Goal: Task Accomplishment & Management: Complete application form

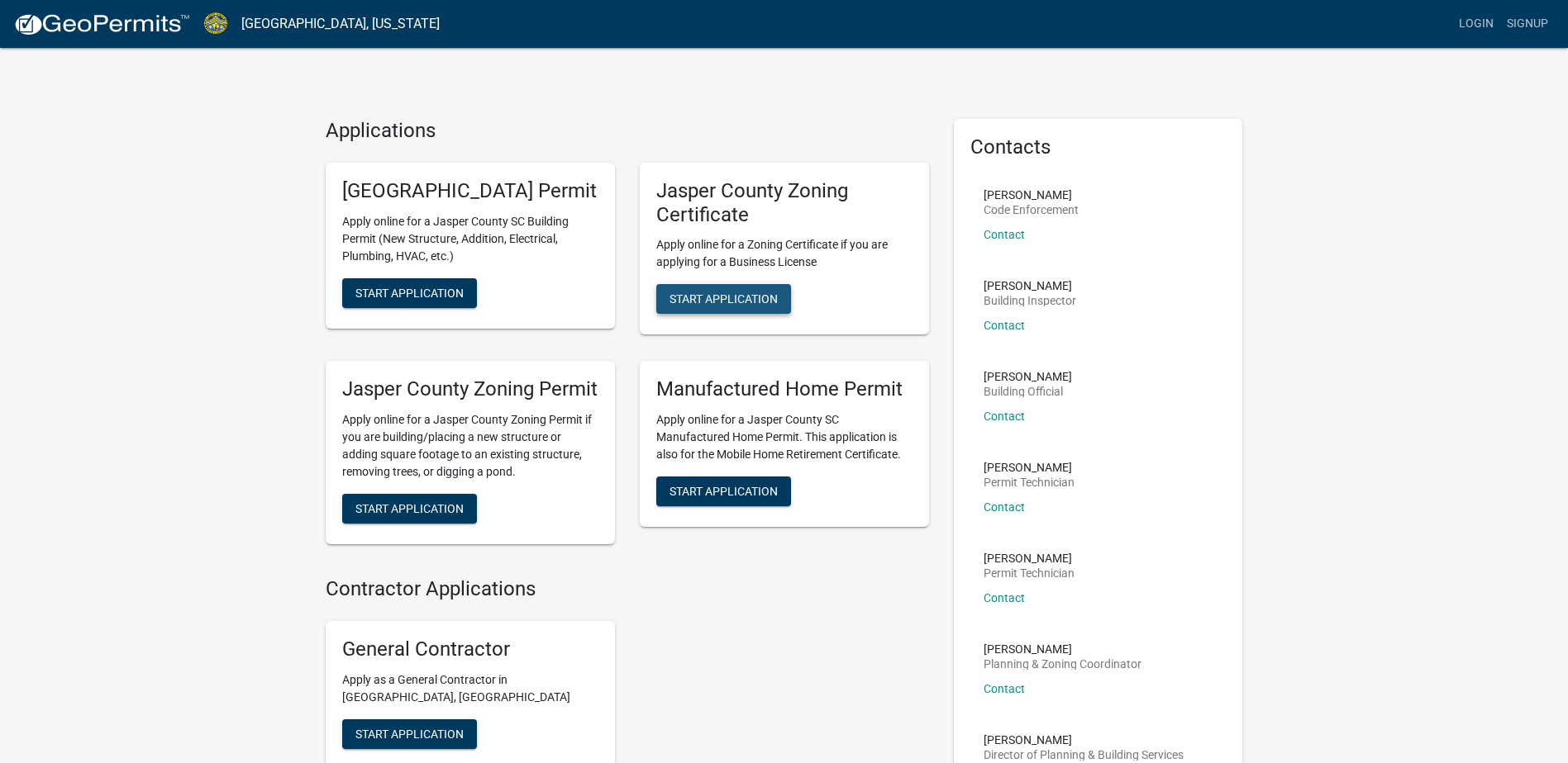
click at [734, 303] on span "Start Application" at bounding box center [724, 299] width 109 height 13
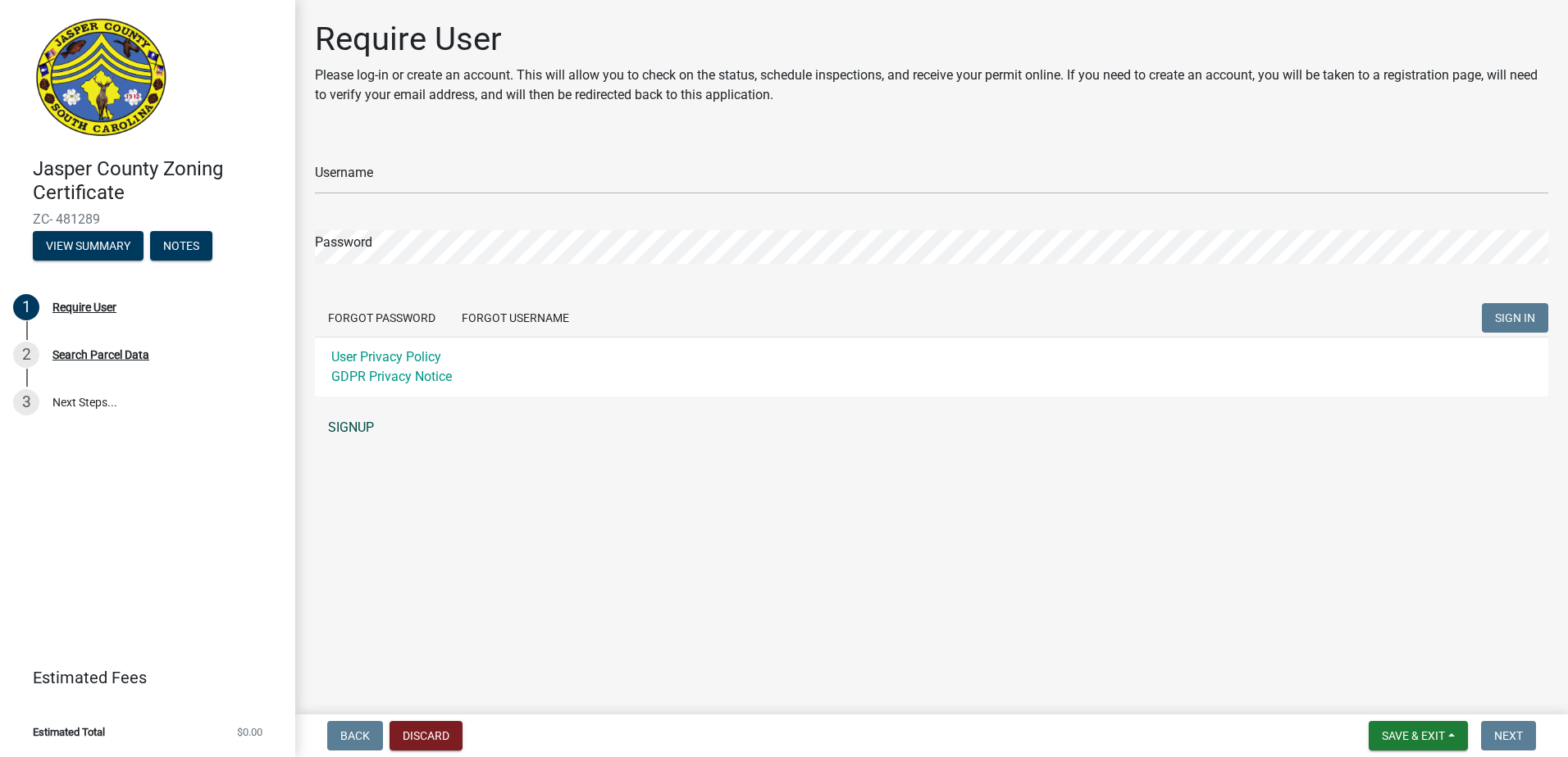
click at [361, 428] on link "SIGNUP" at bounding box center [931, 428] width 1233 height 33
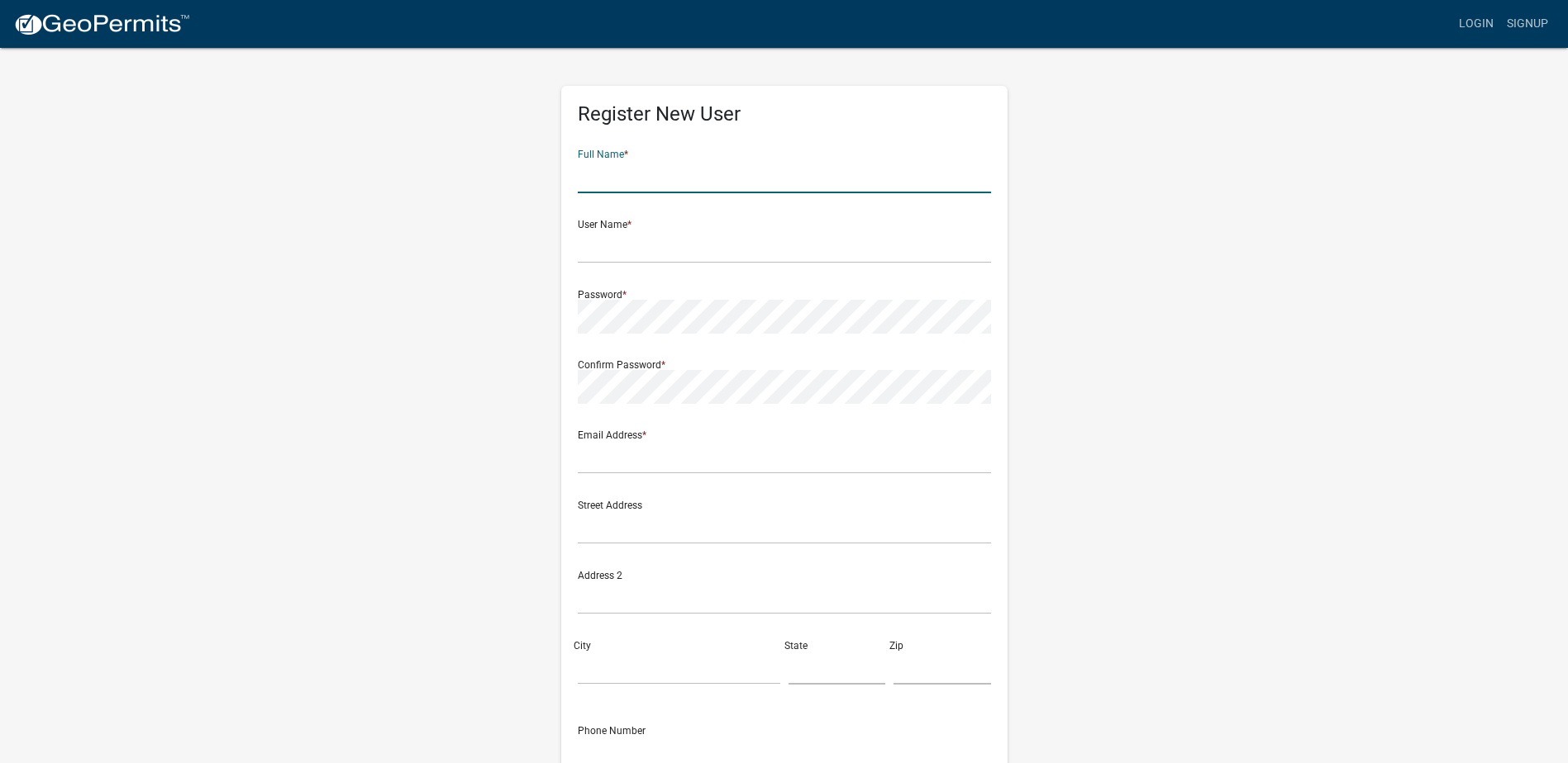
click at [646, 182] on input "text" at bounding box center [784, 176] width 414 height 34
type input "Trey Fludd"
type input "Tfludd72"
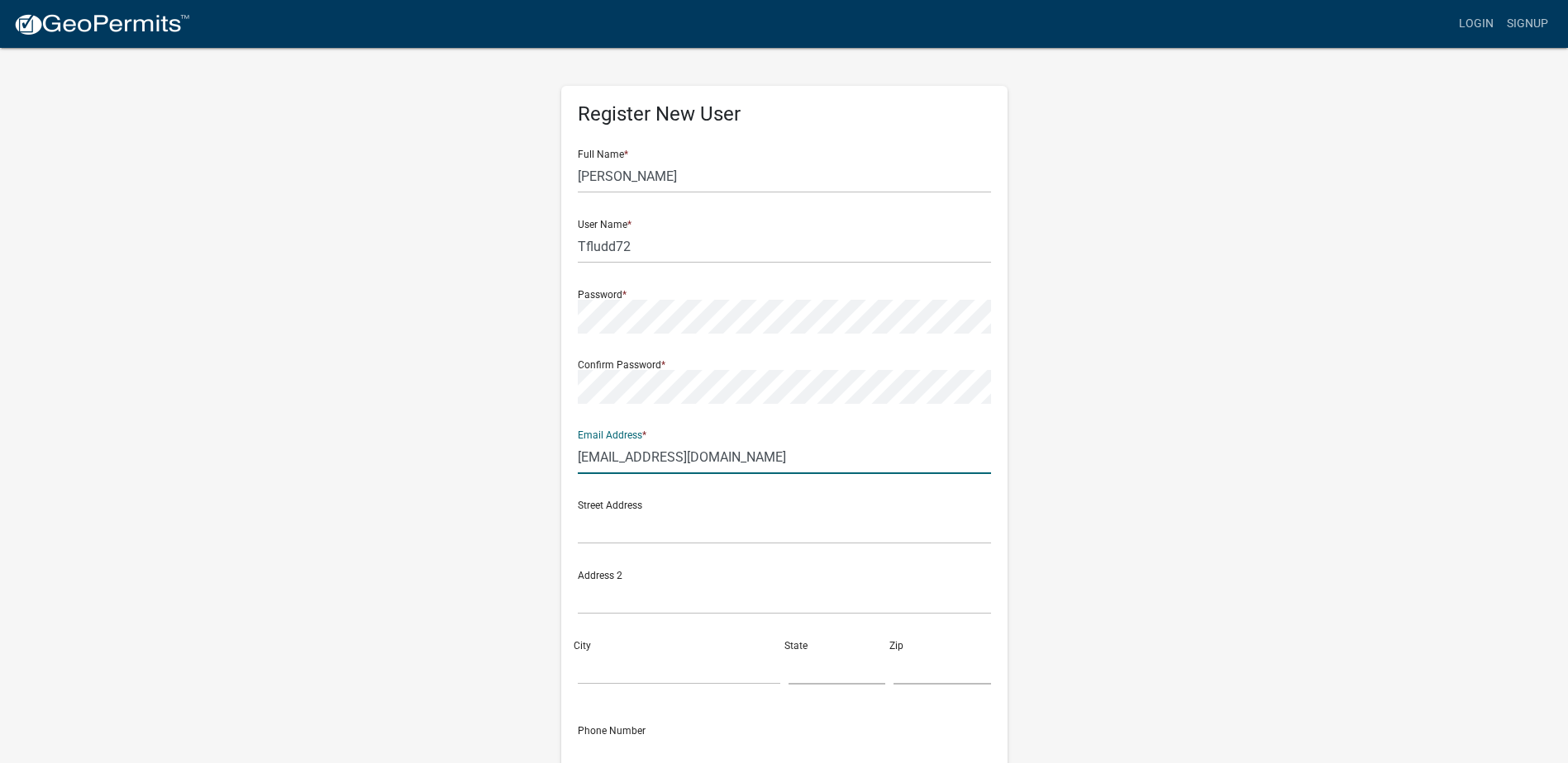
type input "trey@blufftonsign.com"
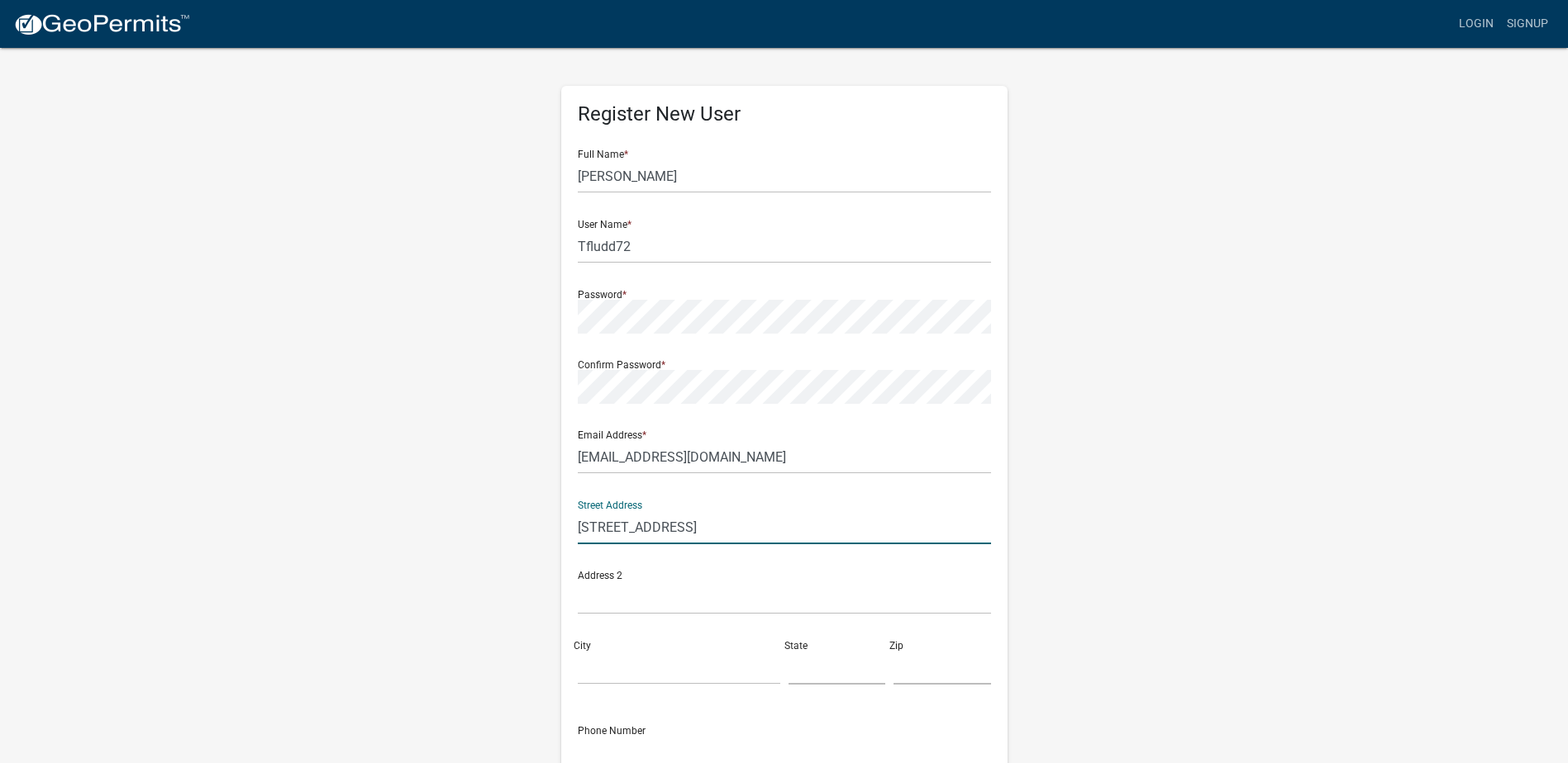
type input "78 Parkside Drive"
type input "Bluffton"
type input "SC"
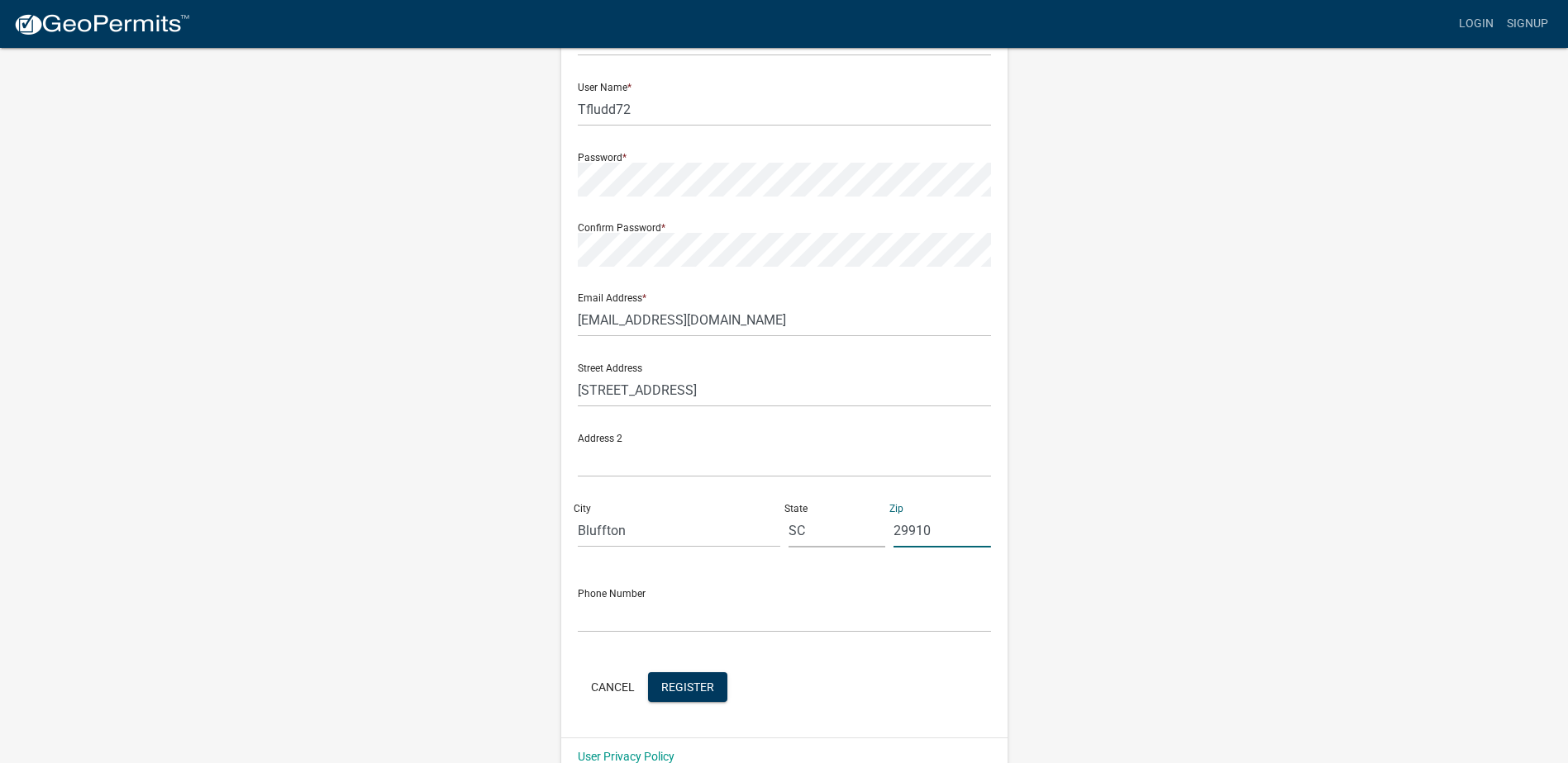
scroll to position [167, 0]
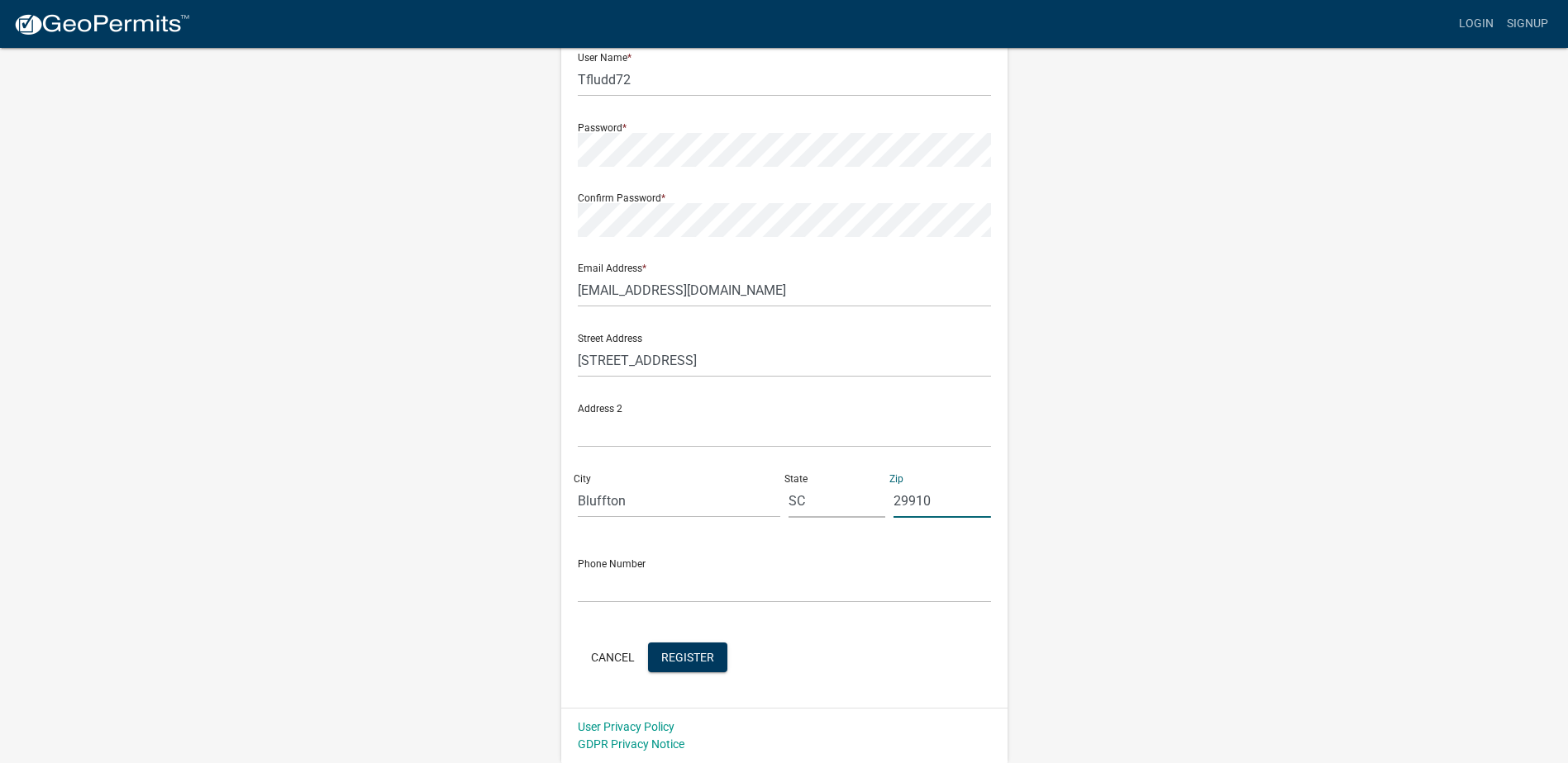
type input "29910"
click at [637, 586] on input "text" at bounding box center [784, 586] width 414 height 34
type input "843-384-3998"
click at [699, 652] on span "Register" at bounding box center [687, 656] width 53 height 13
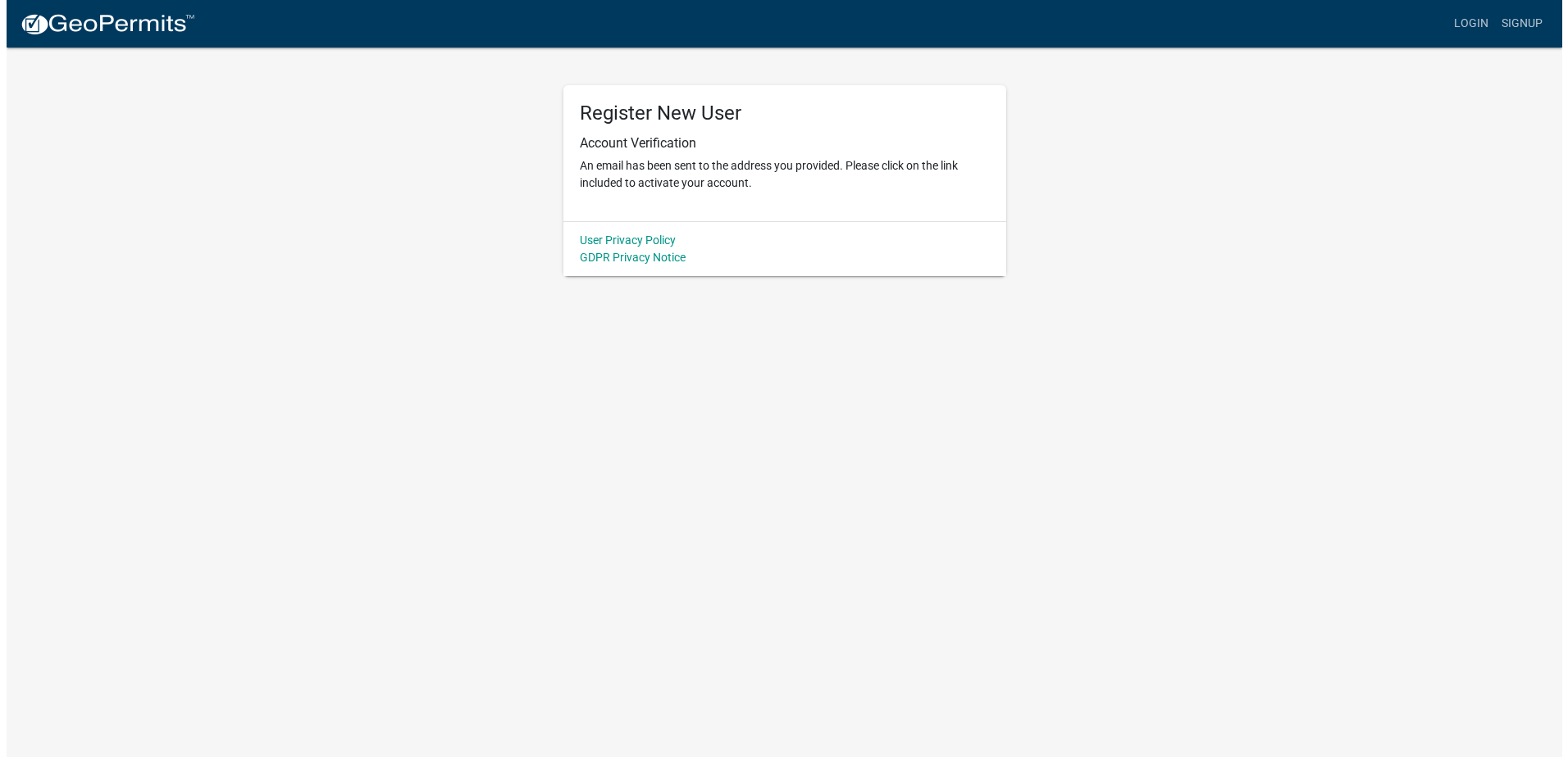
scroll to position [0, 0]
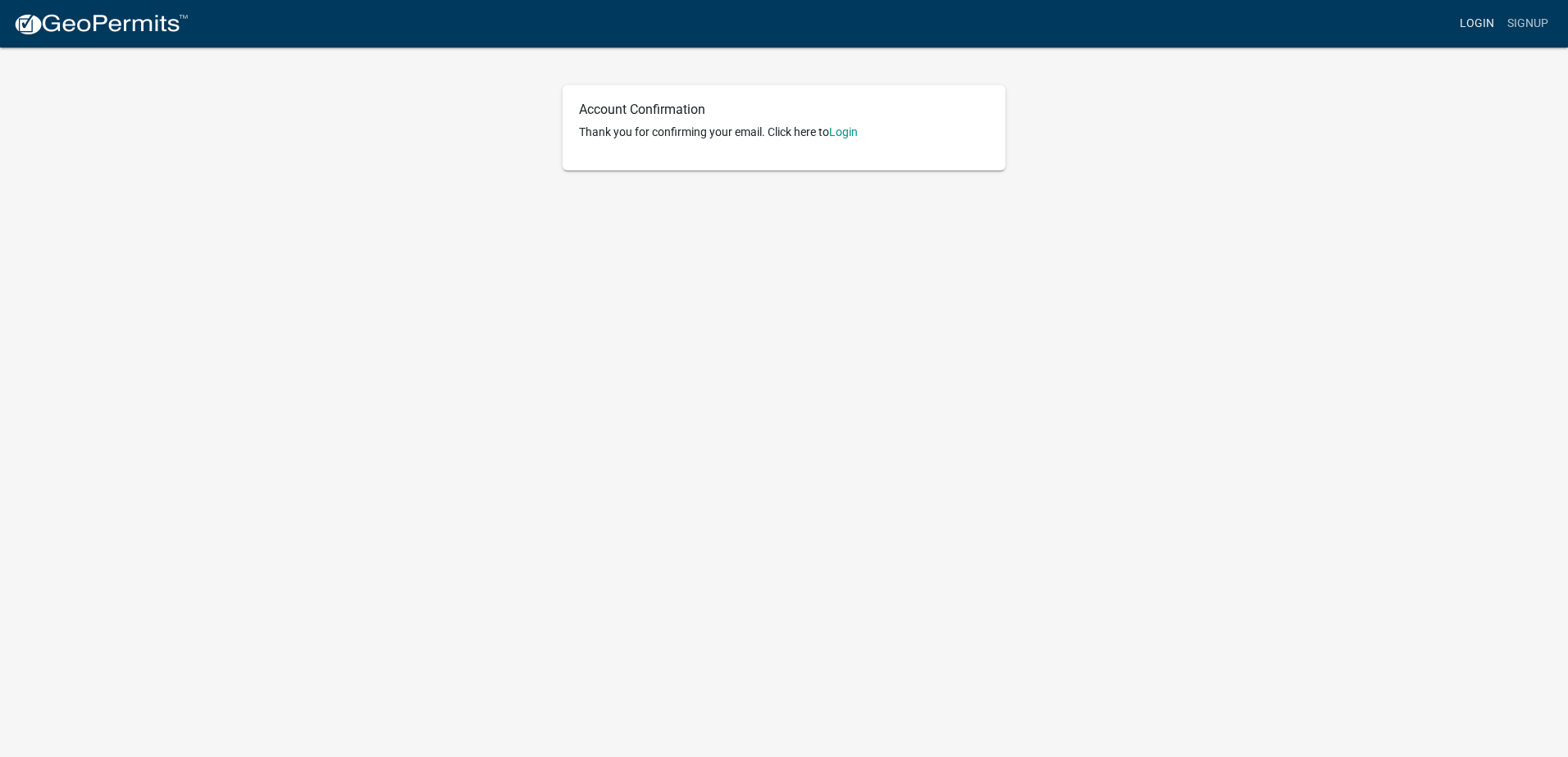
click at [1473, 23] on link "Login" at bounding box center [1477, 23] width 48 height 31
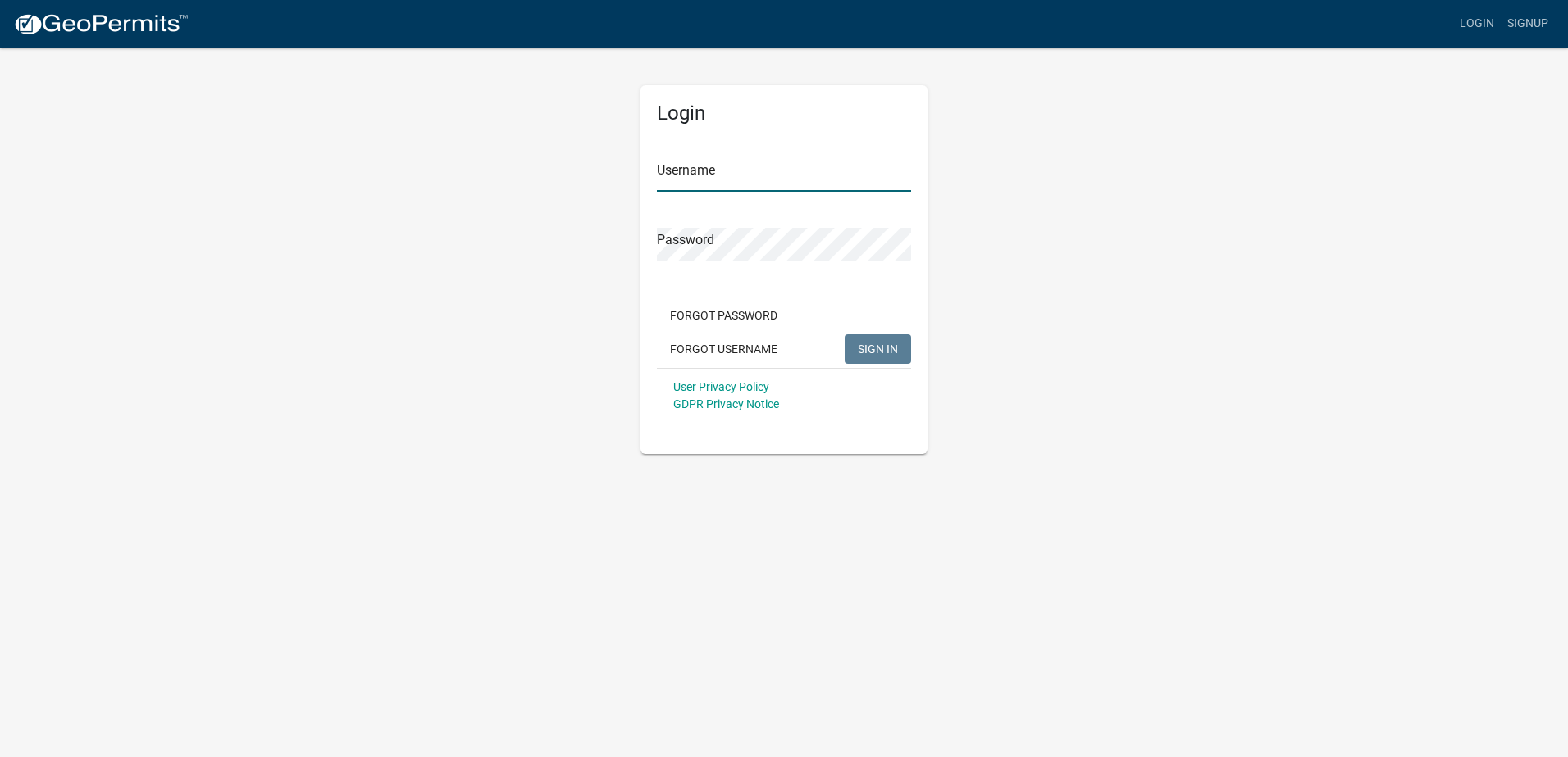
type input "Tfludd72"
click at [869, 351] on span "SIGN IN" at bounding box center [877, 348] width 40 height 13
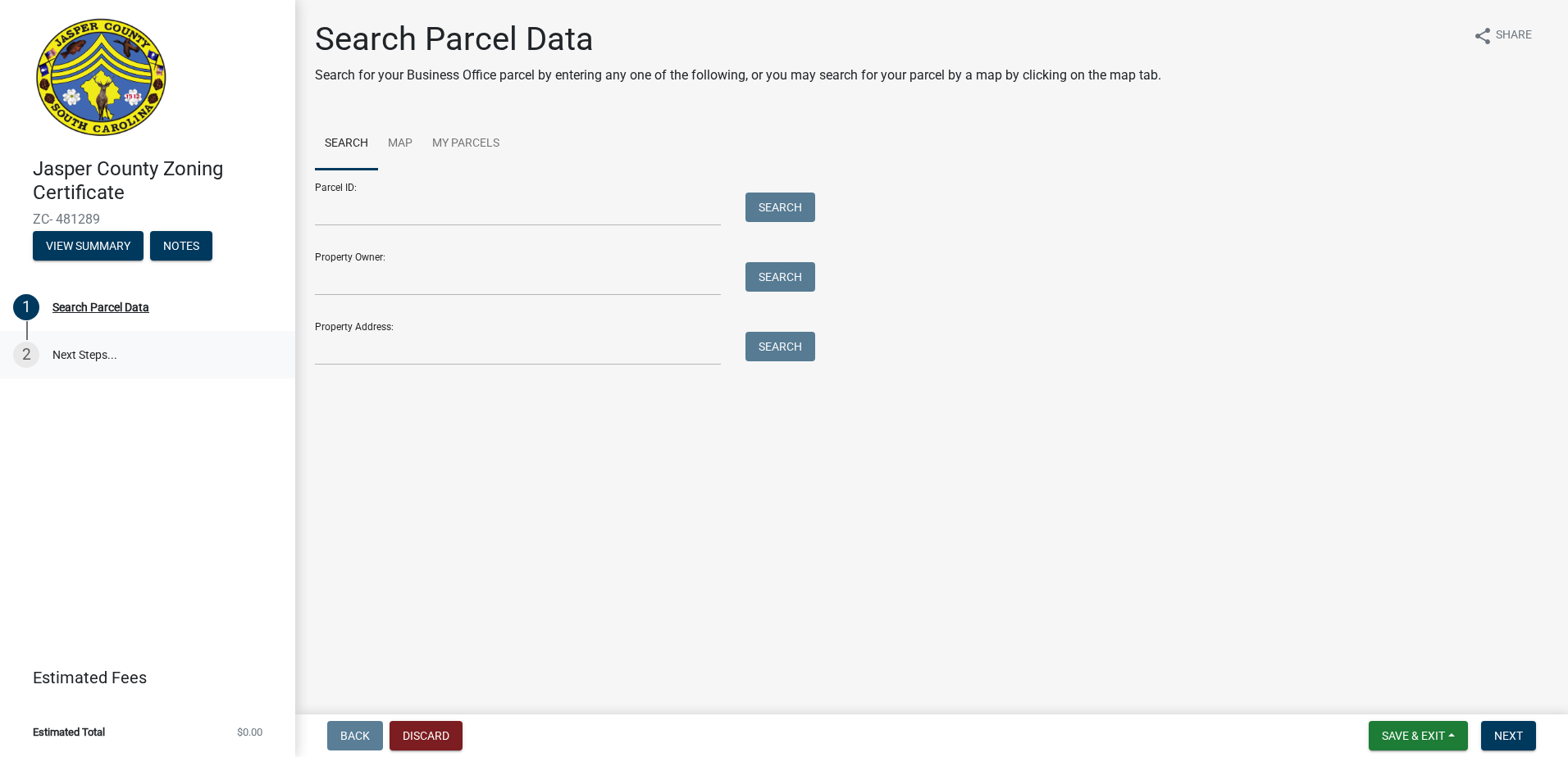
click at [90, 354] on link "2 Next Steps..." at bounding box center [148, 355] width 296 height 48
click at [1527, 732] on button "Next" at bounding box center [1508, 736] width 55 height 30
click at [1498, 737] on span "Next" at bounding box center [1508, 735] width 29 height 13
click at [499, 287] on input "Property Owner:" at bounding box center [517, 279] width 406 height 34
click at [96, 351] on link "2 Next Steps..." at bounding box center [148, 355] width 296 height 48
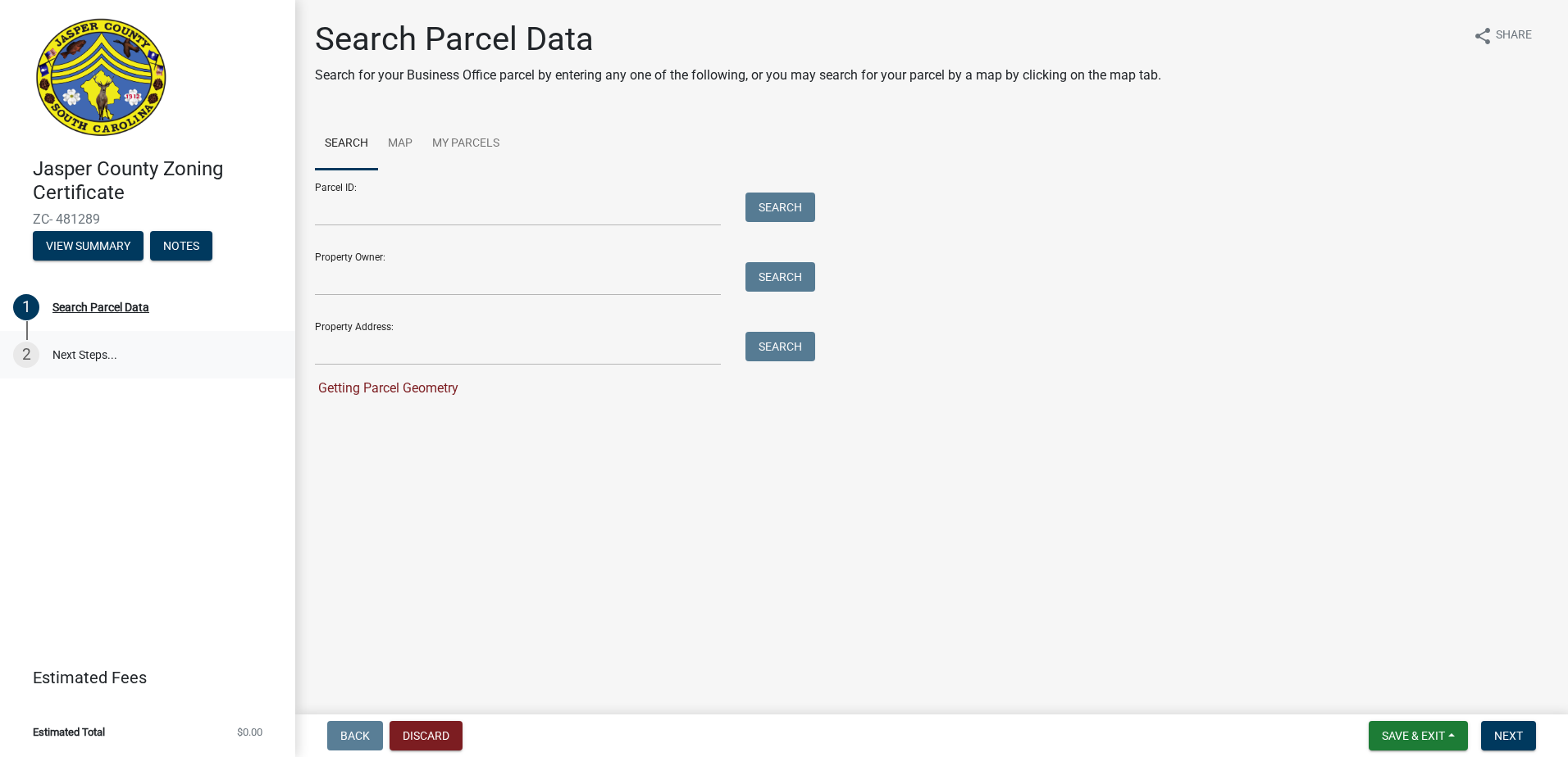
click at [96, 351] on link "2 Next Steps..." at bounding box center [148, 355] width 296 height 48
click at [112, 309] on div "Search Parcel Data" at bounding box center [100, 307] width 97 height 11
click at [456, 284] on input "Property Owner:" at bounding box center [517, 279] width 406 height 34
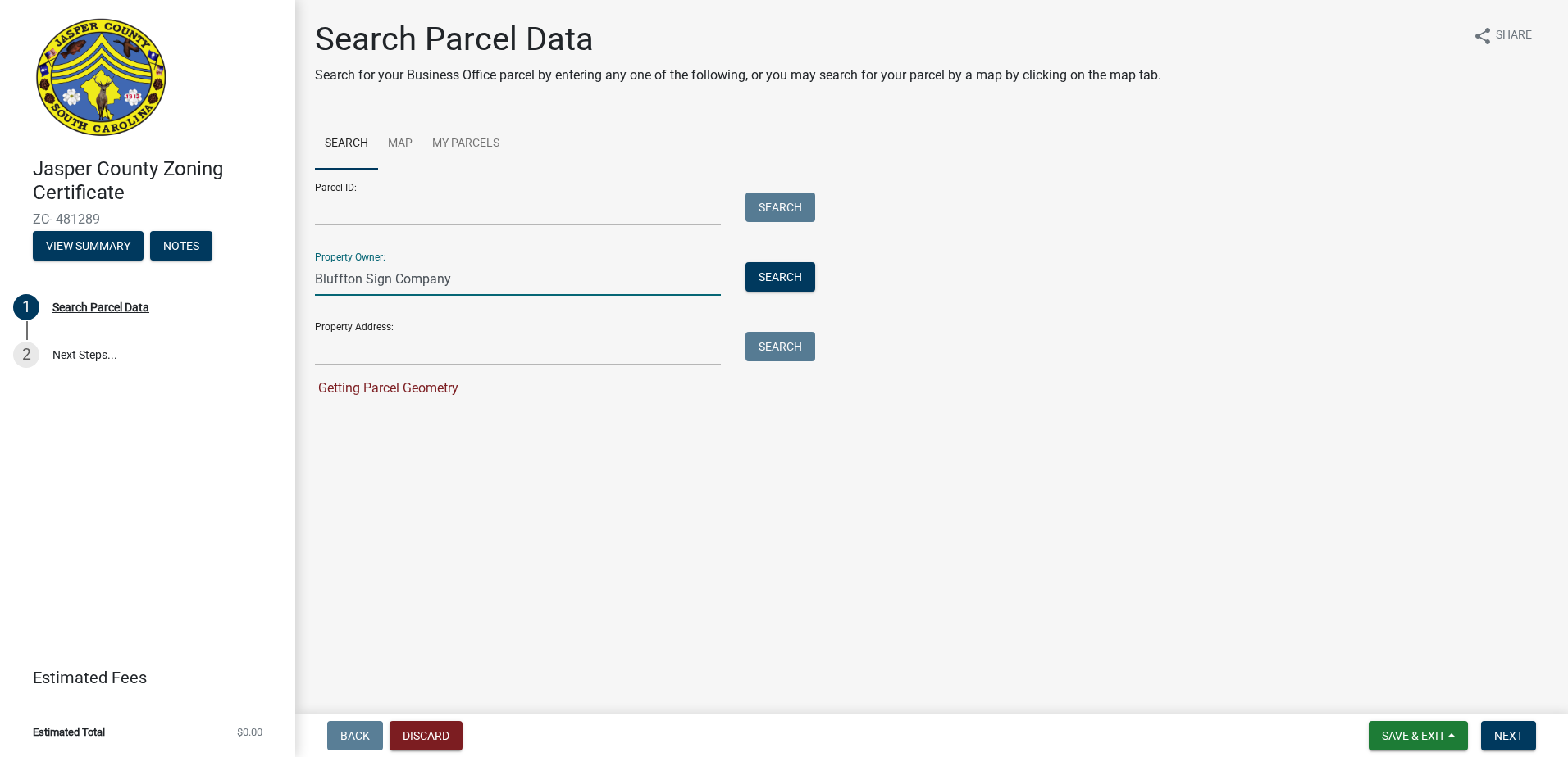
type input "Bluffton Sign Company"
click at [802, 279] on button "Search" at bounding box center [780, 277] width 70 height 30
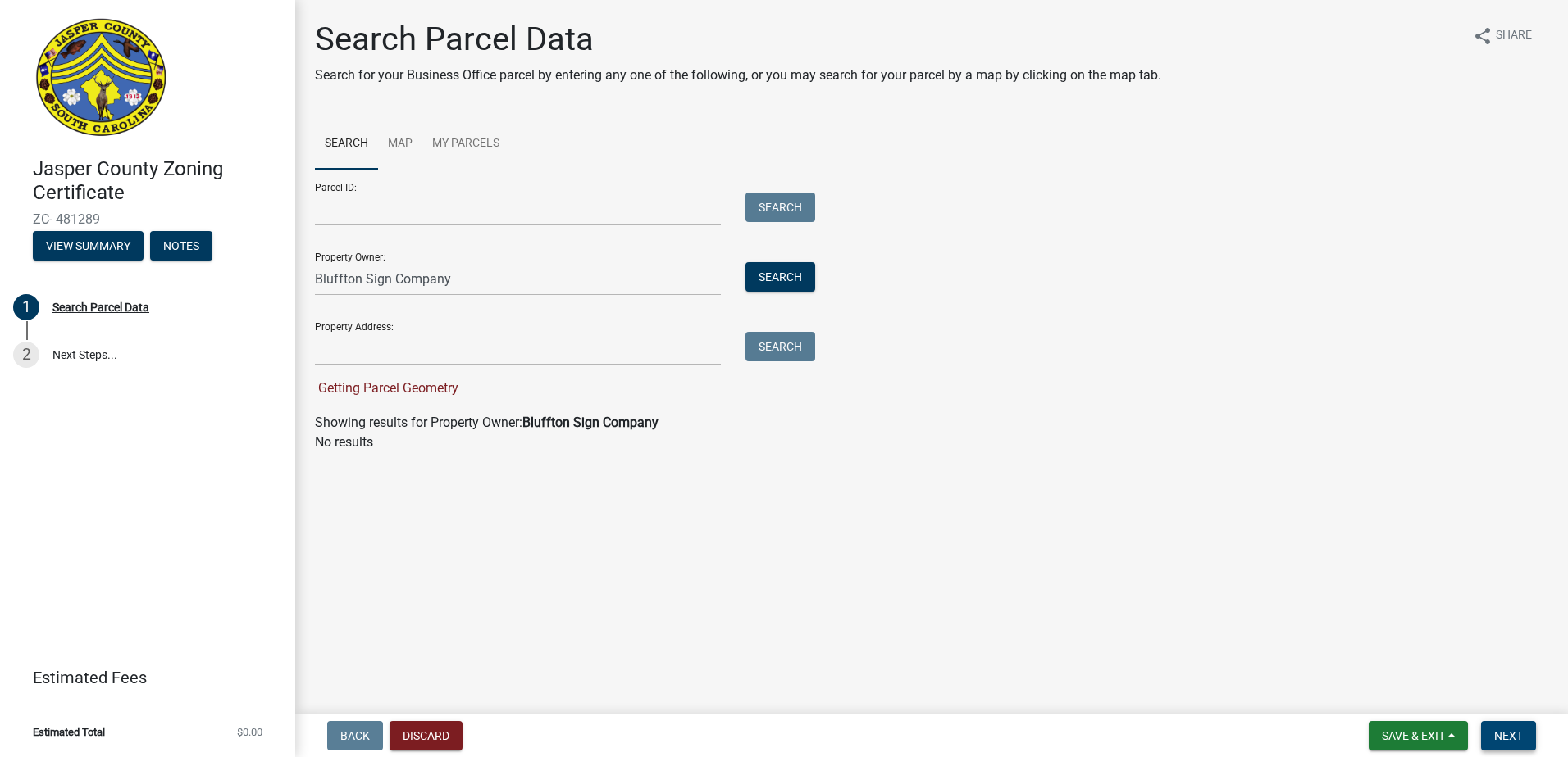
click at [1517, 734] on span "Next" at bounding box center [1508, 735] width 29 height 13
click at [1505, 727] on button "Next" at bounding box center [1508, 736] width 55 height 30
click at [415, 732] on button "Discard" at bounding box center [426, 736] width 73 height 30
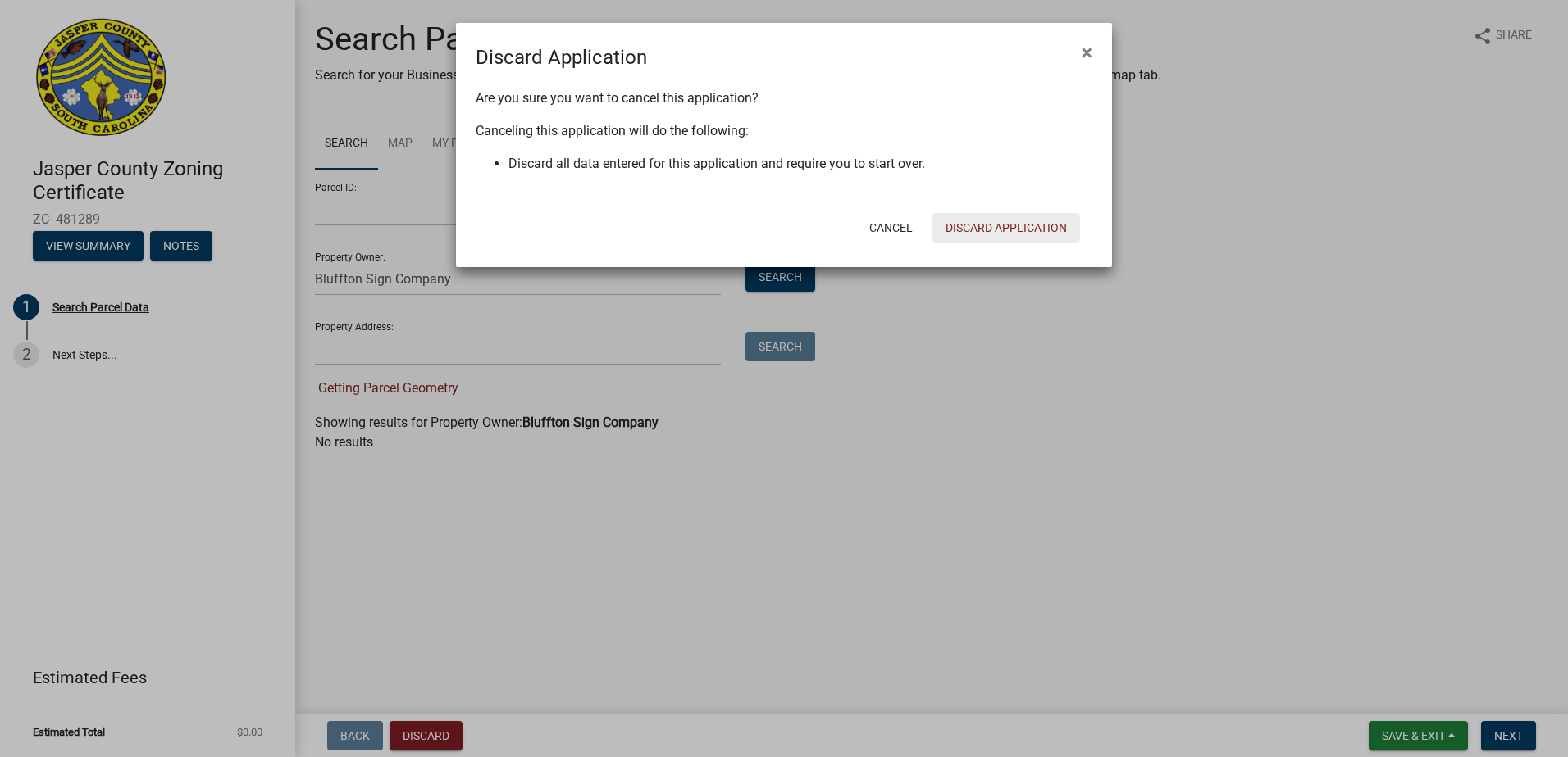
click at [1007, 233] on button "Discard Application" at bounding box center [1006, 228] width 148 height 30
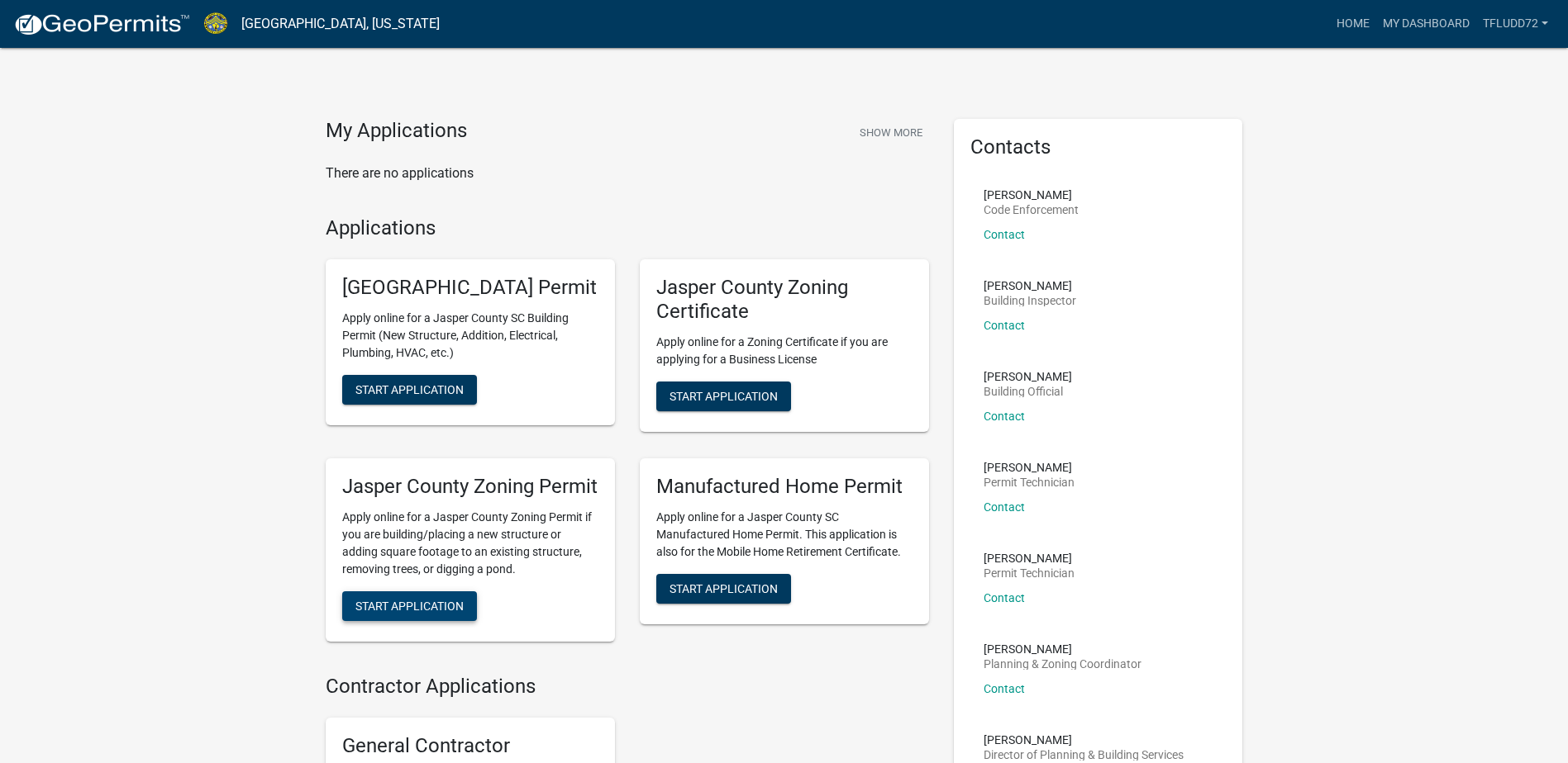
click at [413, 612] on span "Start Application" at bounding box center [410, 605] width 109 height 13
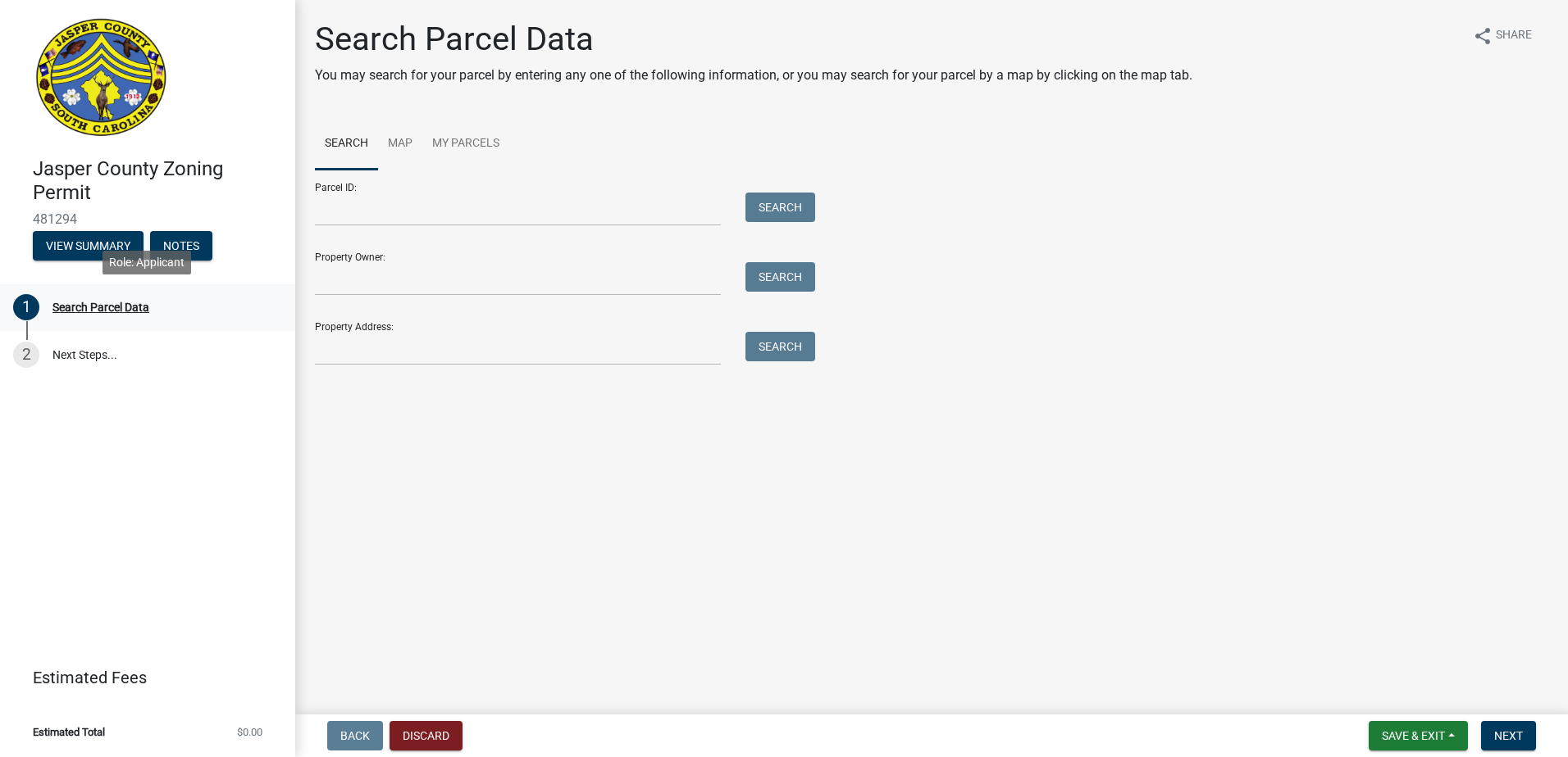
click at [100, 306] on div "Search Parcel Data" at bounding box center [100, 307] width 97 height 11
click at [365, 358] on input "Property Address:" at bounding box center [517, 349] width 406 height 34
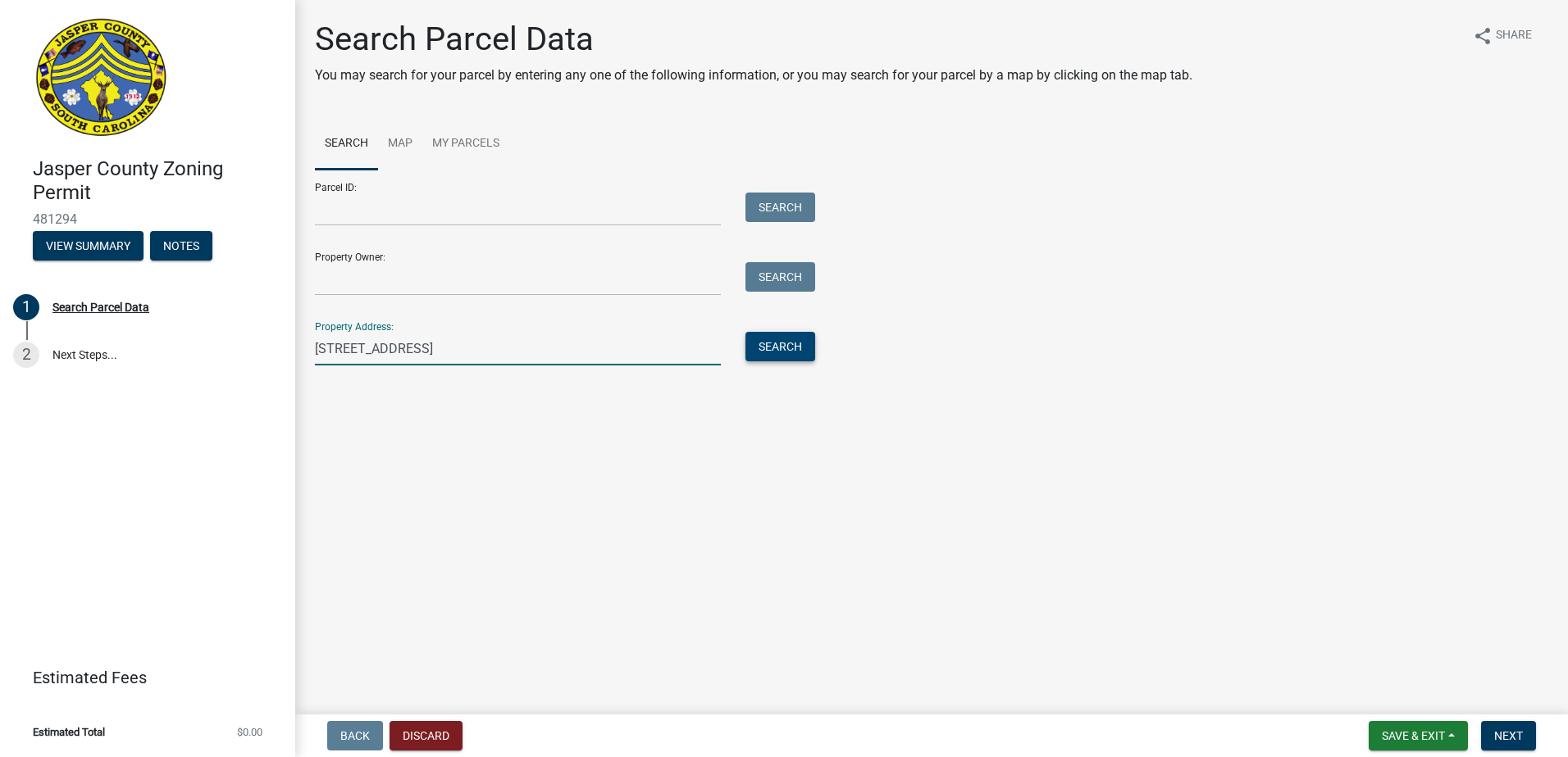
type input "1108 Argent Blvd."
click at [785, 351] on button "Search" at bounding box center [780, 347] width 70 height 30
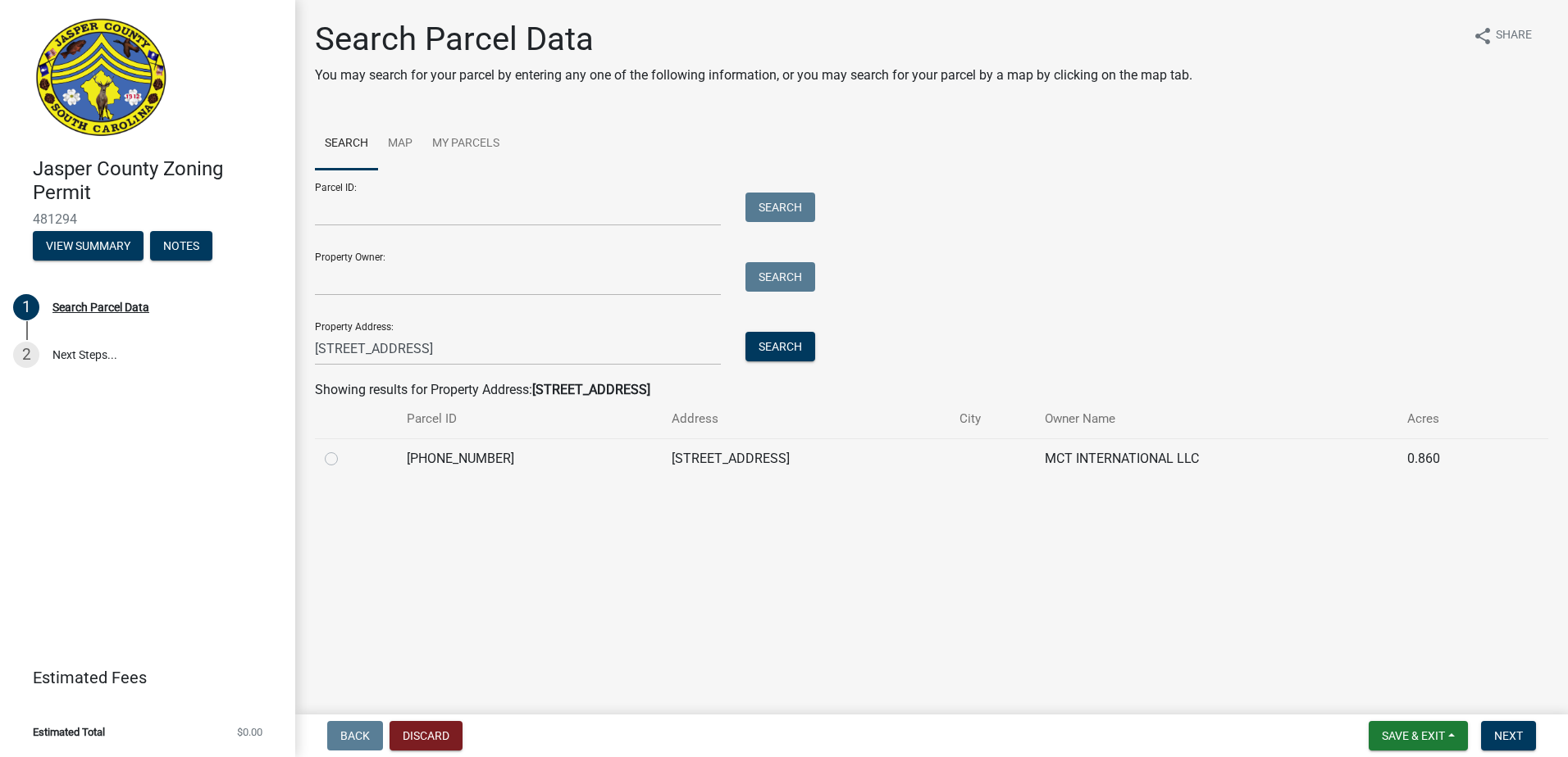
click at [344, 449] on label at bounding box center [344, 449] width 0 height 0
click at [344, 460] on input "radio" at bounding box center [350, 455] width 10 height 10
radio input "true"
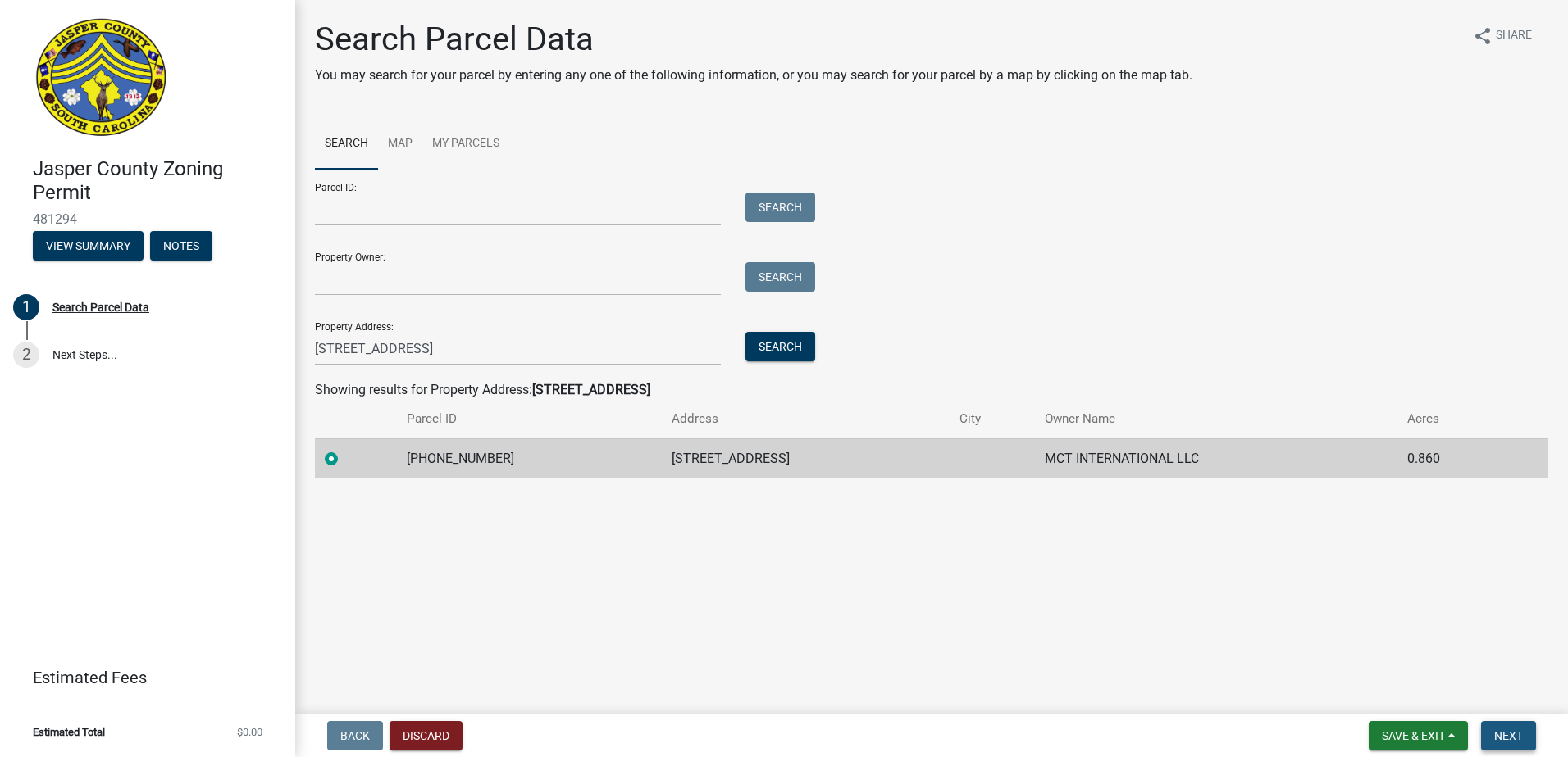
click at [1505, 729] on span "Next" at bounding box center [1508, 735] width 29 height 13
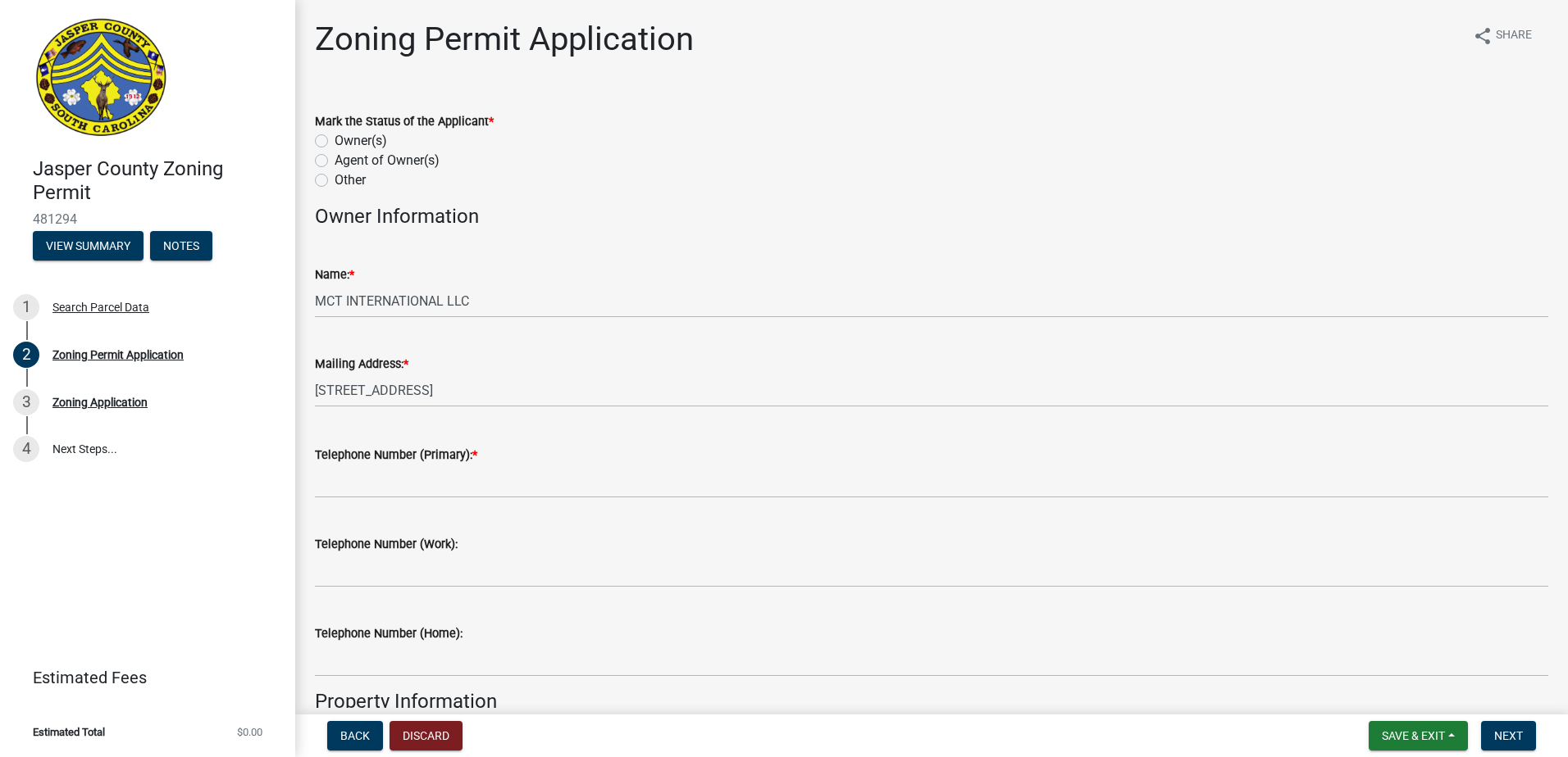
click at [335, 181] on label "Other" at bounding box center [350, 180] width 31 height 20
click at [335, 181] on input "Other" at bounding box center [340, 176] width 10 height 10
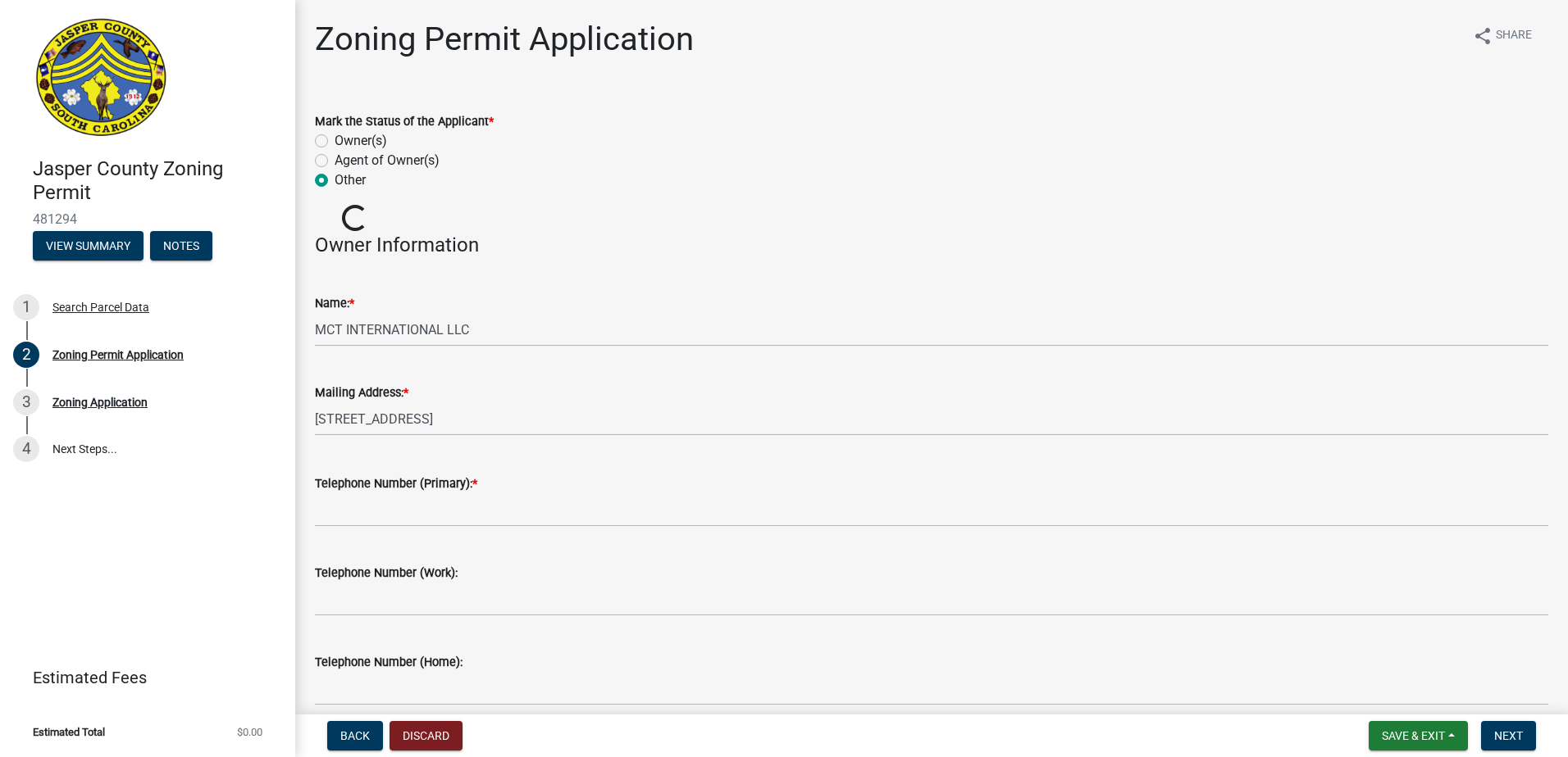
radio input "true"
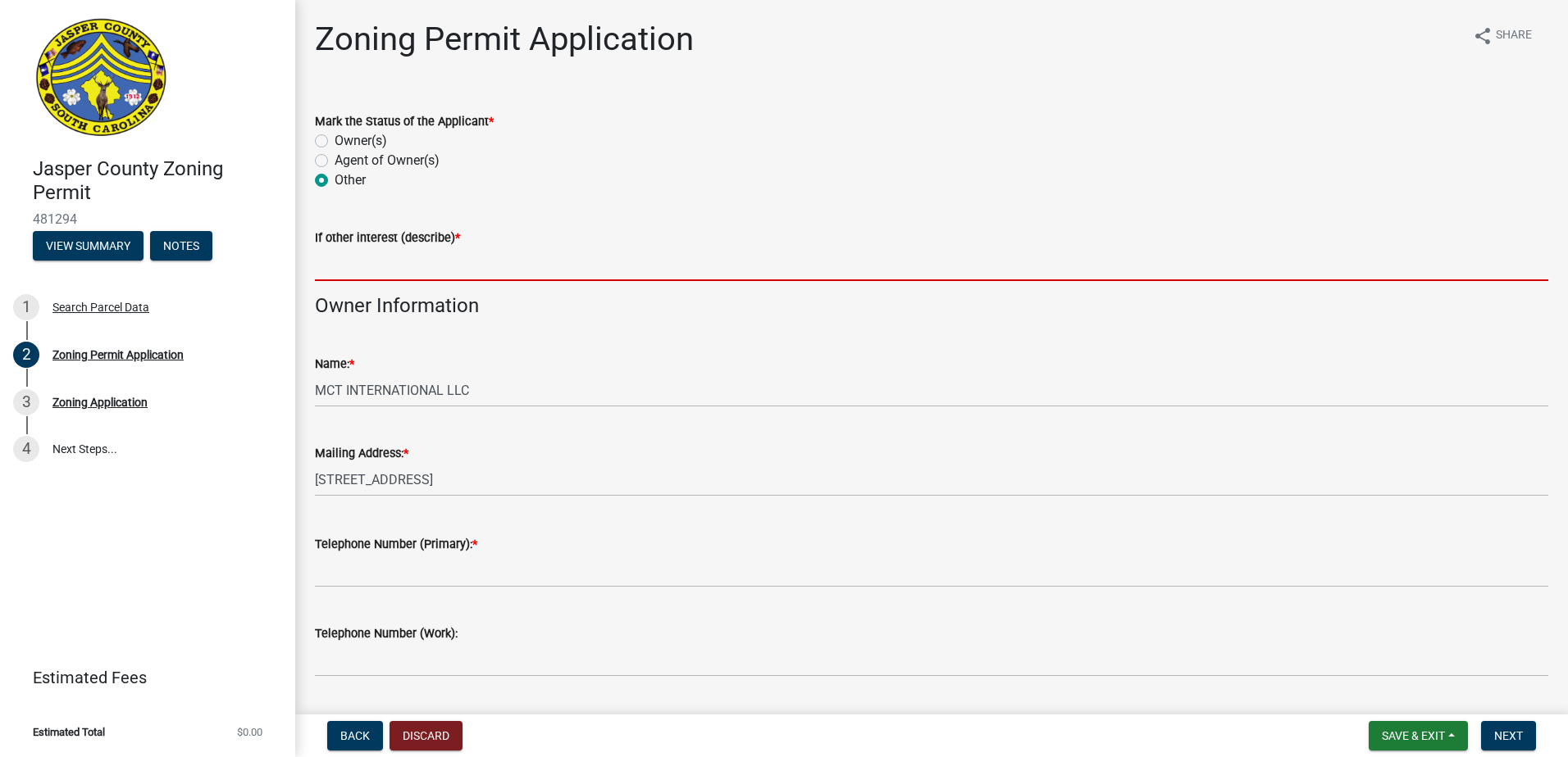
click at [399, 268] on input "If other interest (describe) *" at bounding box center [931, 264] width 1233 height 34
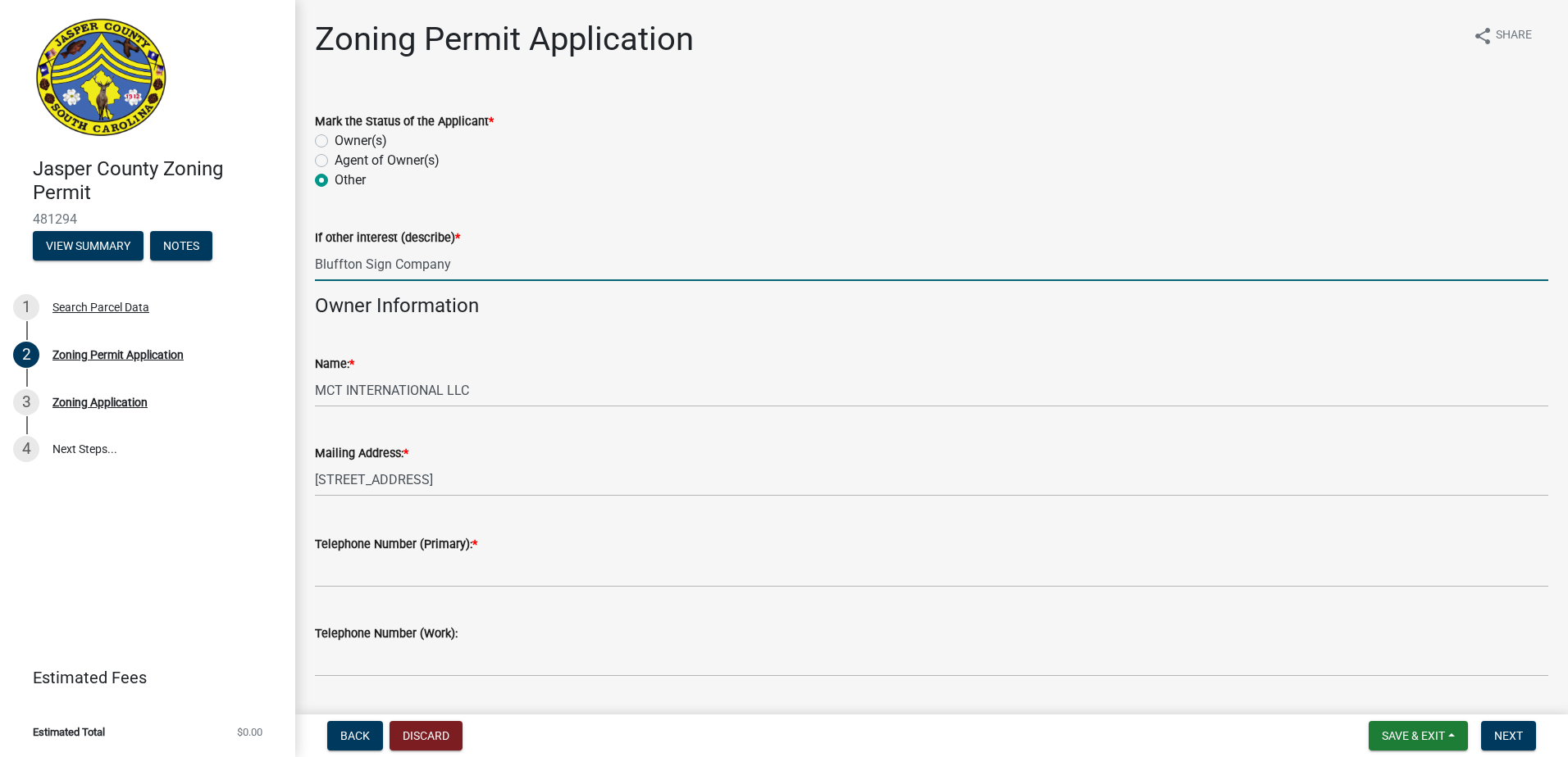
type input "Bluffton Sign Company"
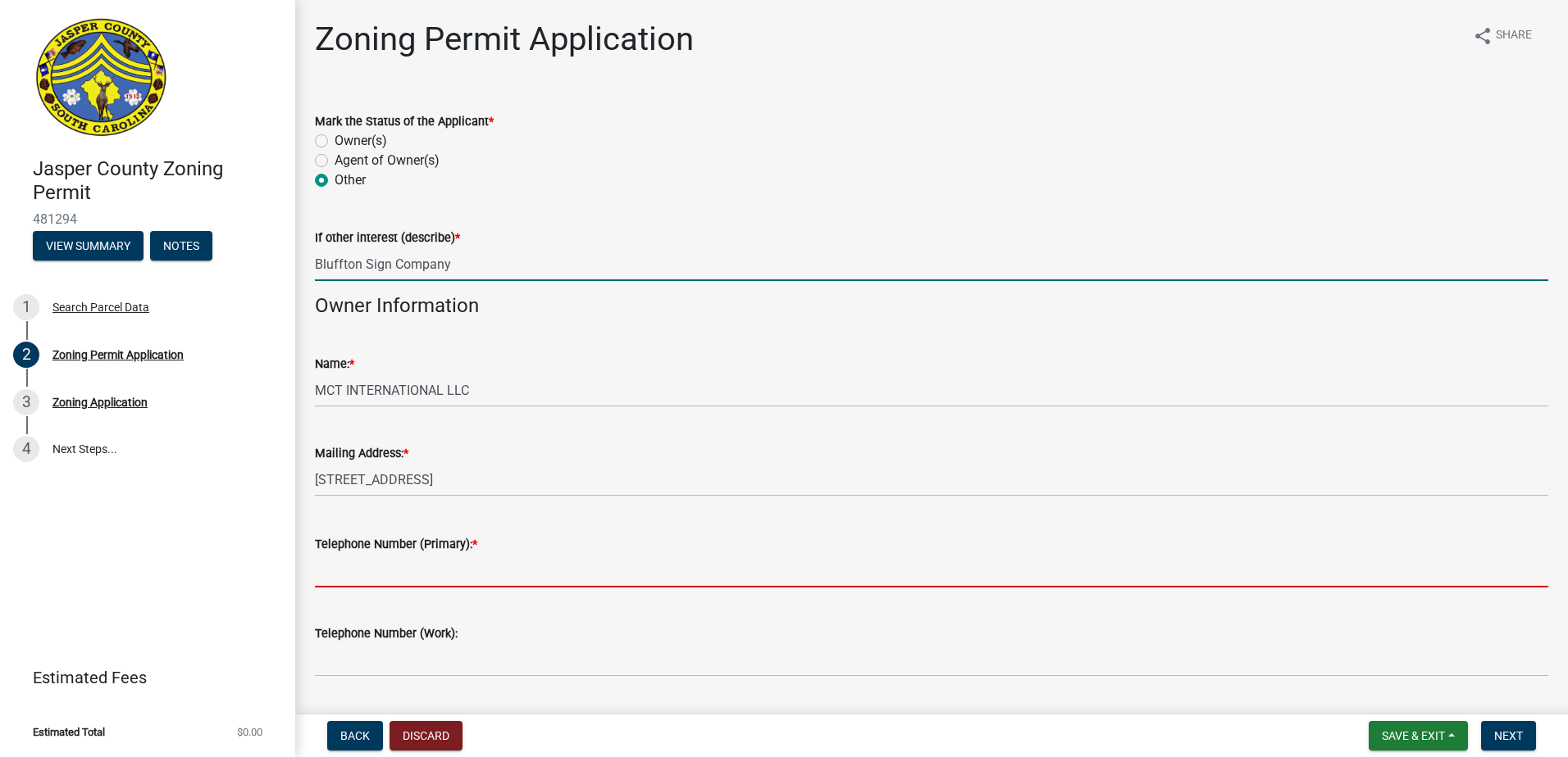
click at [475, 573] on input "Telephone Number (Primary): *" at bounding box center [931, 571] width 1233 height 34
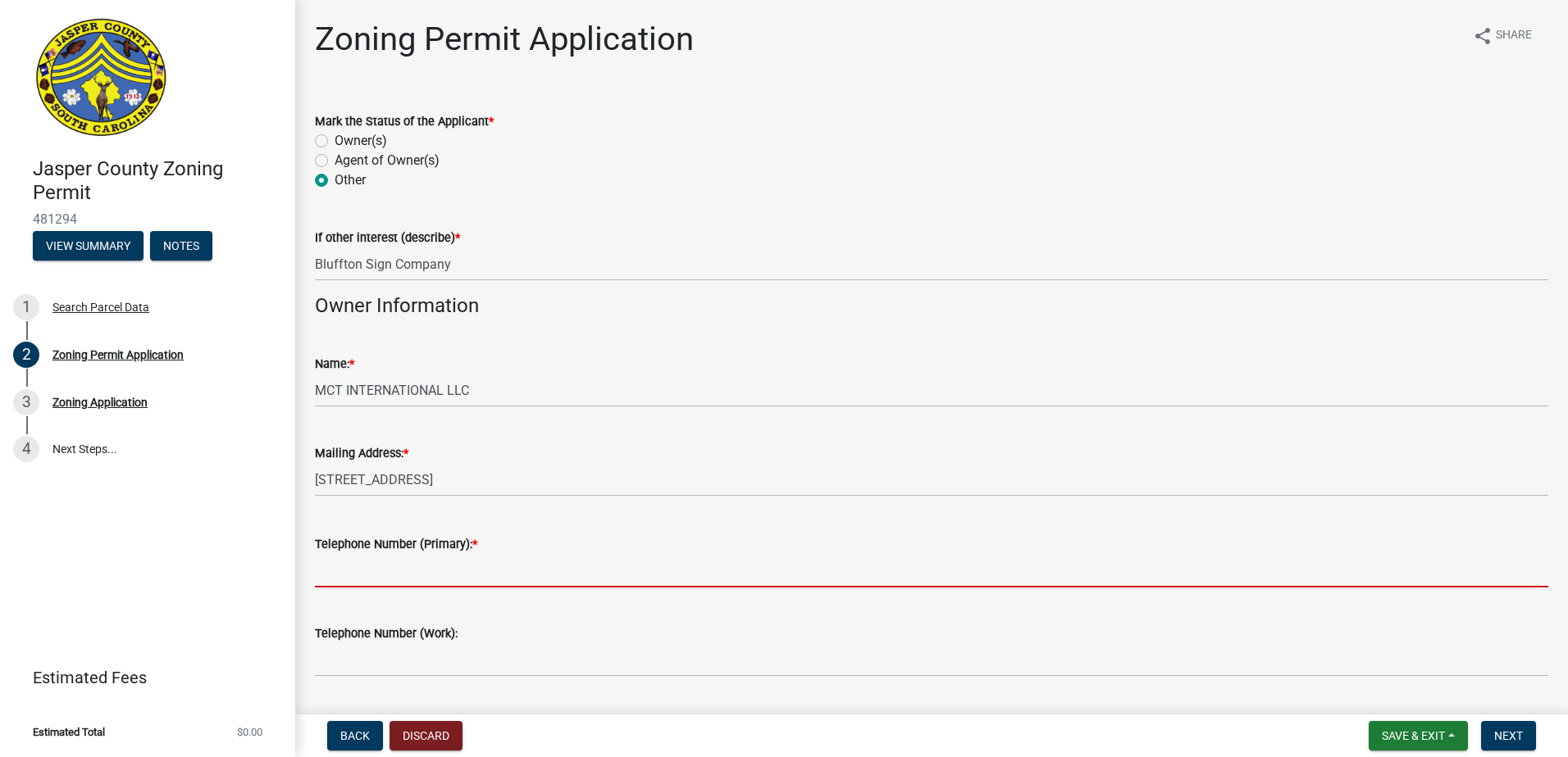
type input "8433843998"
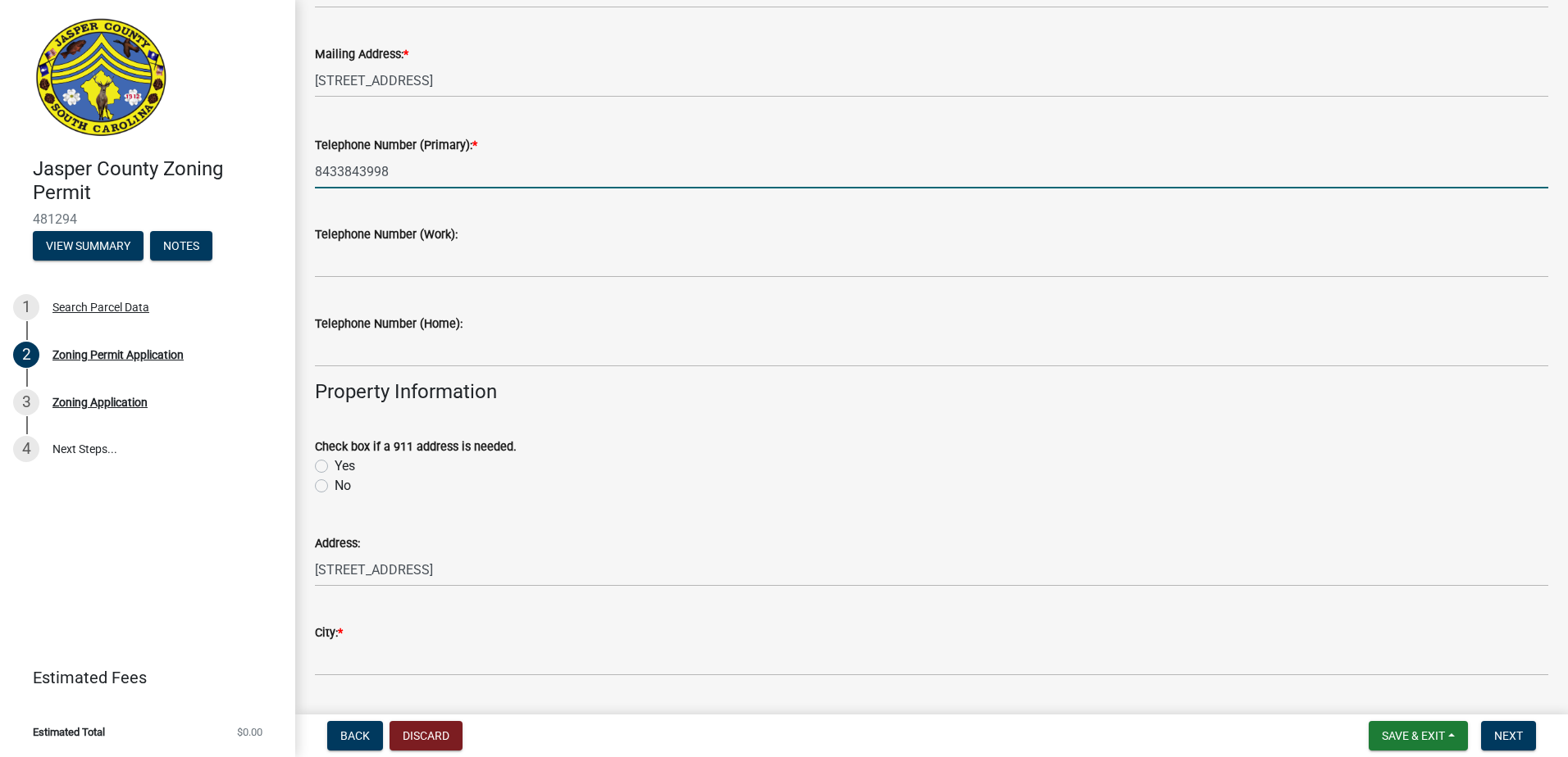
scroll to position [410, 0]
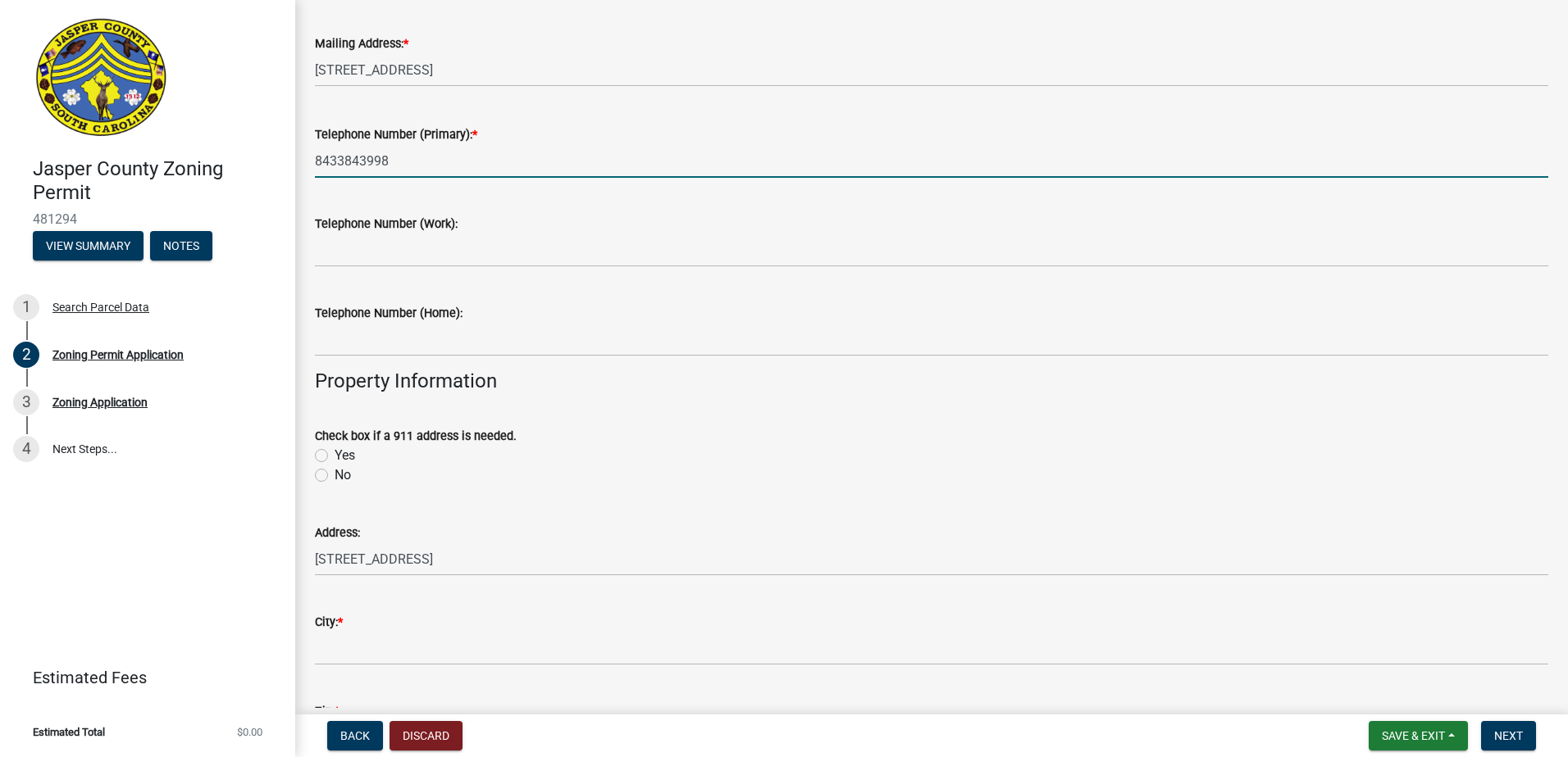
click at [335, 473] on label "No" at bounding box center [343, 475] width 17 height 20
click at [335, 473] on input "No" at bounding box center [340, 471] width 10 height 10
radio input "true"
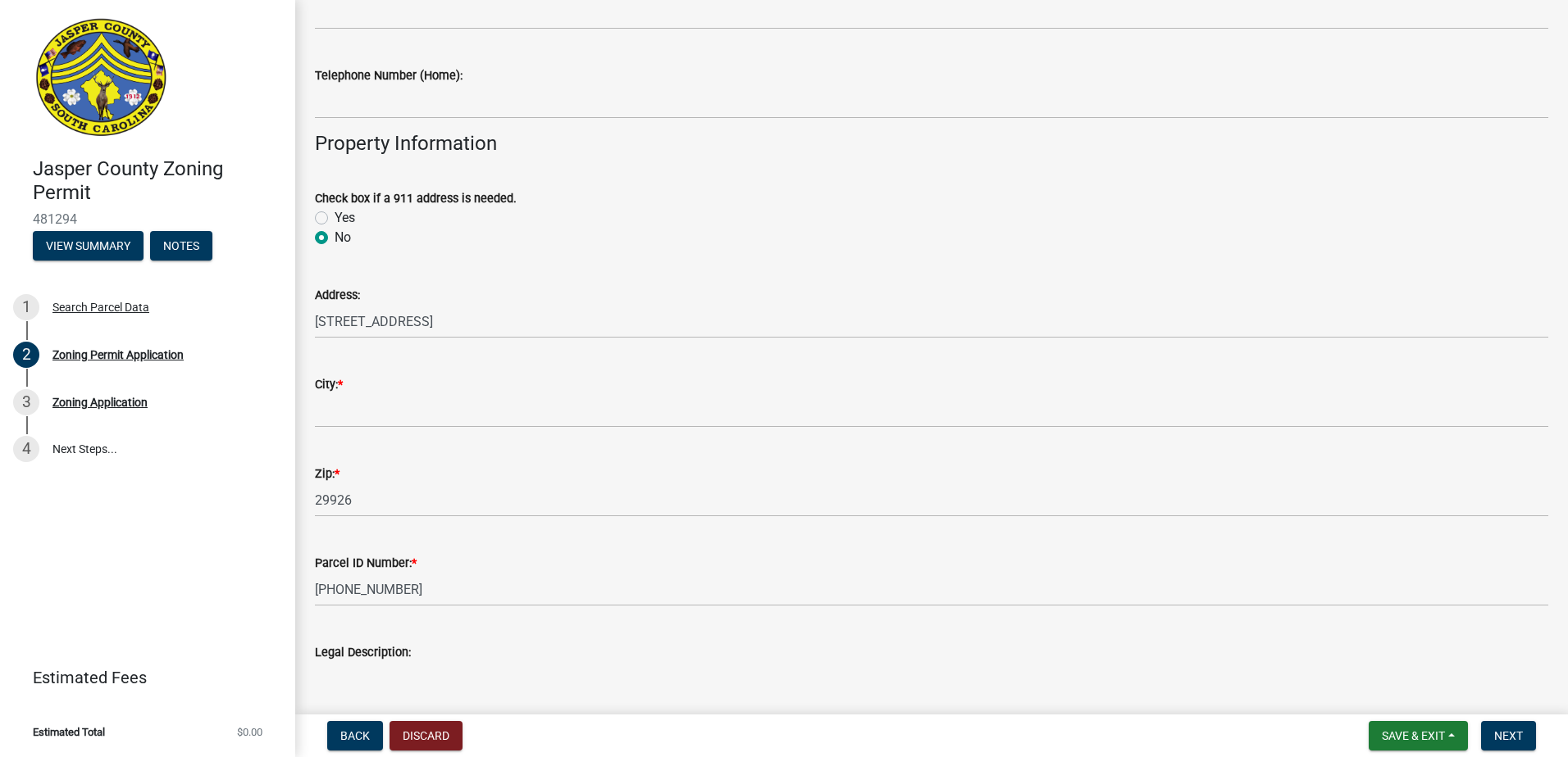
scroll to position [738, 0]
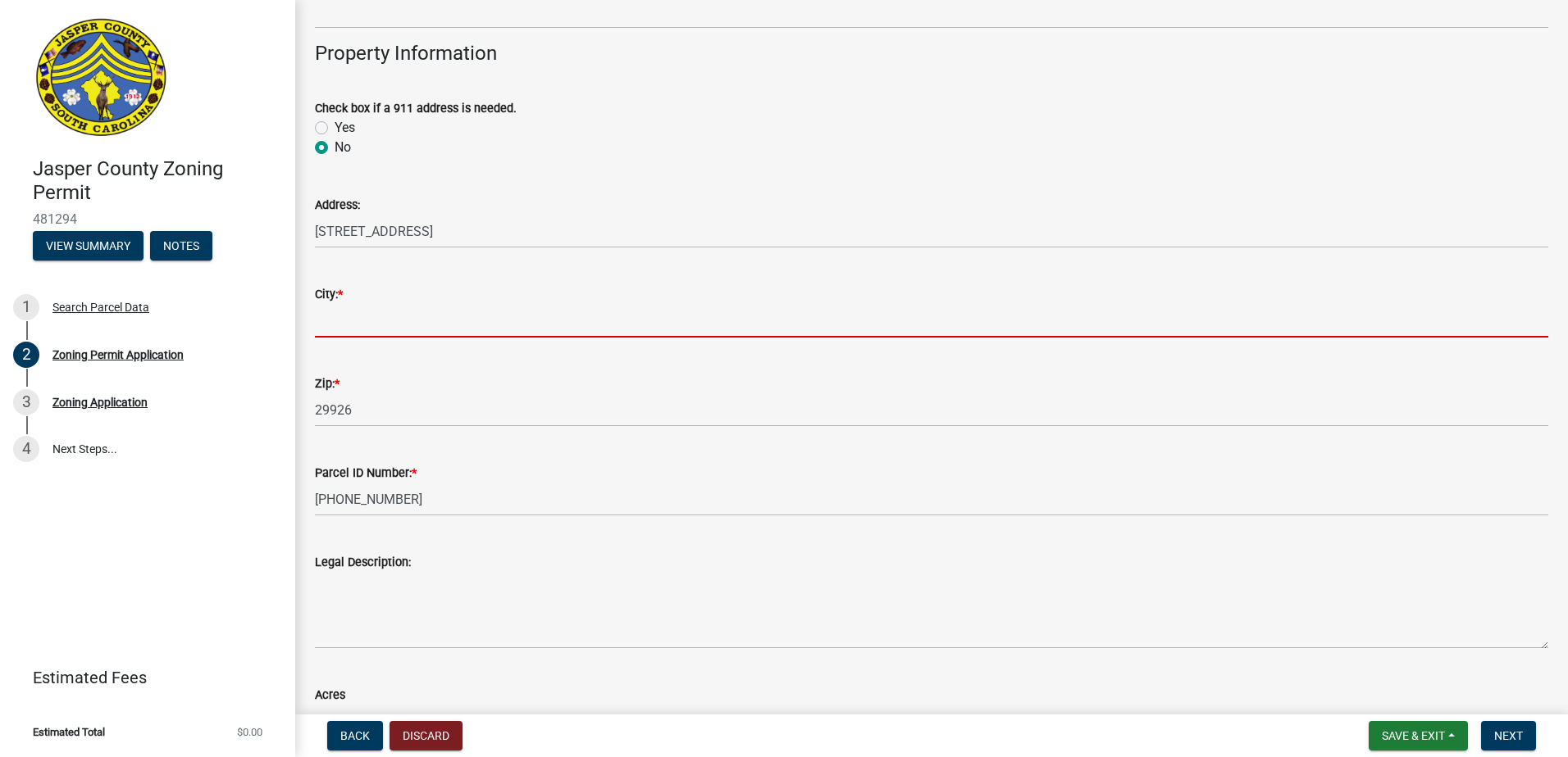
click at [487, 334] on input "City: *" at bounding box center [931, 321] width 1233 height 34
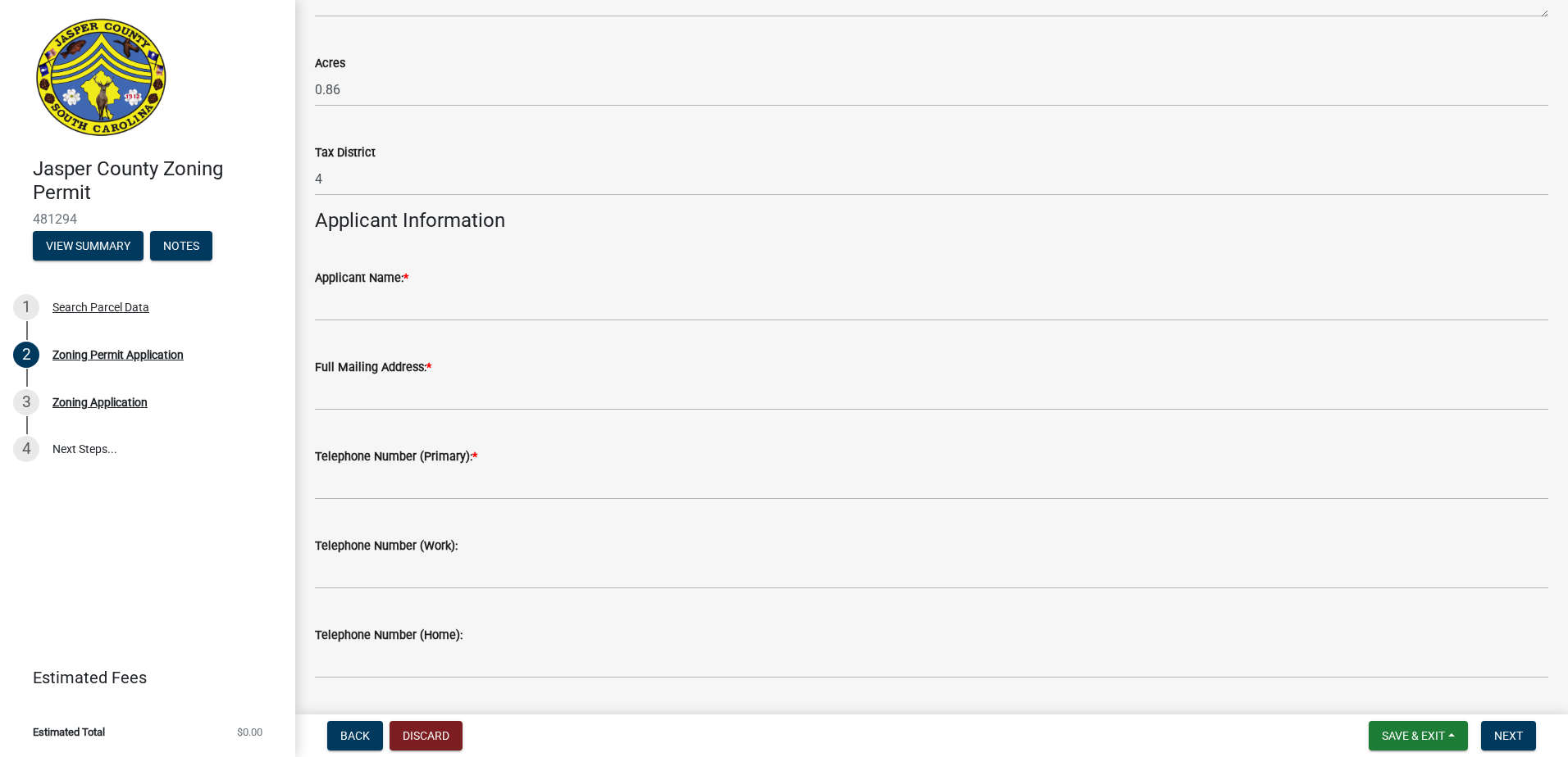
scroll to position [1393, 0]
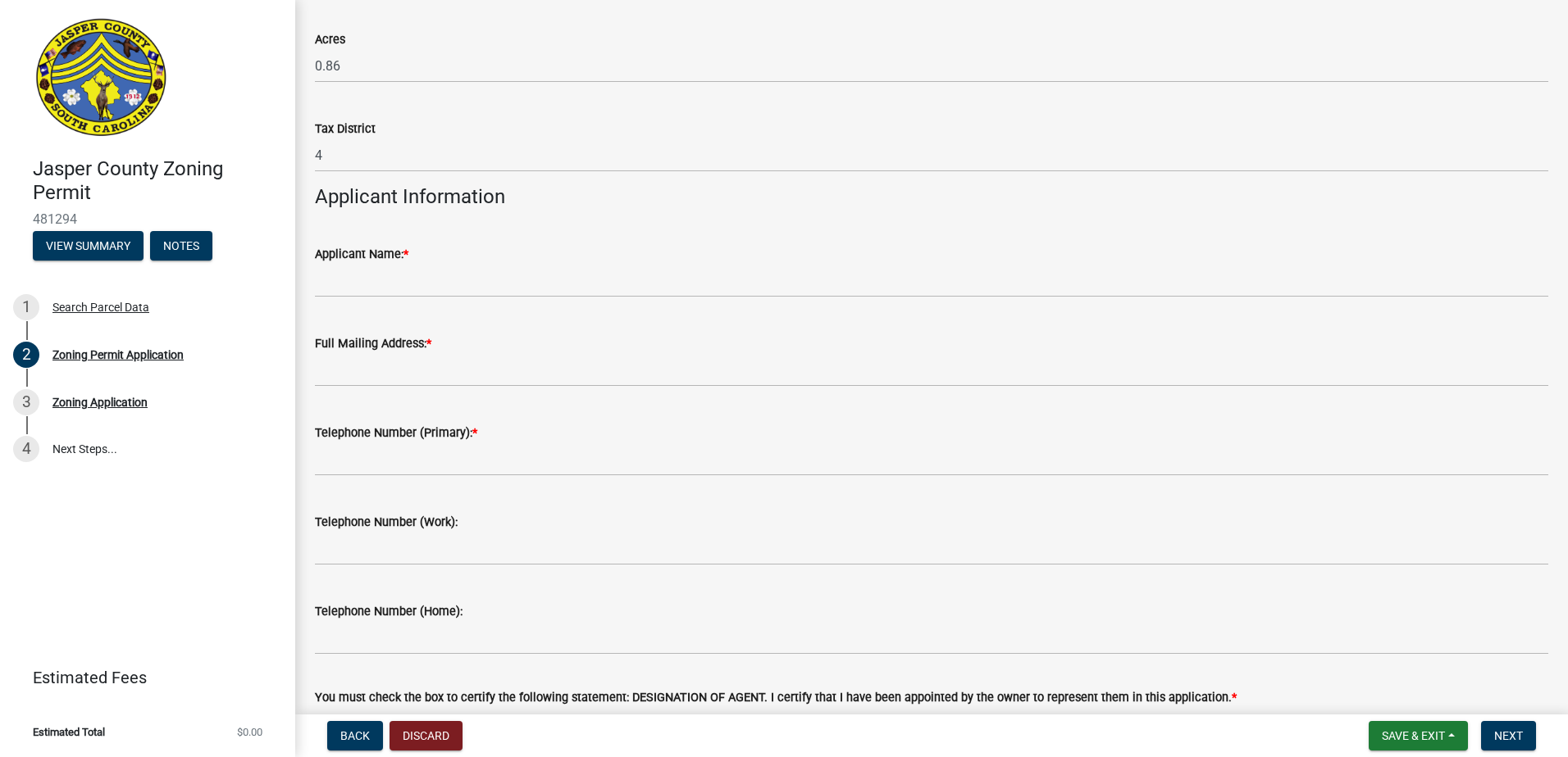
type input "Jasper Coutny"
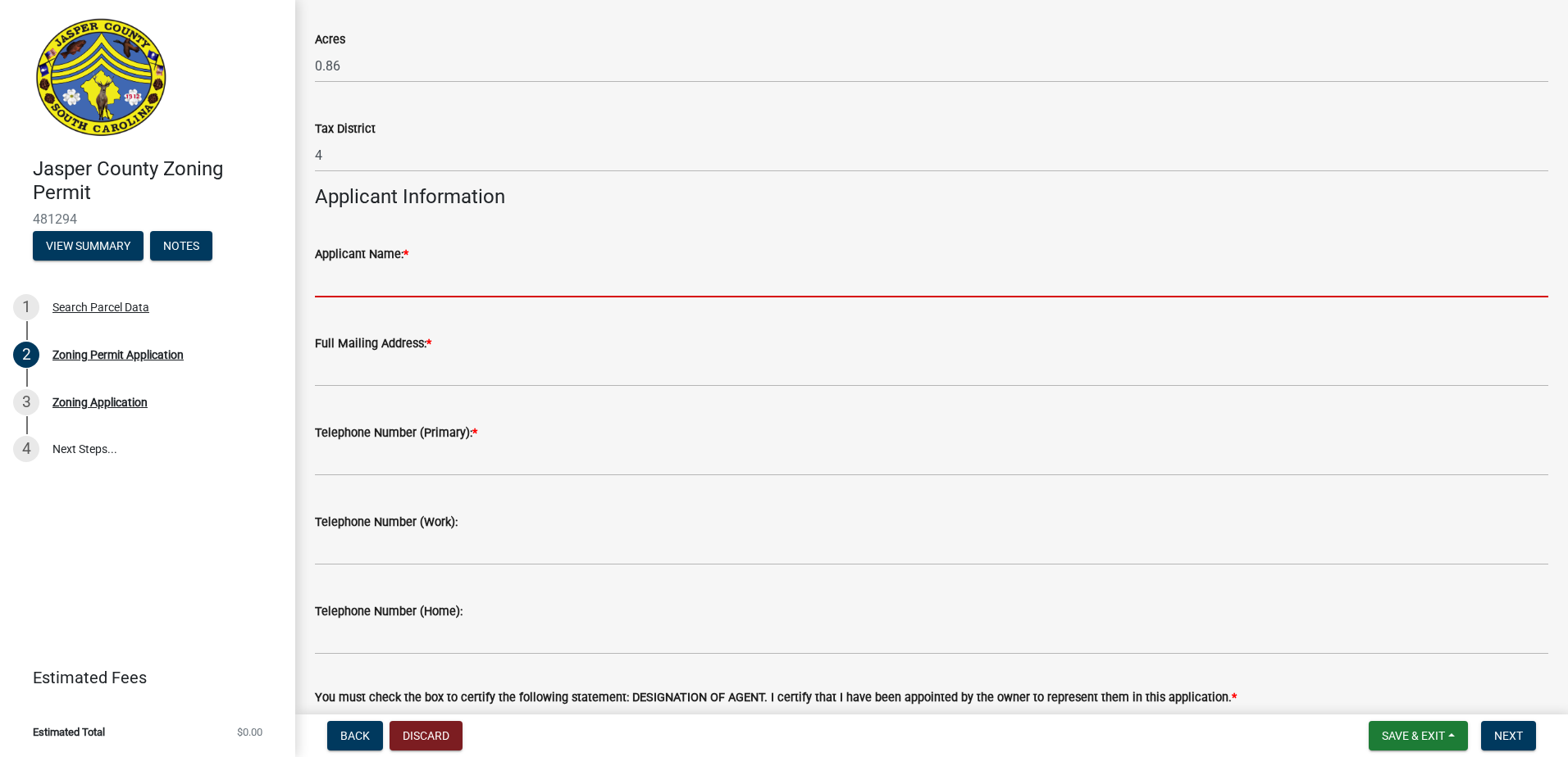
click at [390, 282] on input "Applicant Name: *" at bounding box center [931, 281] width 1233 height 34
type input "B"
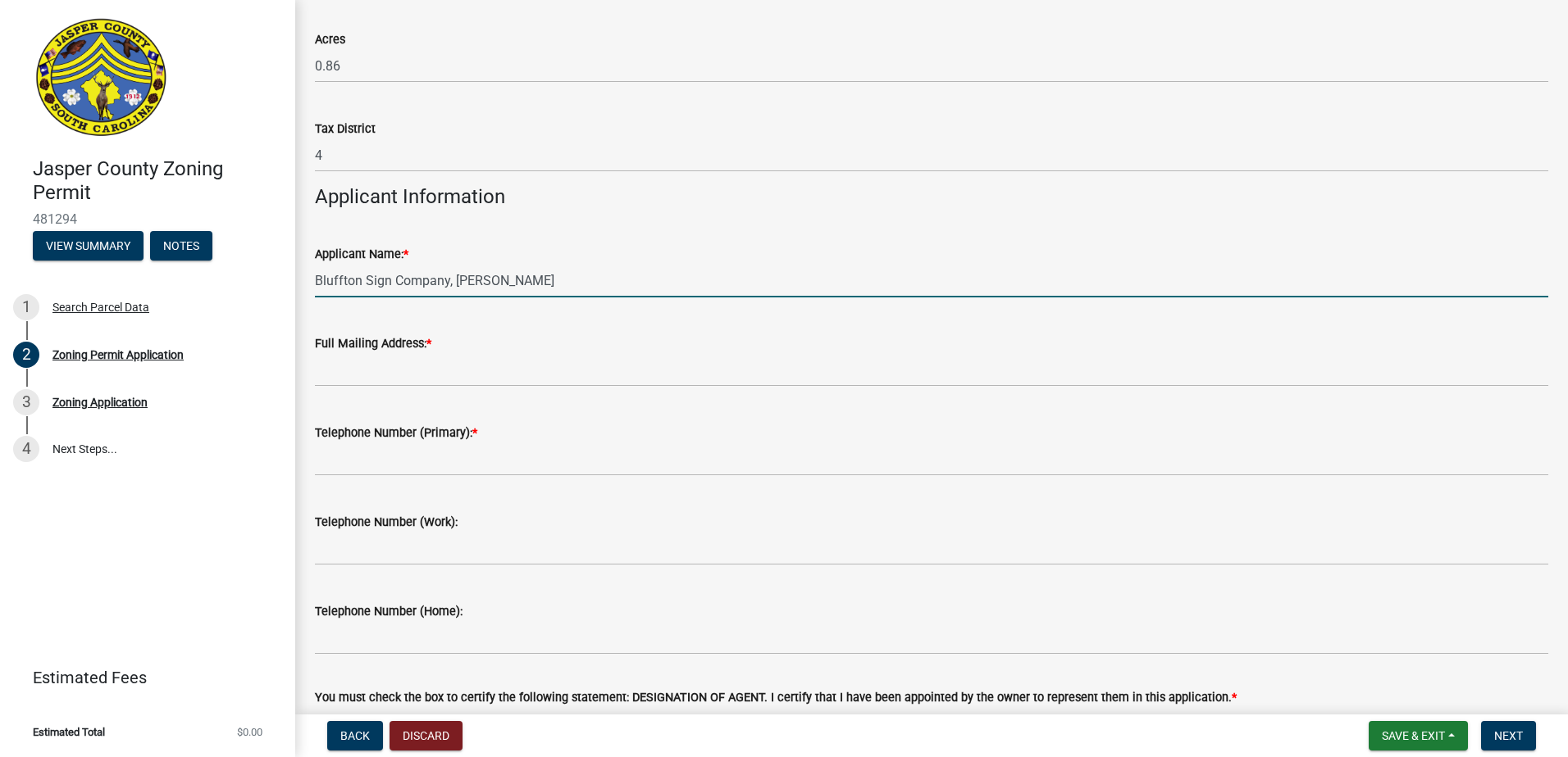
type input "Bluffton Sign Company, Trey Fludd"
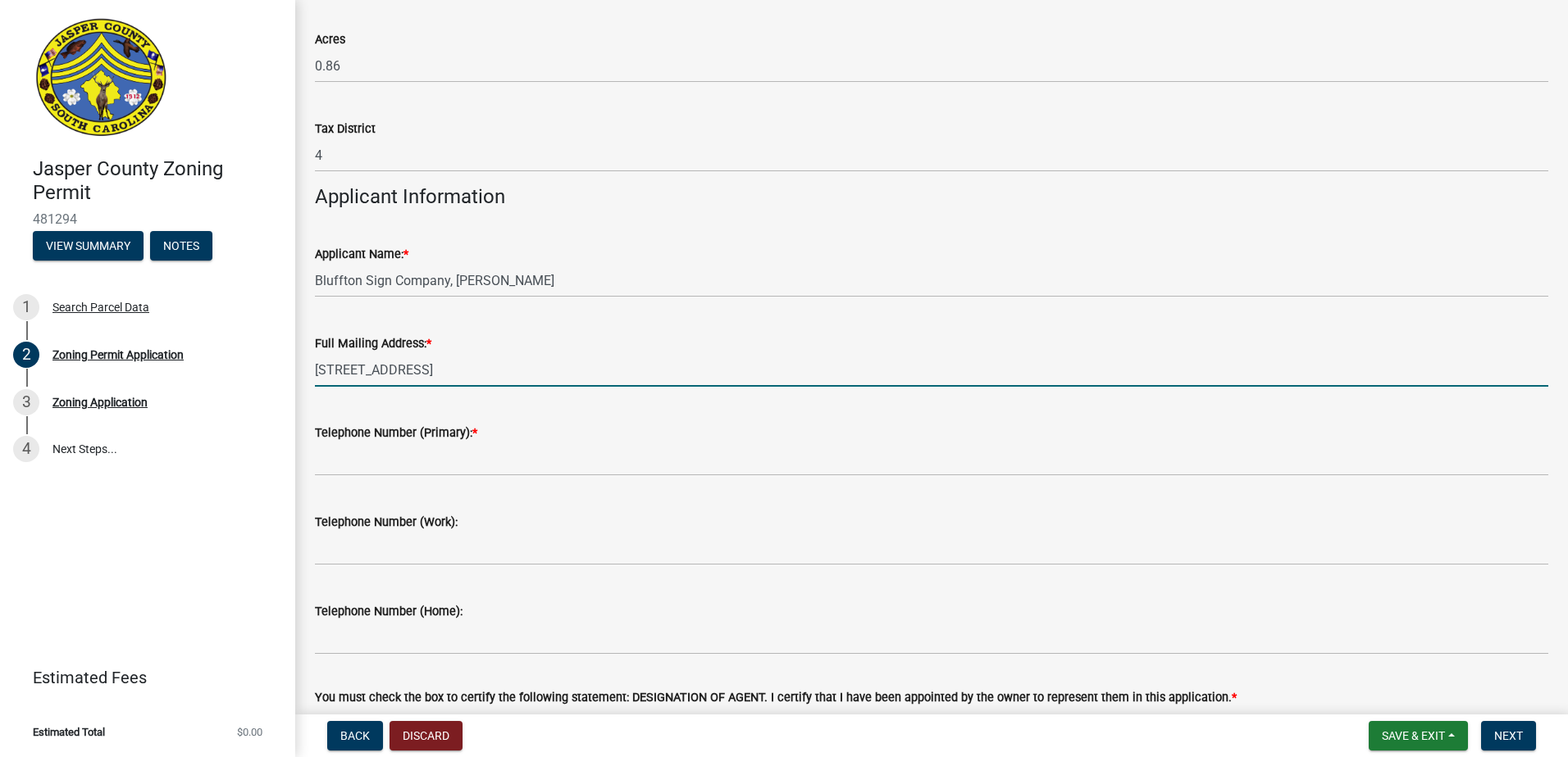
type input "78 Parkside Drive, Bluffton SC 29910"
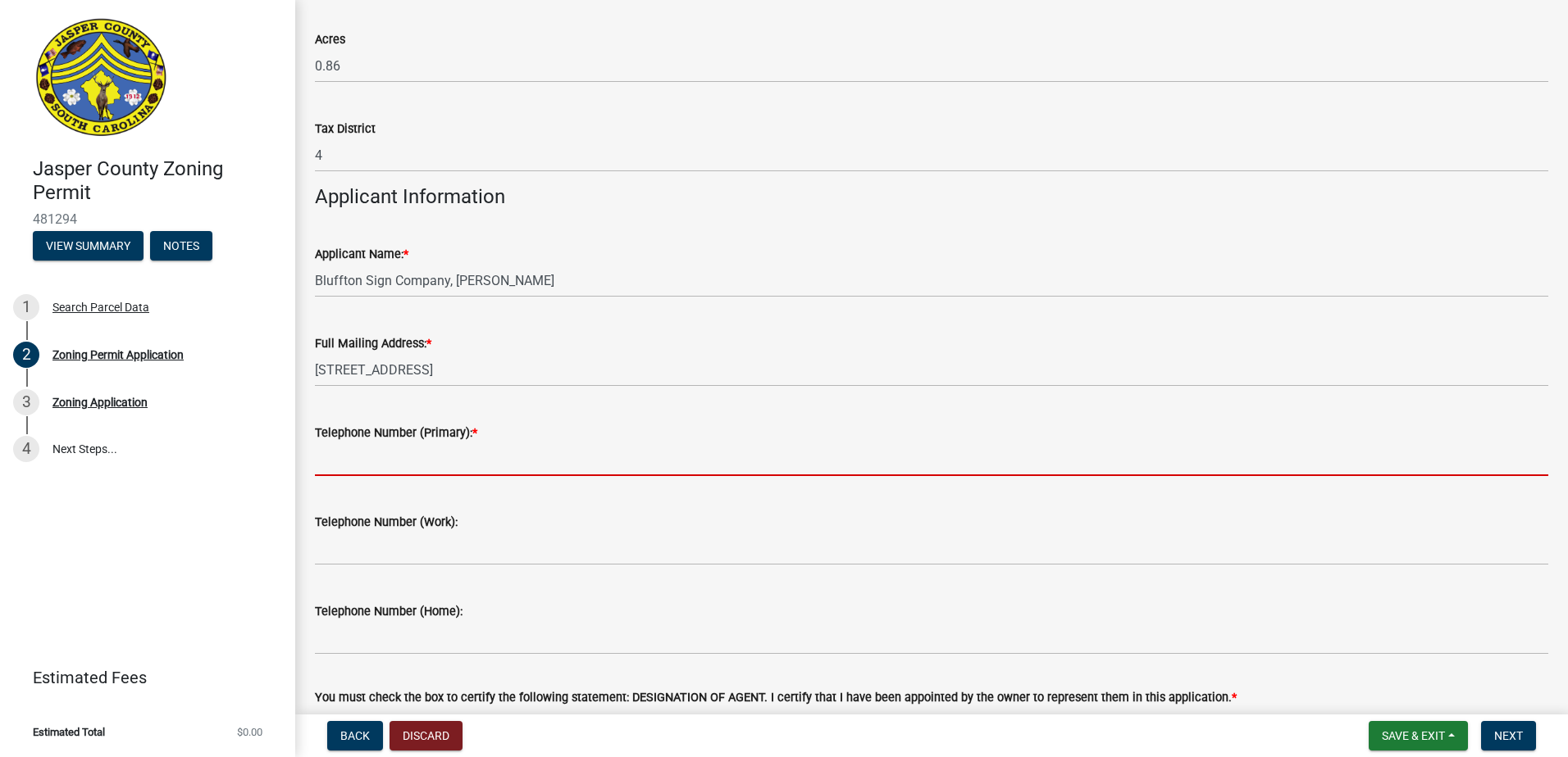
drag, startPoint x: 483, startPoint y: 469, endPoint x: 472, endPoint y: 461, distance: 13.6
click at [483, 469] on input "Telephone Number (Primary): *" at bounding box center [931, 459] width 1233 height 34
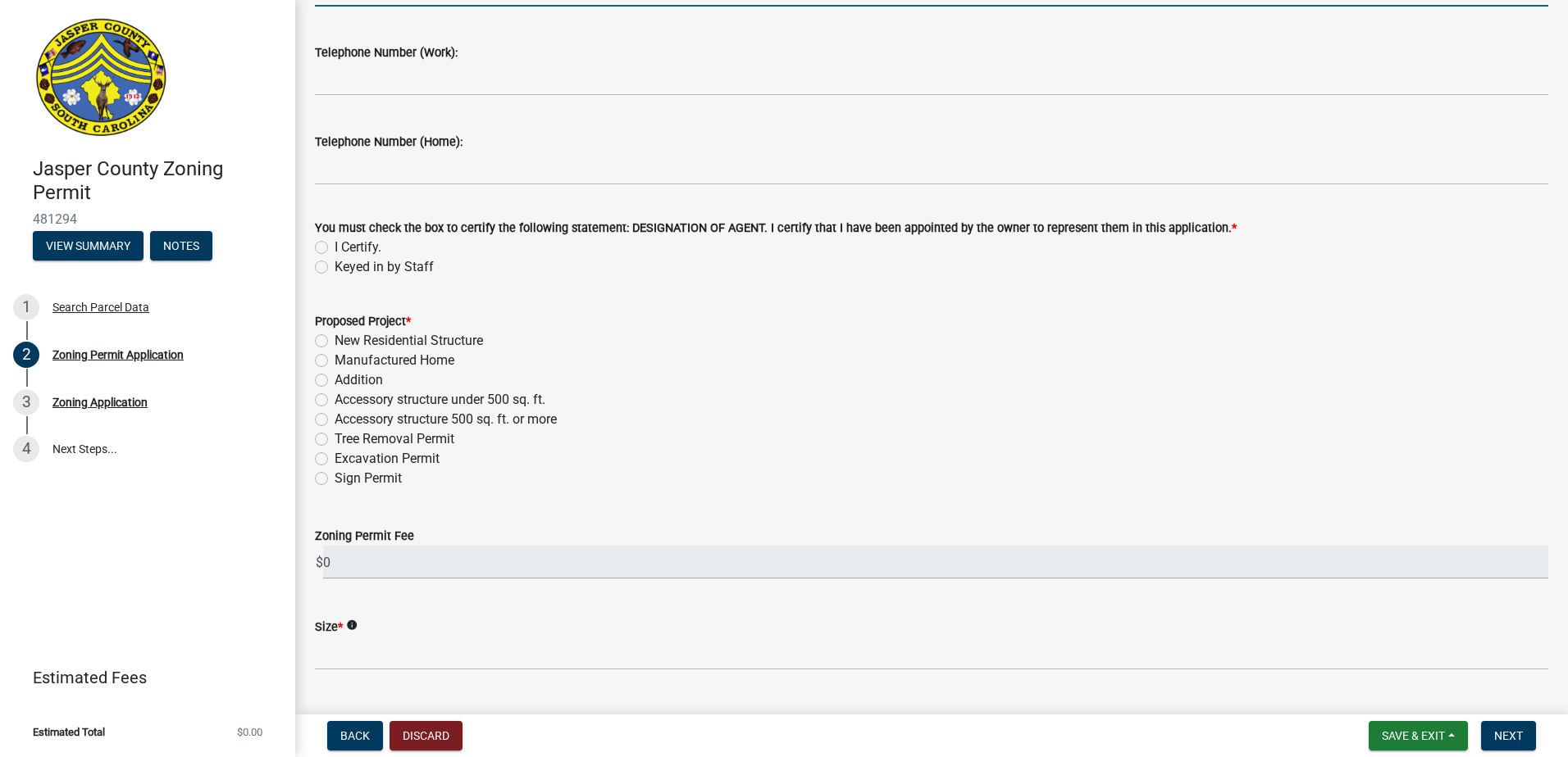
scroll to position [1885, 0]
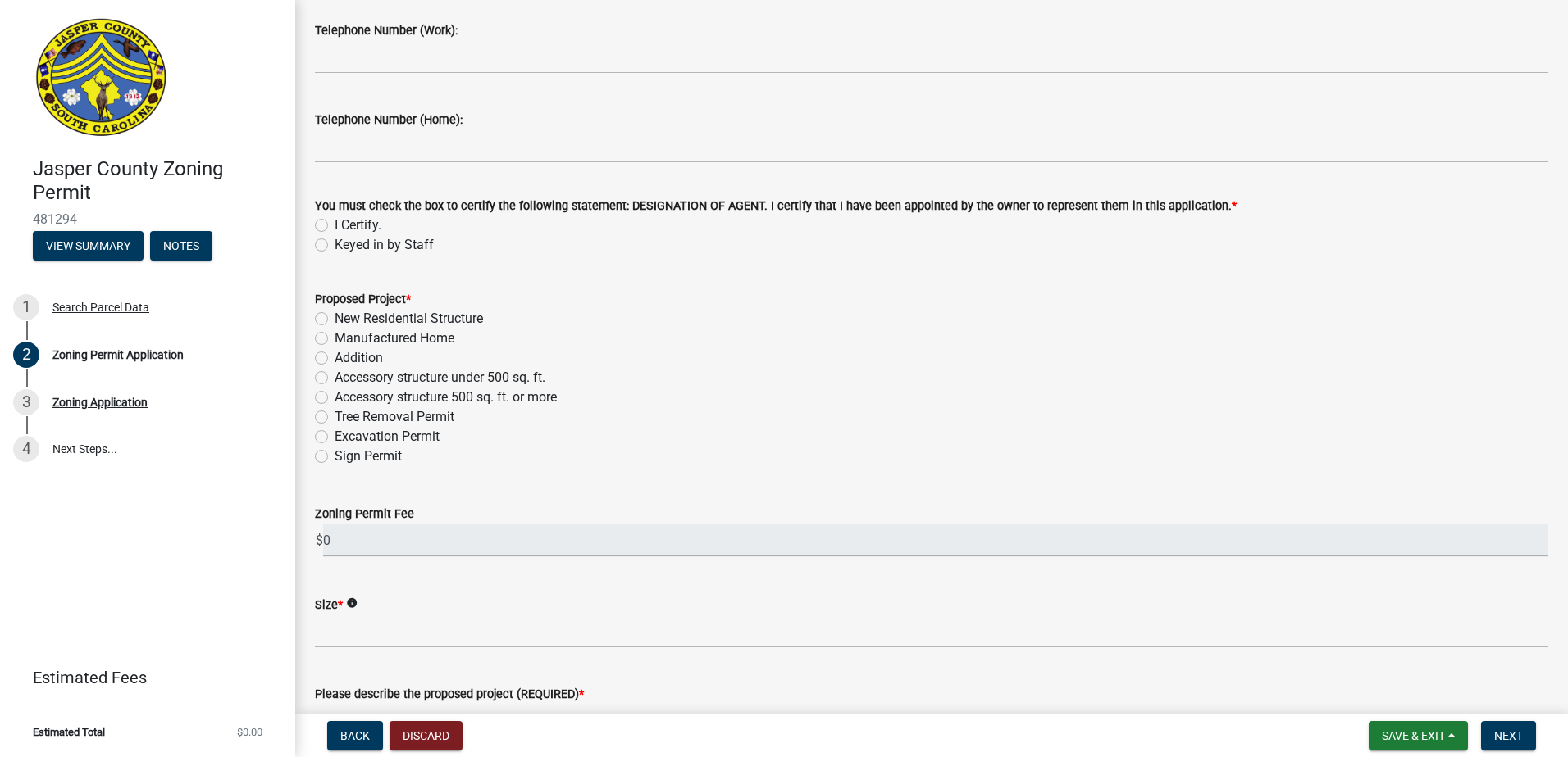
type input "843-384-3998"
click at [335, 223] on label "I Certify." at bounding box center [358, 225] width 47 height 20
click at [335, 223] on input "I Certify." at bounding box center [340, 221] width 10 height 10
radio input "true"
click at [335, 457] on label "Sign Permit" at bounding box center [368, 456] width 67 height 20
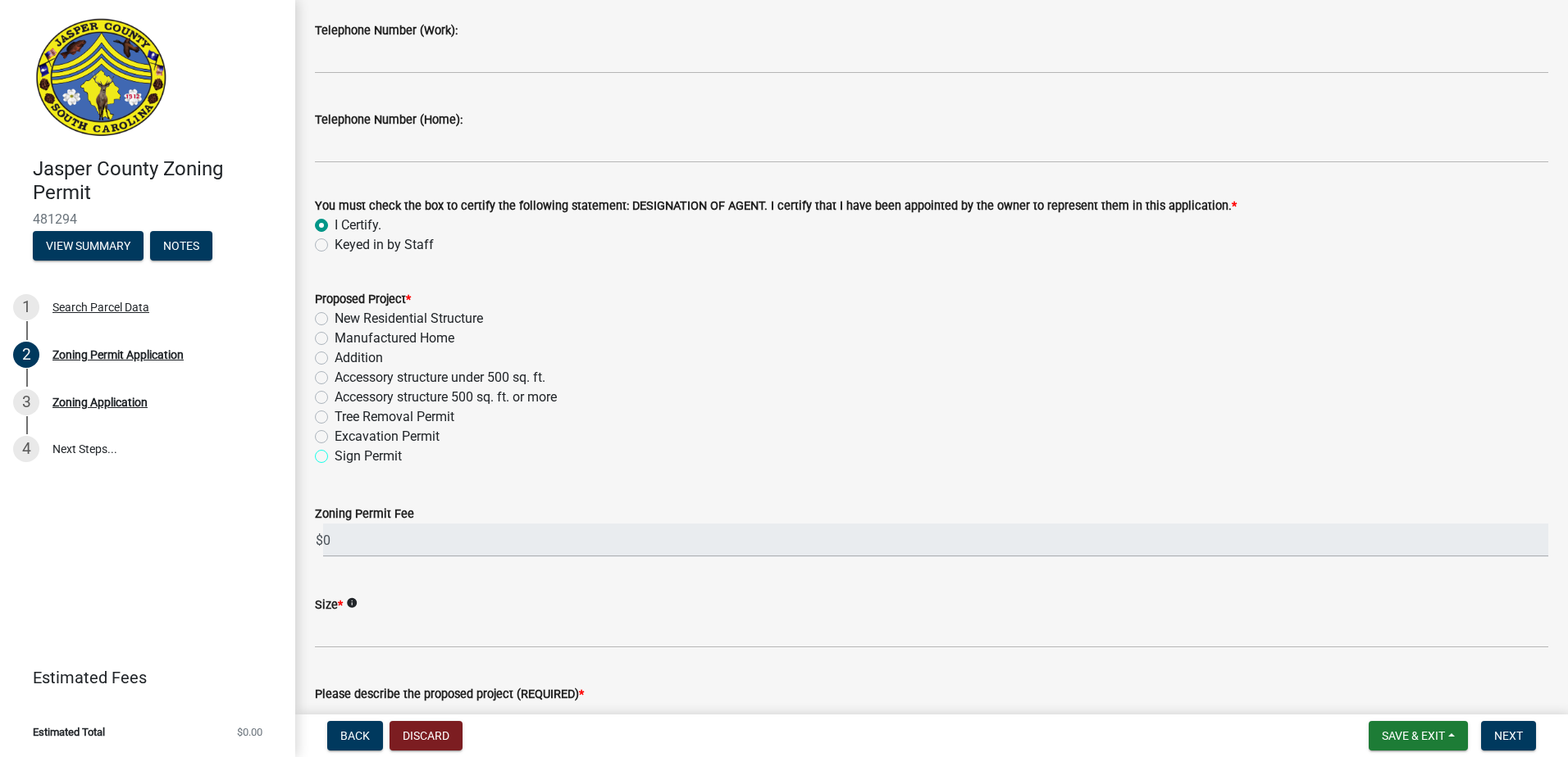
click at [335, 457] on input "Sign Permit" at bounding box center [340, 452] width 10 height 10
radio input "true"
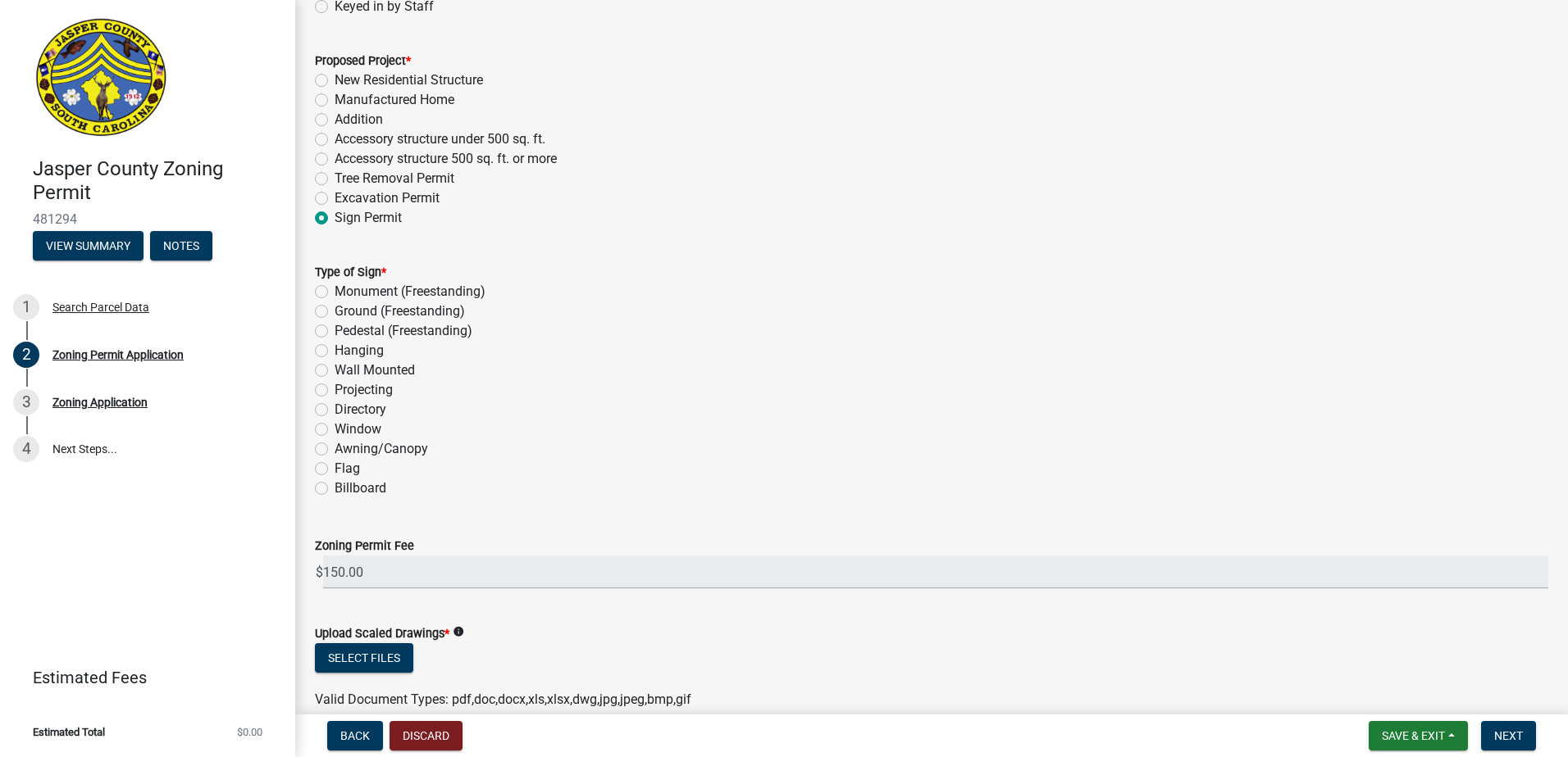
scroll to position [2213, 0]
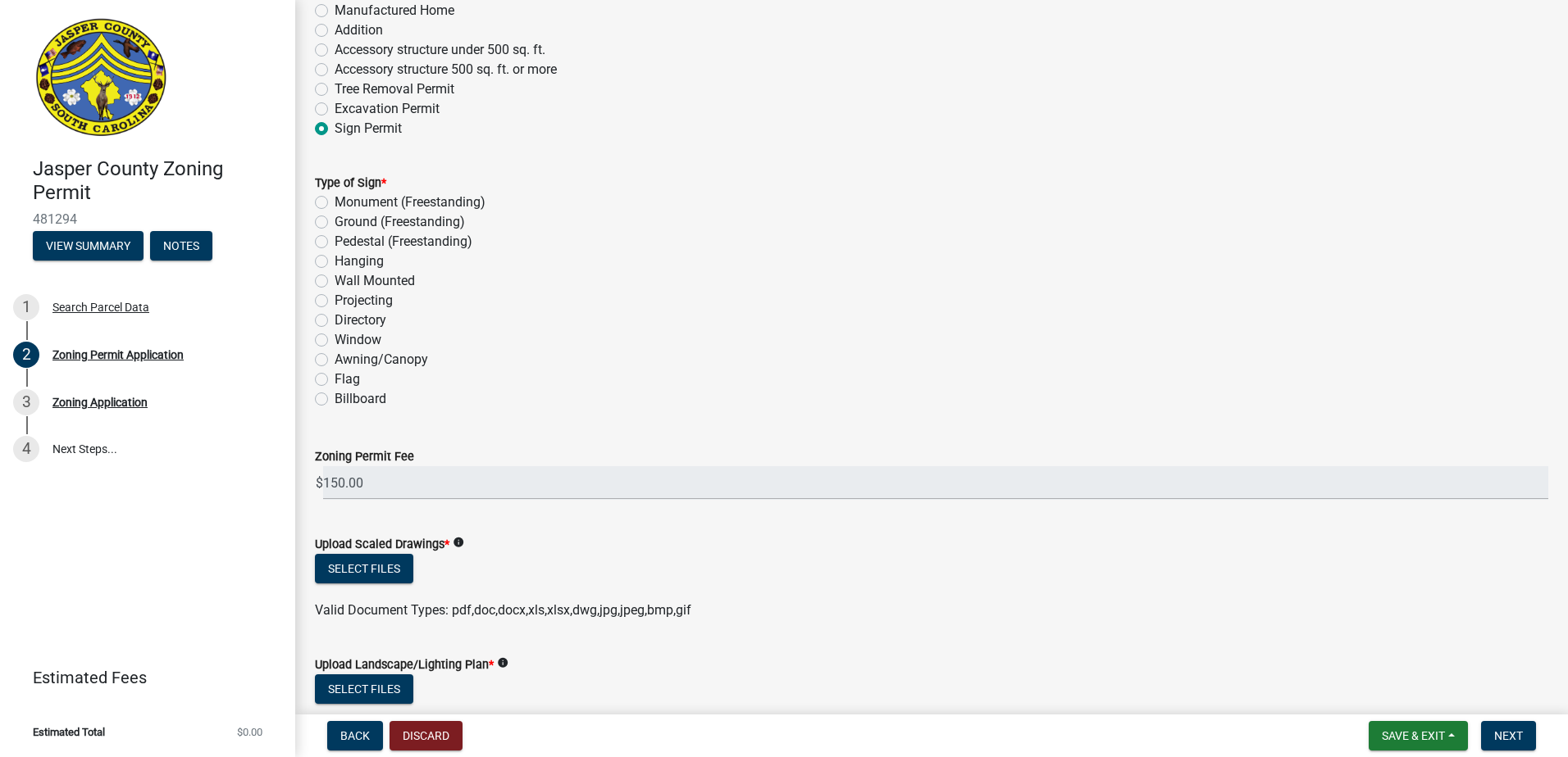
click at [335, 203] on label "Monument (Freestanding)" at bounding box center [410, 203] width 151 height 20
click at [335, 203] on input "Monument (Freestanding)" at bounding box center [340, 198] width 10 height 10
radio input "true"
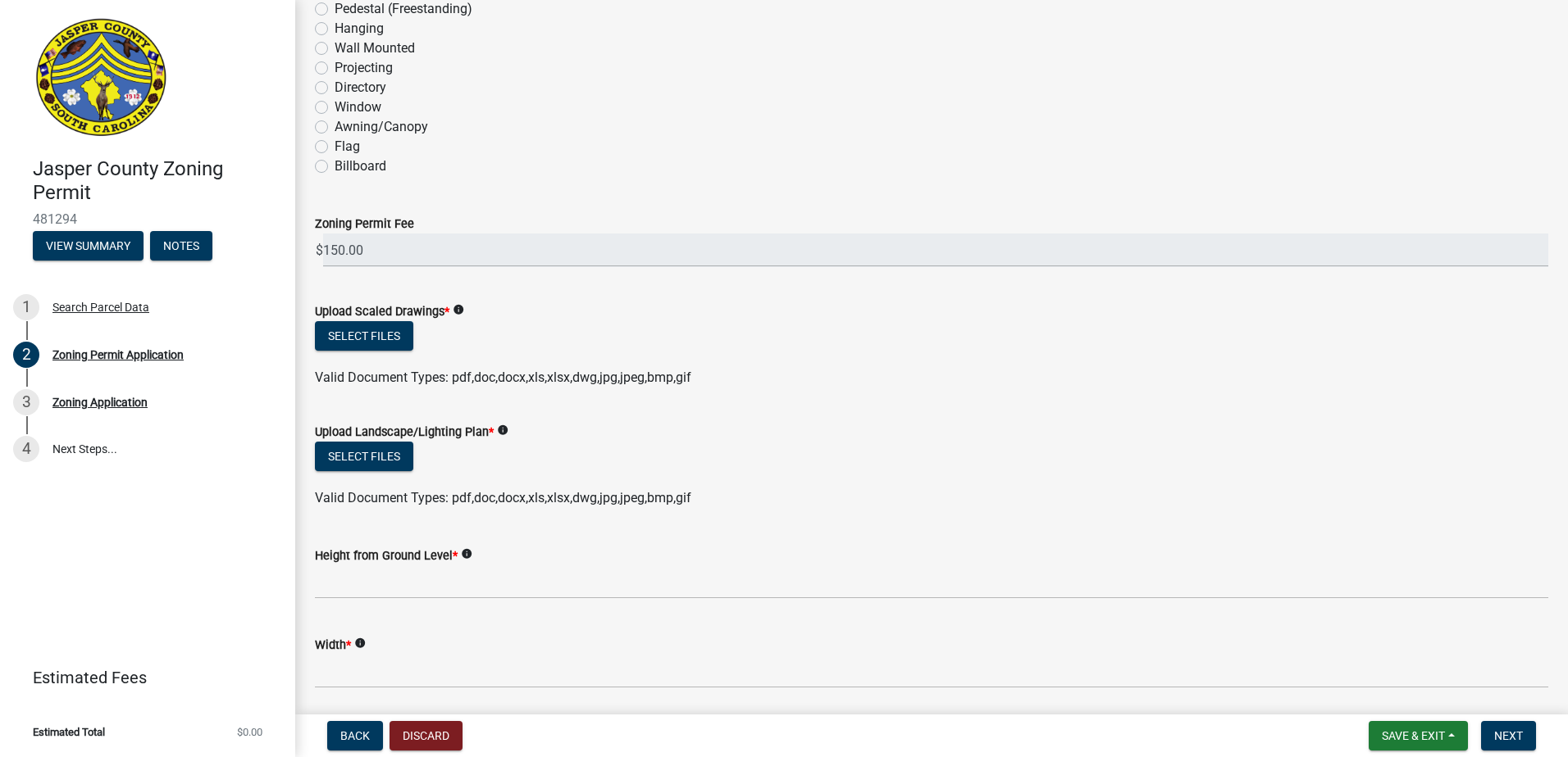
scroll to position [2541, 0]
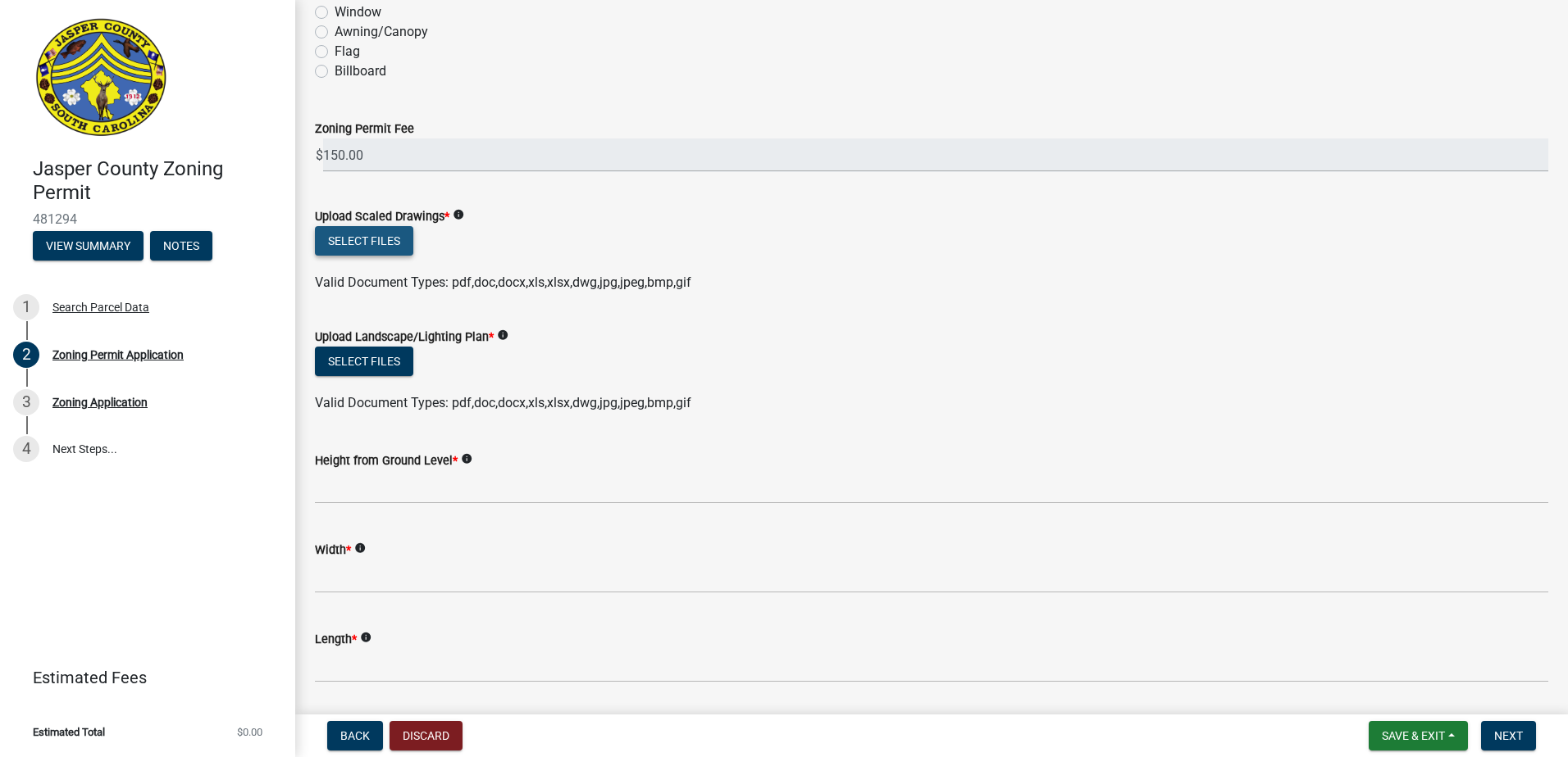
click at [350, 243] on button "Select files" at bounding box center [364, 241] width 98 height 30
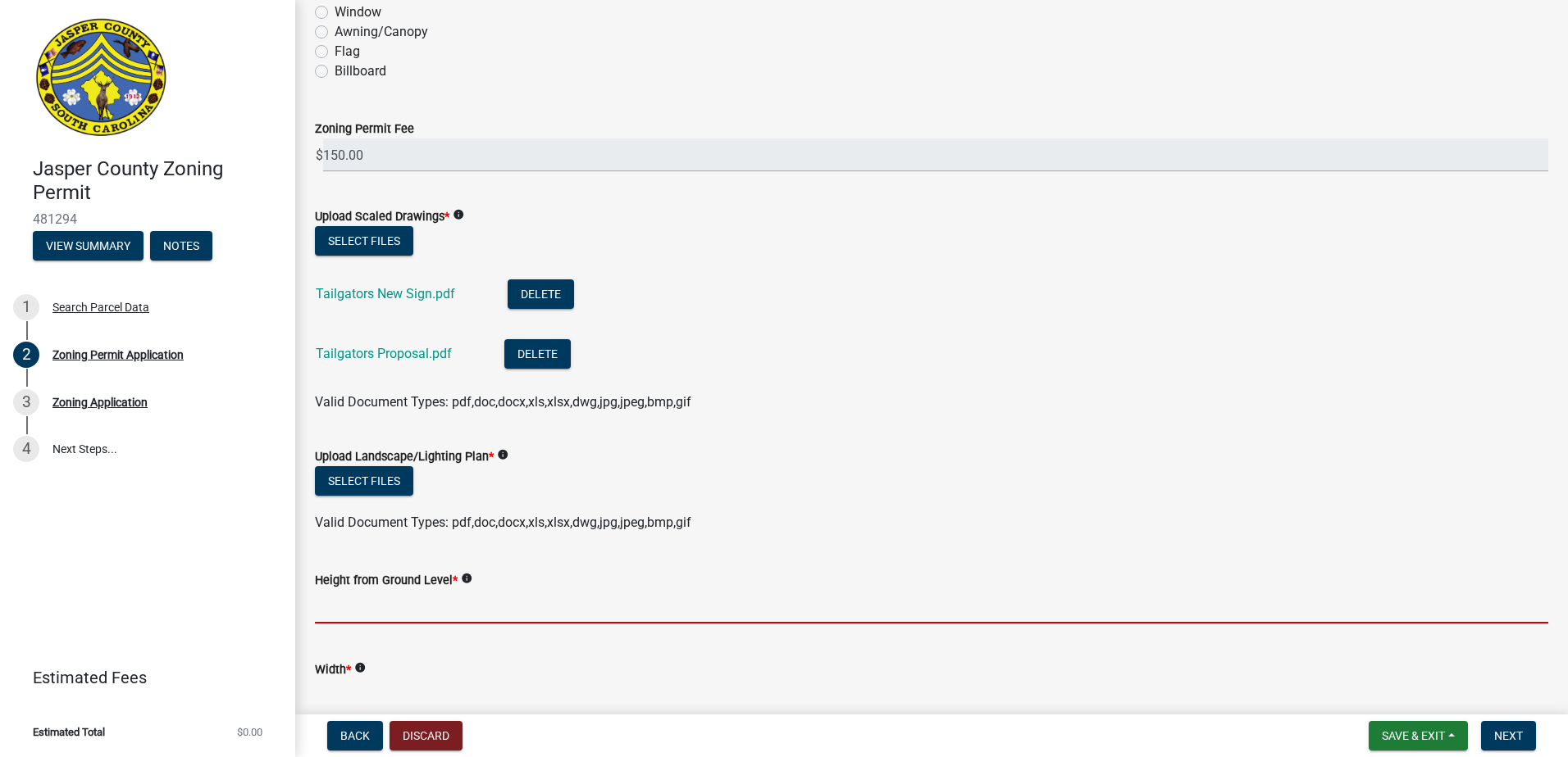
click at [352, 615] on input "Height from Ground Level *" at bounding box center [931, 607] width 1233 height 34
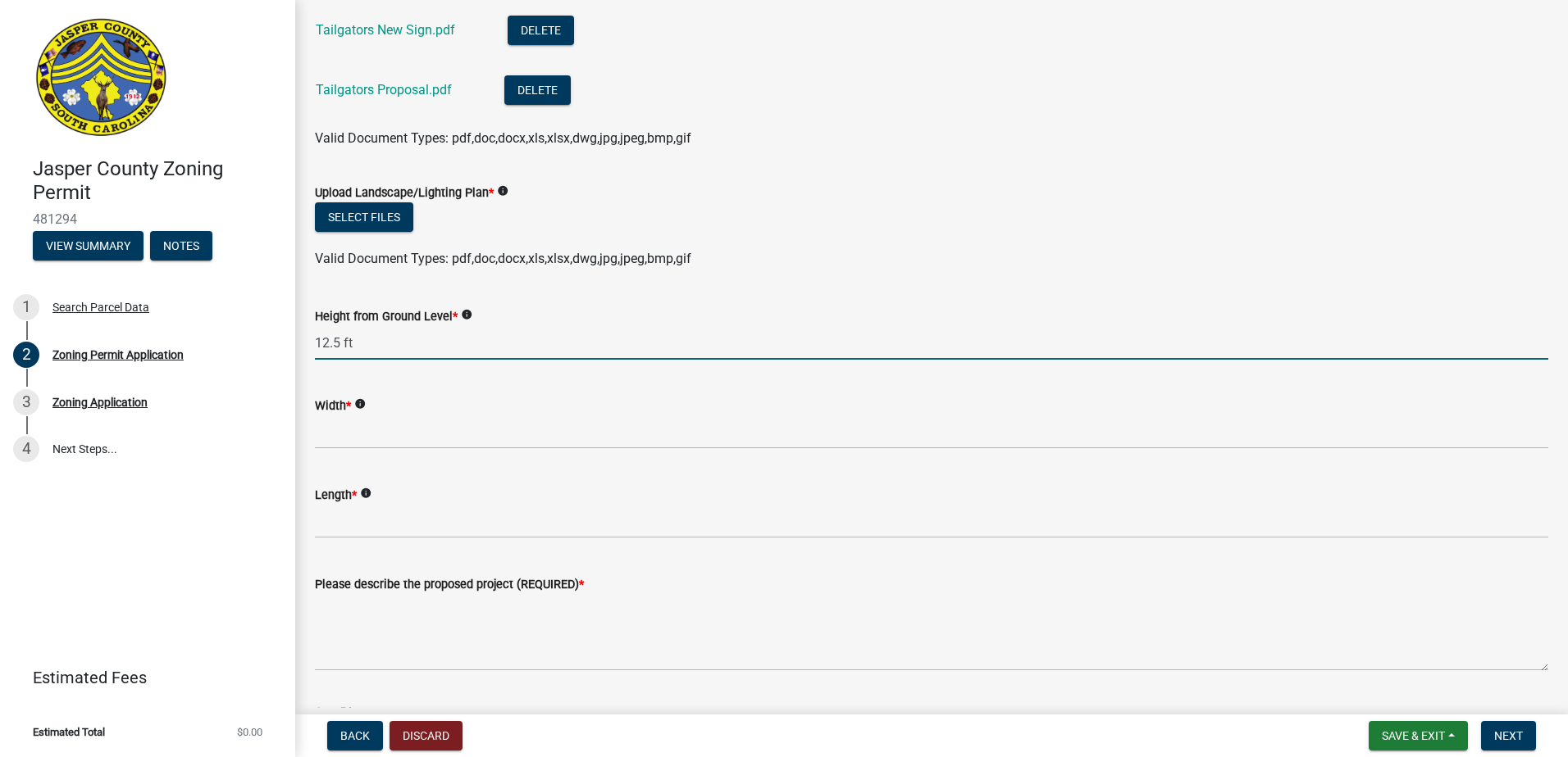
scroll to position [2869, 0]
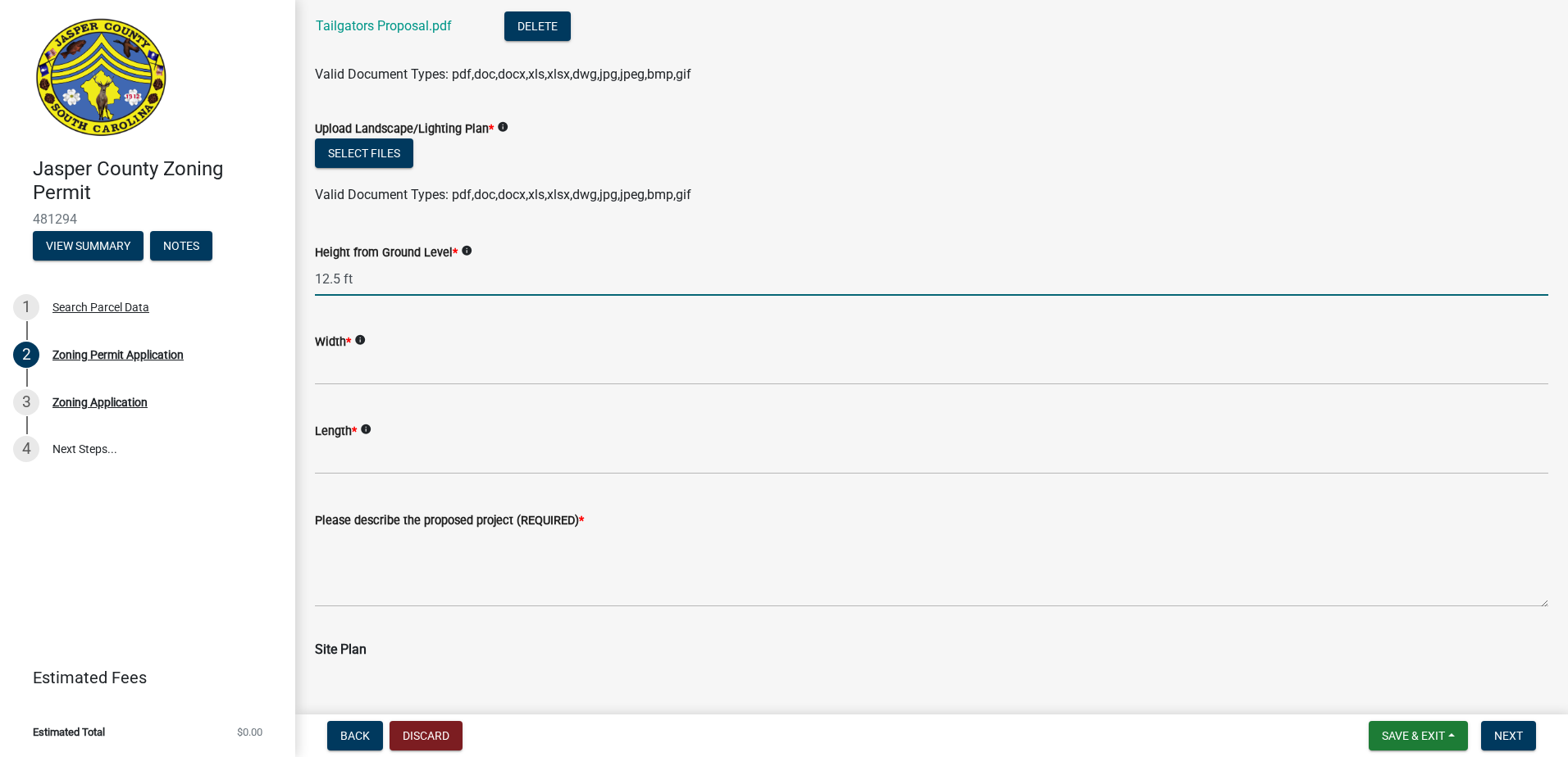
type input "12.5 ft"
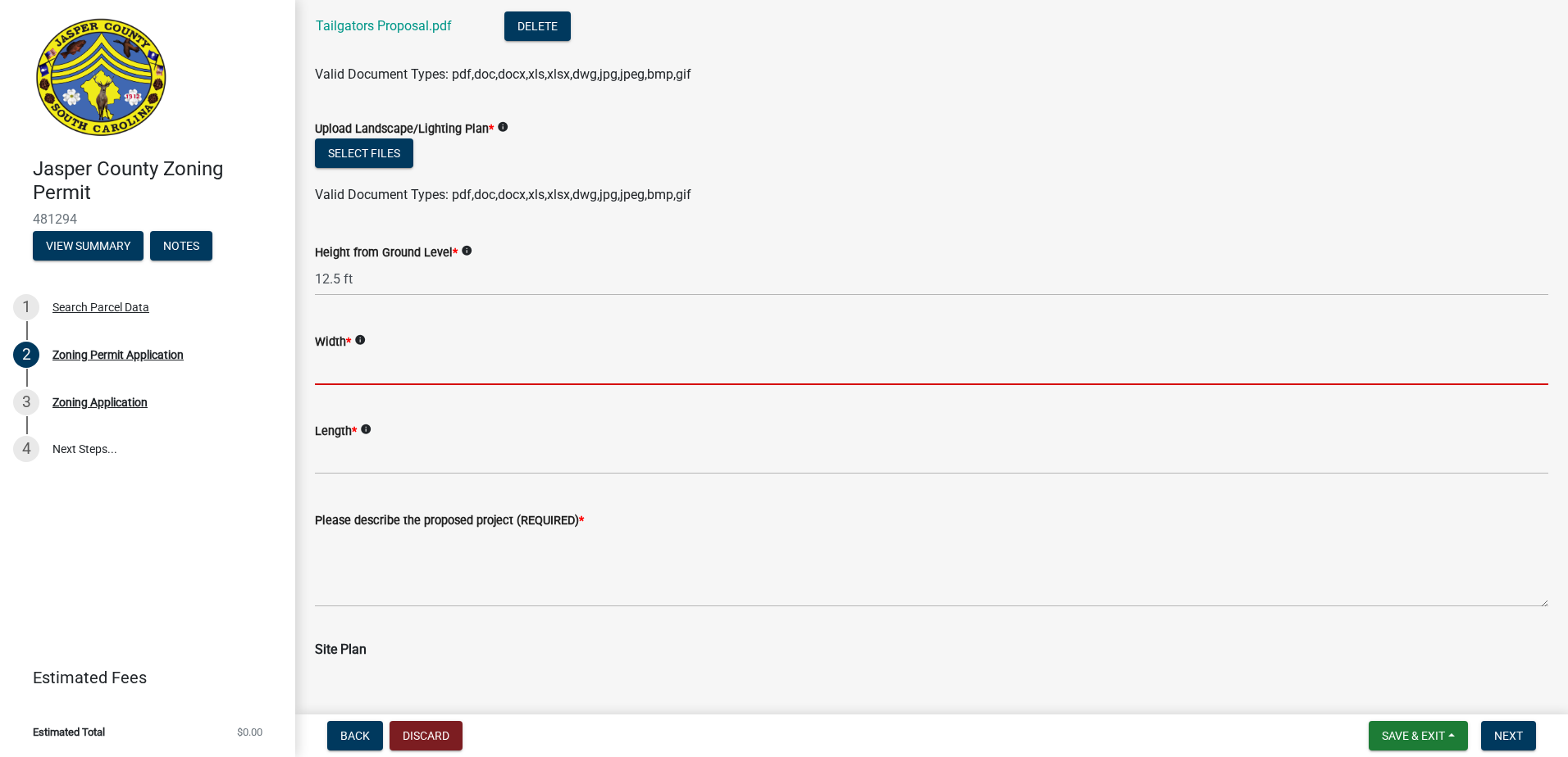
click at [348, 375] on input "Width *" at bounding box center [931, 369] width 1233 height 34
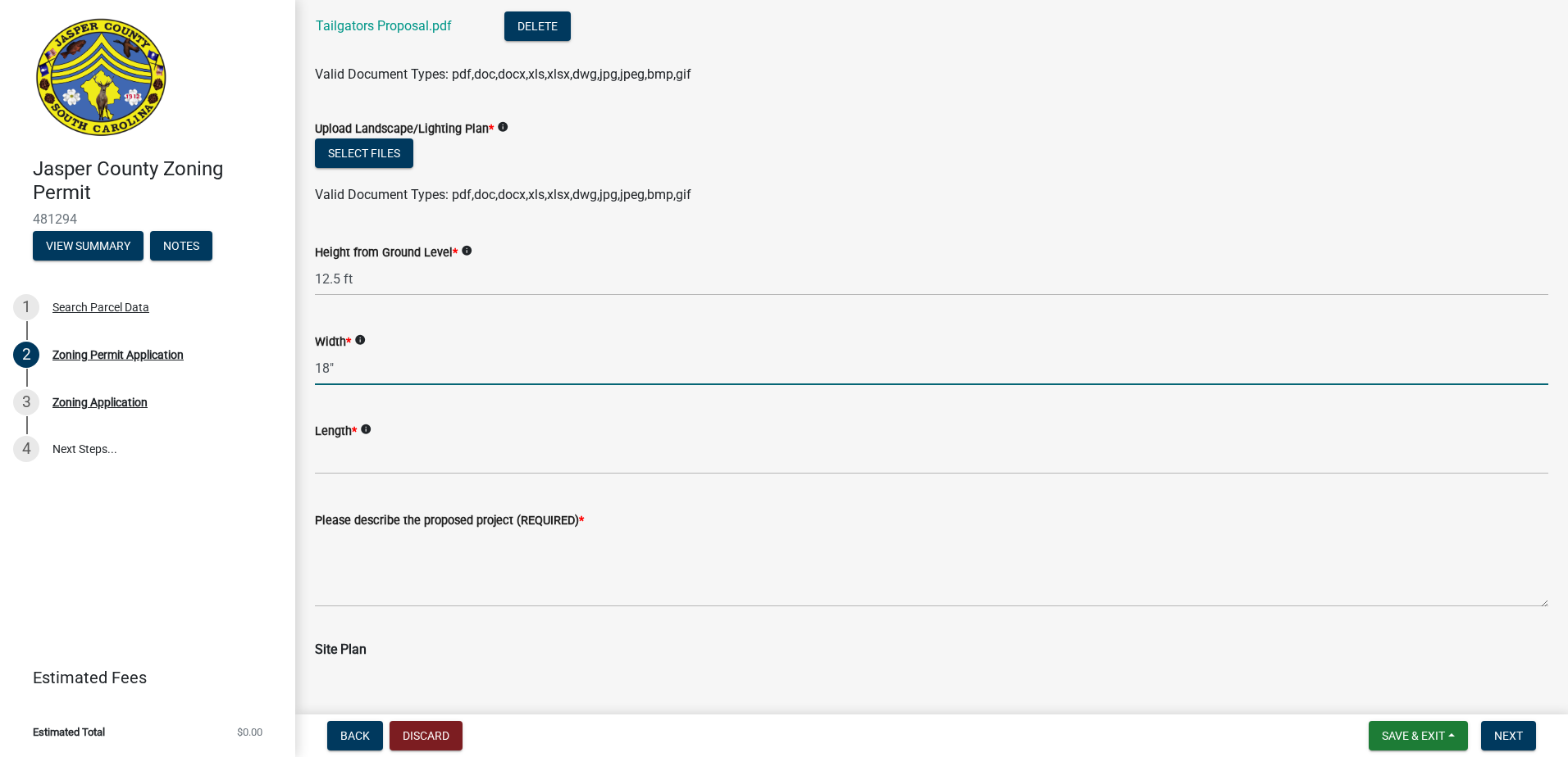
type input "18""
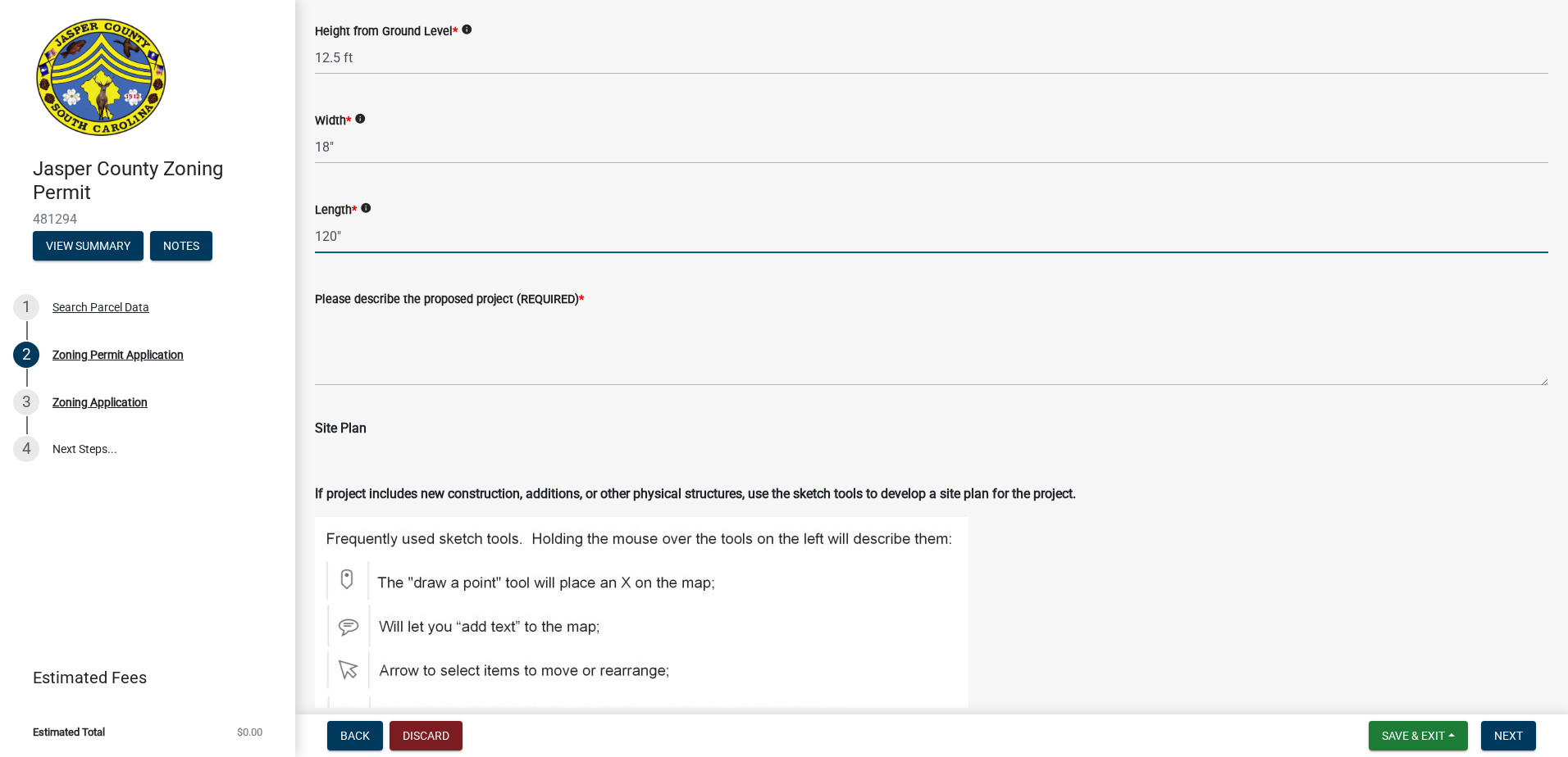
scroll to position [3115, 0]
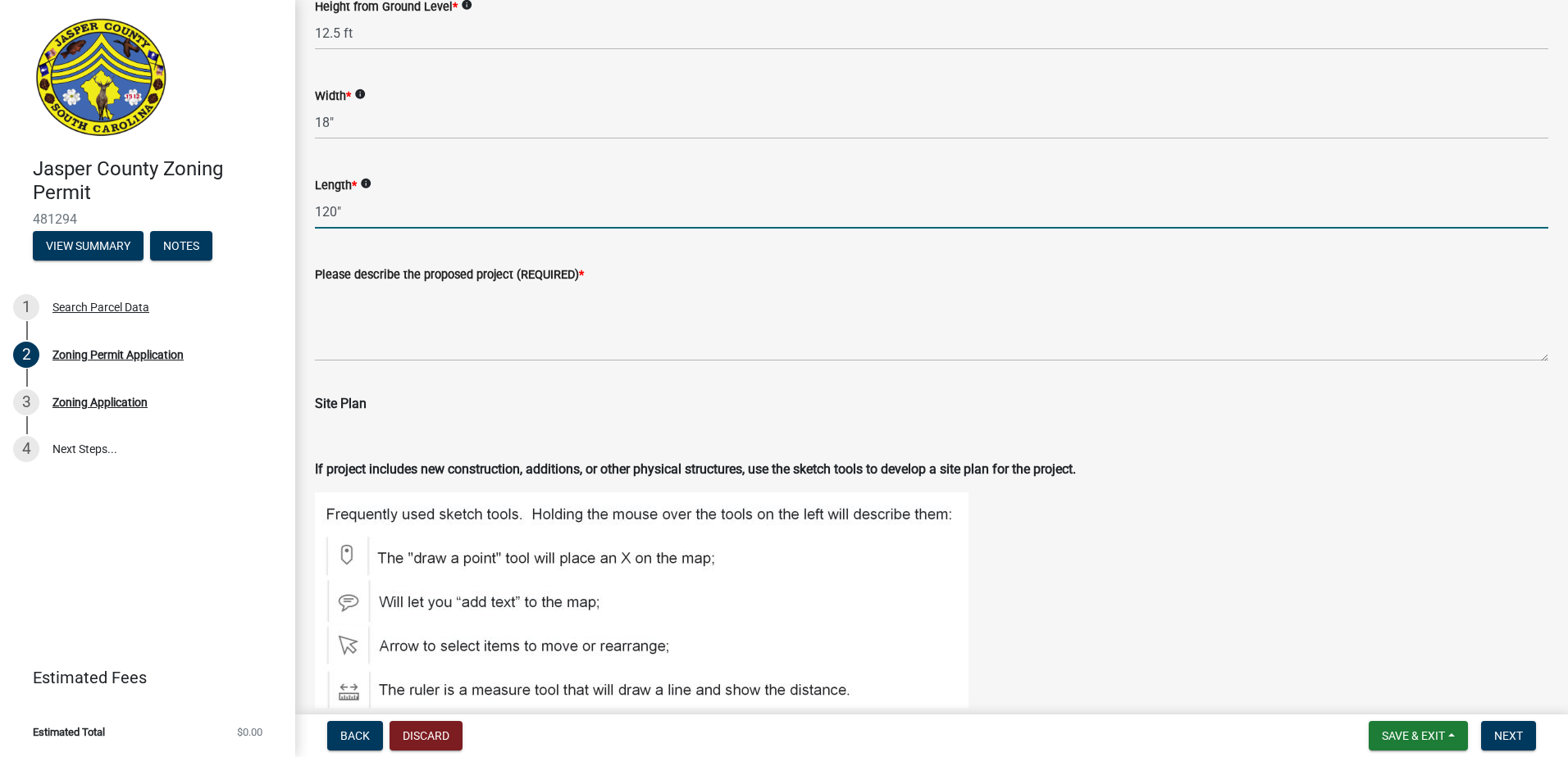
type input "120""
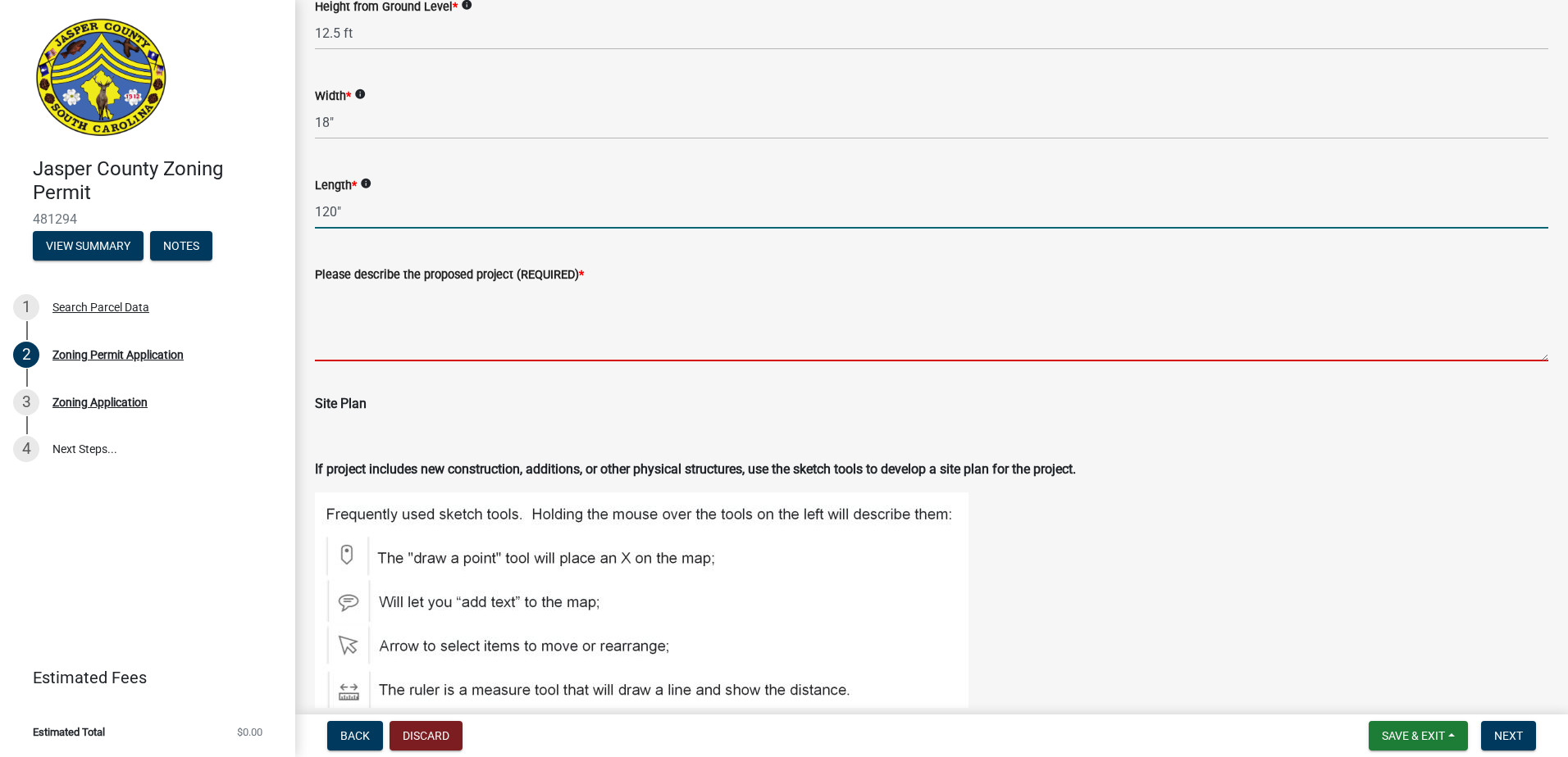
click at [389, 337] on textarea "Please describe the proposed project (REQUIRED) *" at bounding box center [931, 322] width 1233 height 77
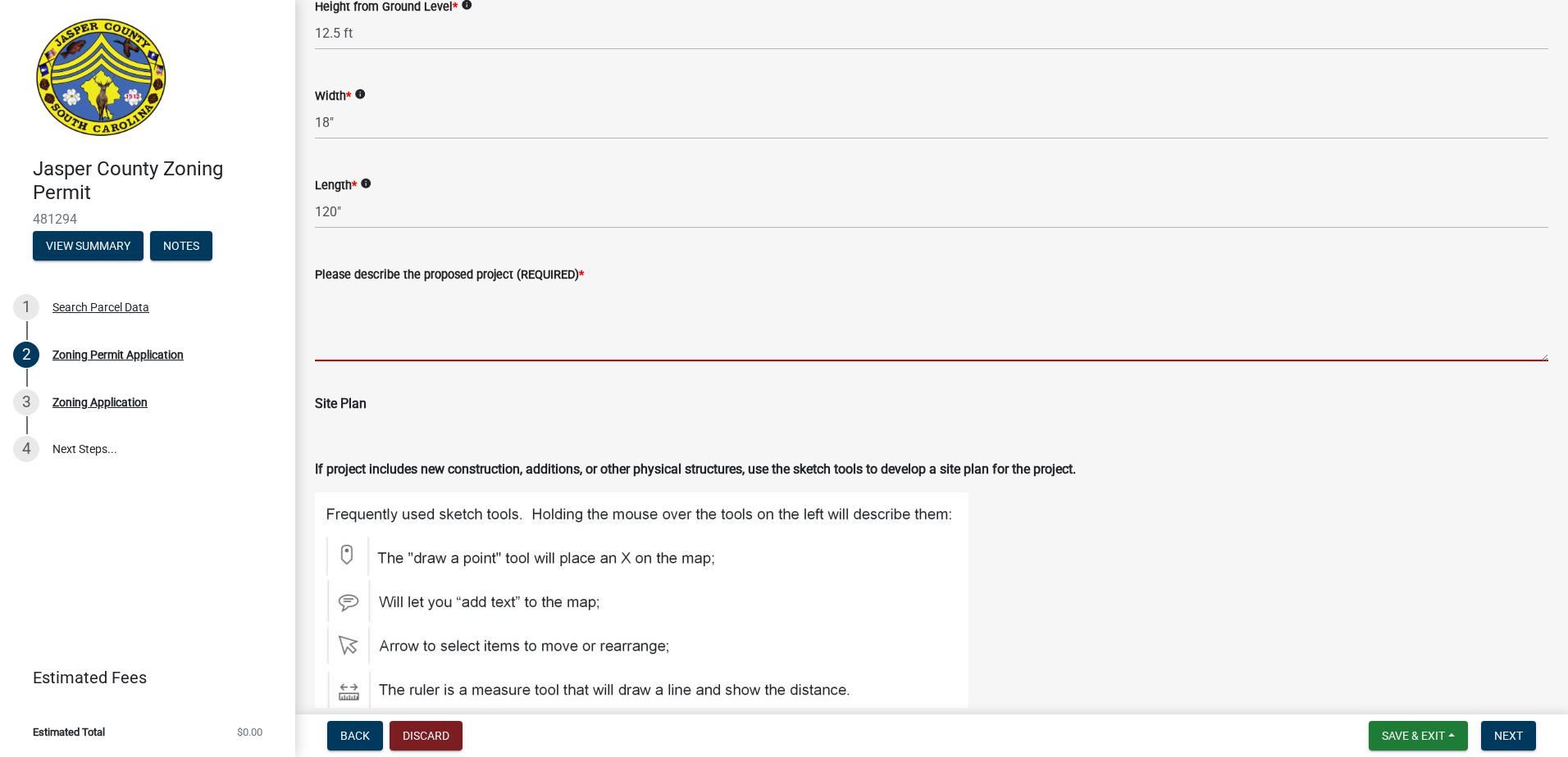
click at [349, 350] on textarea "Please describe the proposed project (REQUIRED) *" at bounding box center [931, 322] width 1233 height 77
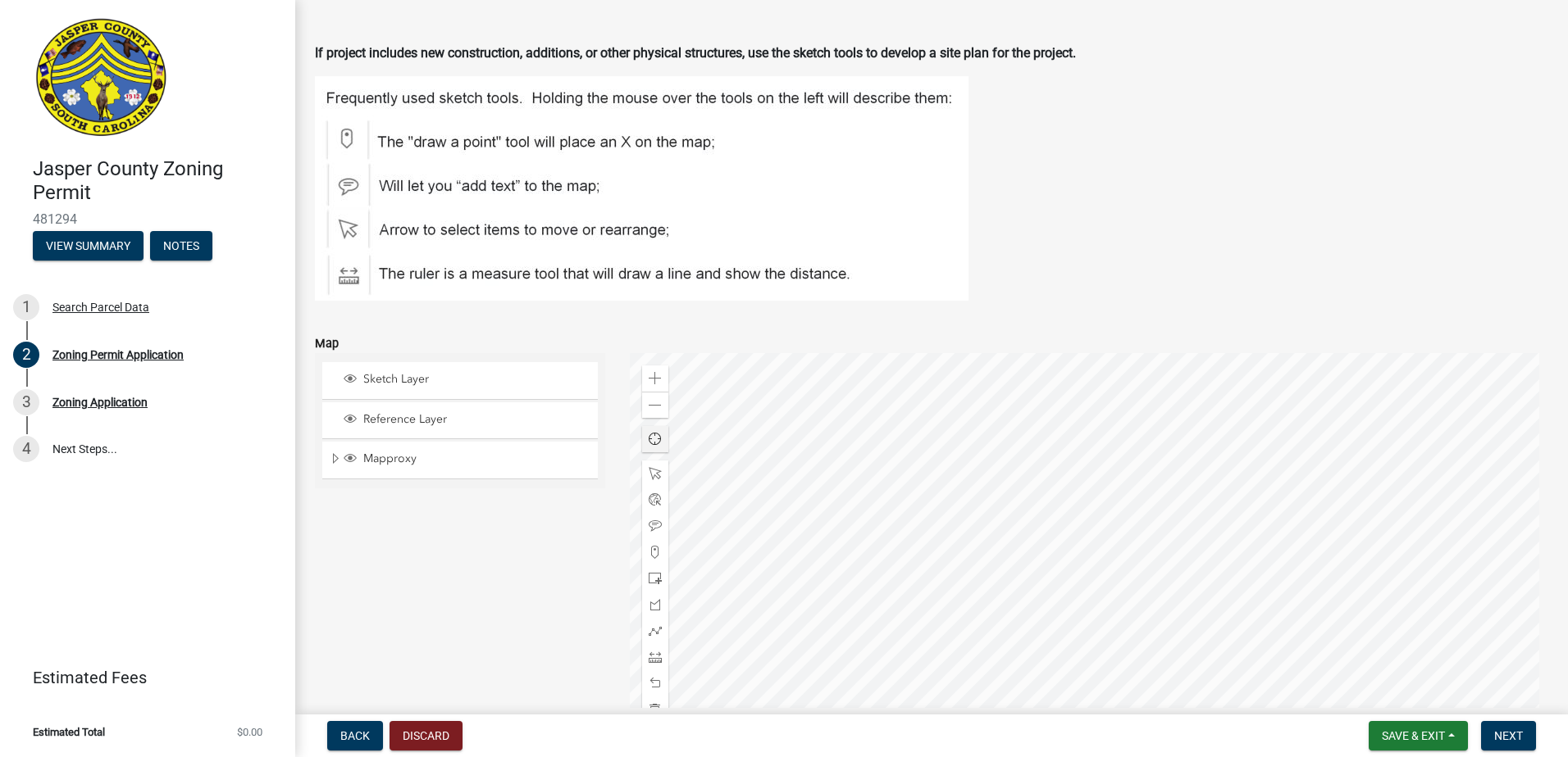
scroll to position [3607, 0]
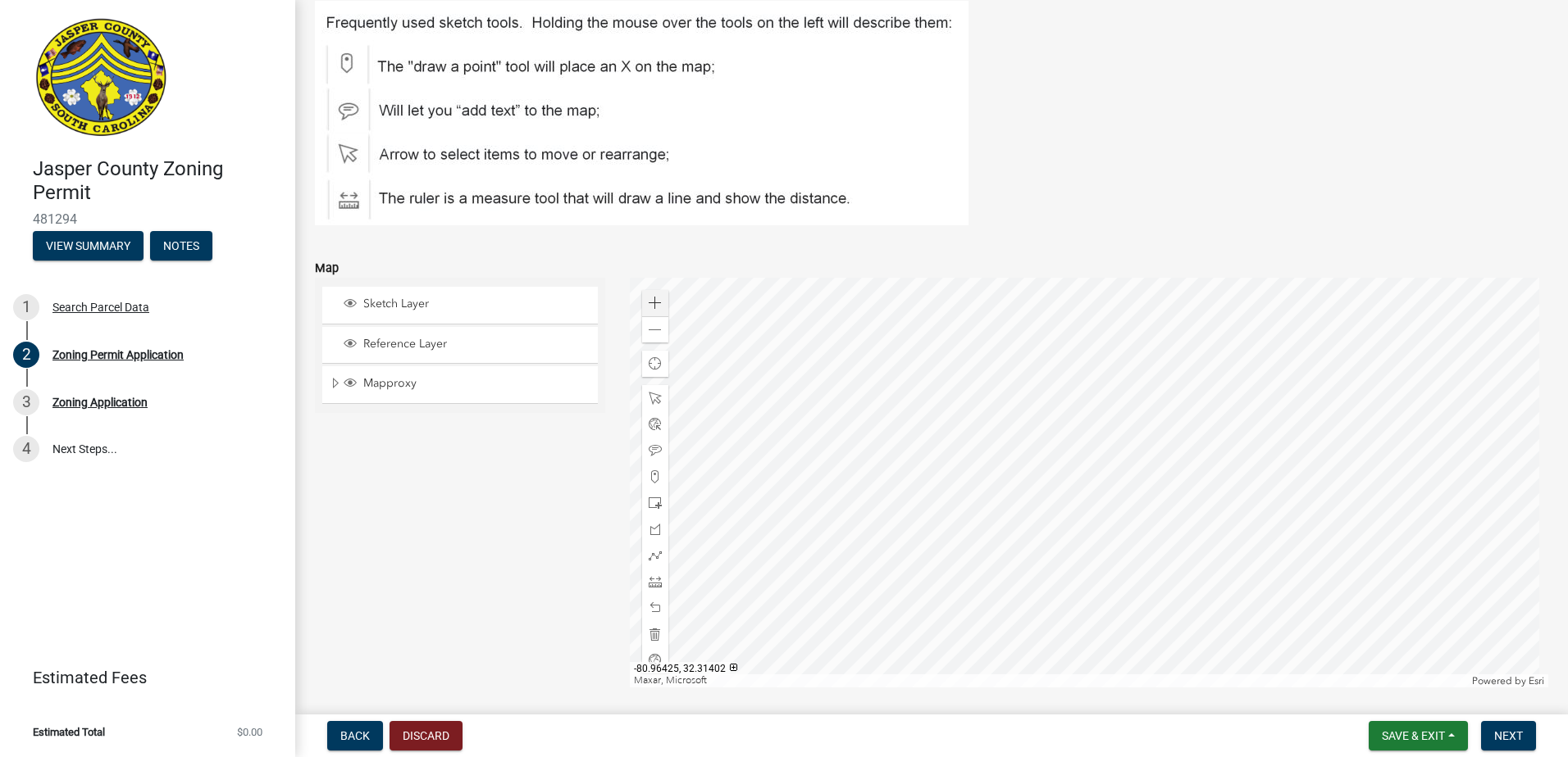
type textarea "This project will consist of a steel pylon sign with an aluminum cabinet on top…"
click at [657, 302] on span at bounding box center [655, 302] width 13 height 13
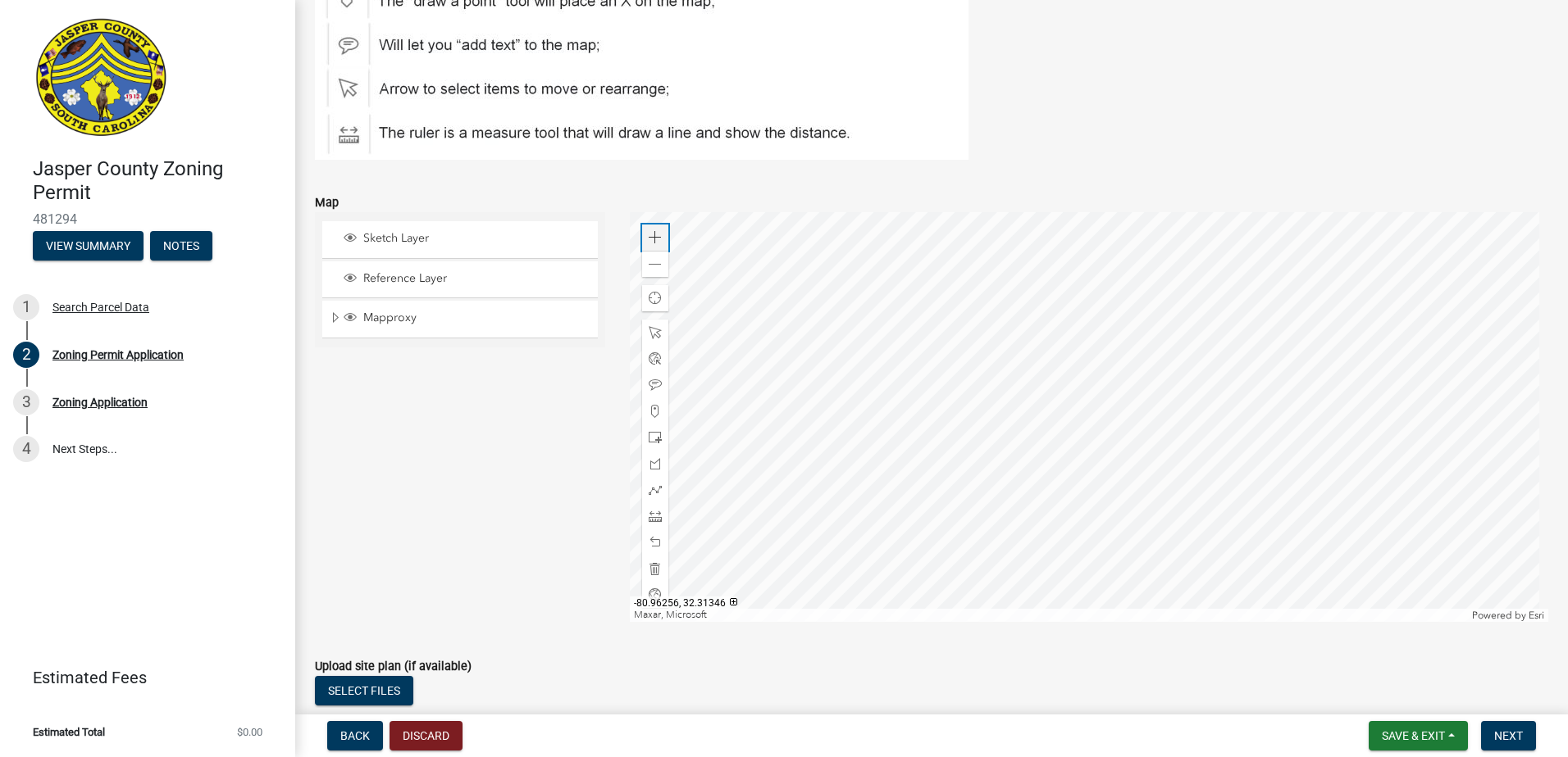
scroll to position [3524, 0]
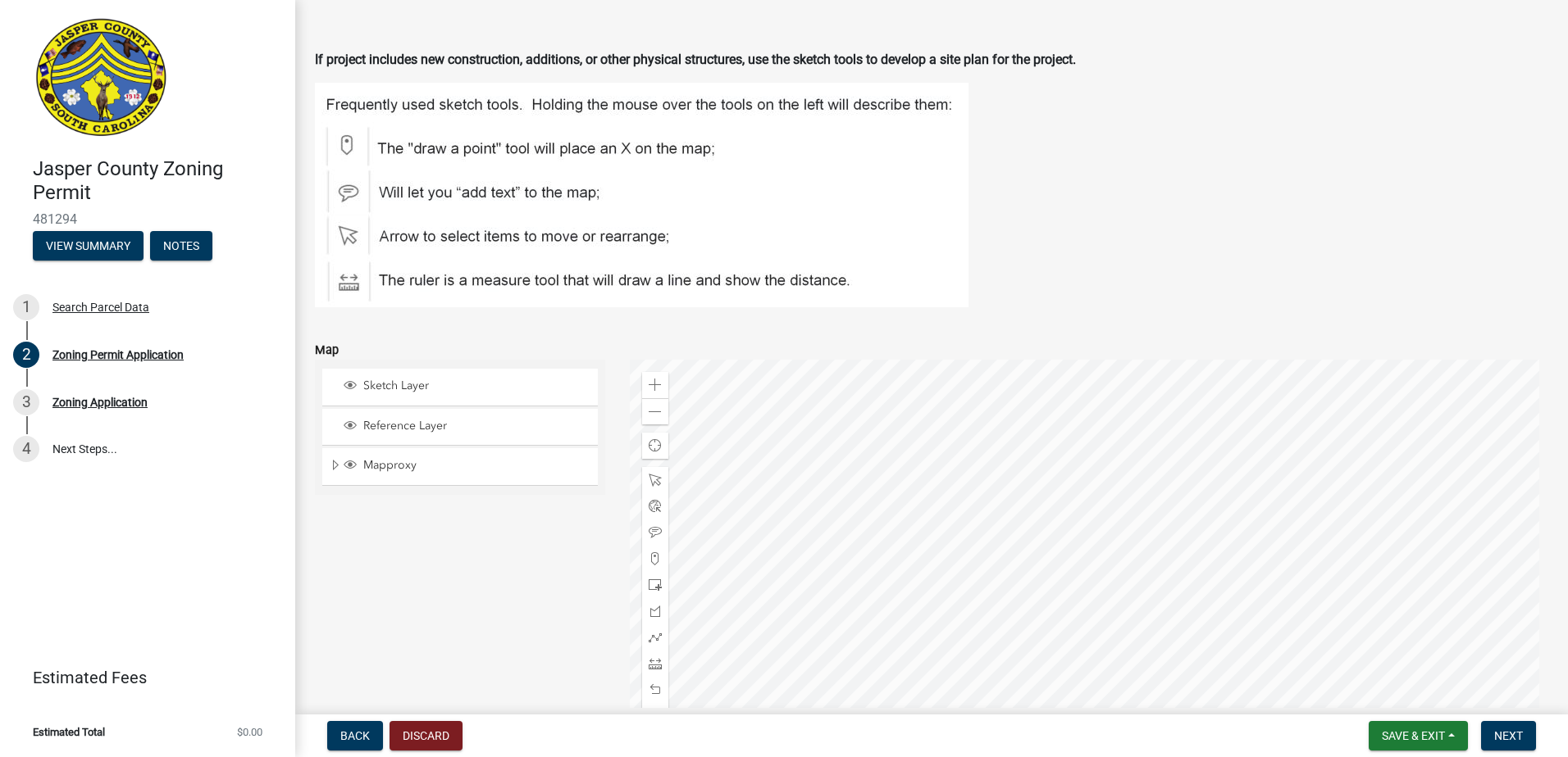
click at [1098, 628] on div at bounding box center [1089, 565] width 919 height 410
click at [1218, 624] on div at bounding box center [1089, 565] width 919 height 410
click at [1209, 634] on div at bounding box center [1089, 565] width 919 height 410
click at [1198, 621] on div at bounding box center [1089, 565] width 919 height 410
click at [1163, 649] on div at bounding box center [1089, 565] width 919 height 410
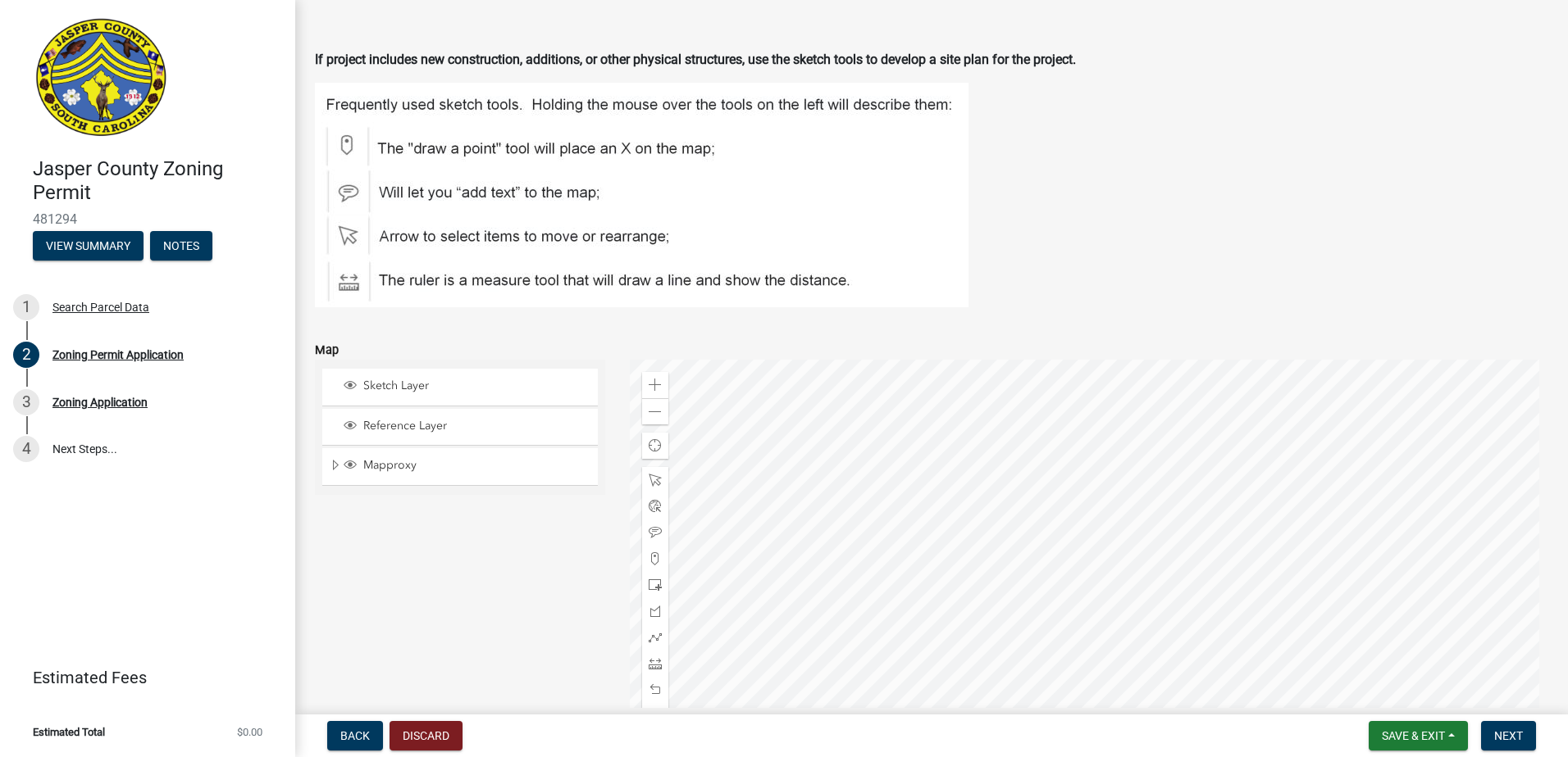
click at [950, 515] on div at bounding box center [1089, 565] width 919 height 410
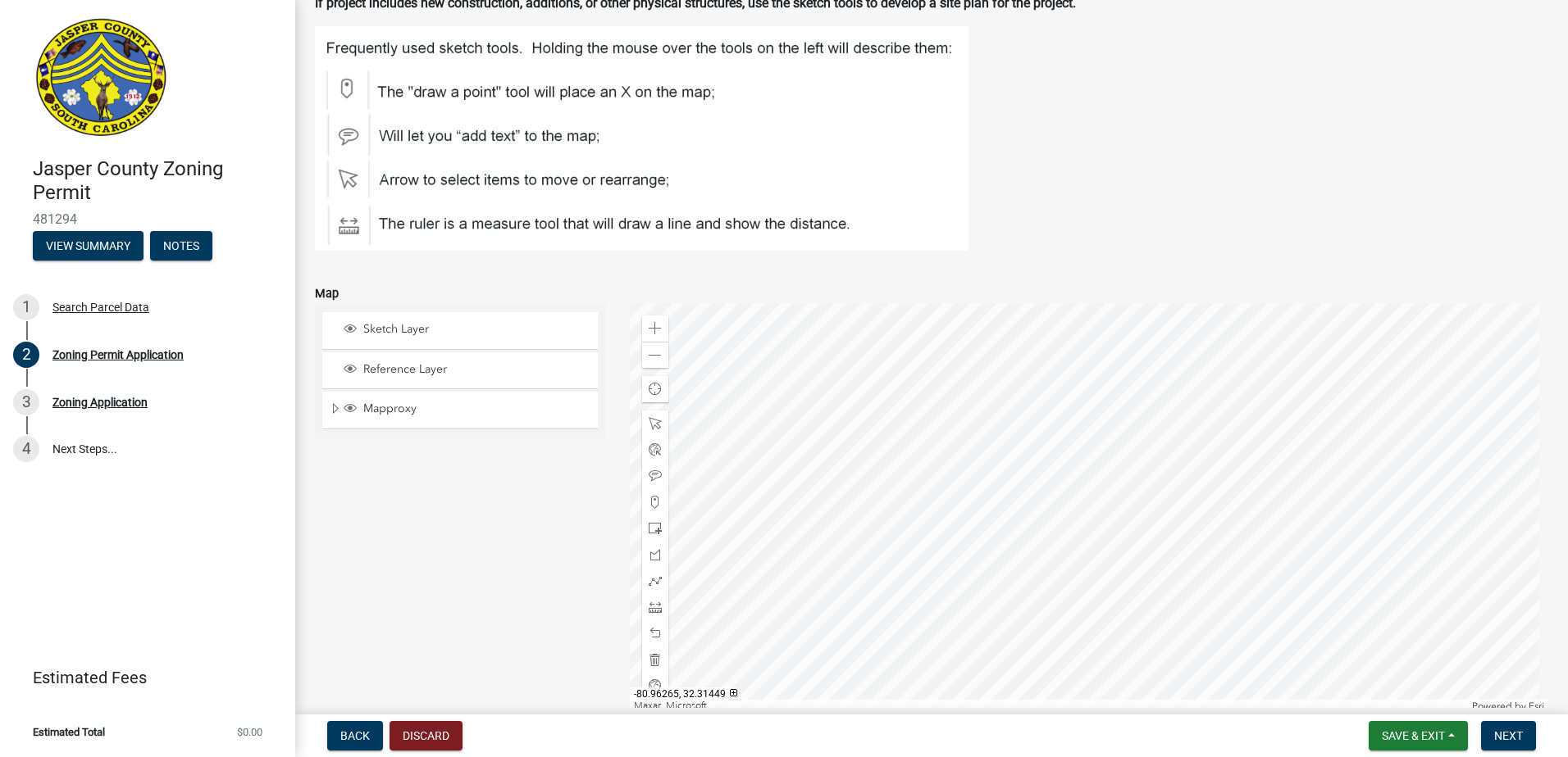
scroll to position [3607, 0]
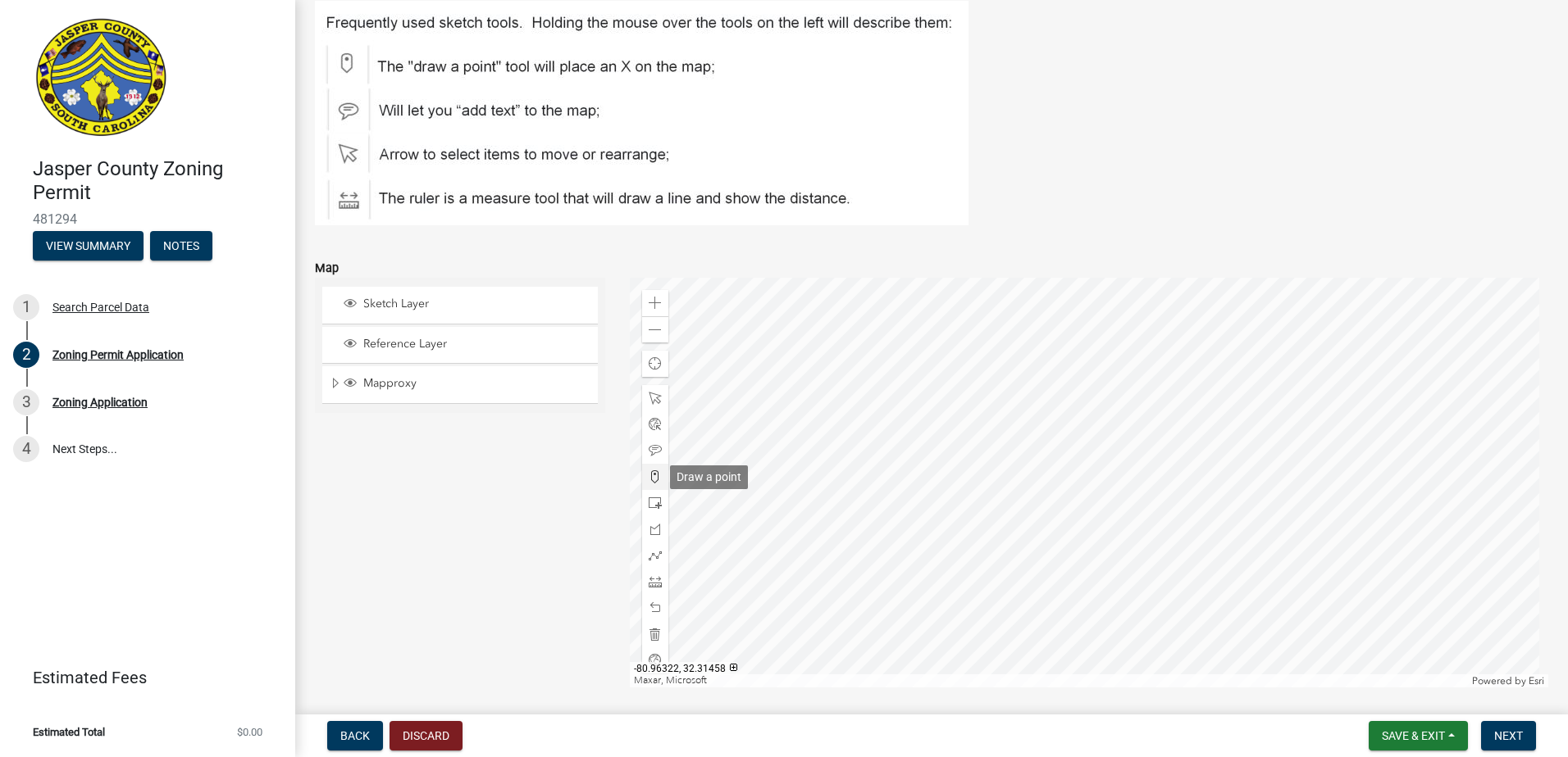
click at [655, 472] on span at bounding box center [655, 476] width 13 height 13
click at [1025, 385] on div at bounding box center [1089, 483] width 919 height 410
click at [655, 334] on span at bounding box center [655, 330] width 13 height 13
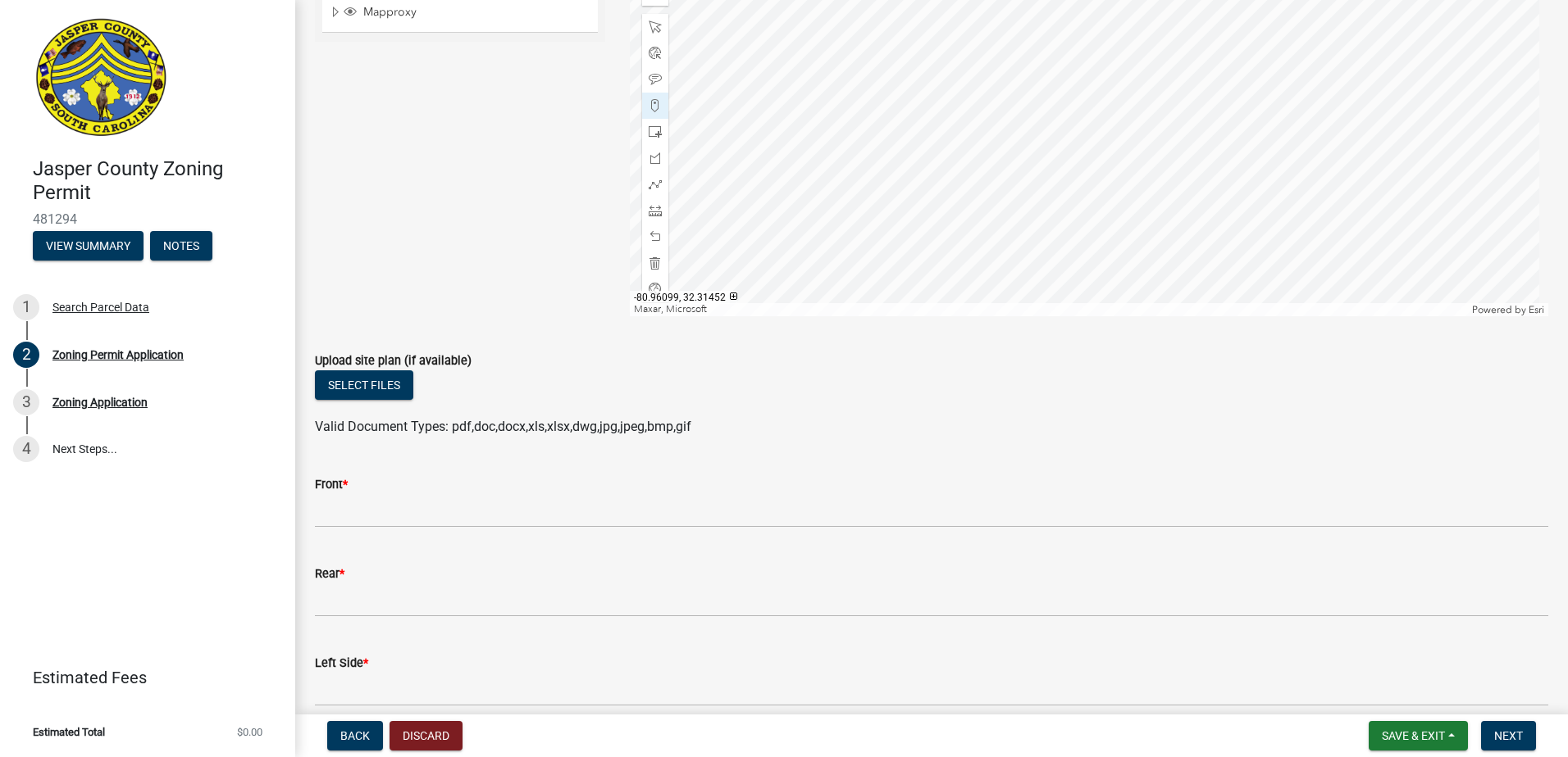
scroll to position [4034, 0]
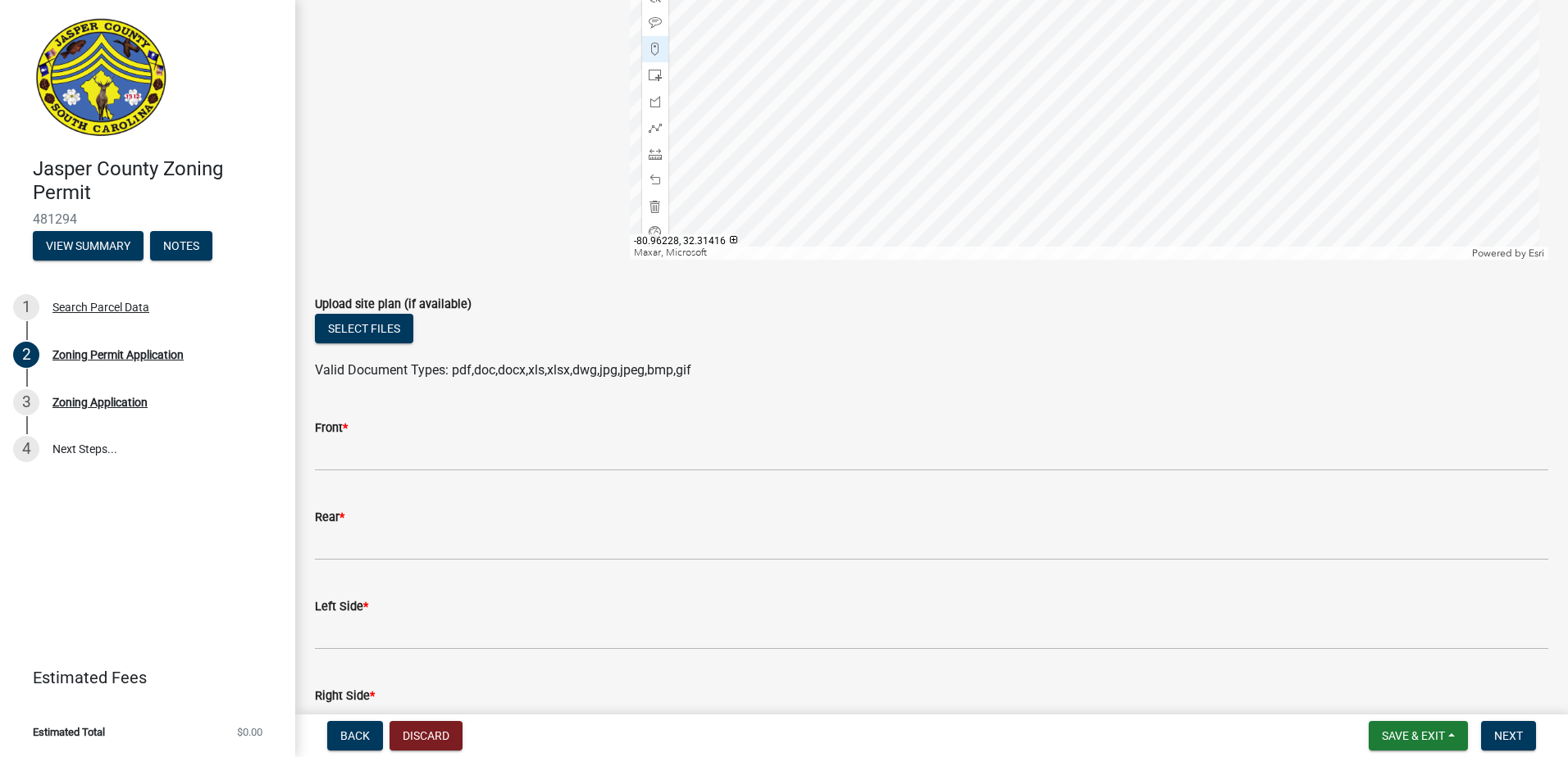
click at [1122, 96] on div at bounding box center [1089, 55] width 919 height 410
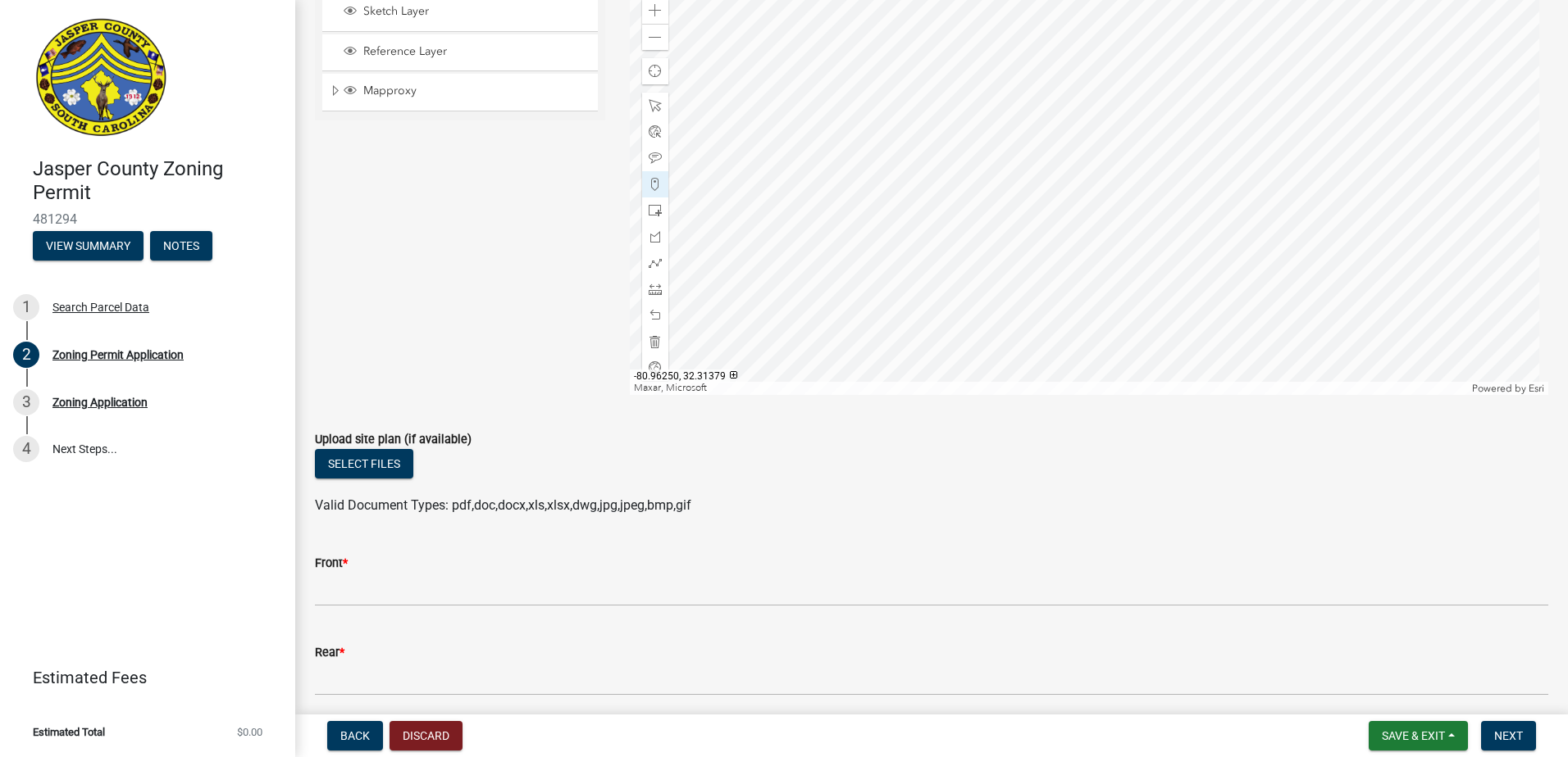
scroll to position [3870, 0]
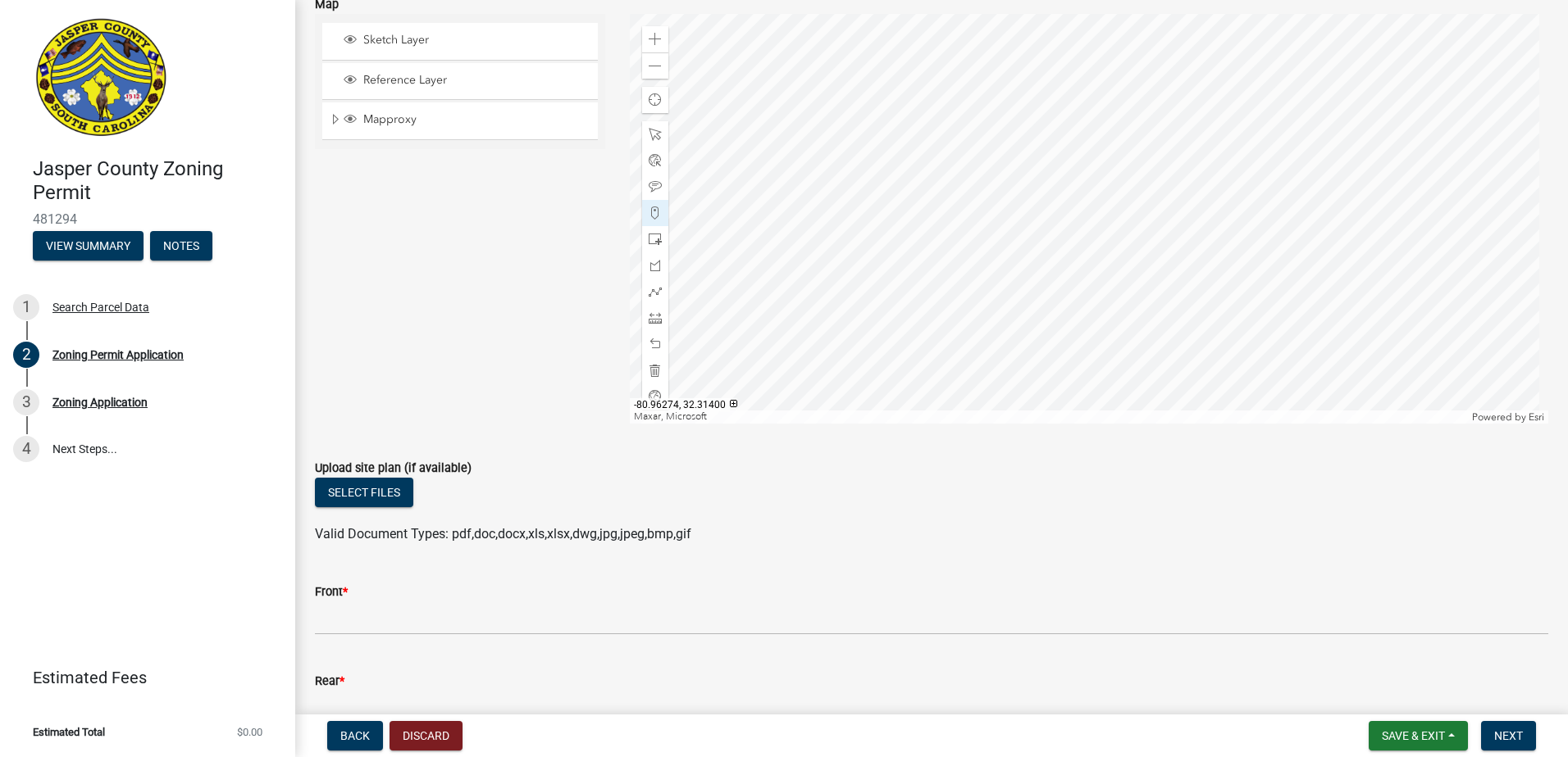
click at [885, 101] on div at bounding box center [1089, 219] width 919 height 410
click at [1020, 291] on div at bounding box center [1089, 219] width 919 height 410
click at [1004, 309] on div at bounding box center [1089, 219] width 919 height 410
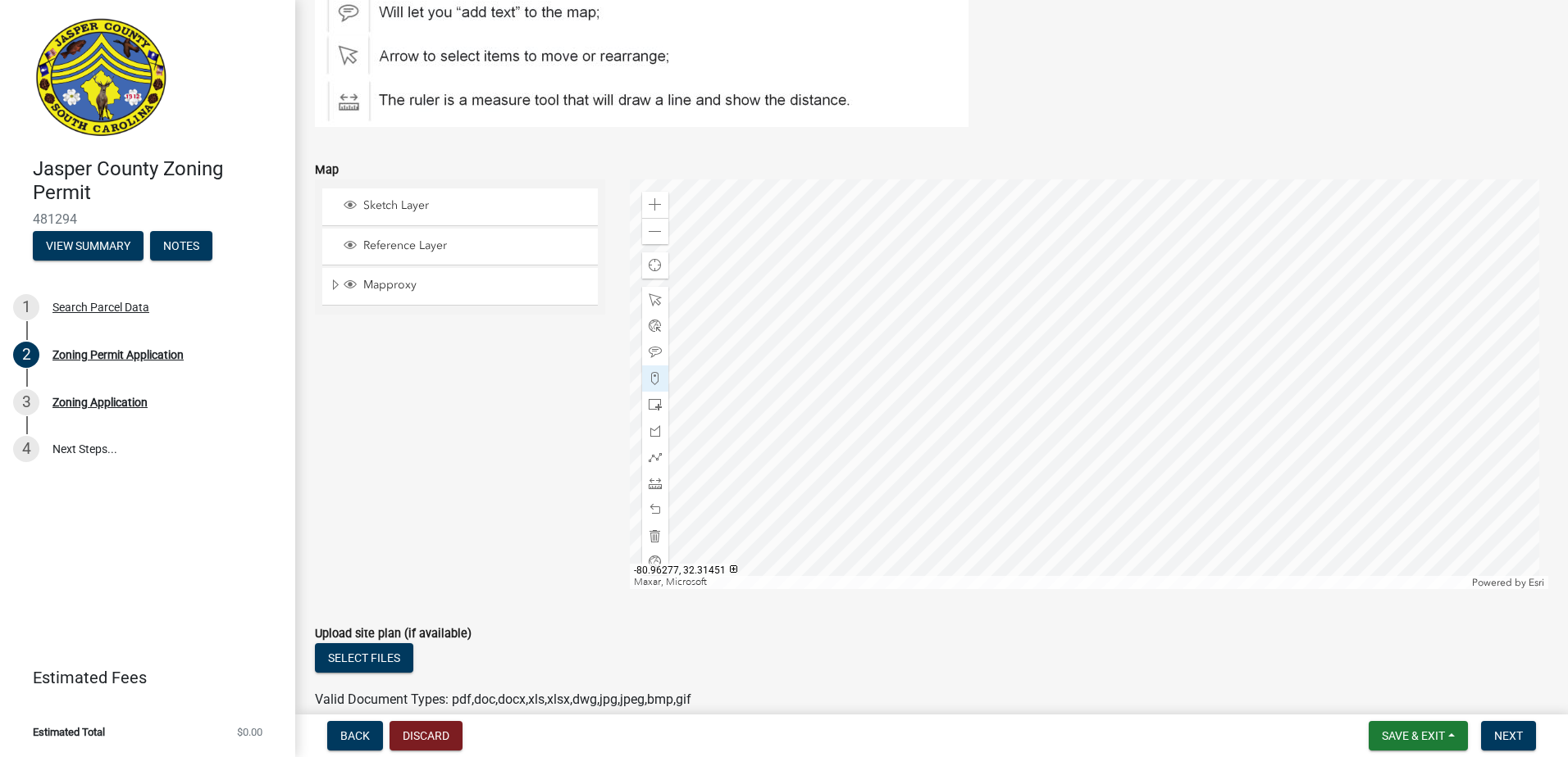
scroll to position [3707, 0]
click at [649, 225] on span at bounding box center [655, 229] width 13 height 13
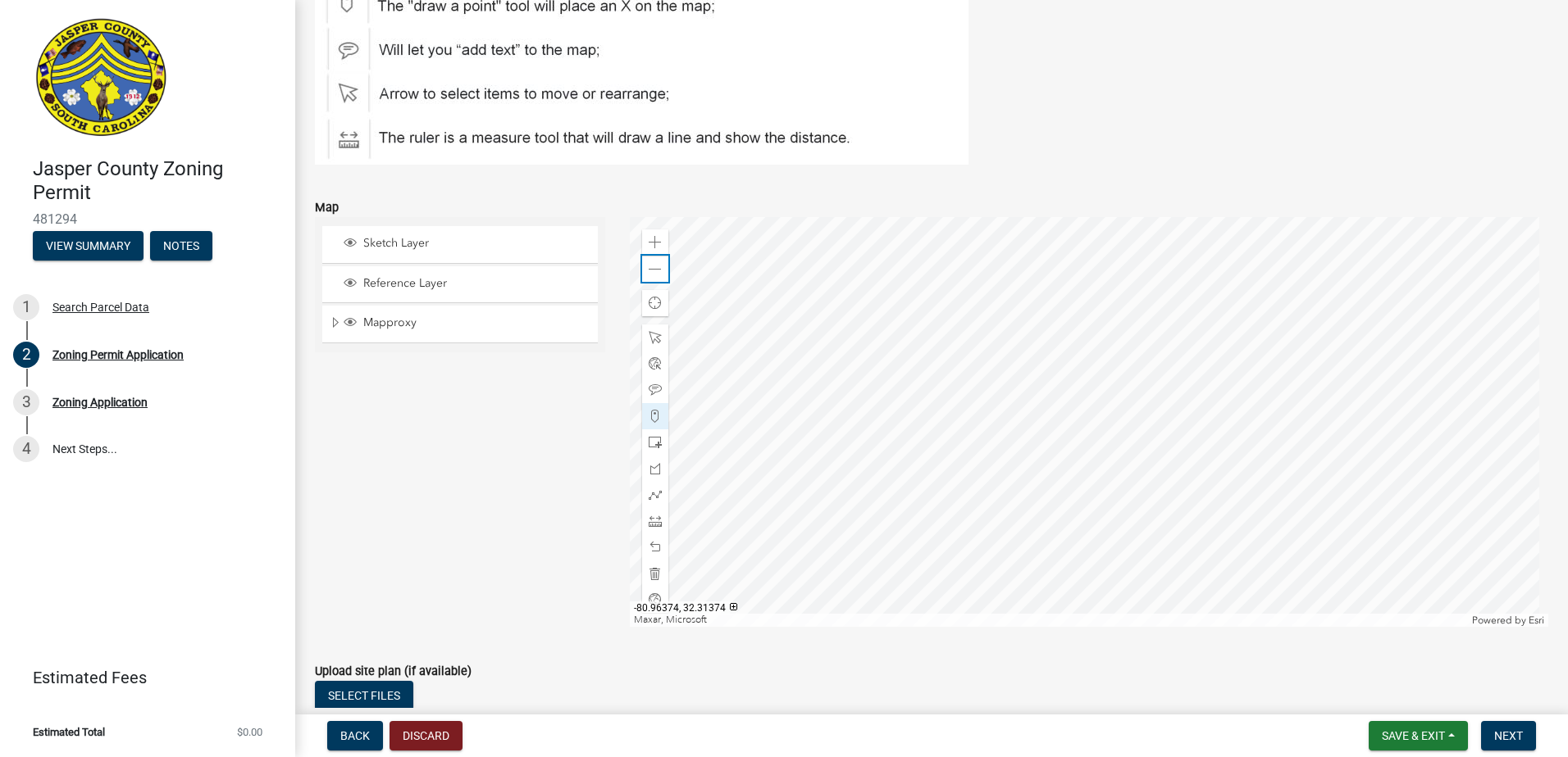
scroll to position [3624, 0]
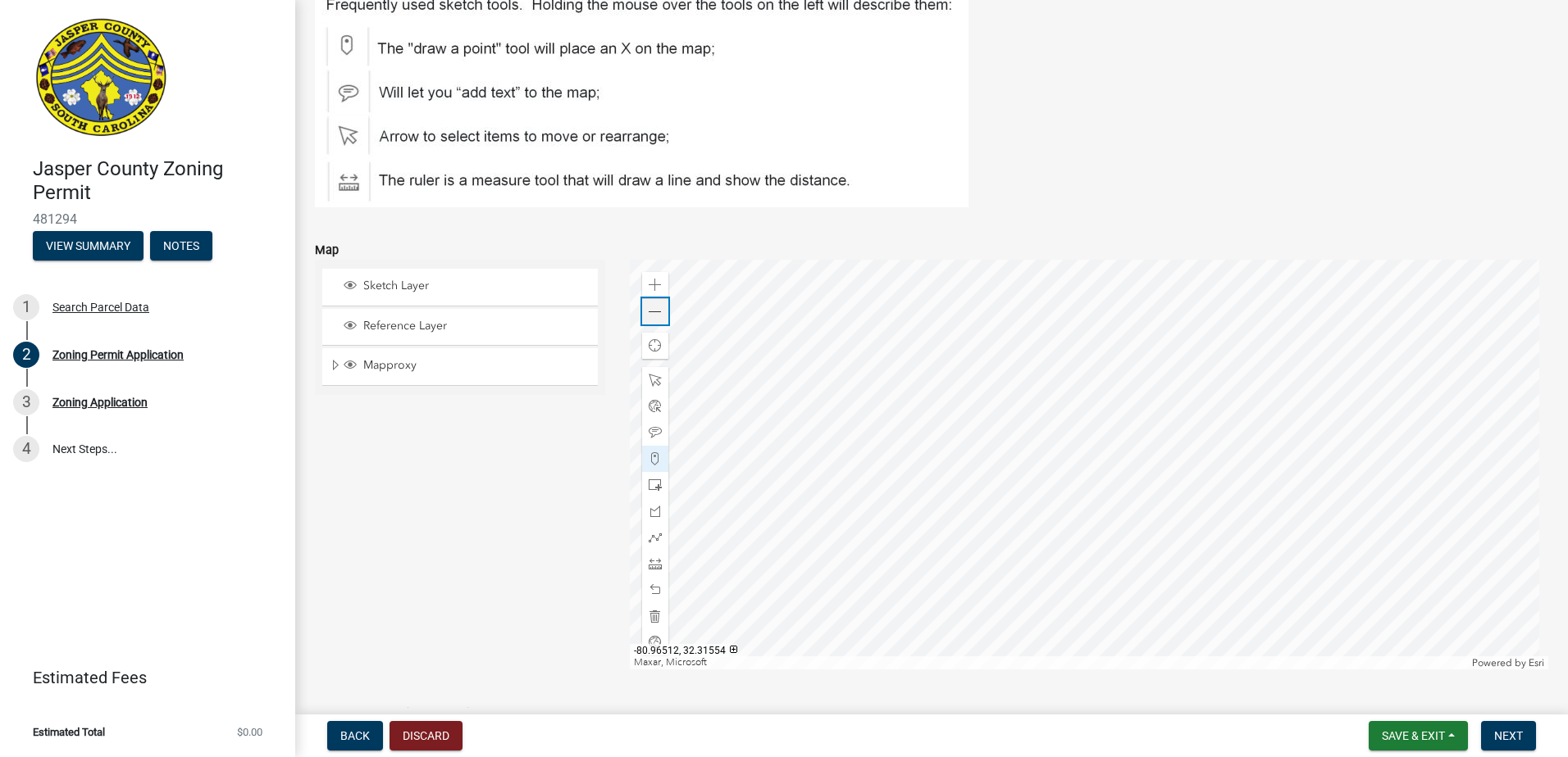
click at [651, 311] on span at bounding box center [655, 312] width 13 height 13
click at [649, 310] on span at bounding box center [655, 312] width 13 height 13
click at [336, 362] on span "Expand" at bounding box center [335, 366] width 13 height 16
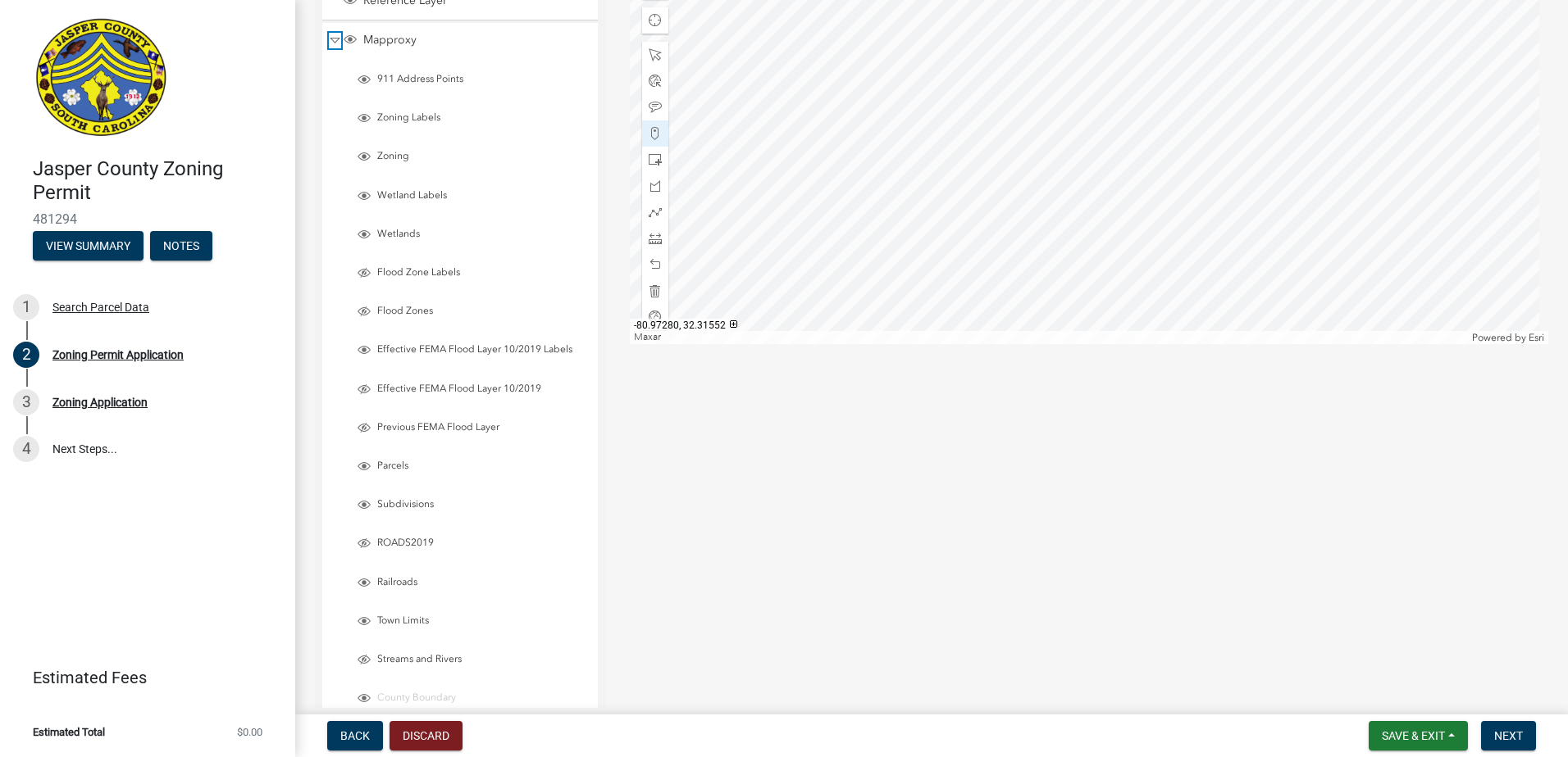
scroll to position [3953, 0]
click at [361, 619] on span "Layer List" at bounding box center [364, 618] width 13 height 13
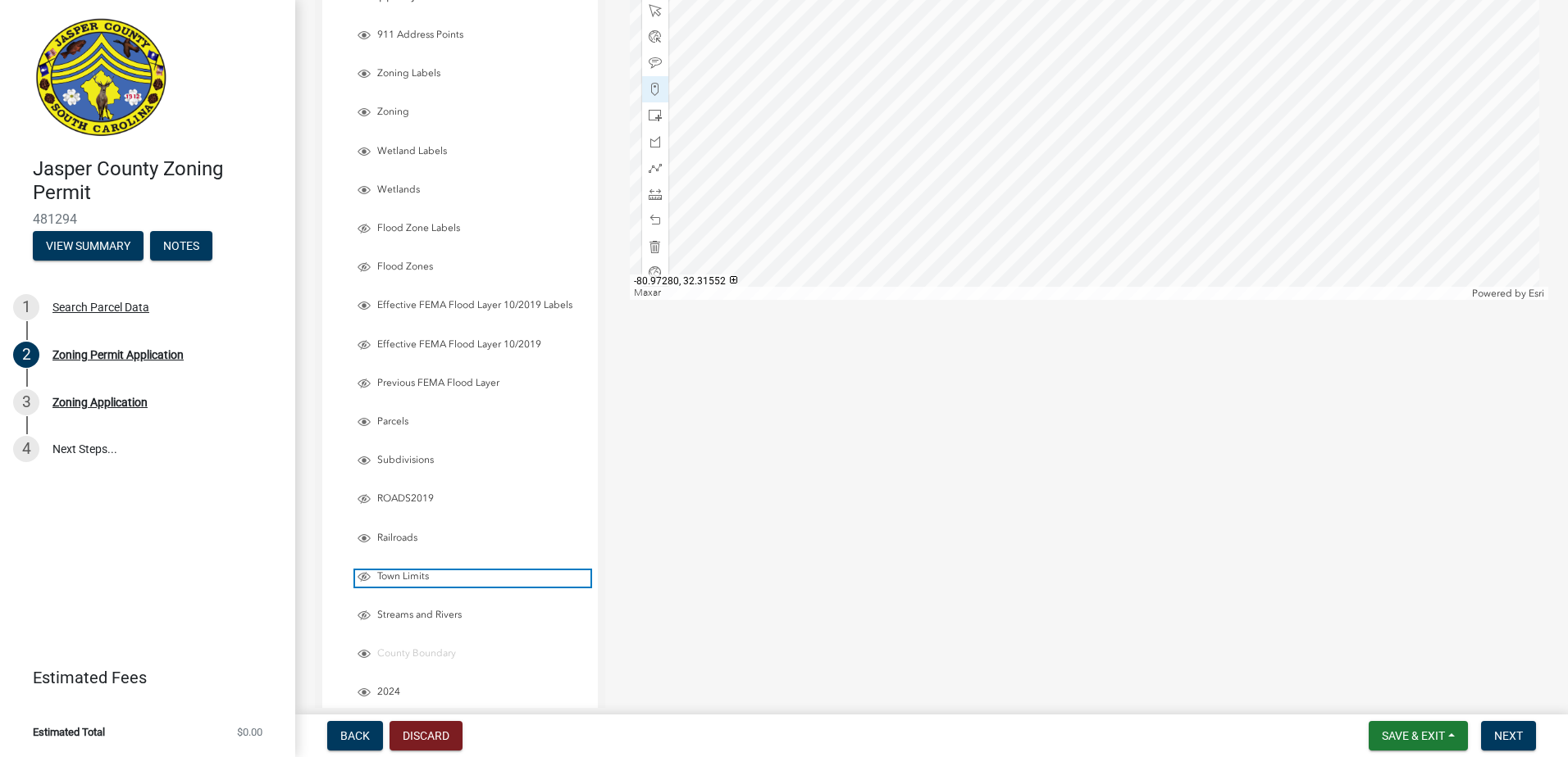
scroll to position [3788, 0]
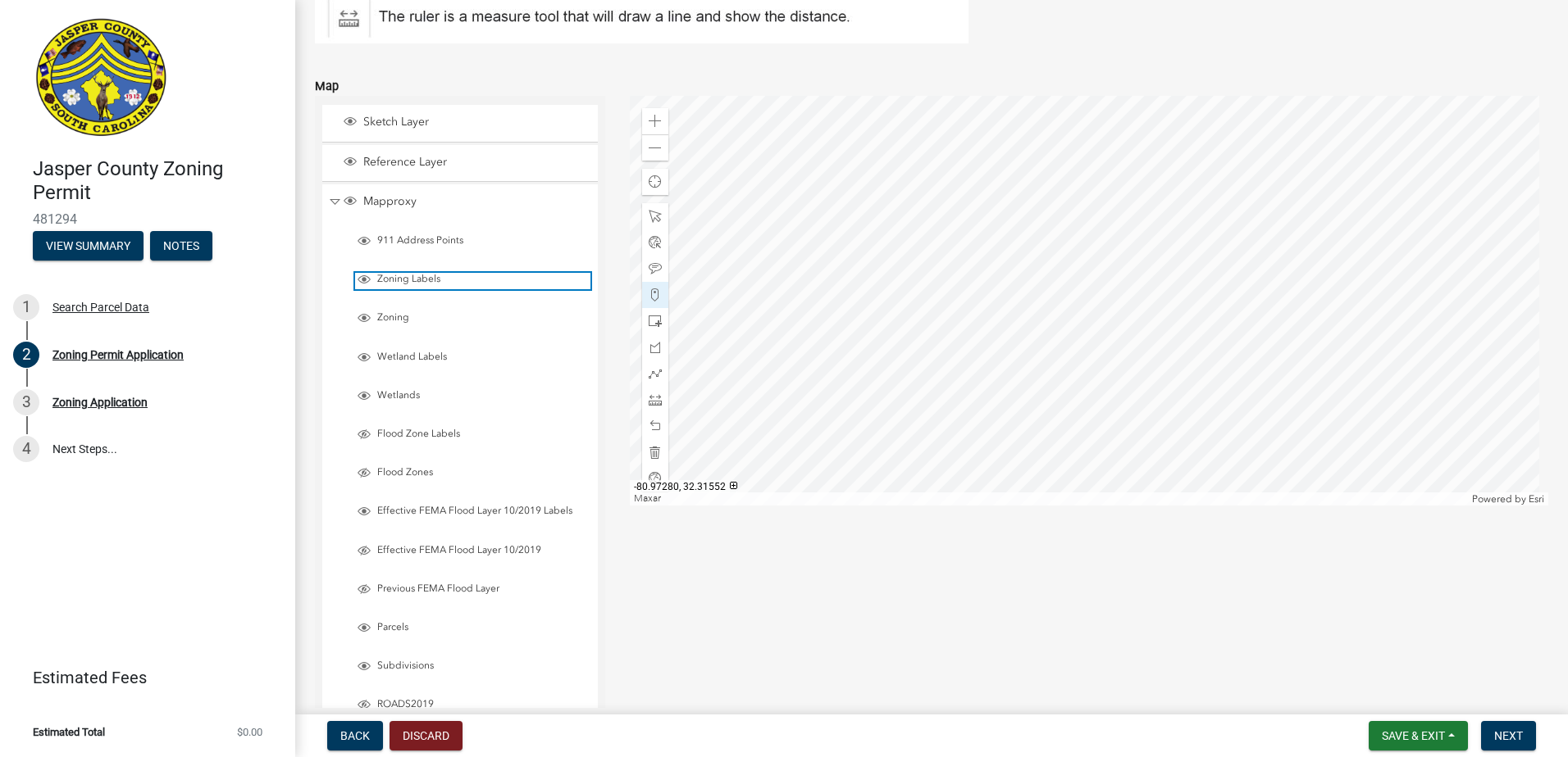
click at [362, 282] on span "Layer List" at bounding box center [364, 279] width 13 height 13
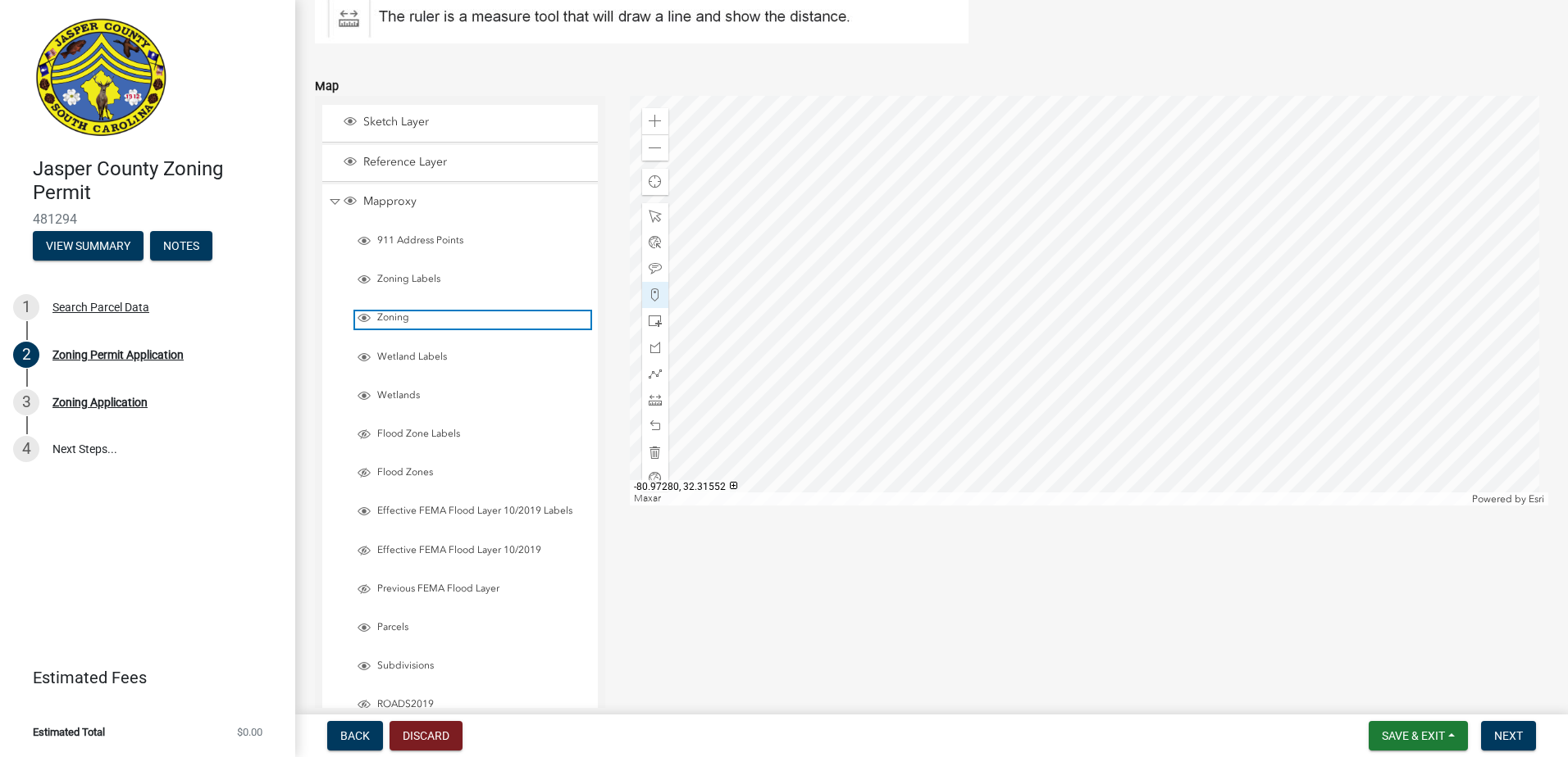
click at [362, 321] on span "Layer List" at bounding box center [364, 317] width 13 height 13
click at [655, 126] on span at bounding box center [655, 121] width 13 height 13
click at [871, 270] on div at bounding box center [1089, 301] width 919 height 410
click at [1046, 193] on div at bounding box center [1089, 301] width 919 height 410
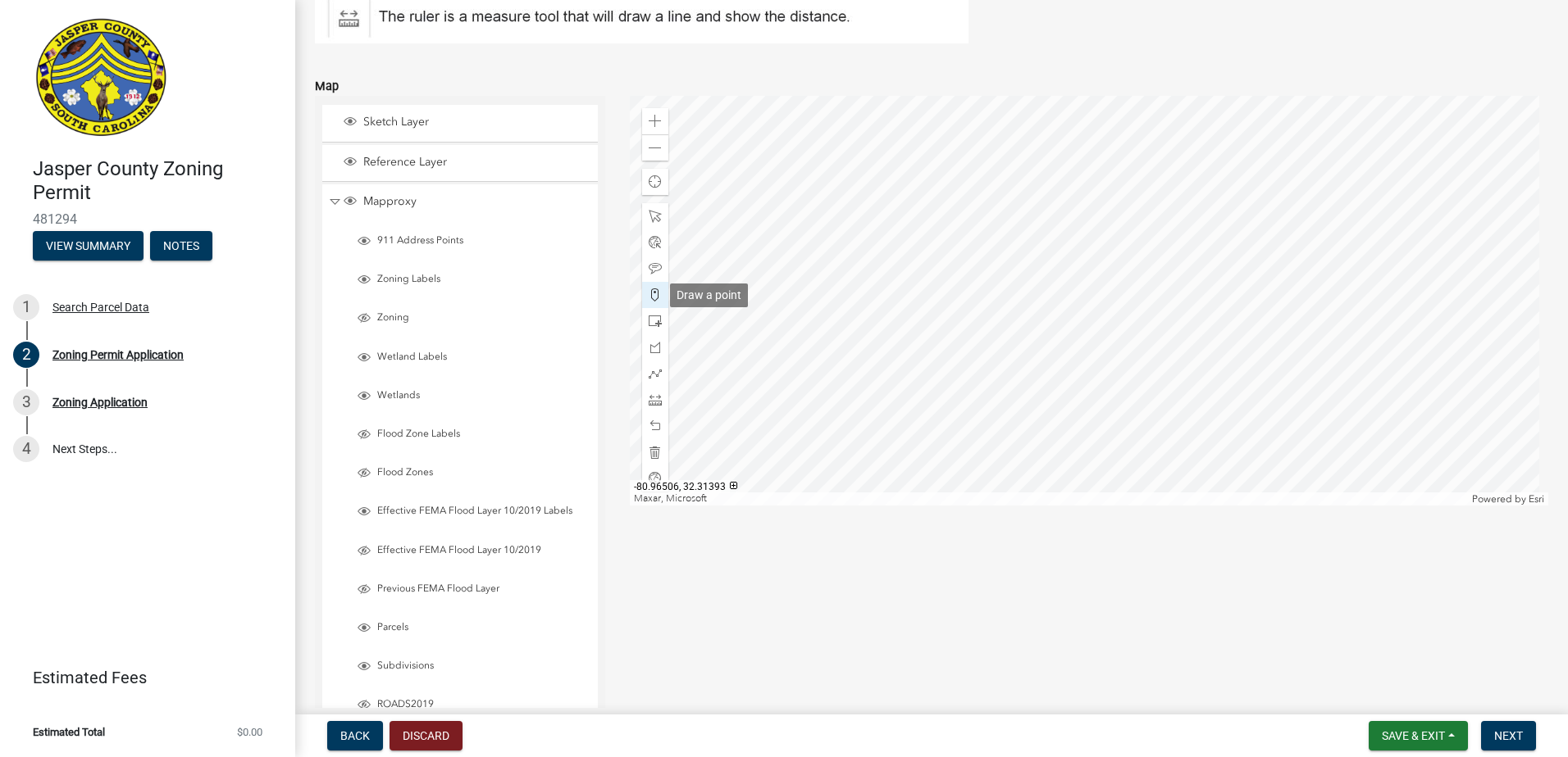
click at [653, 296] on span at bounding box center [655, 295] width 13 height 13
click at [1044, 209] on div at bounding box center [1089, 301] width 919 height 410
click at [1047, 219] on div at bounding box center [1089, 301] width 919 height 410
click at [649, 216] on span at bounding box center [655, 216] width 13 height 13
click at [1043, 207] on div at bounding box center [1089, 301] width 919 height 410
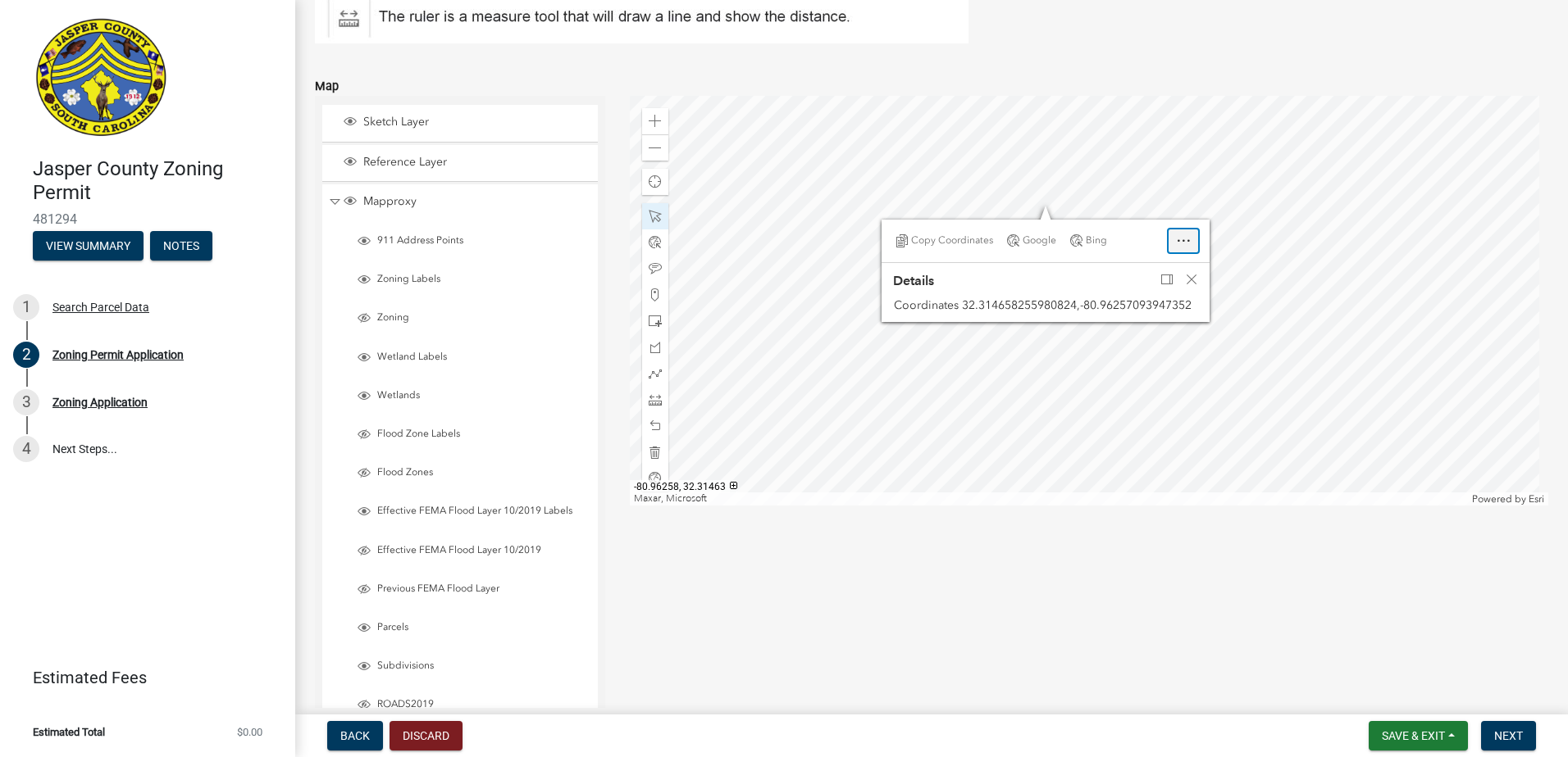
click at [1181, 237] on span "Open" at bounding box center [1183, 241] width 13 height 13
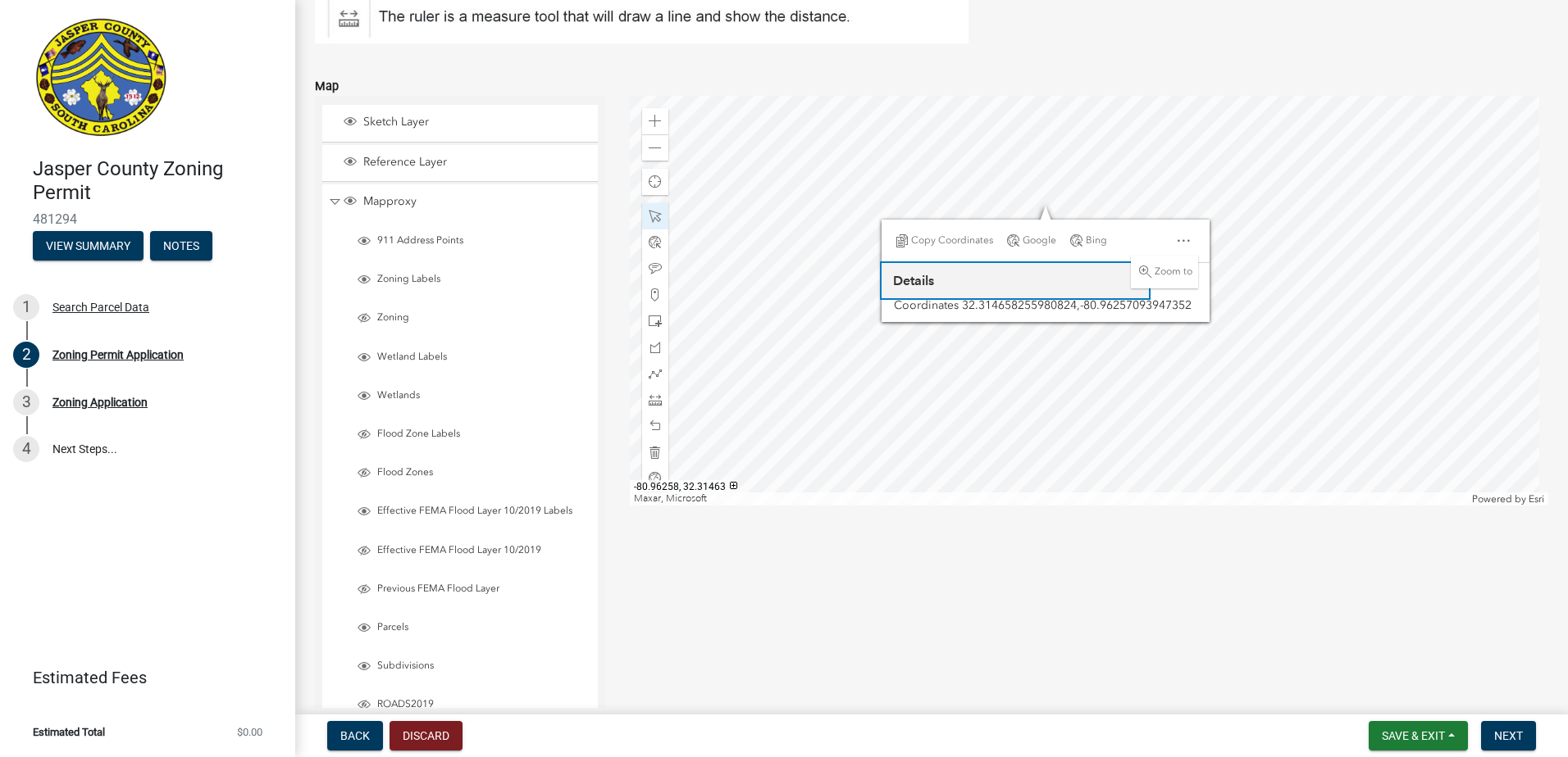
click at [1077, 293] on button "Details" at bounding box center [1015, 281] width 267 height 36
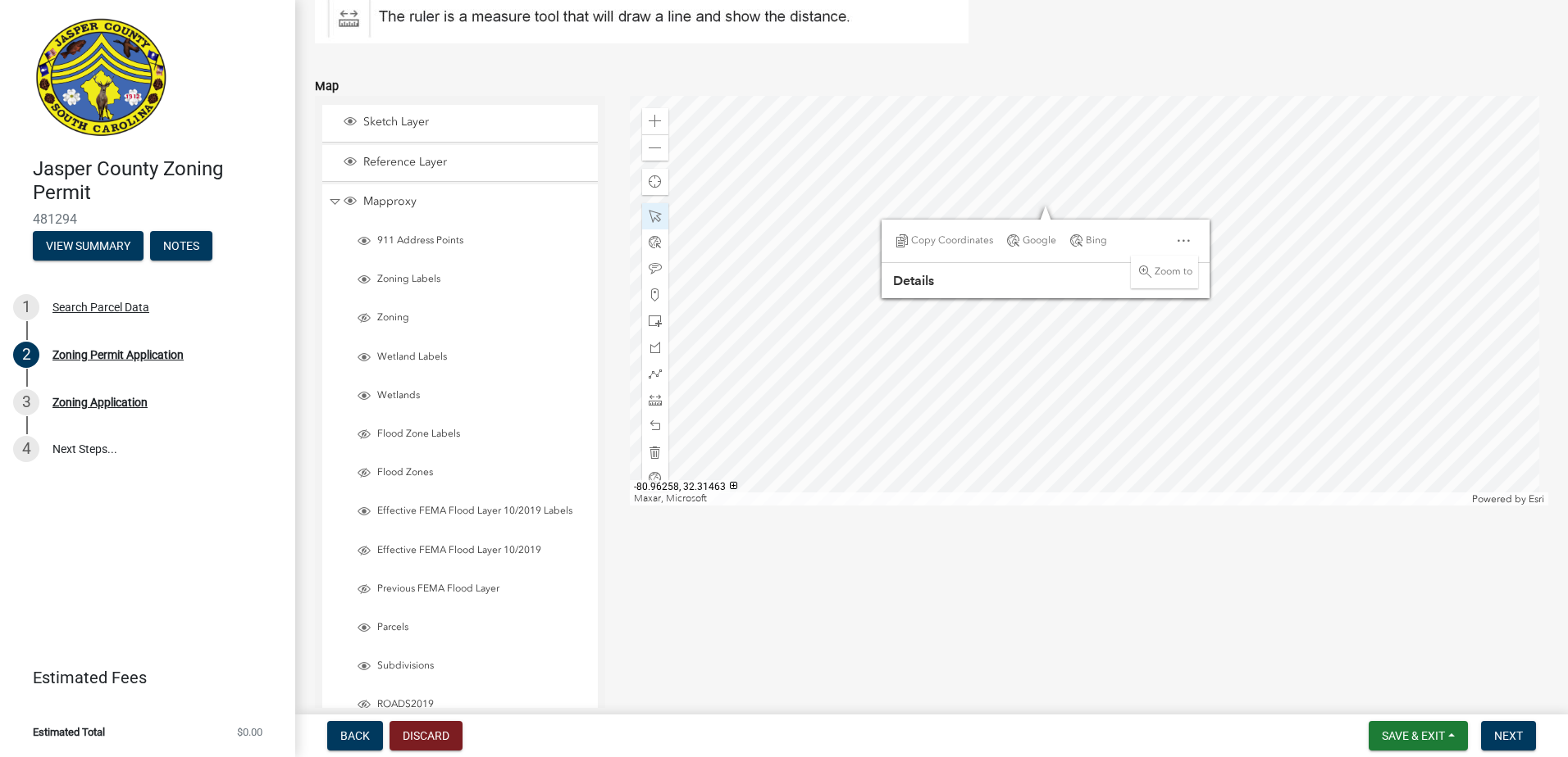
click at [1135, 232] on div "Copy Coordinates Google Bing Zoom to" at bounding box center [1045, 241] width 317 height 33
click at [1188, 242] on div "Close" at bounding box center [1184, 241] width 30 height 23
click at [1190, 282] on span "Close" at bounding box center [1191, 279] width 13 height 13
click at [846, 283] on div at bounding box center [1089, 301] width 919 height 410
click at [1049, 217] on div at bounding box center [1089, 301] width 919 height 410
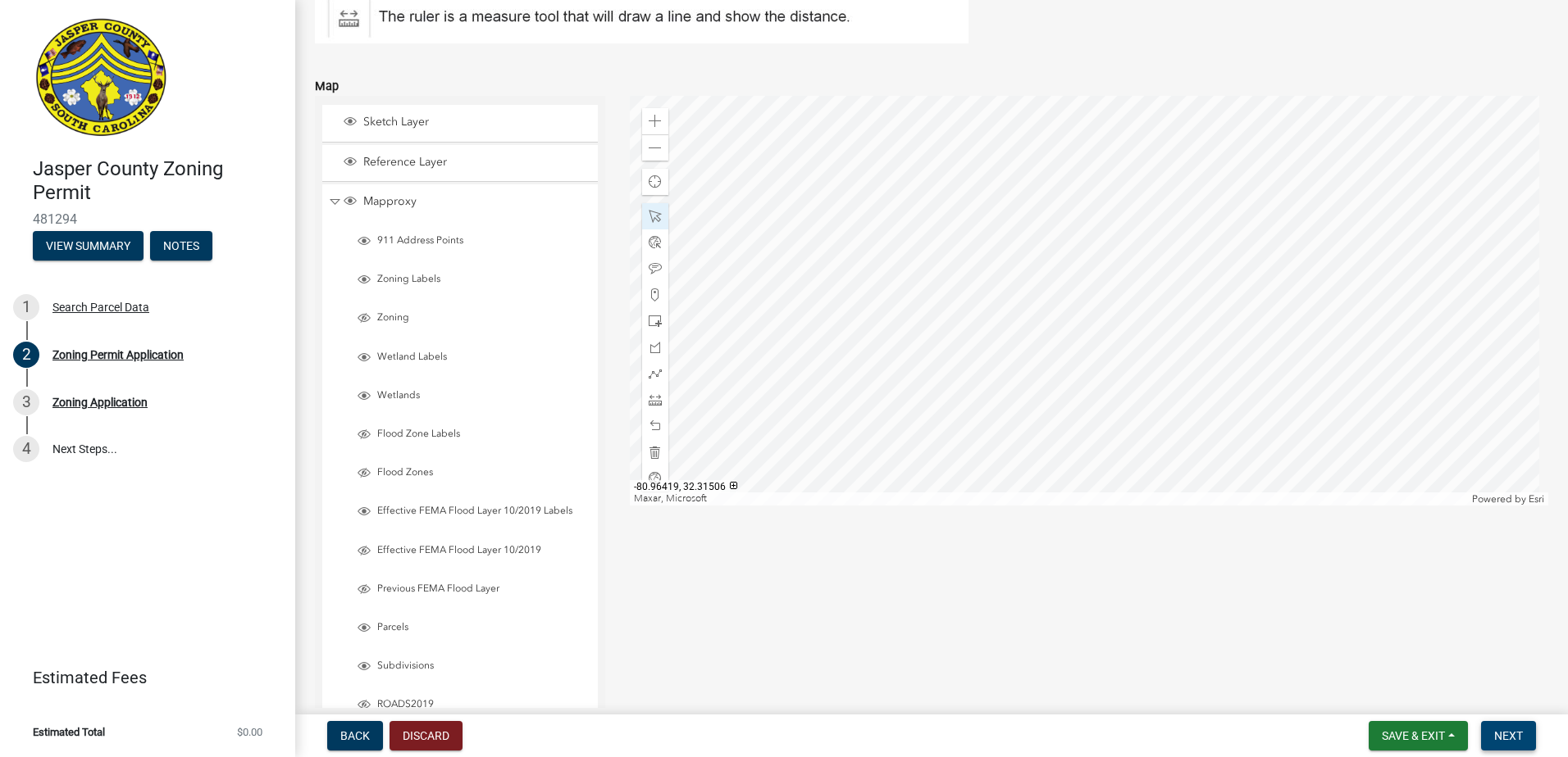
click at [1498, 734] on span "Next" at bounding box center [1508, 735] width 29 height 13
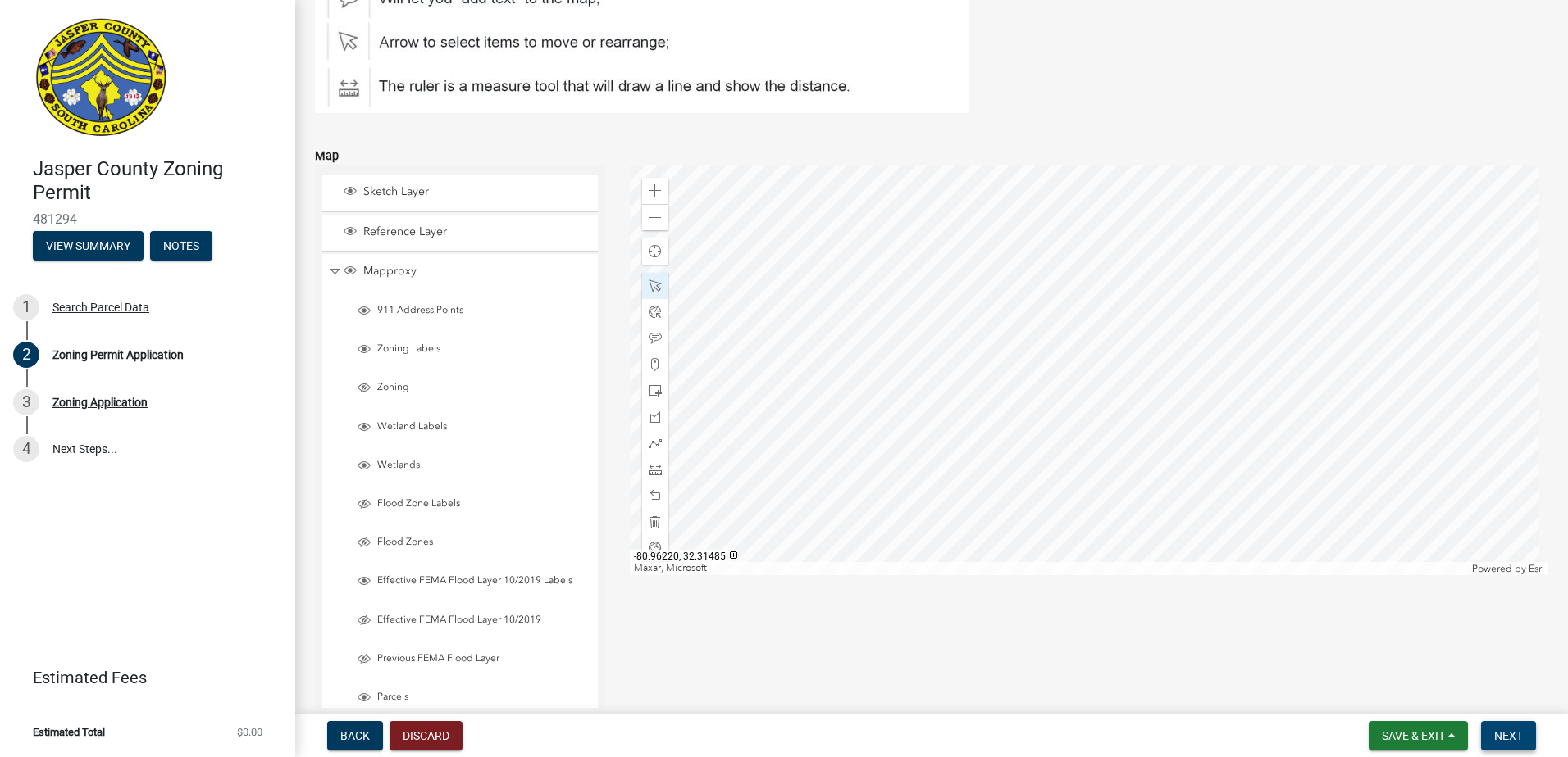
scroll to position [3822, 0]
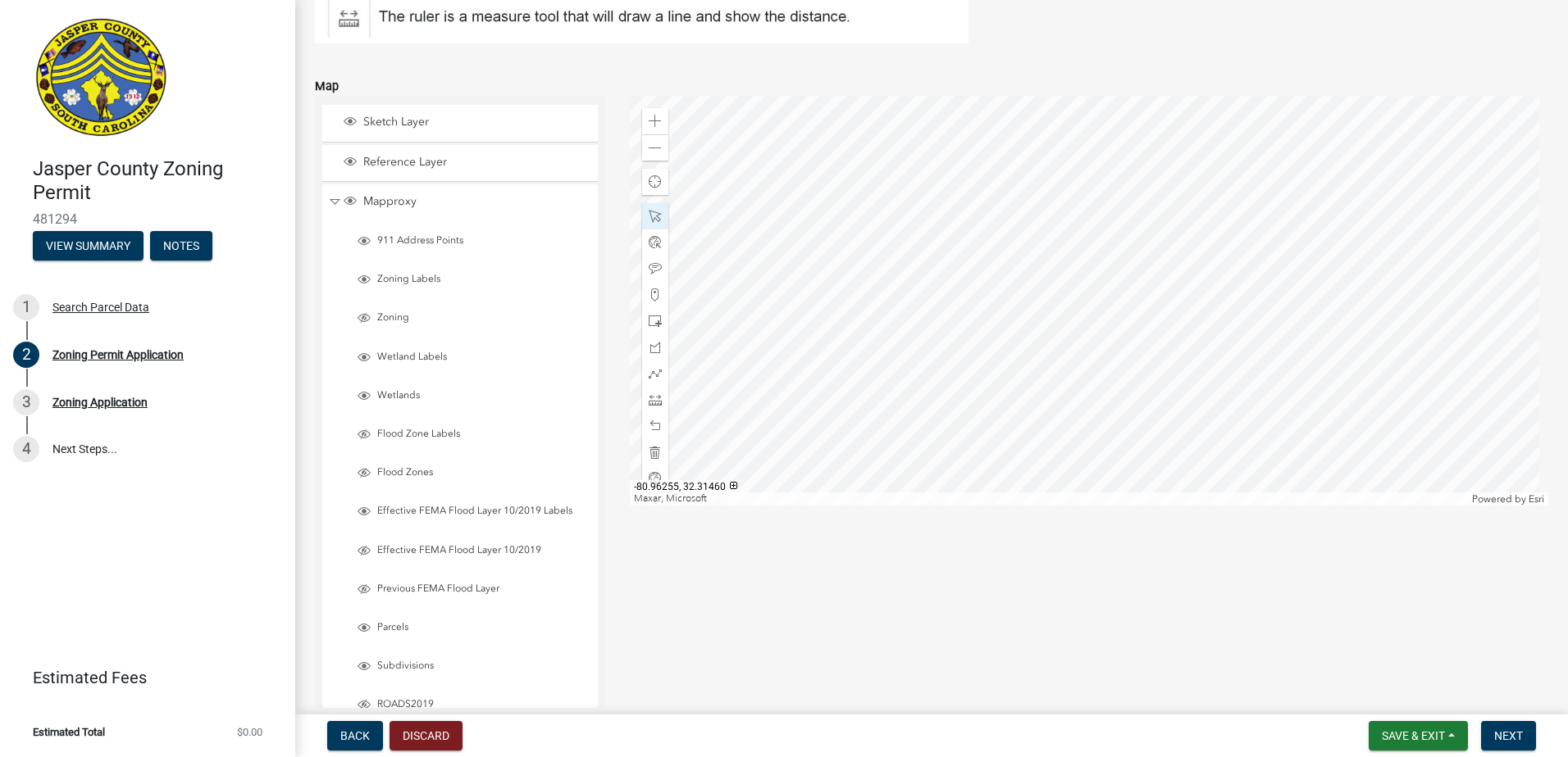
click at [1047, 220] on div at bounding box center [1089, 301] width 919 height 410
click at [1046, 220] on div at bounding box center [1089, 301] width 919 height 410
click at [1005, 435] on div at bounding box center [1089, 301] width 919 height 410
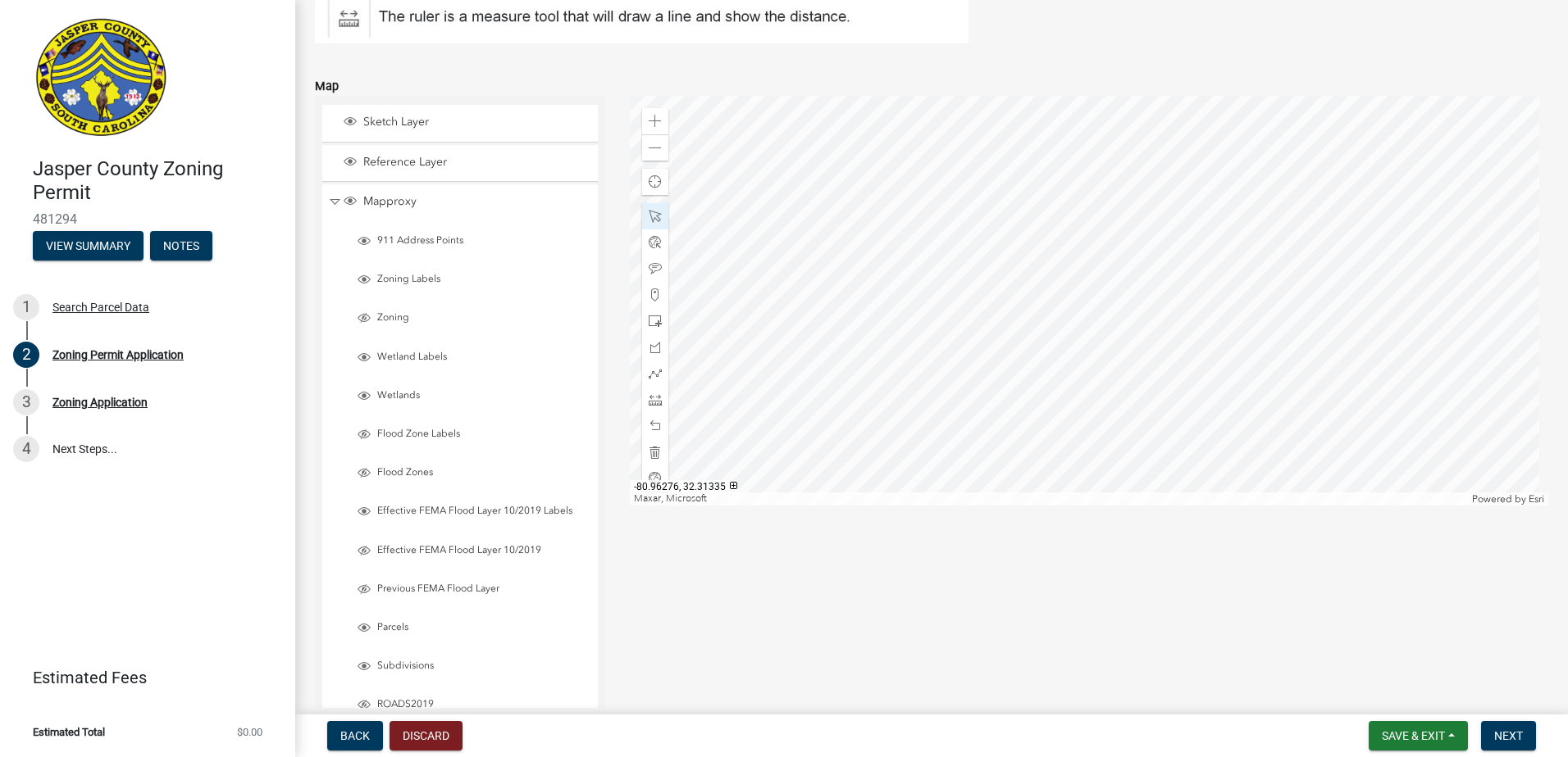
click at [1027, 458] on div at bounding box center [1089, 301] width 919 height 410
click at [1026, 456] on div at bounding box center [1089, 301] width 919 height 410
click at [987, 428] on div at bounding box center [1089, 301] width 919 height 410
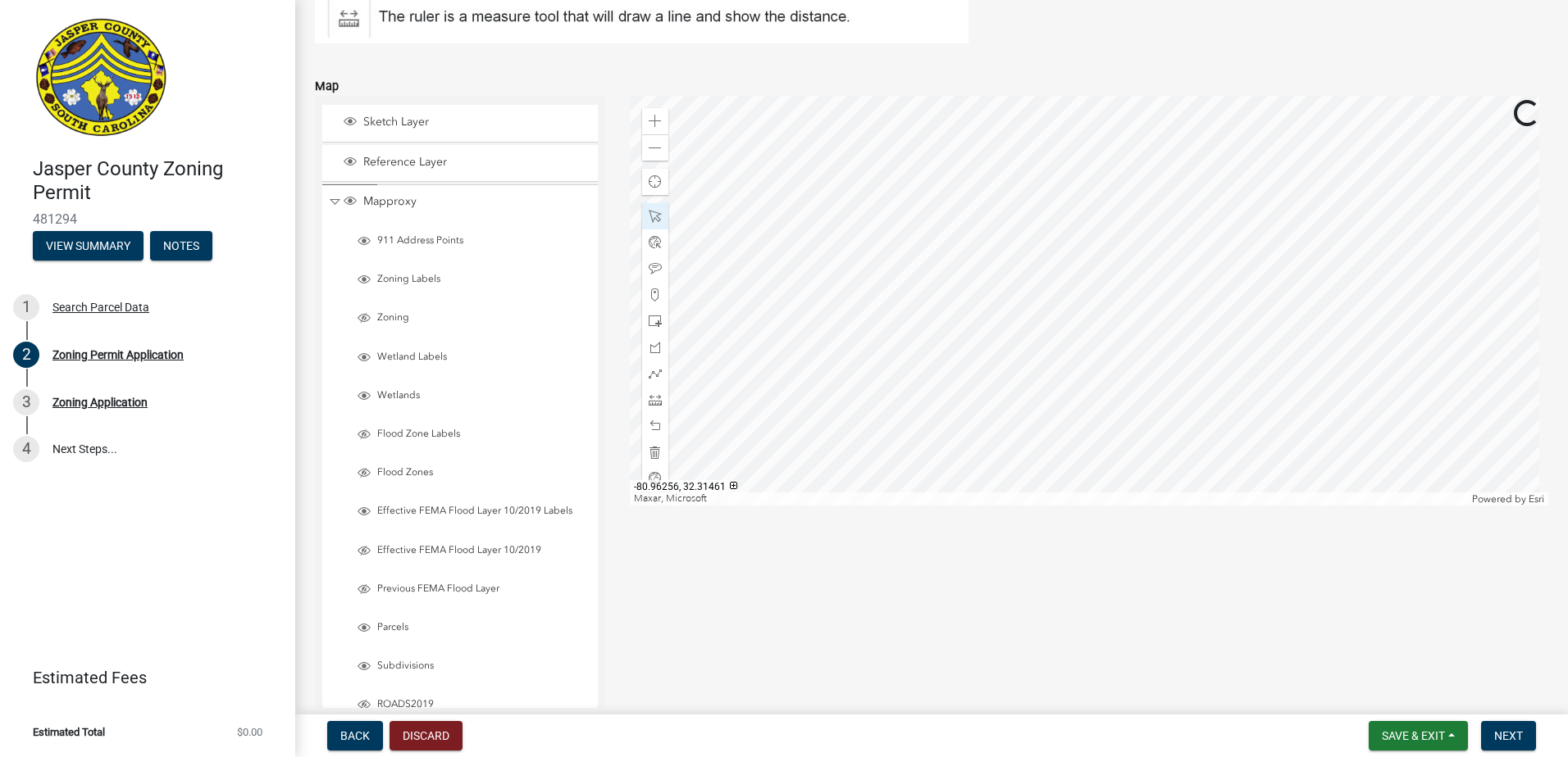
click at [1027, 259] on div at bounding box center [1089, 301] width 919 height 410
click at [1058, 232] on div at bounding box center [1089, 301] width 919 height 410
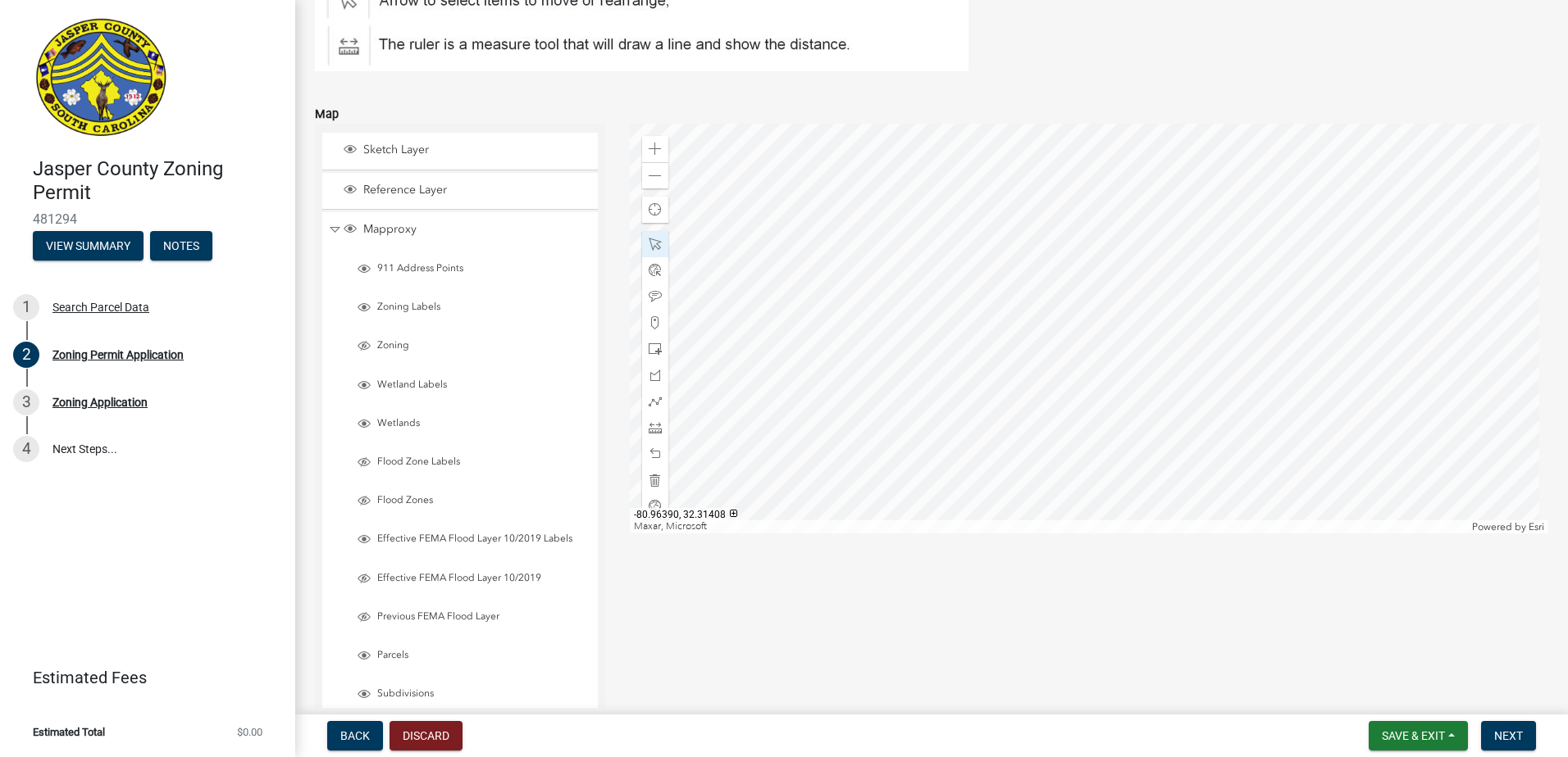
scroll to position [3657, 0]
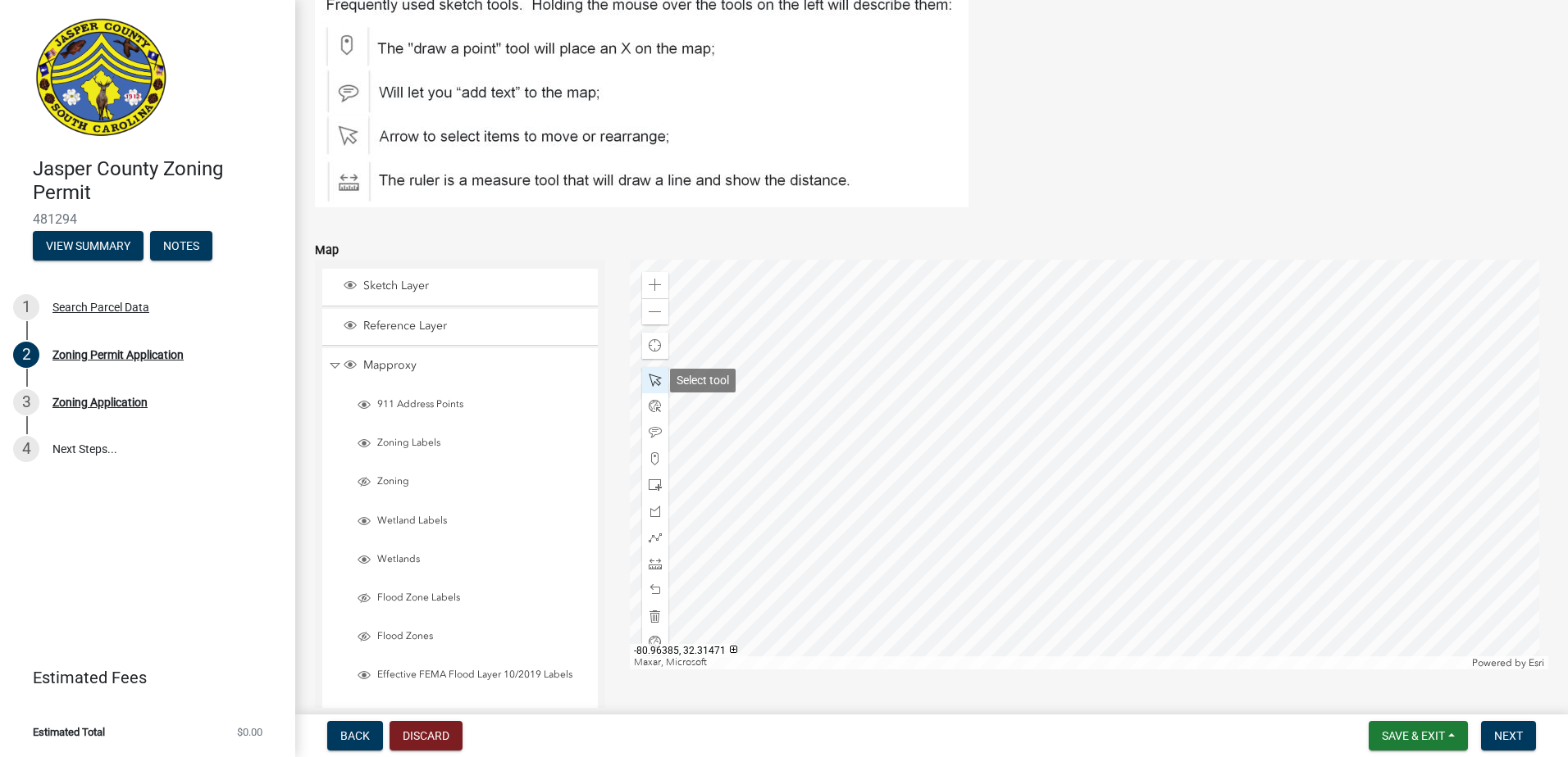
click at [655, 383] on span at bounding box center [655, 380] width 13 height 13
click at [1049, 408] on div at bounding box center [1089, 465] width 919 height 410
click at [891, 405] on div at bounding box center [1089, 465] width 919 height 410
click at [850, 374] on div at bounding box center [1089, 465] width 919 height 410
click at [897, 404] on div at bounding box center [1089, 465] width 919 height 410
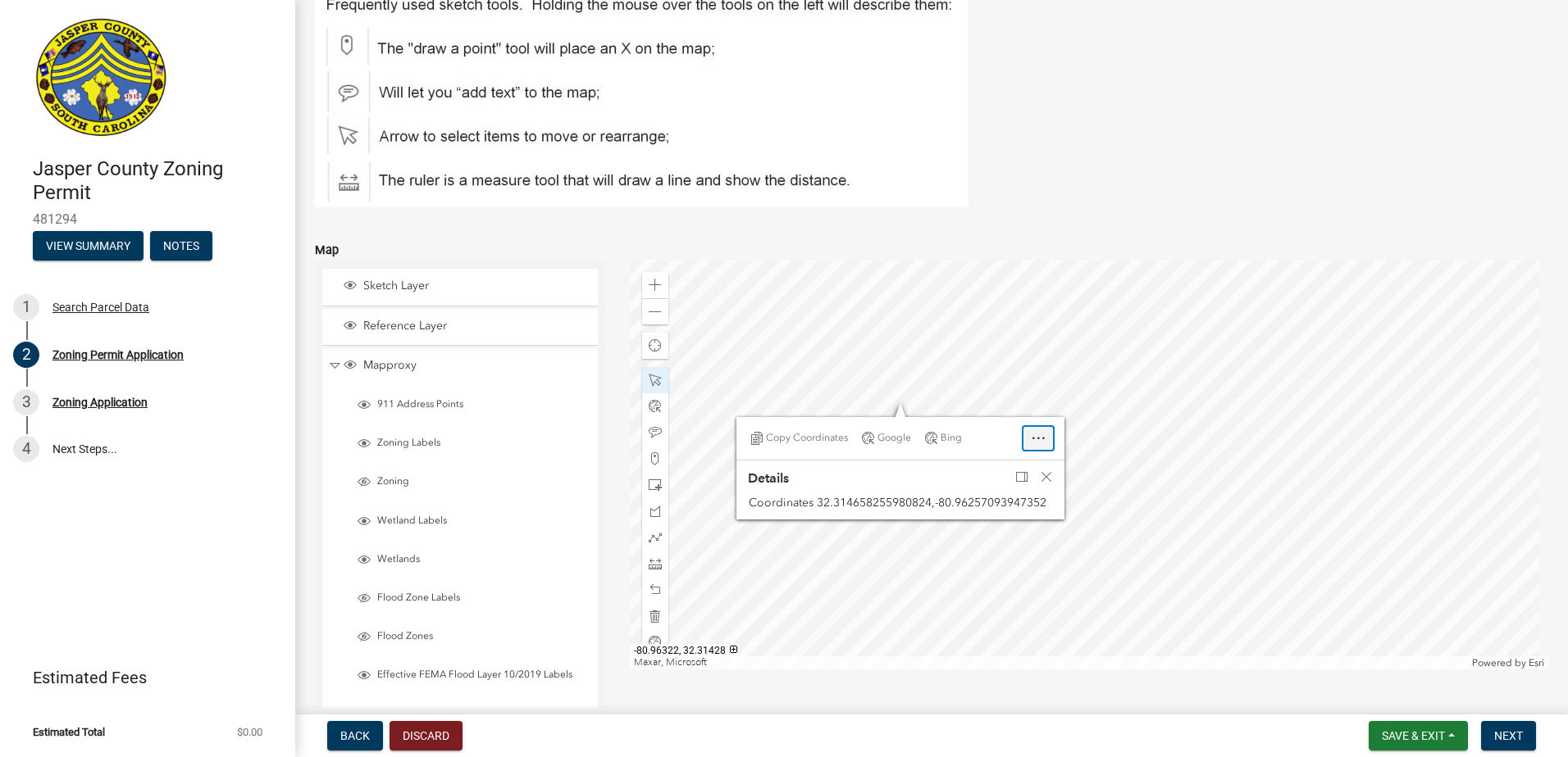
click at [1031, 439] on span "Open" at bounding box center [1038, 438] width 13 height 13
click at [1030, 467] on span "Zoom to" at bounding box center [1028, 469] width 37 height 13
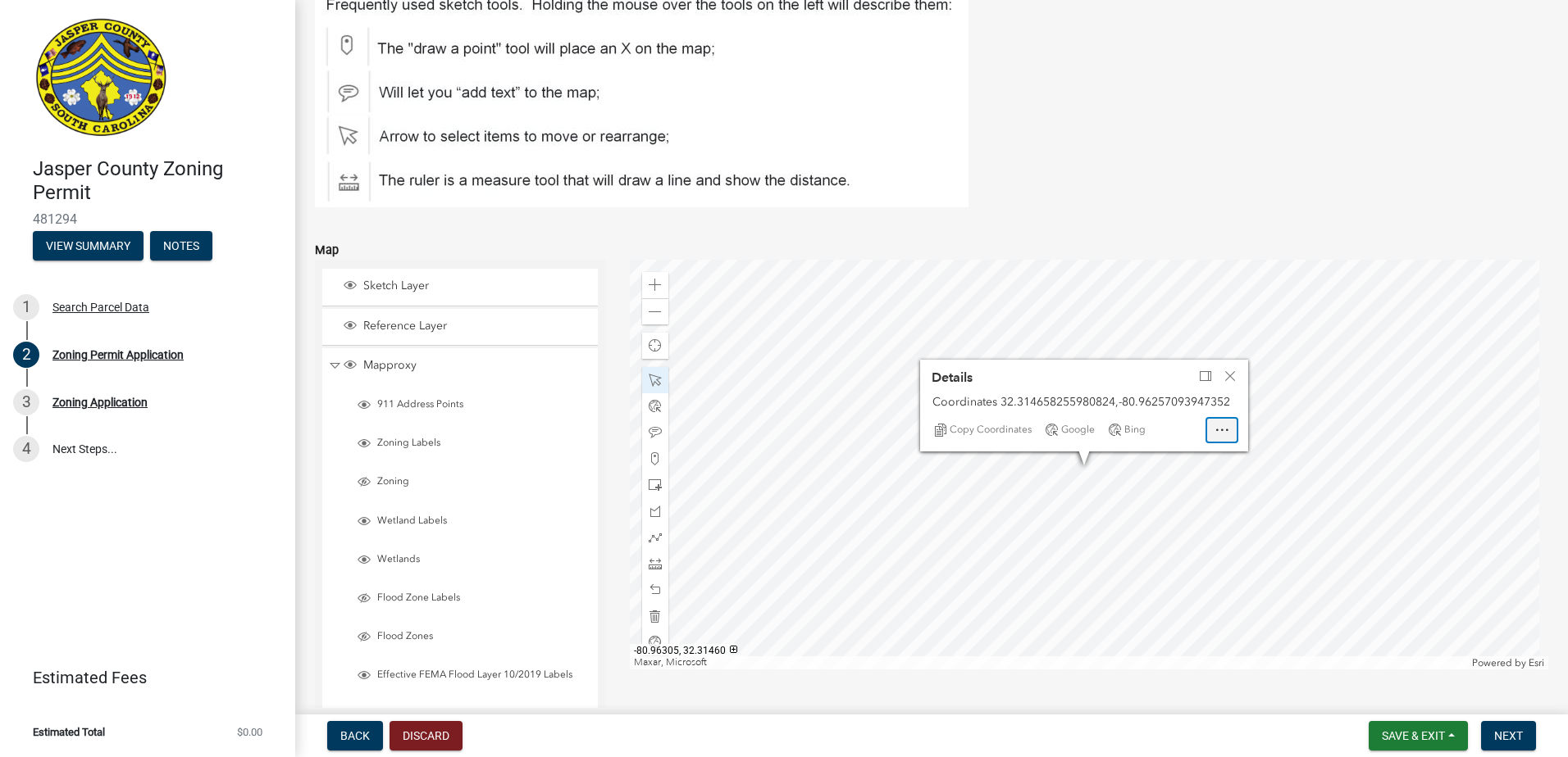
click at [1230, 422] on div "Open" at bounding box center [1222, 430] width 30 height 23
click at [1185, 439] on div "Copy Coordinates Google Bing Zoom to" at bounding box center [1084, 430] width 317 height 33
click at [1232, 373] on span "Close" at bounding box center [1230, 375] width 13 height 13
click at [1006, 405] on div at bounding box center [1089, 465] width 919 height 410
click at [346, 729] on span "Back" at bounding box center [355, 735] width 30 height 13
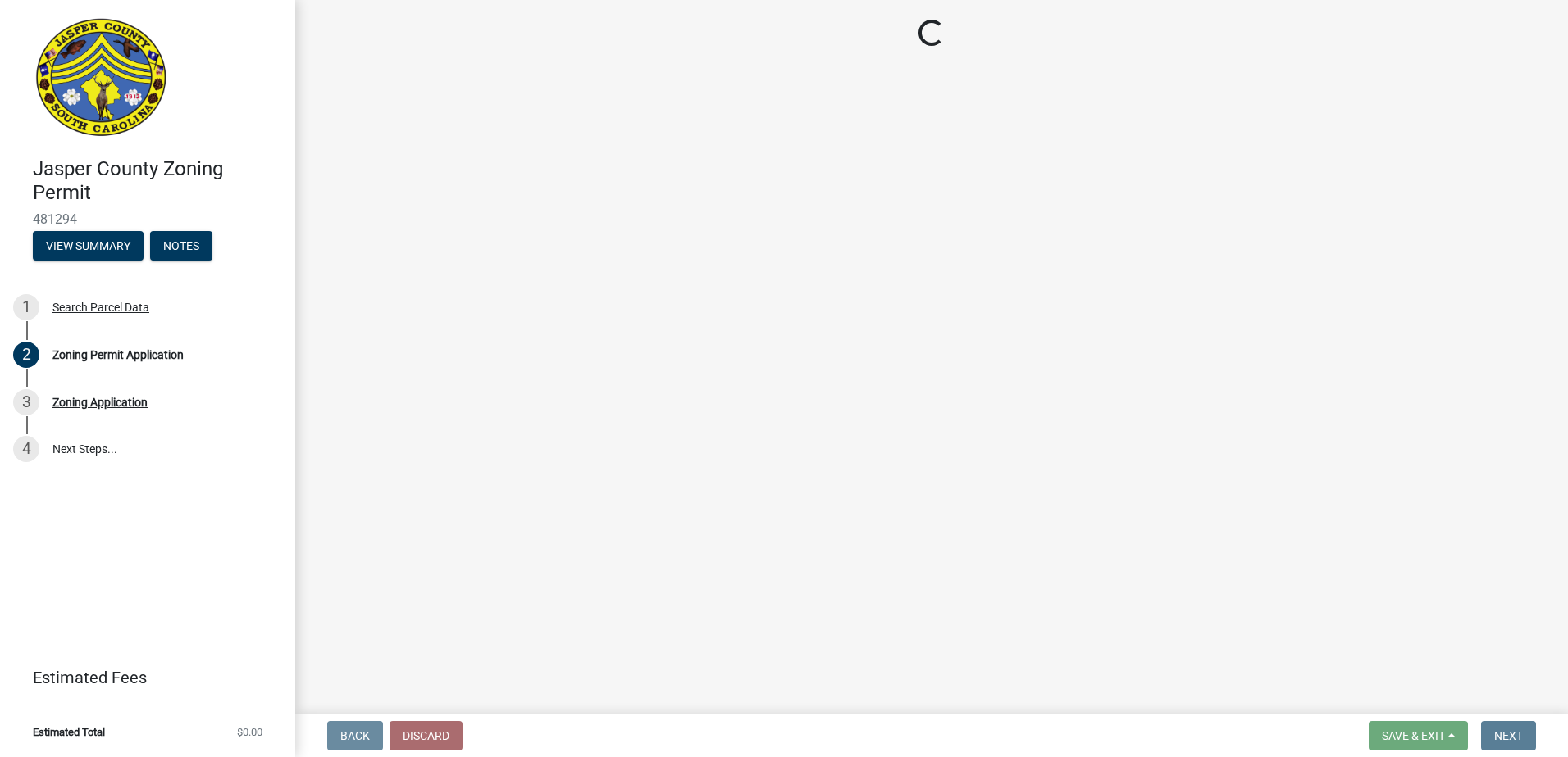
scroll to position [0, 0]
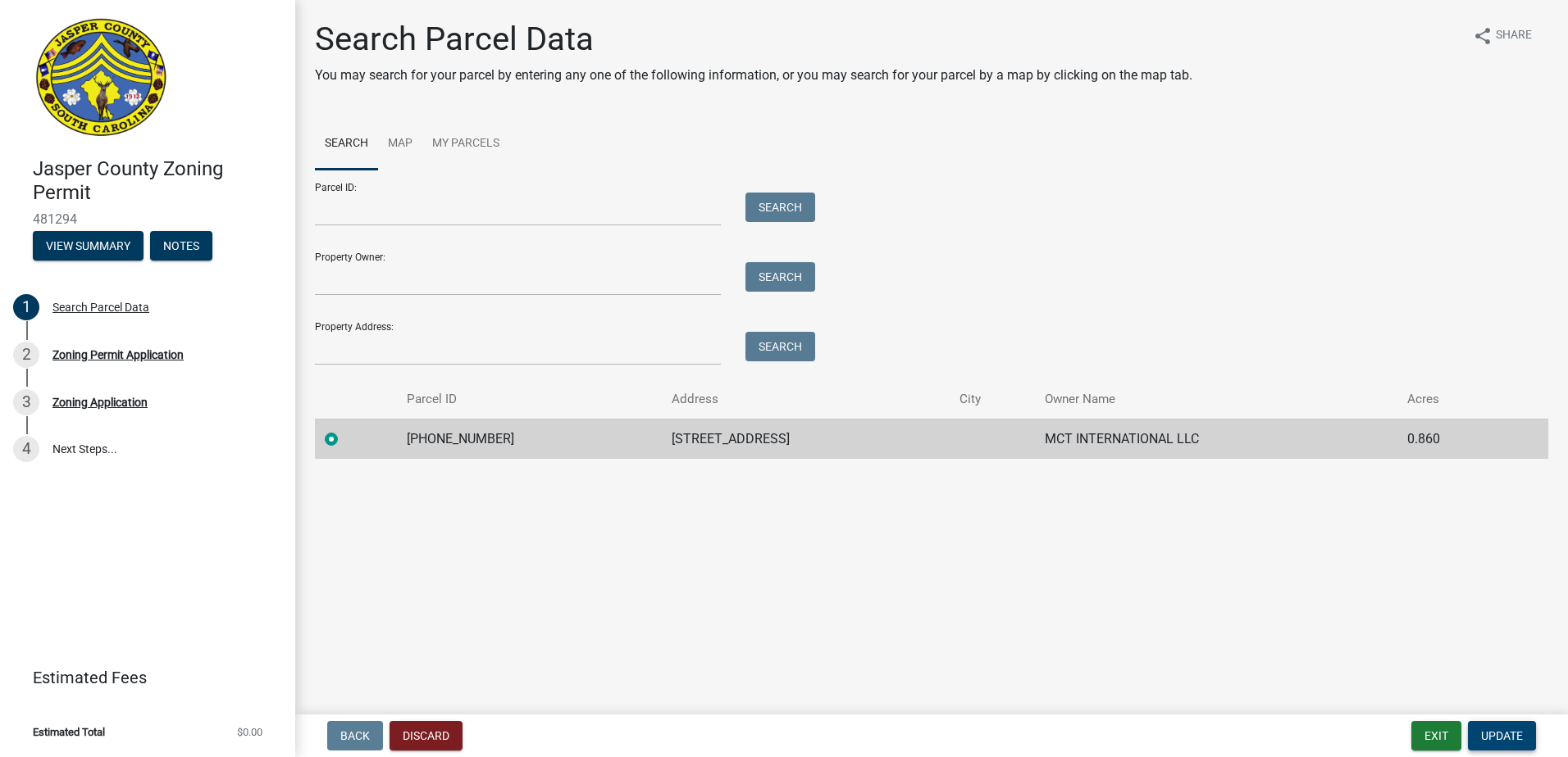
click at [1500, 731] on span "Update" at bounding box center [1502, 735] width 42 height 13
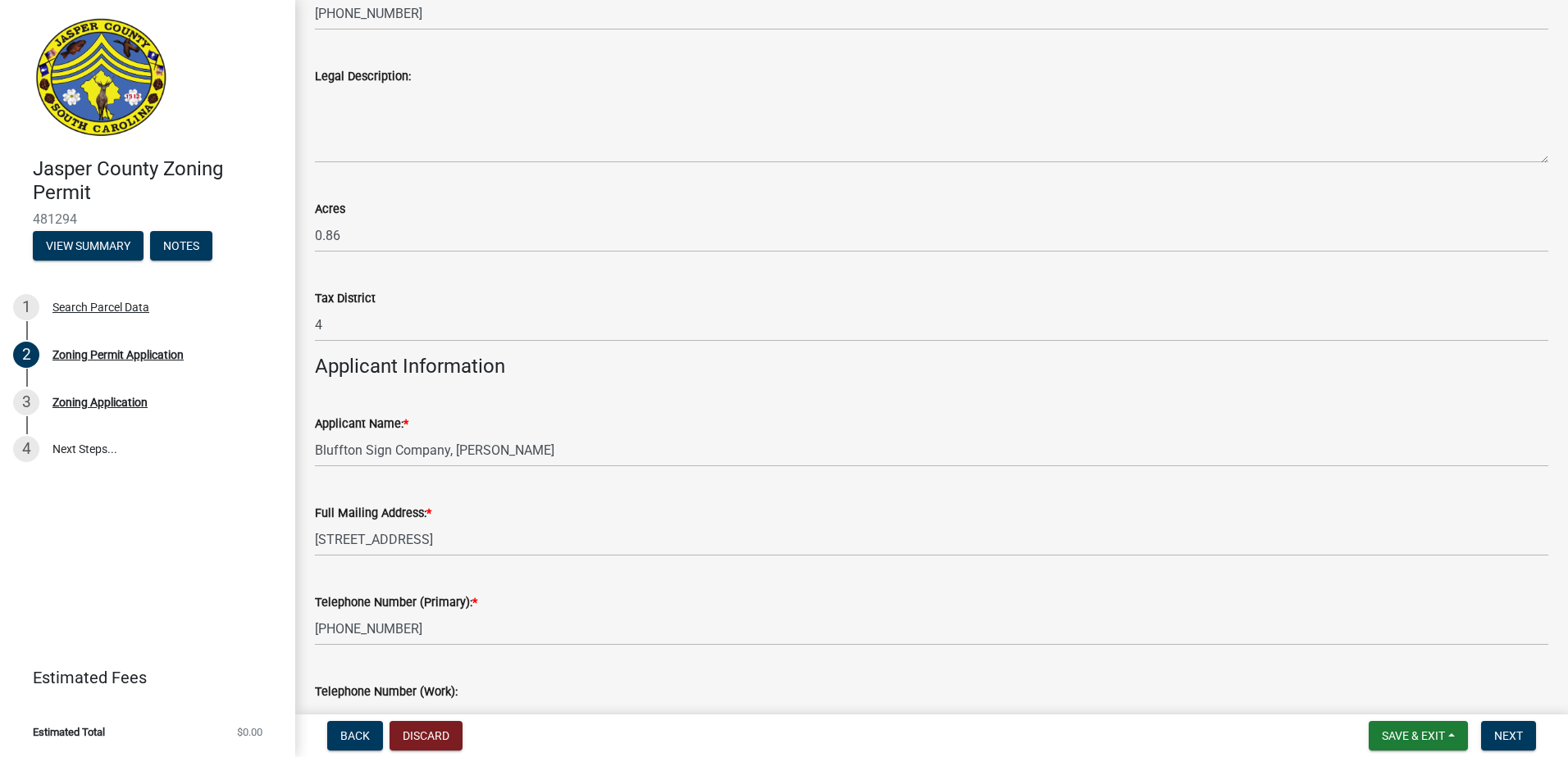
scroll to position [1476, 0]
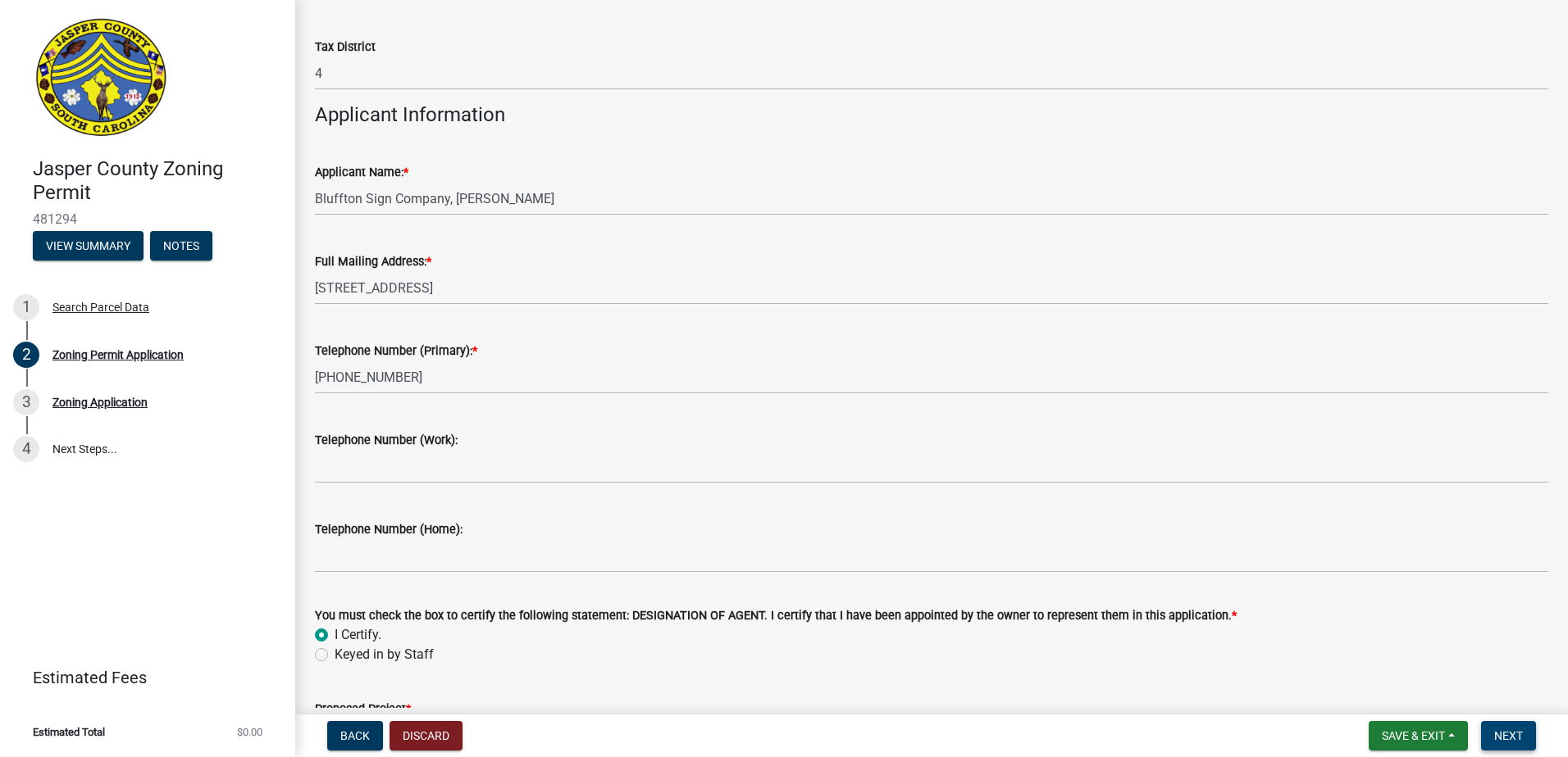
click at [1519, 740] on span "Next" at bounding box center [1508, 735] width 29 height 13
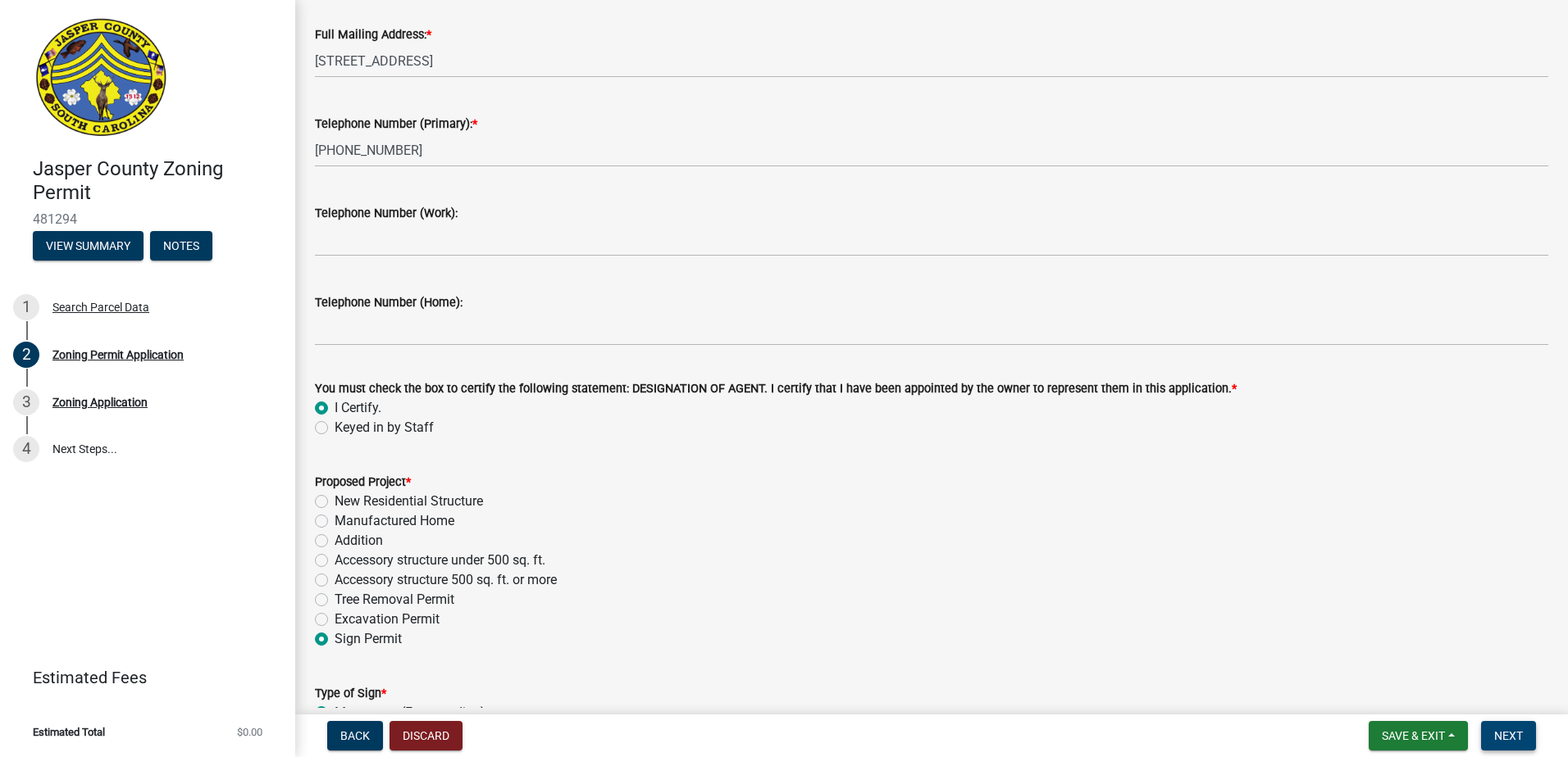
scroll to position [1803, 0]
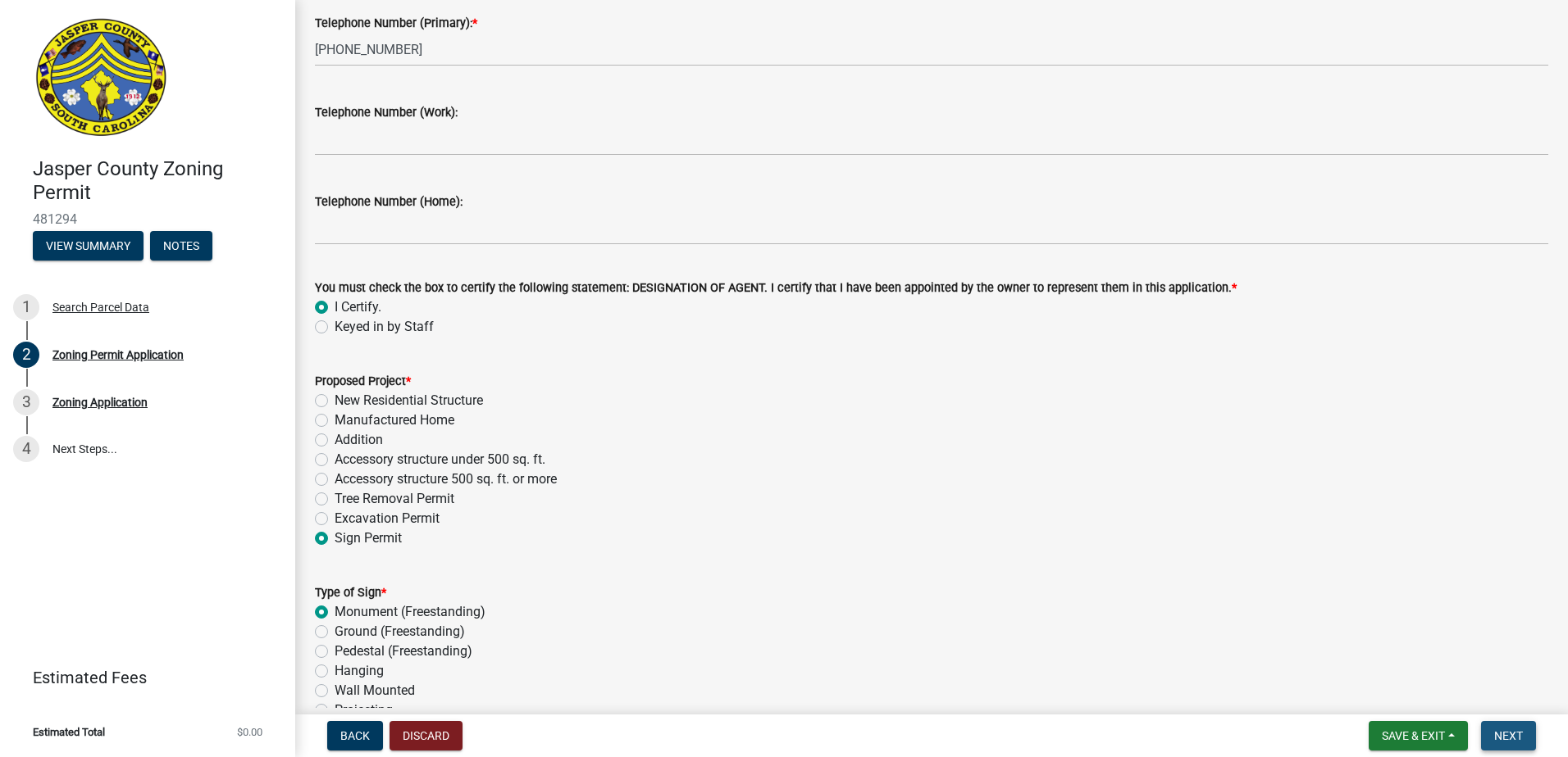
click at [1505, 735] on span "Next" at bounding box center [1508, 735] width 29 height 13
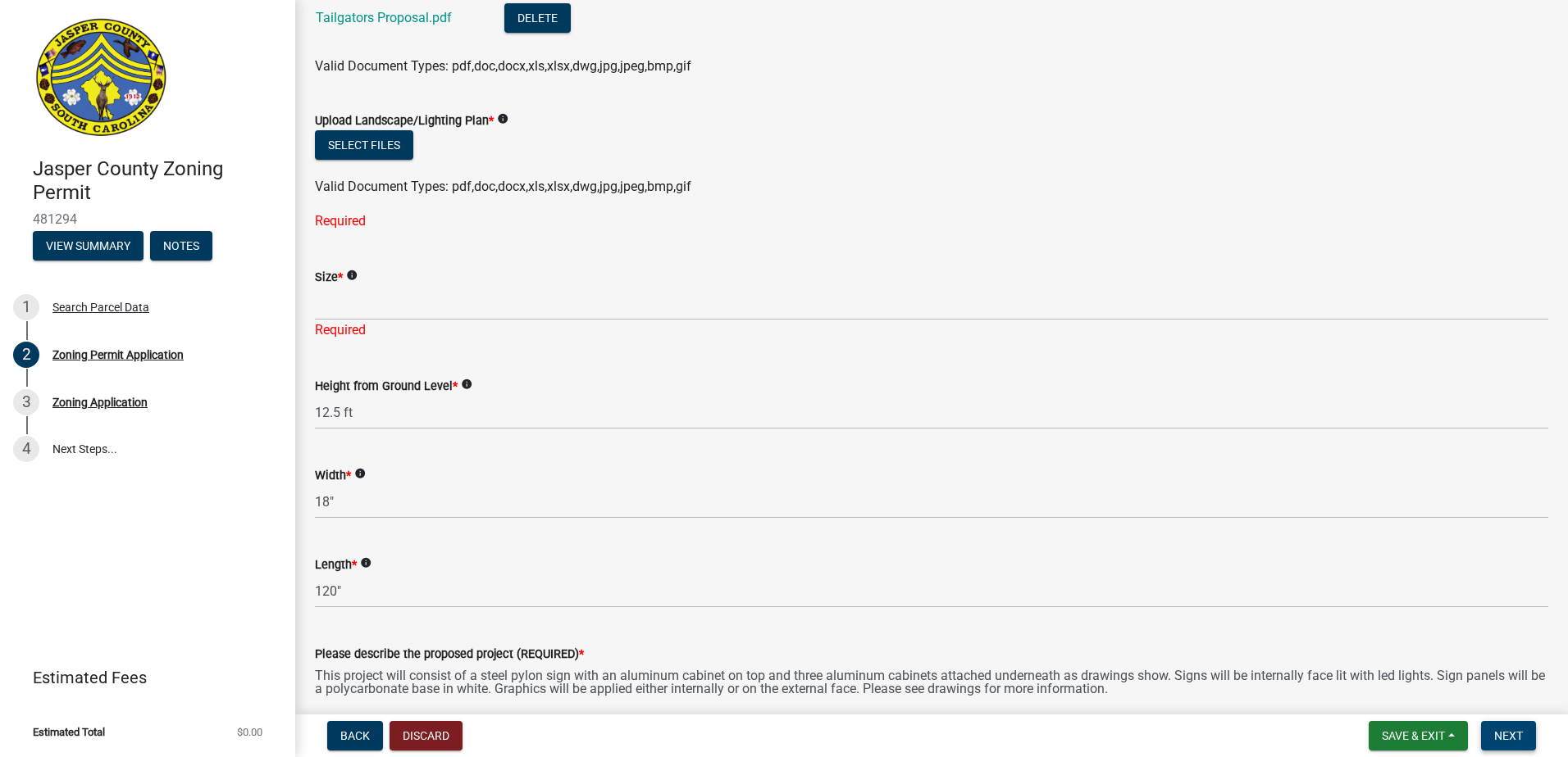
scroll to position [2869, 0]
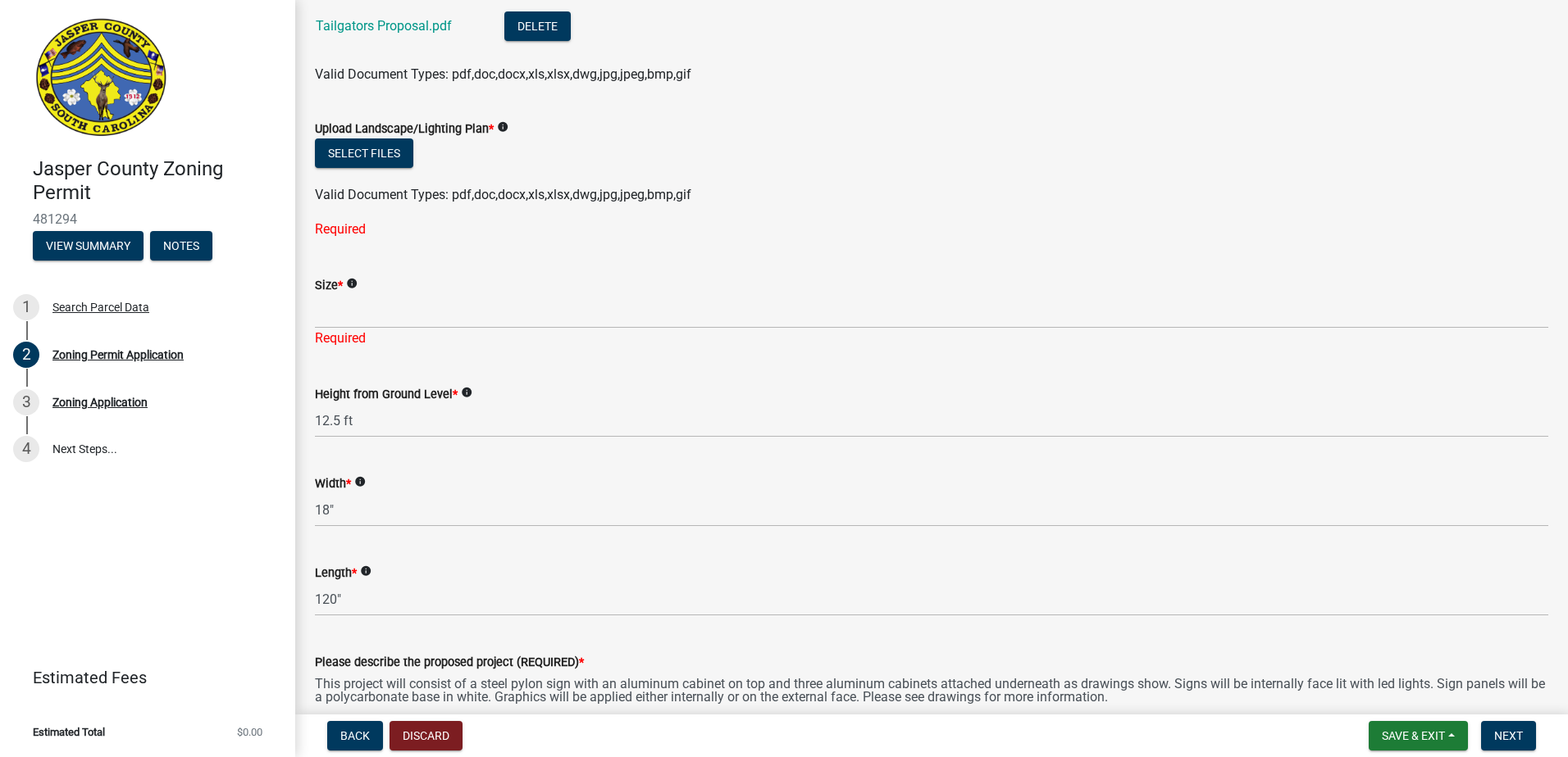
click at [353, 280] on icon "info" at bounding box center [351, 283] width 11 height 11
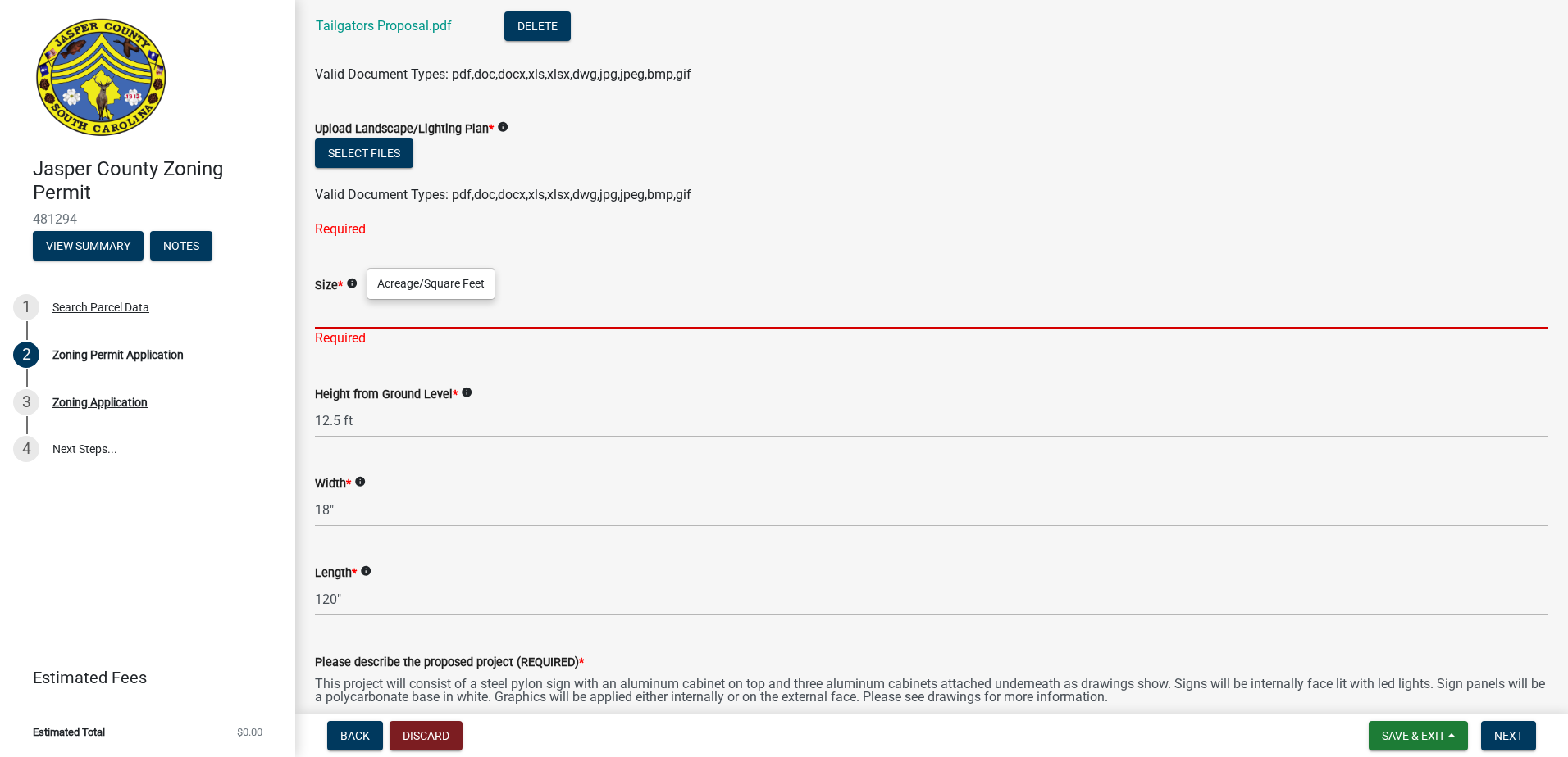
click at [357, 312] on input "Size *" at bounding box center [931, 312] width 1233 height 34
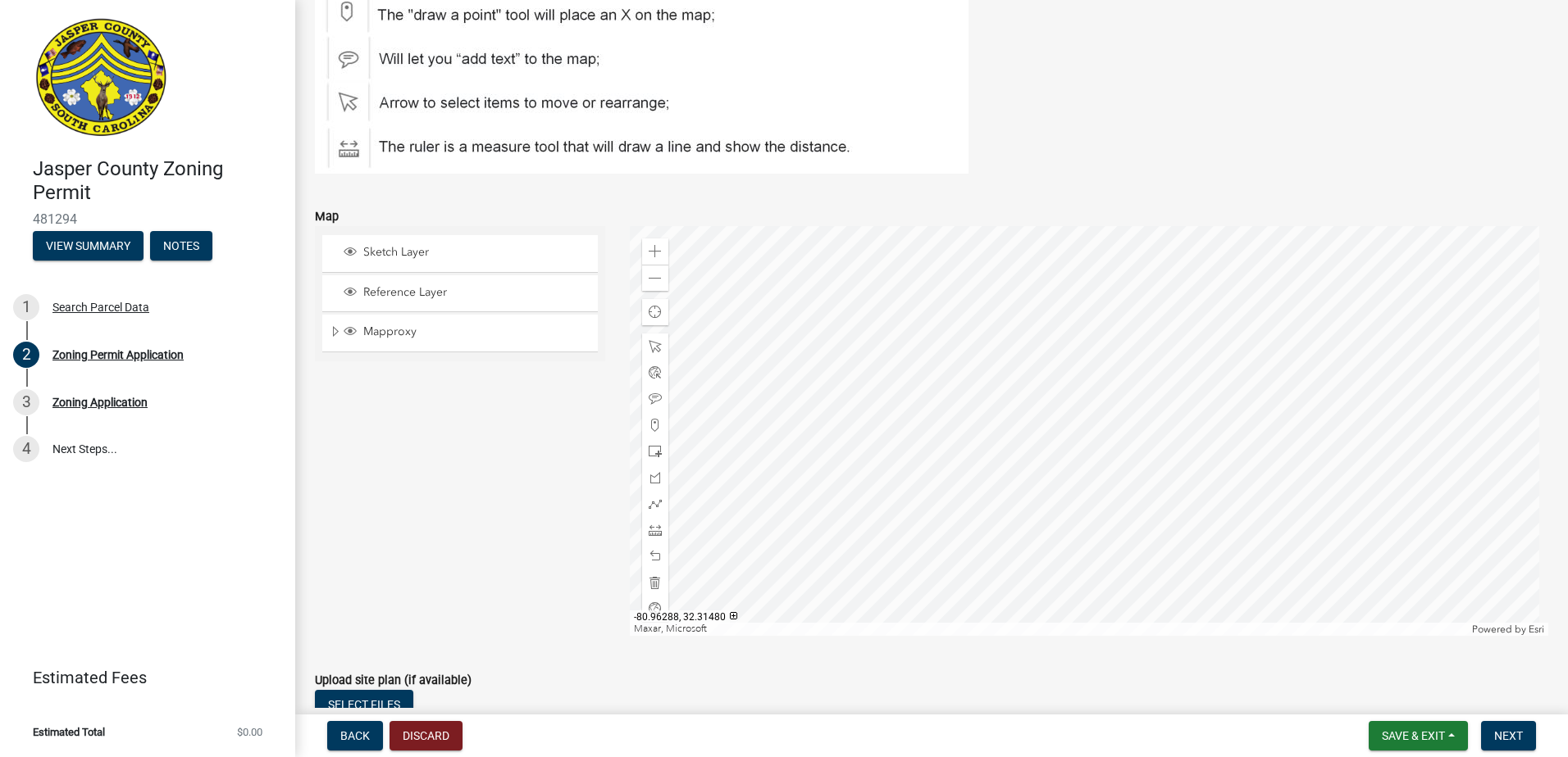
scroll to position [3934, 0]
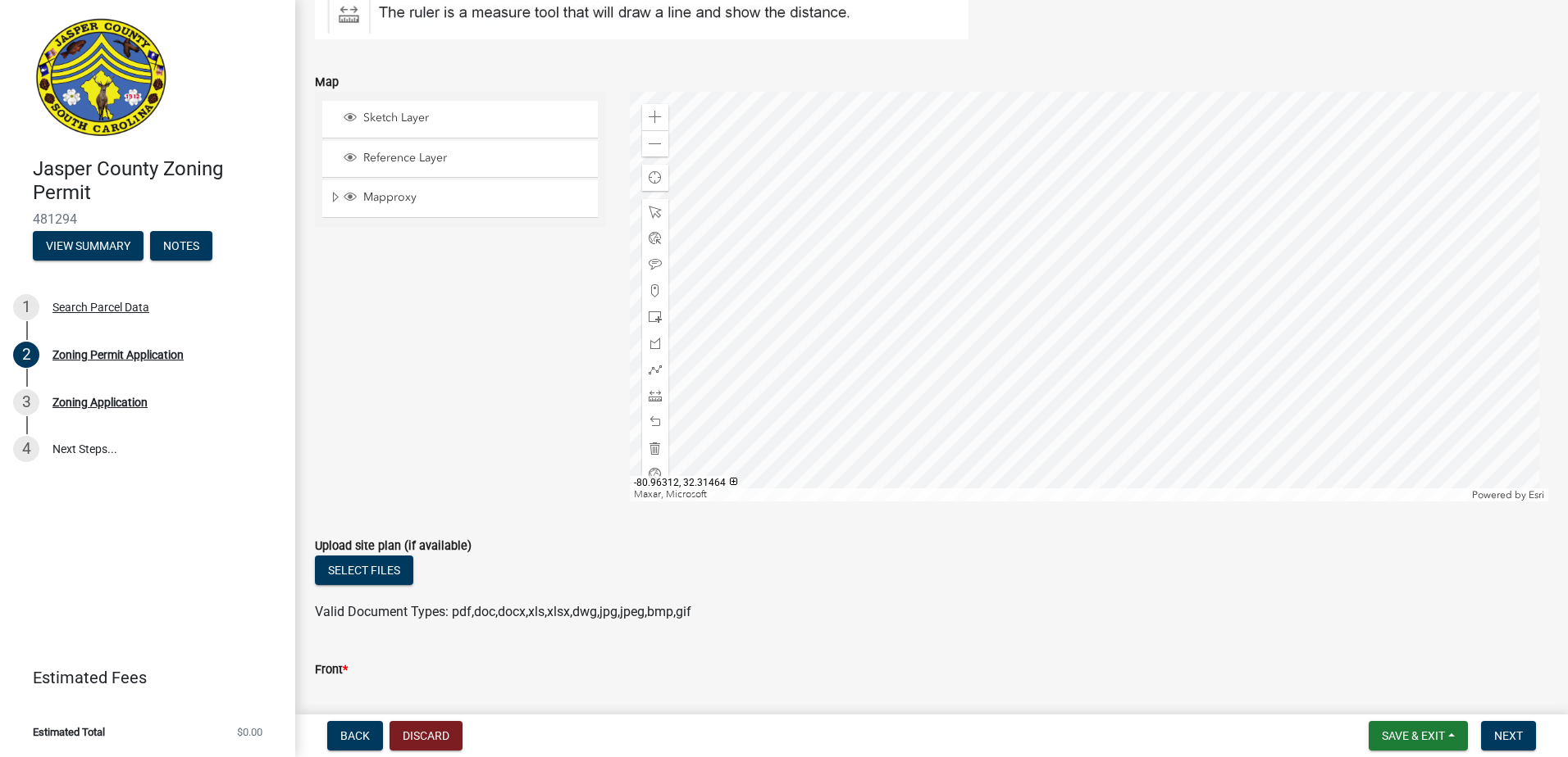
type input "25sq ft"
click at [859, 282] on div at bounding box center [1089, 297] width 919 height 410
click at [945, 315] on div at bounding box center [1089, 297] width 919 height 410
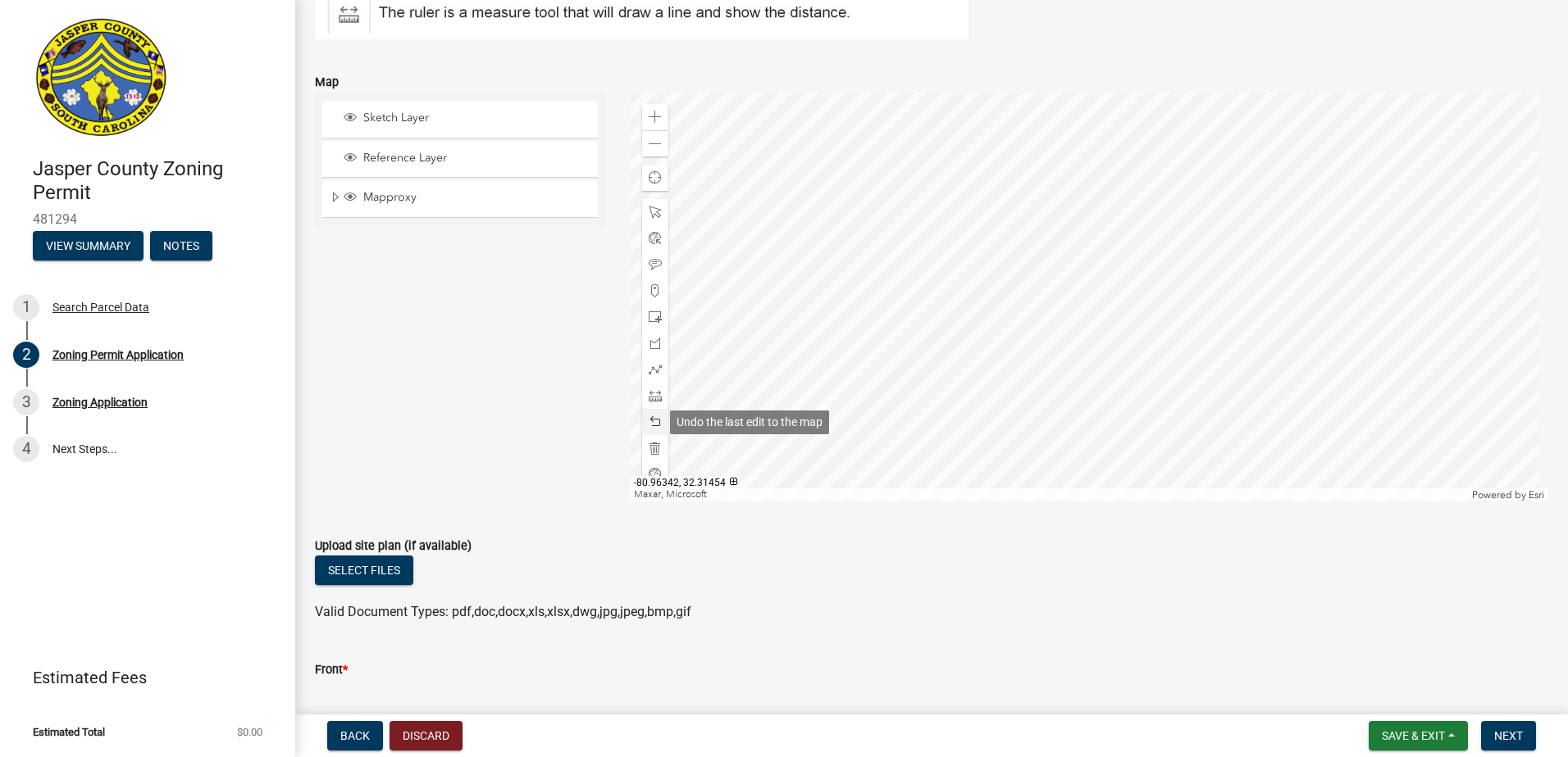
click at [651, 421] on span at bounding box center [655, 422] width 13 height 13
click at [1505, 733] on span "Next" at bounding box center [1508, 735] width 29 height 13
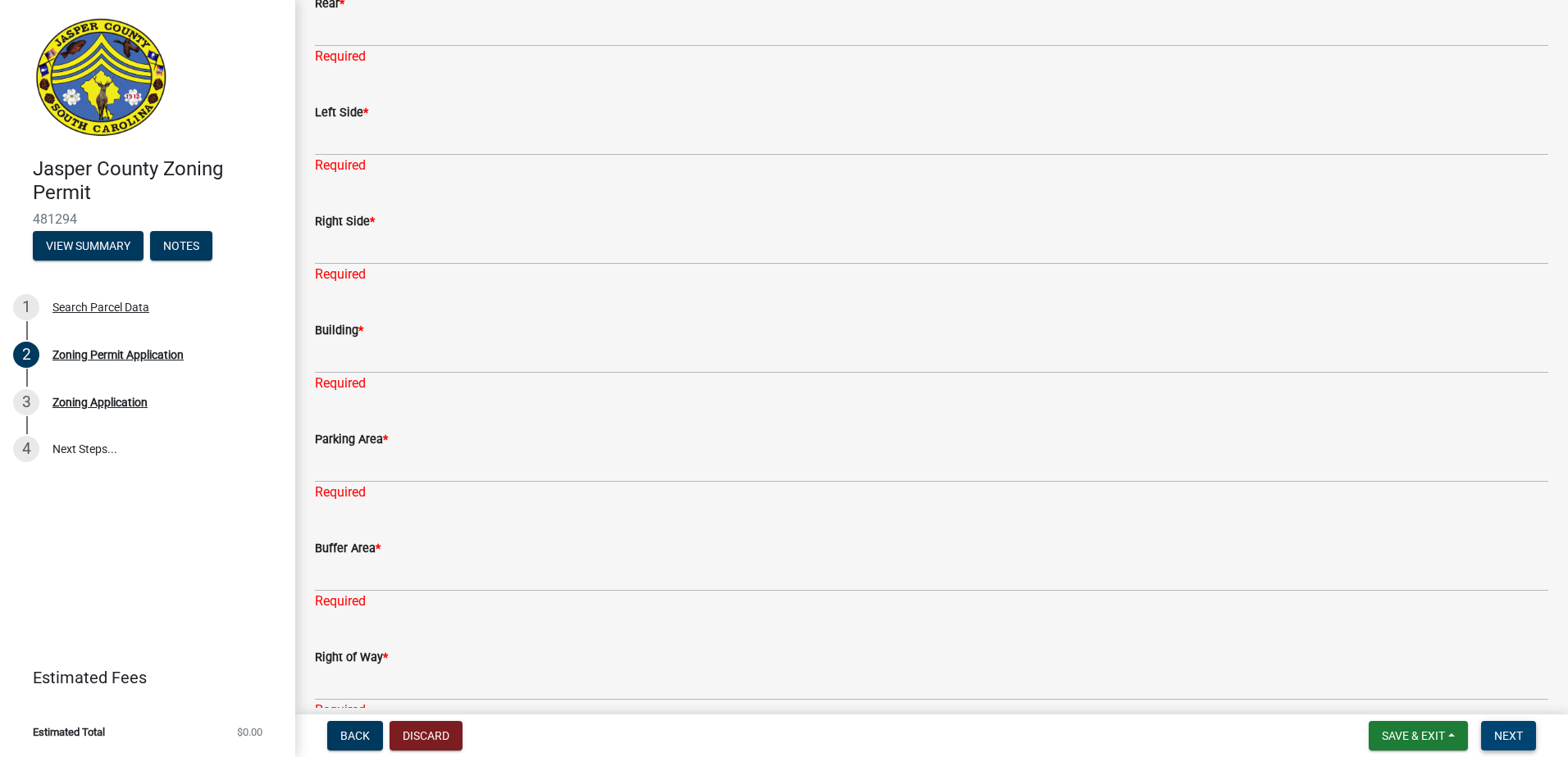
scroll to position [4325, 0]
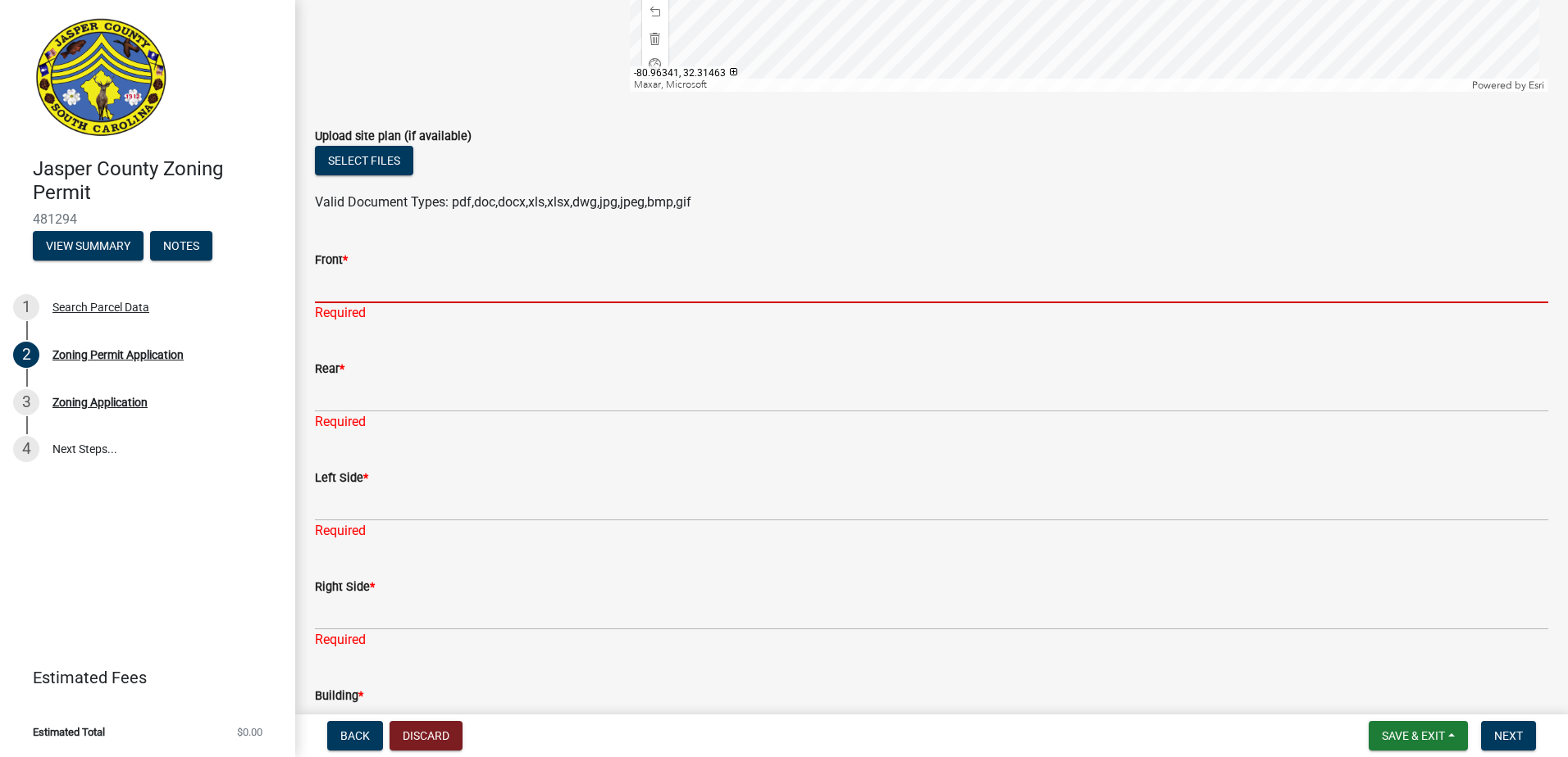
click at [396, 289] on input "Front *" at bounding box center [931, 286] width 1233 height 34
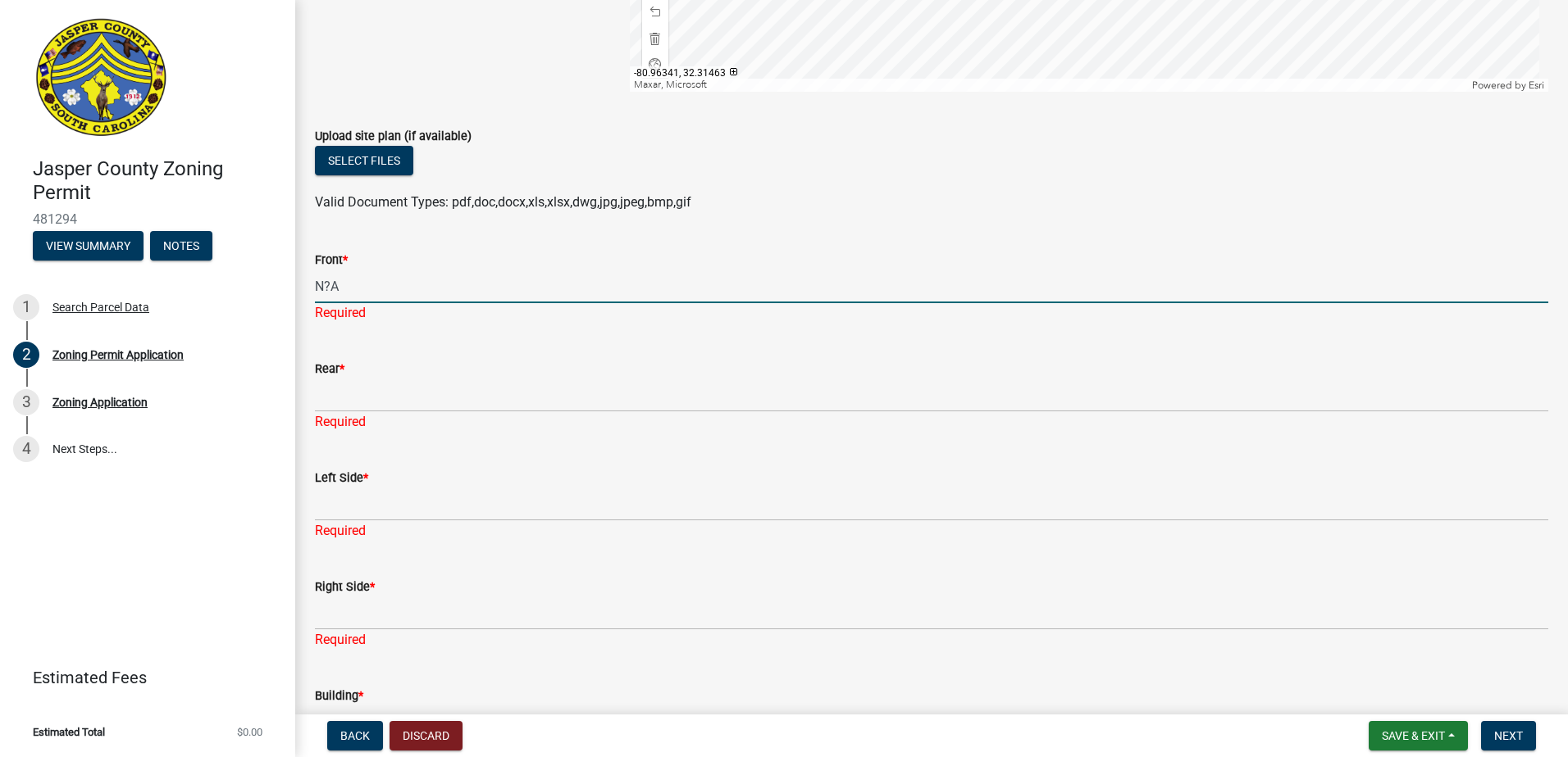
type input "N?A"
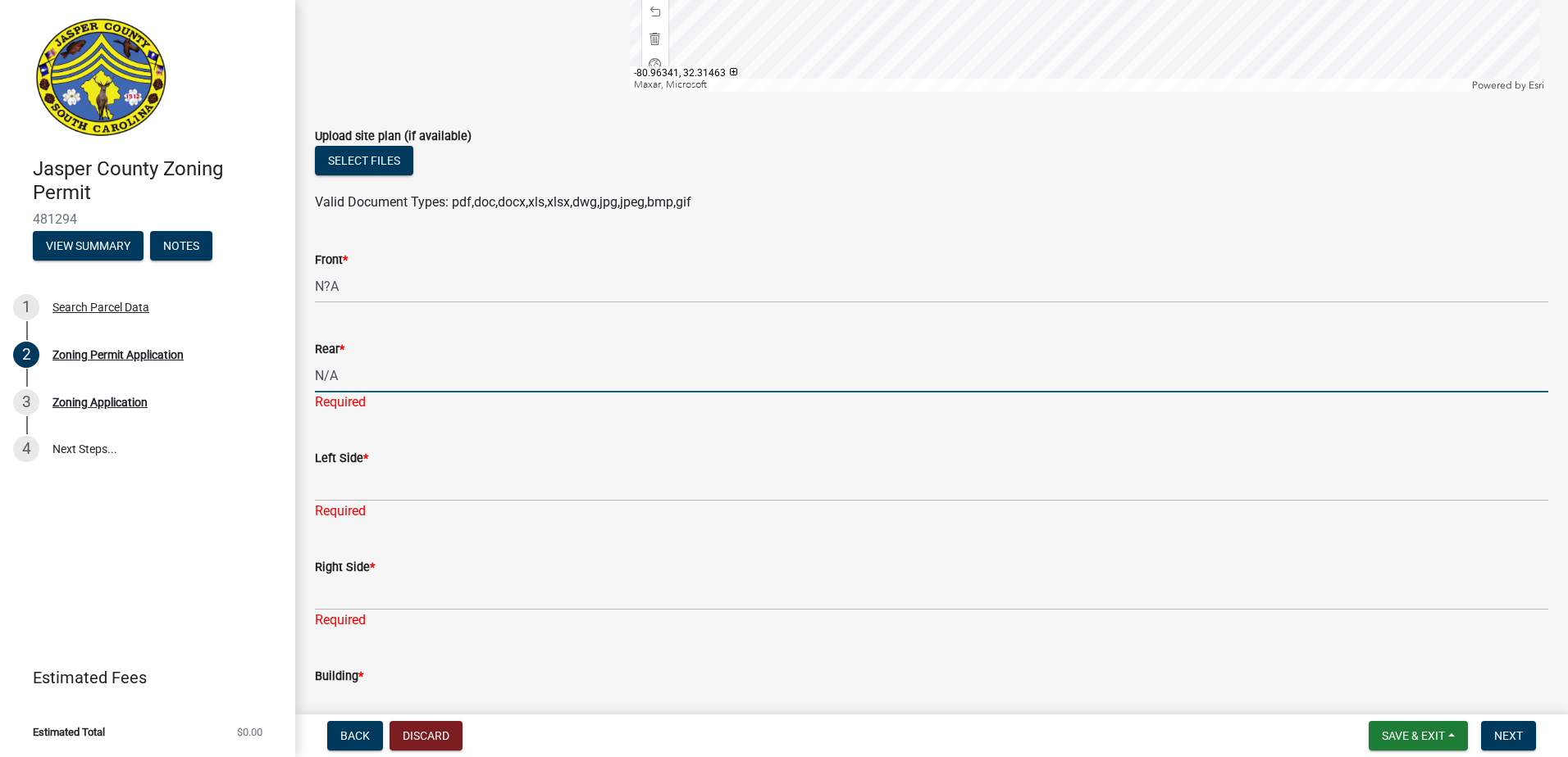
type input "N/A"
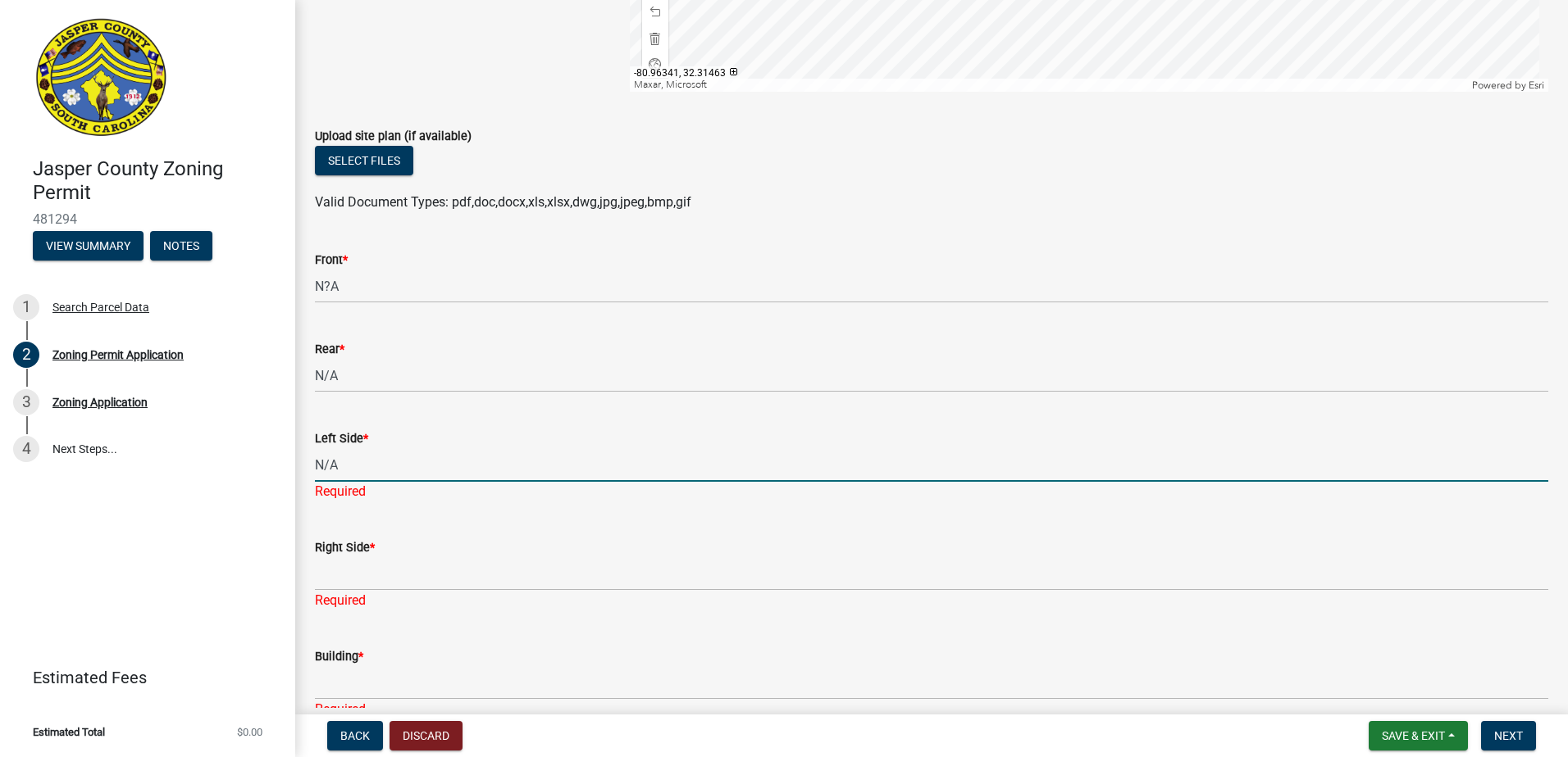
type input "N/A"
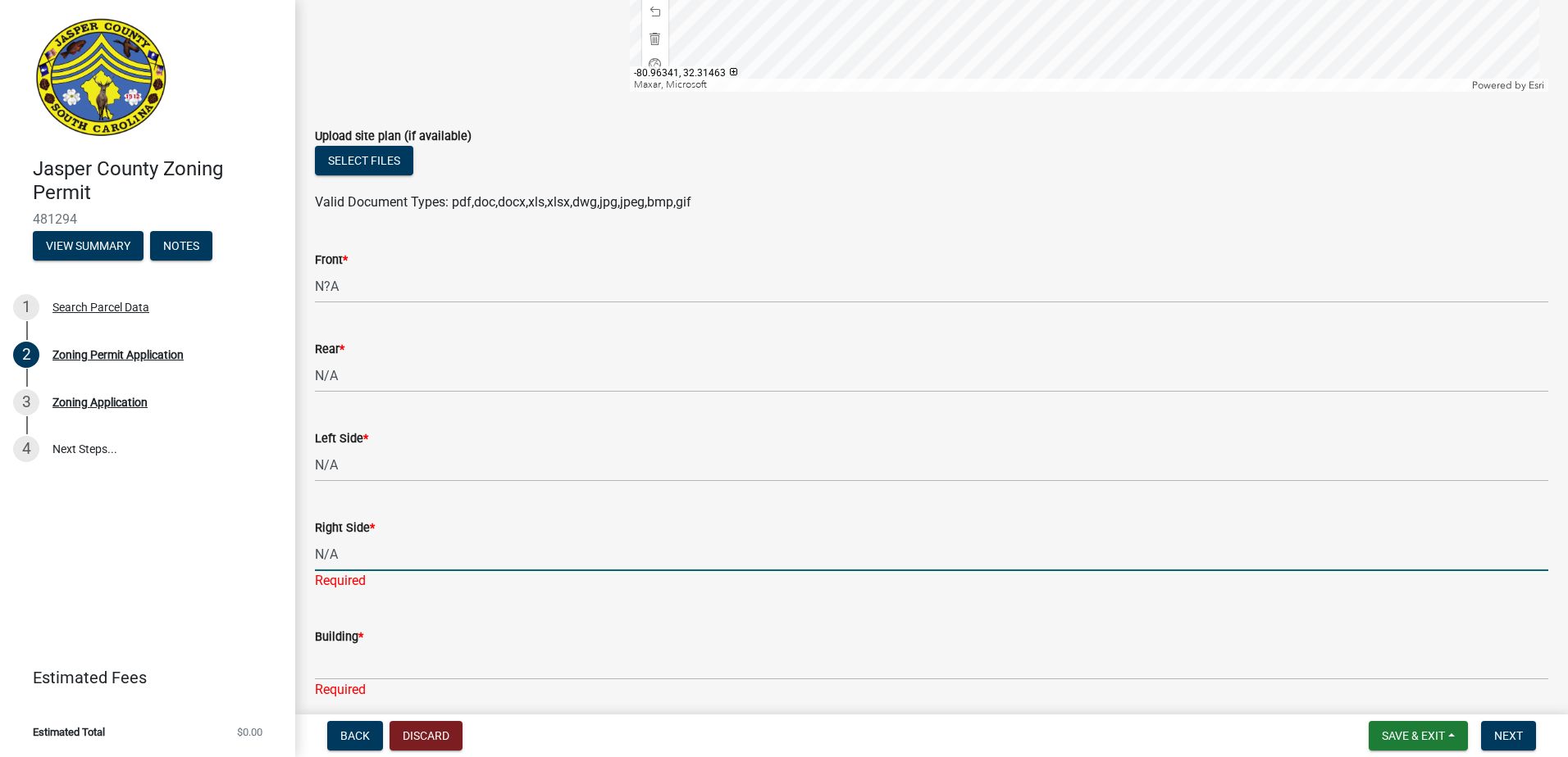
type input "N/A"
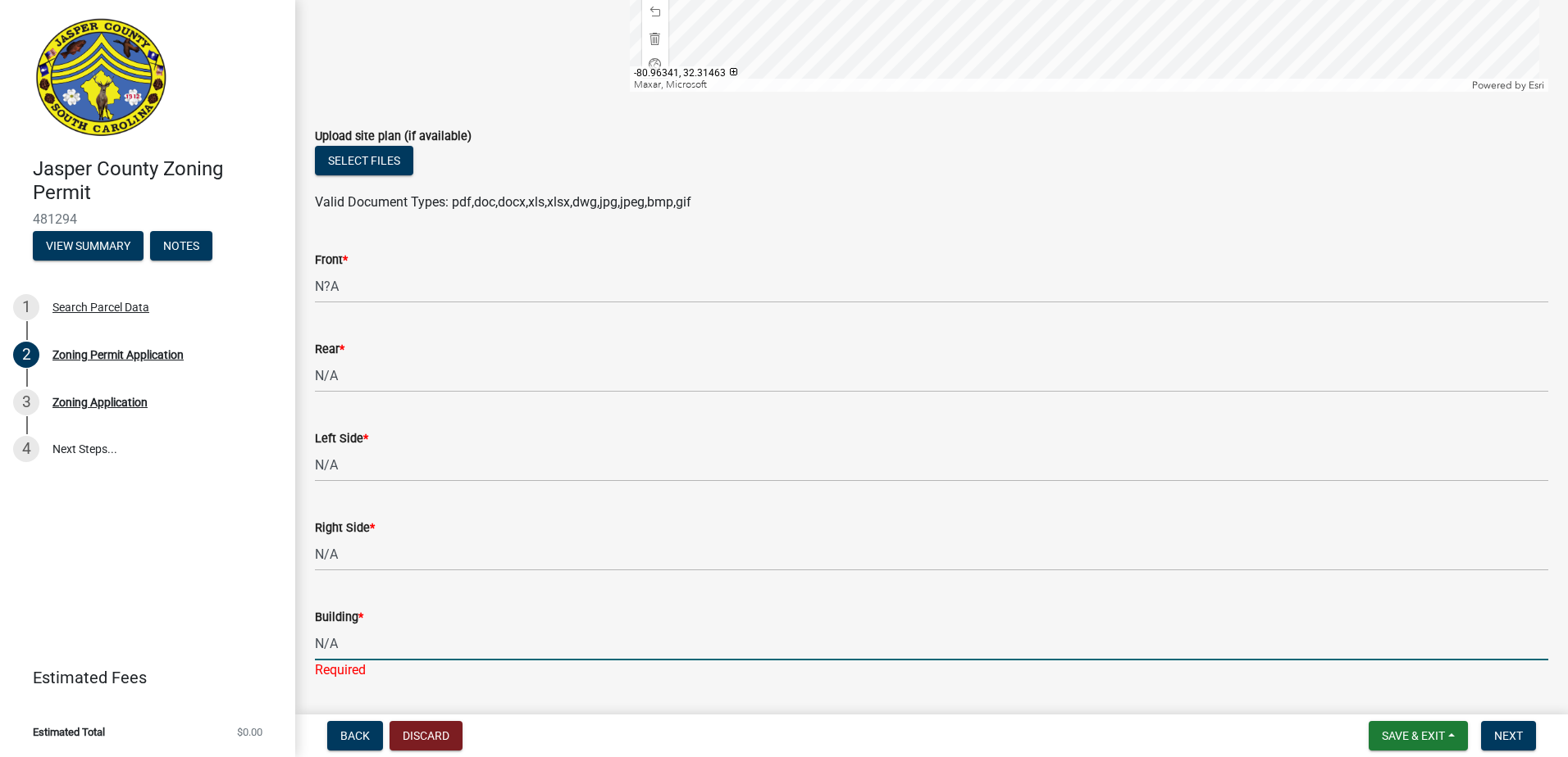
type input "N/A"
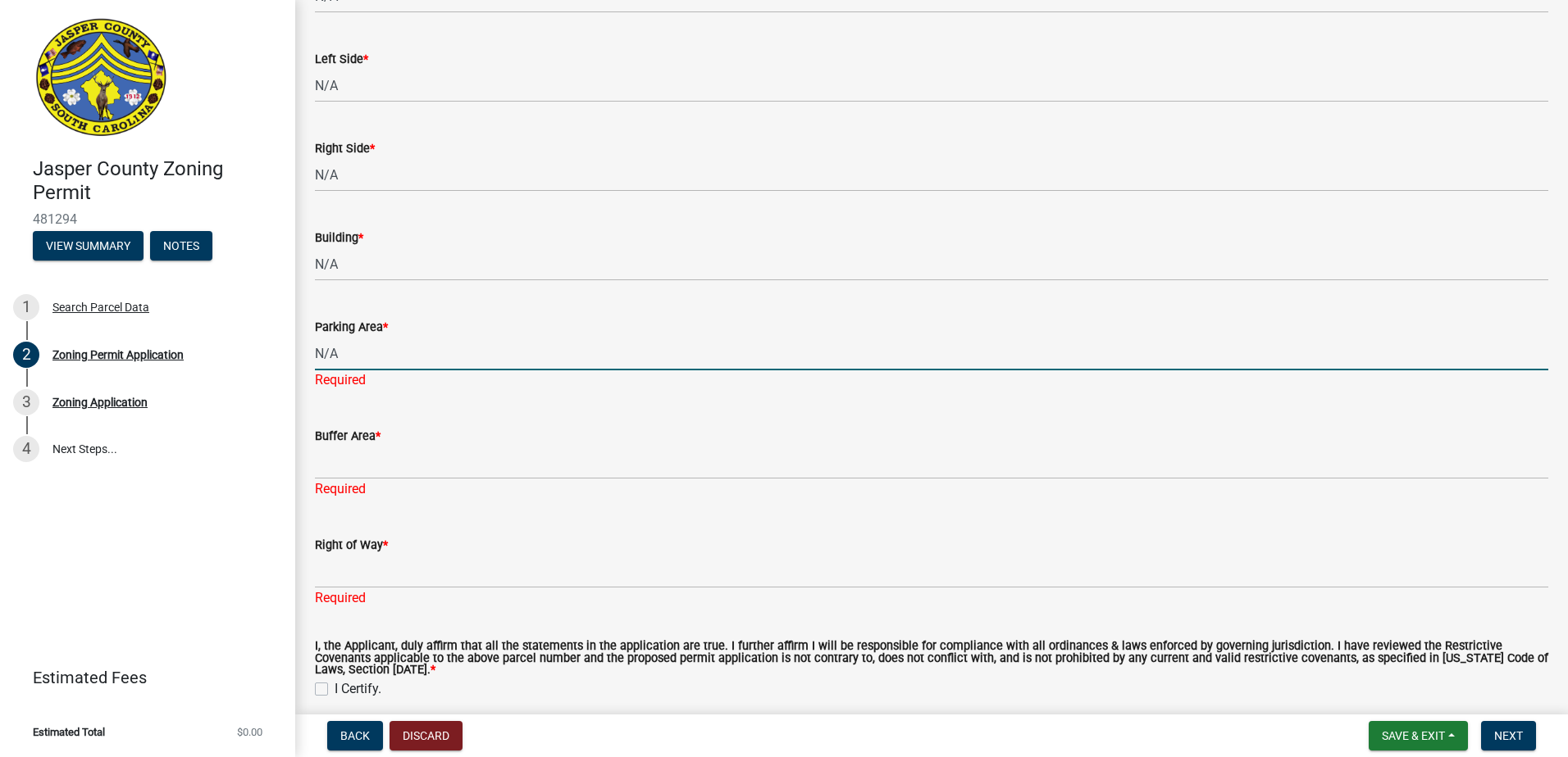
type input "N/A"
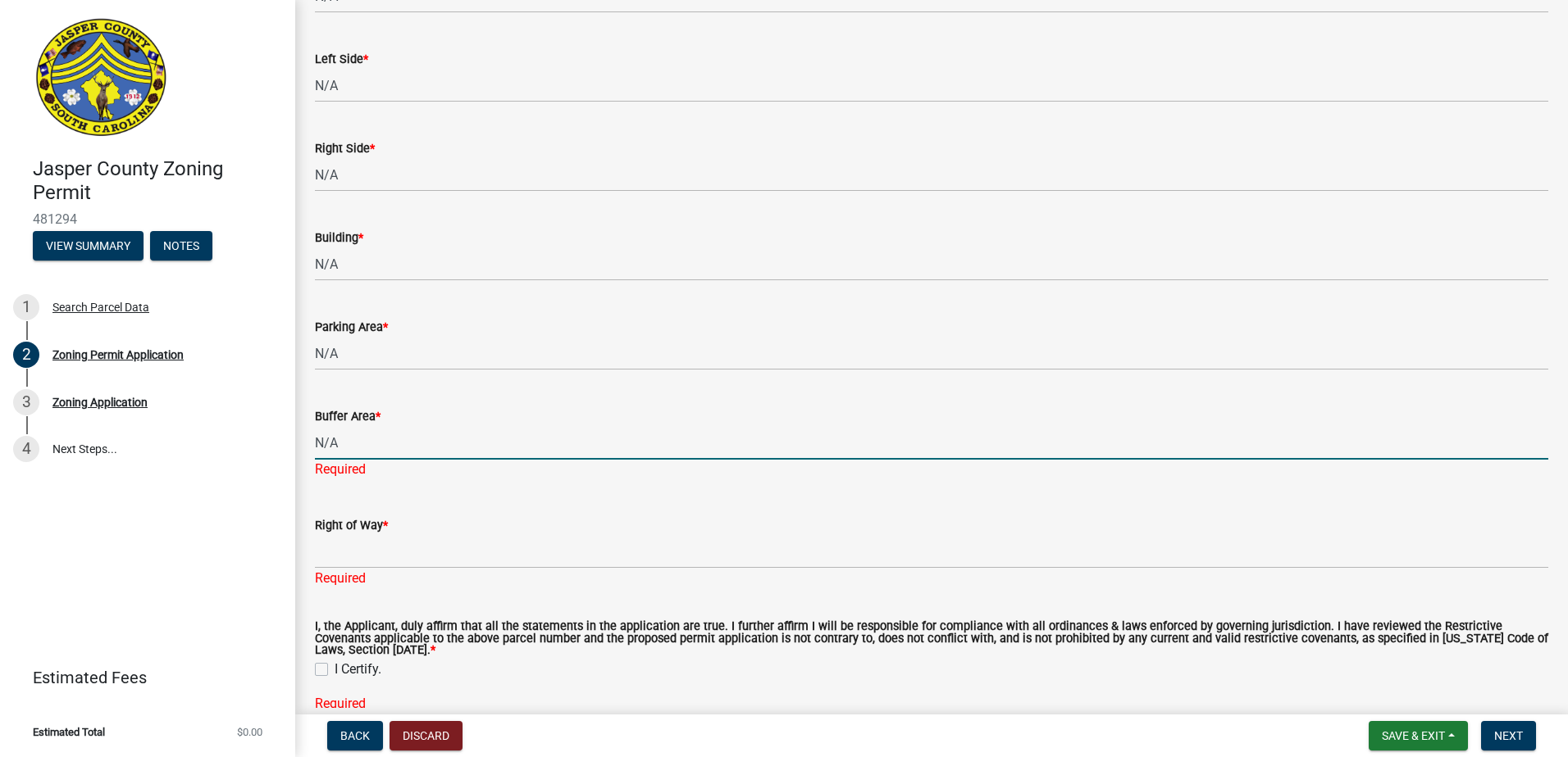
type input "N/A"
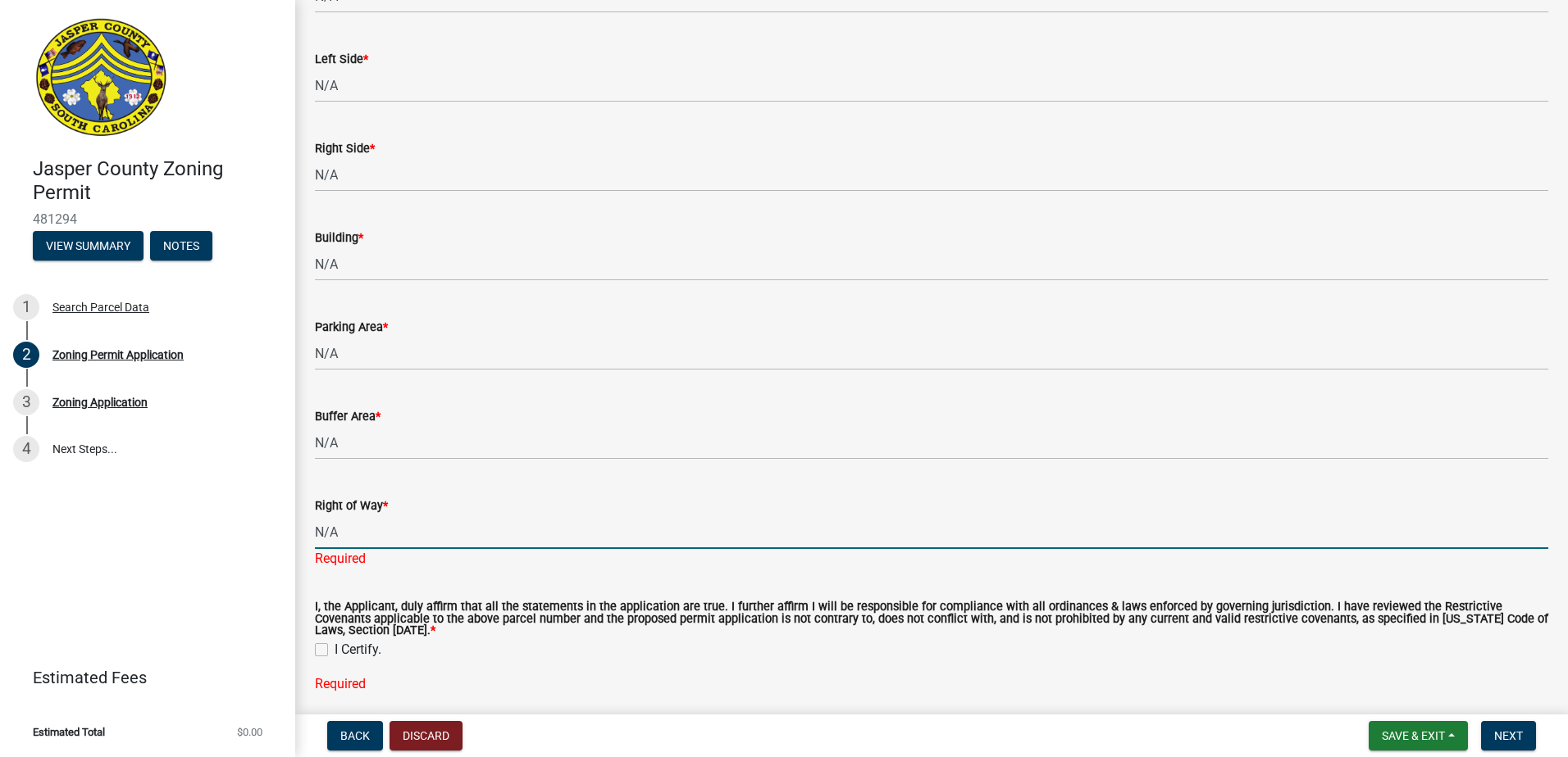
type input "N/A"
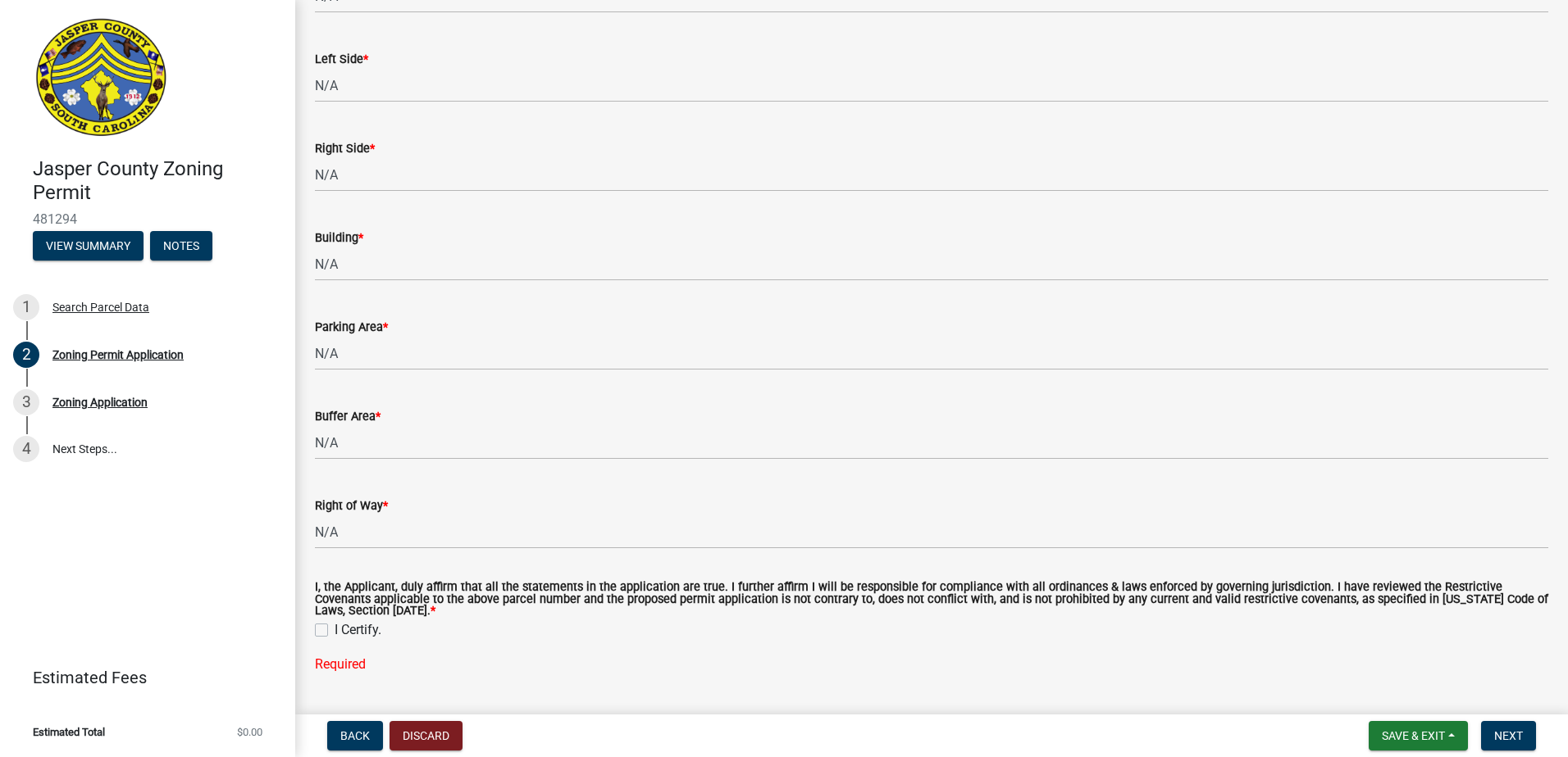
click at [335, 629] on label "I Certify." at bounding box center [358, 630] width 47 height 20
click at [335, 629] on input "I Certify." at bounding box center [340, 626] width 10 height 10
checkbox input "true"
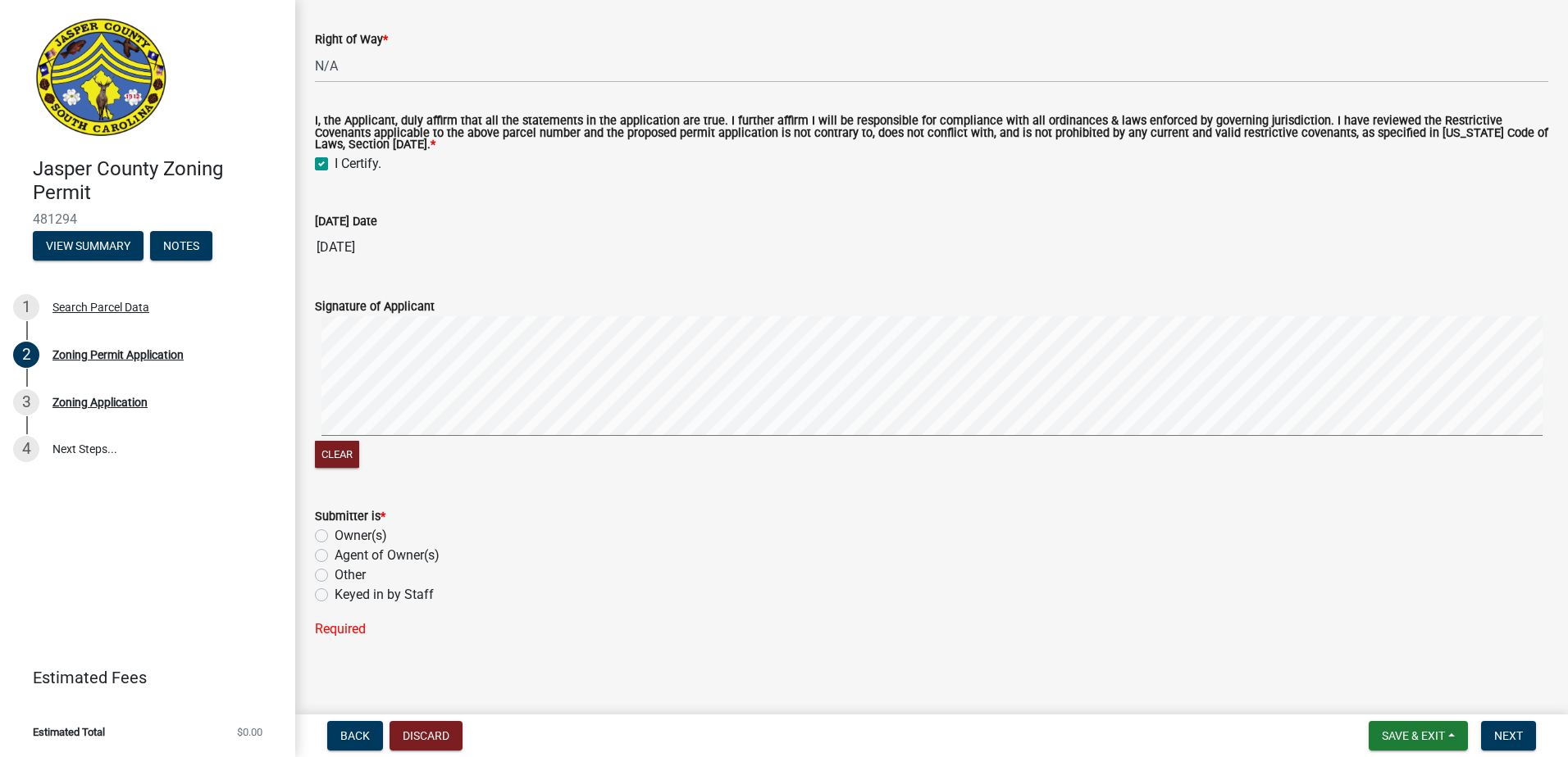
scroll to position [5179, 0]
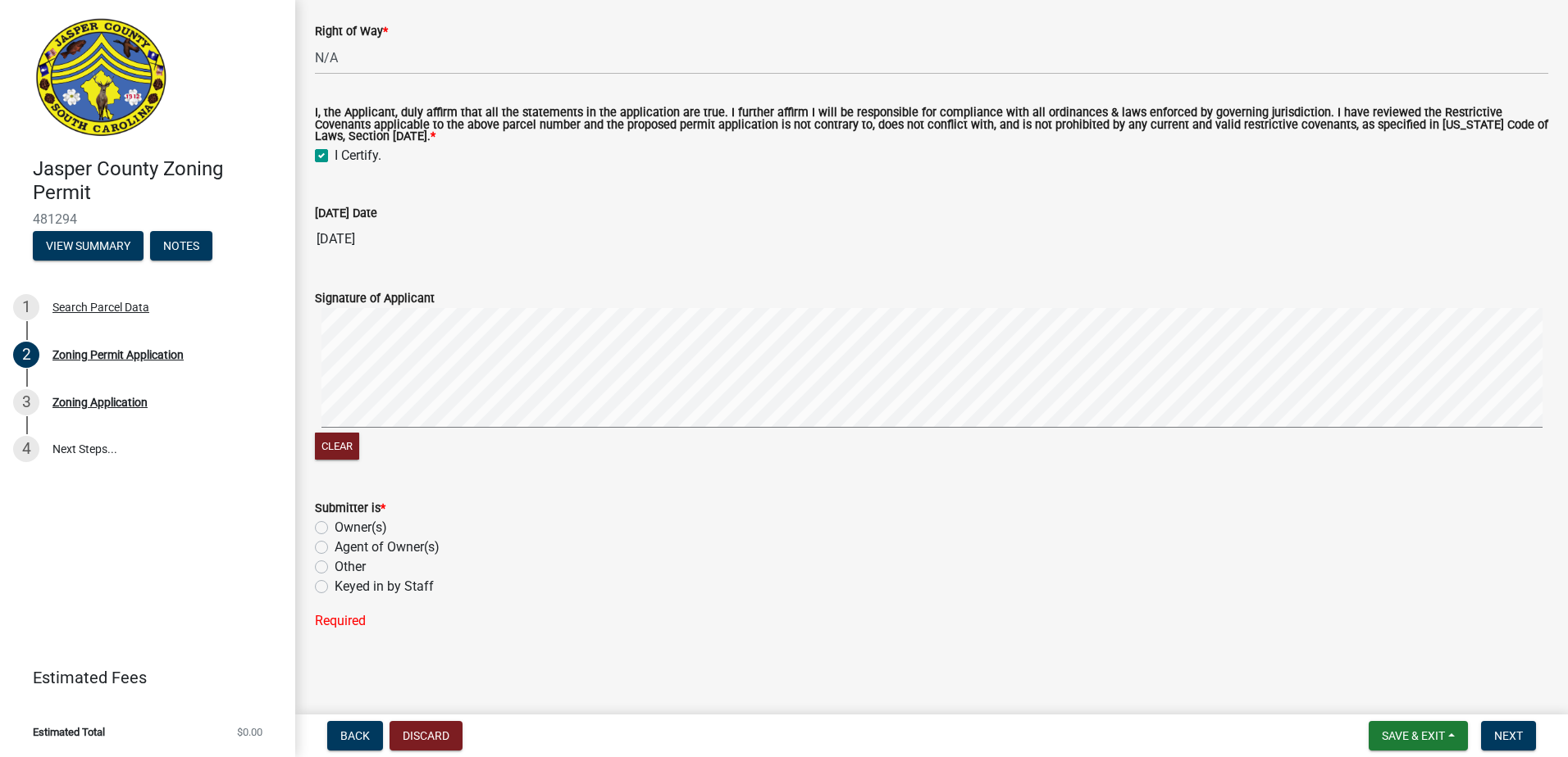
click at [335, 567] on label "Other" at bounding box center [350, 567] width 31 height 20
click at [335, 567] on input "Other" at bounding box center [340, 562] width 10 height 10
radio input "true"
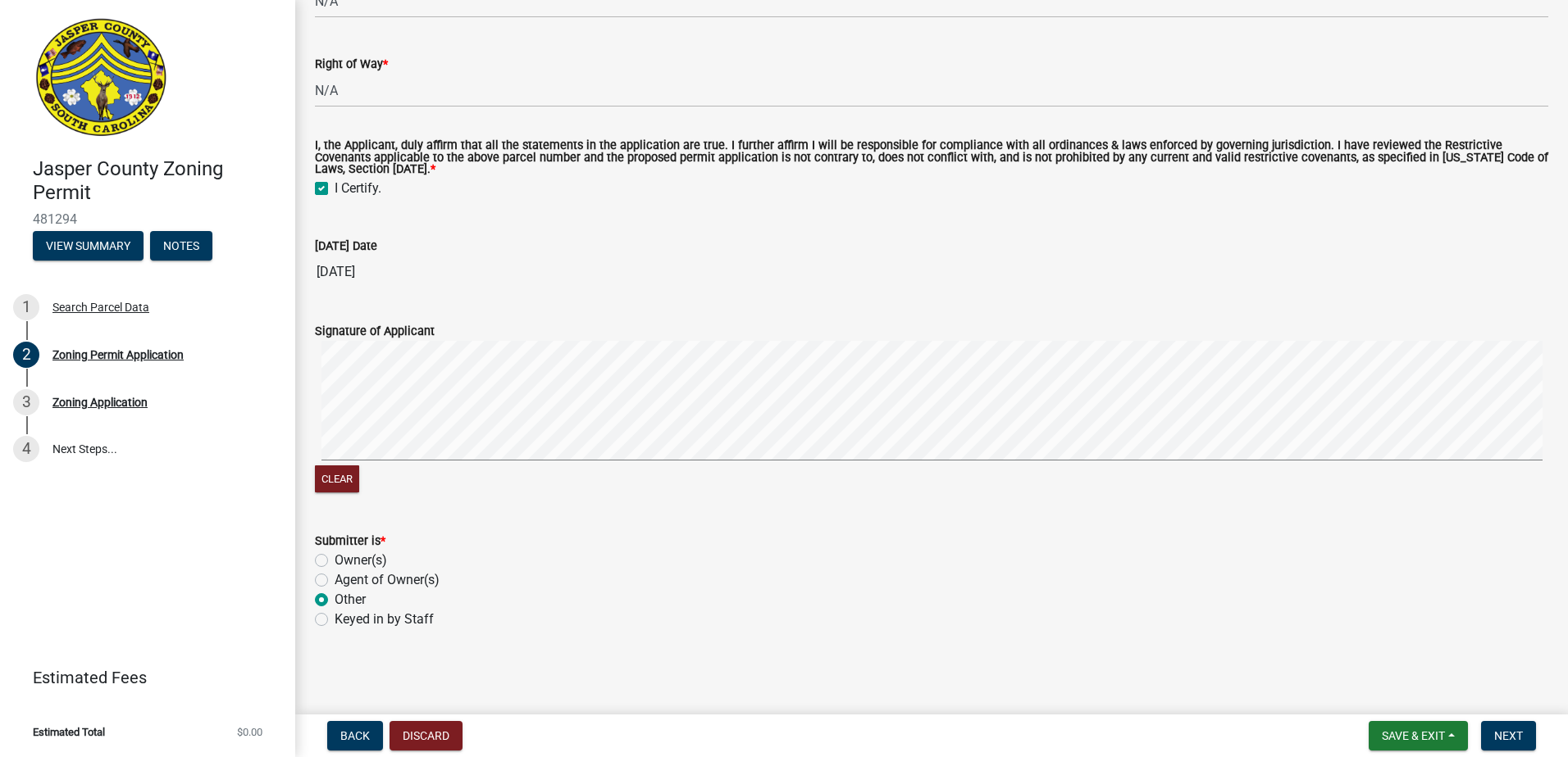
scroll to position [5147, 0]
click at [324, 480] on button "Clear" at bounding box center [337, 479] width 44 height 27
click at [1513, 734] on span "Next" at bounding box center [1508, 735] width 29 height 13
click at [1506, 731] on span "Next" at bounding box center [1508, 735] width 29 height 13
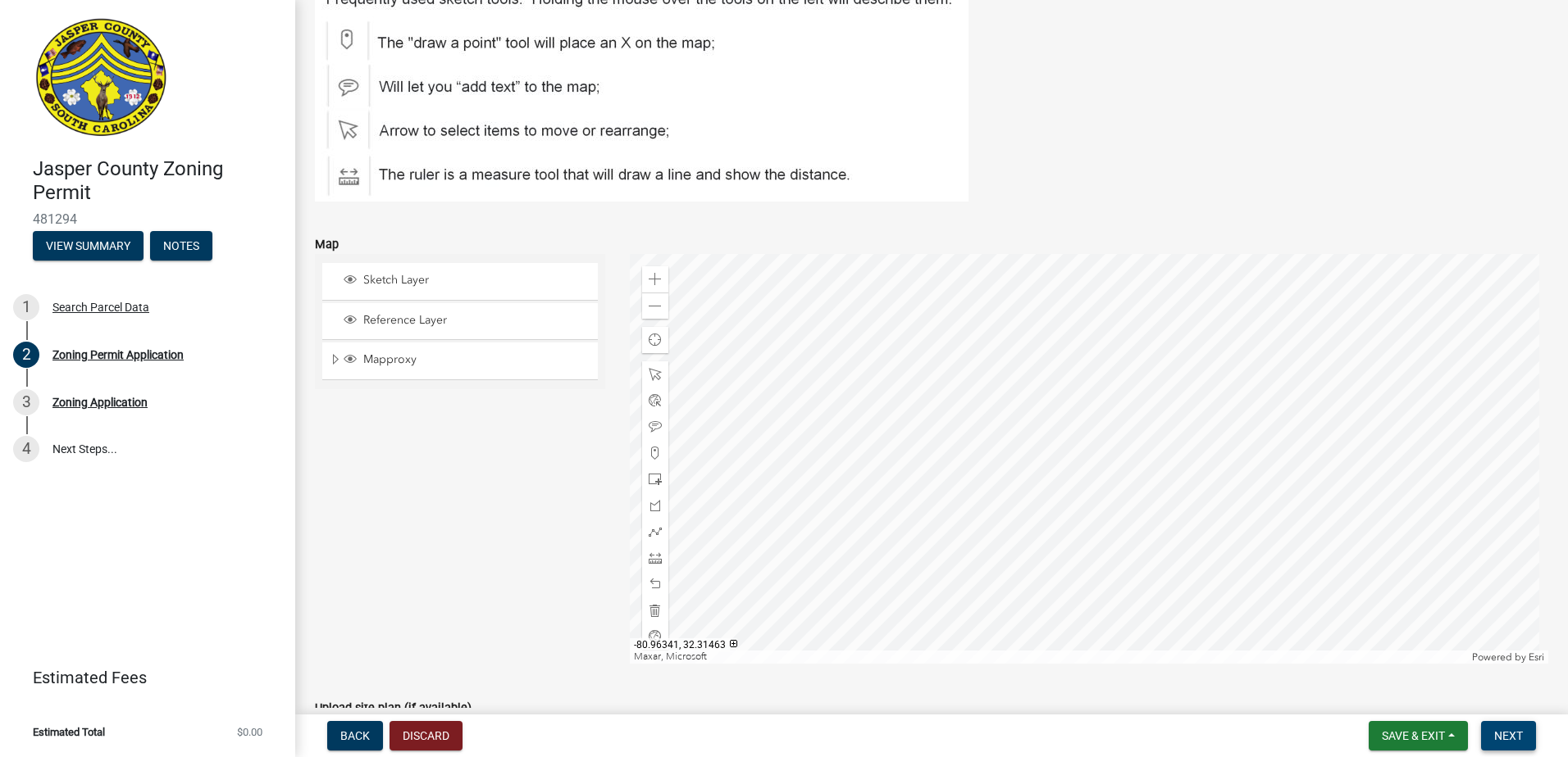
scroll to position [3753, 0]
click at [1300, 472] on div at bounding box center [1089, 458] width 919 height 410
click at [1519, 734] on span "Next" at bounding box center [1508, 735] width 29 height 13
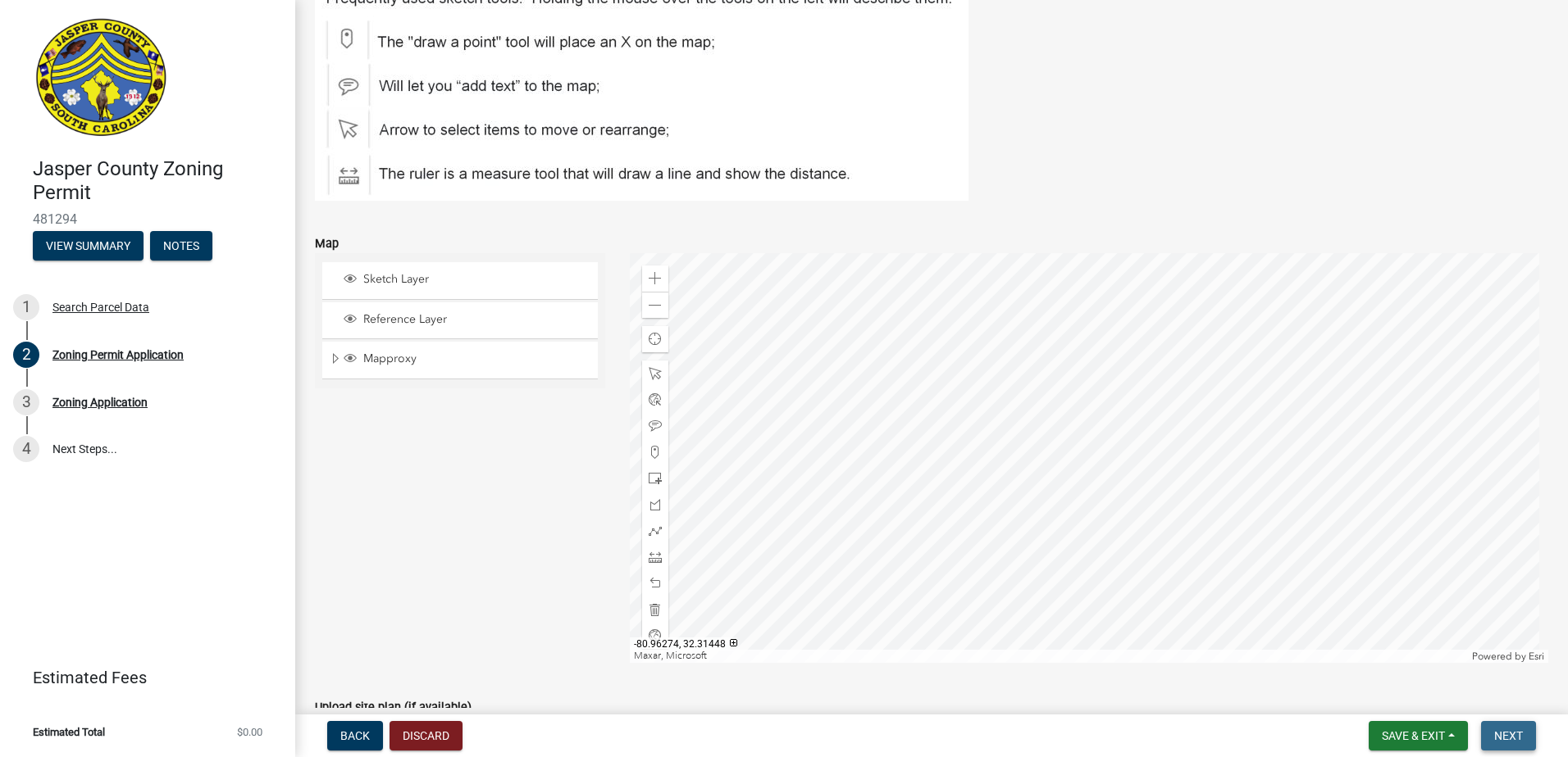
click at [1519, 734] on span "Next" at bounding box center [1508, 735] width 29 height 13
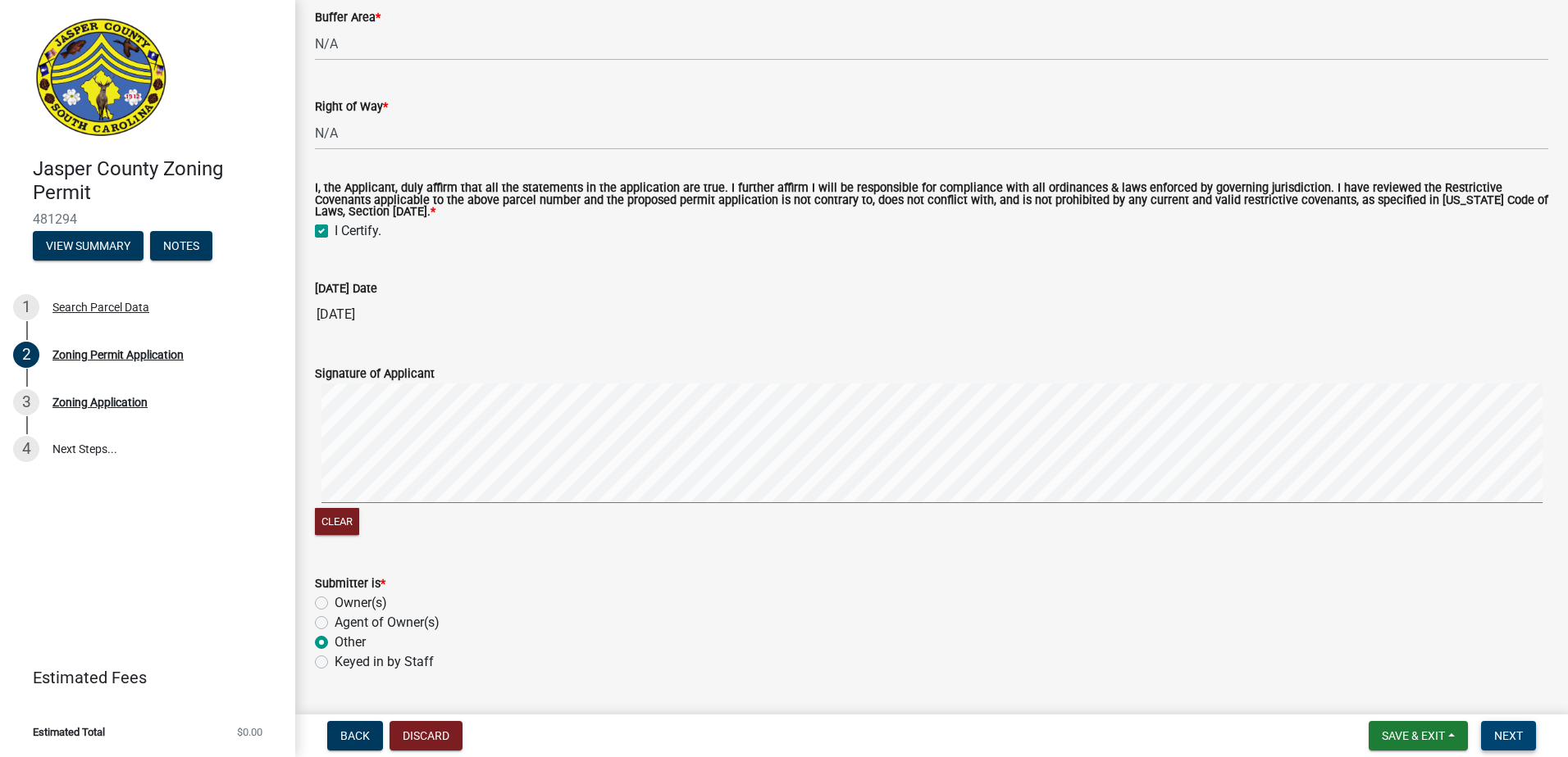
scroll to position [5147, 0]
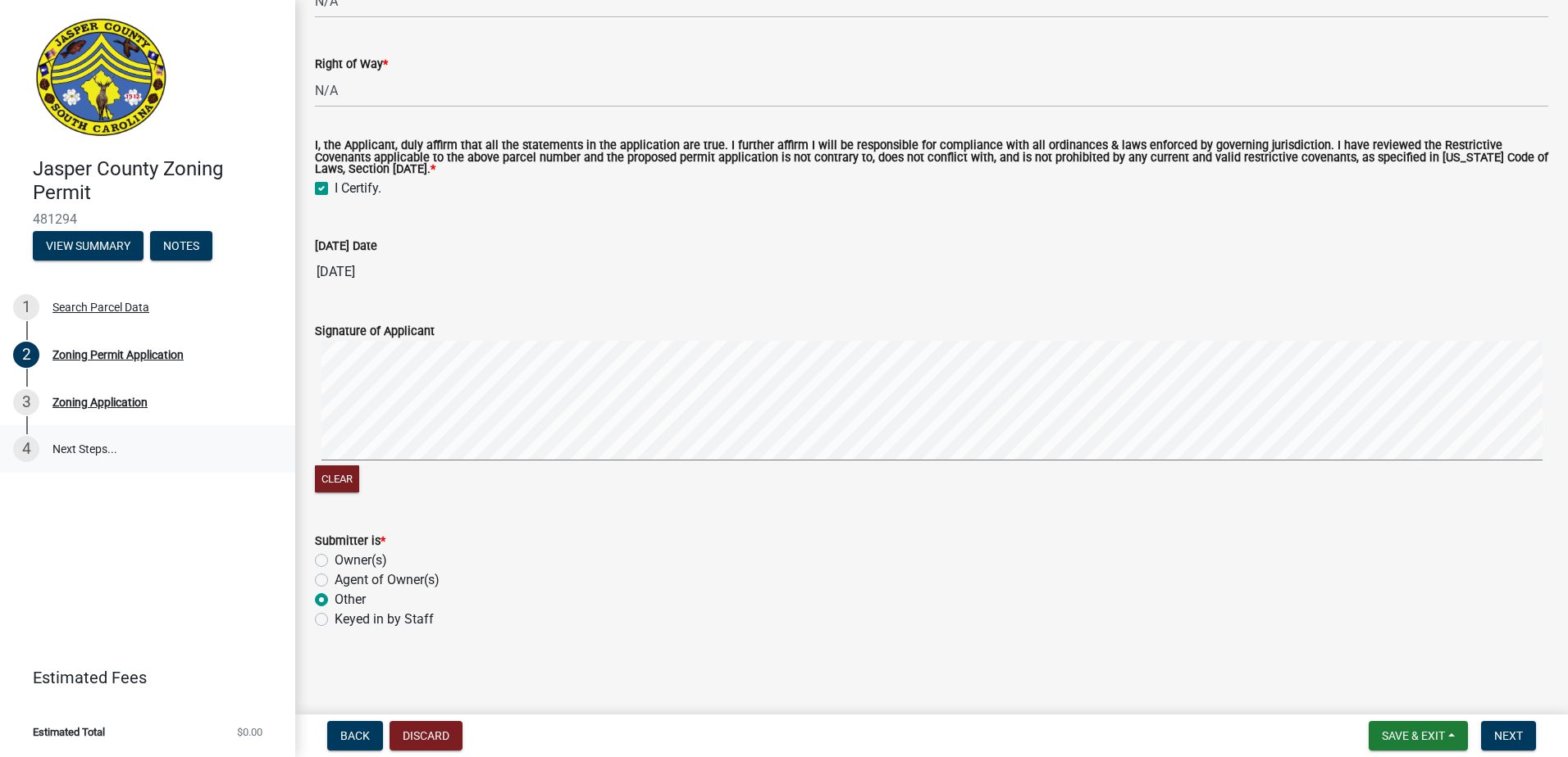
click at [96, 449] on link "4 Next Steps..." at bounding box center [148, 448] width 296 height 48
click at [102, 245] on button "View Summary" at bounding box center [88, 246] width 110 height 30
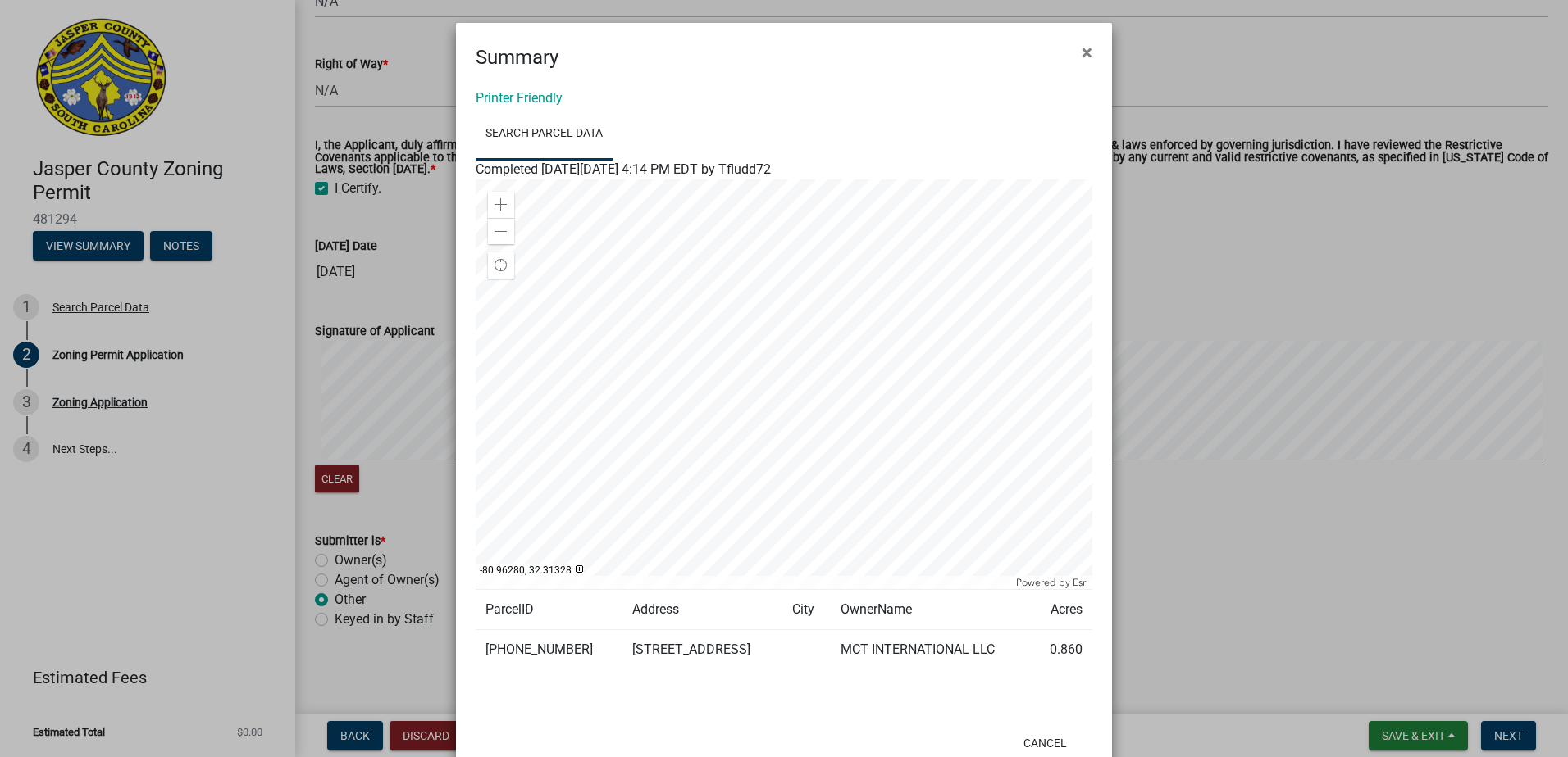
click at [782, 475] on div at bounding box center [784, 385] width 617 height 410
click at [883, 589] on div at bounding box center [784, 385] width 617 height 410
click at [1082, 53] on span "×" at bounding box center [1087, 52] width 10 height 23
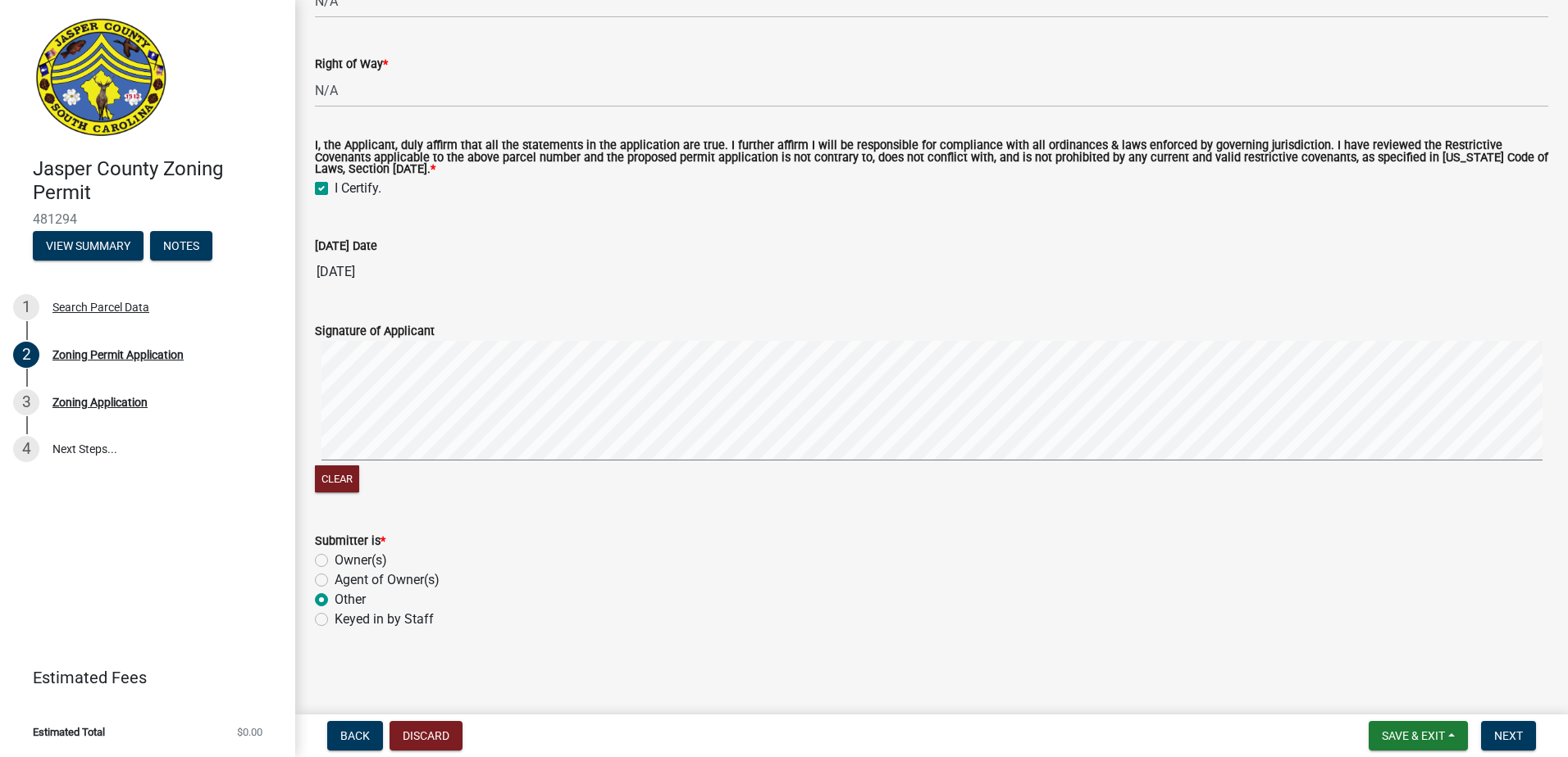
click at [860, 283] on input "09/19/2025" at bounding box center [931, 272] width 1233 height 33
click at [819, 585] on div "Agent of Owner(s)" at bounding box center [931, 580] width 1233 height 20
click at [1501, 734] on span "Next" at bounding box center [1508, 735] width 29 height 13
click at [1501, 733] on span "Next" at bounding box center [1508, 735] width 29 height 13
click at [1401, 737] on span "Save & Exit" at bounding box center [1413, 735] width 63 height 13
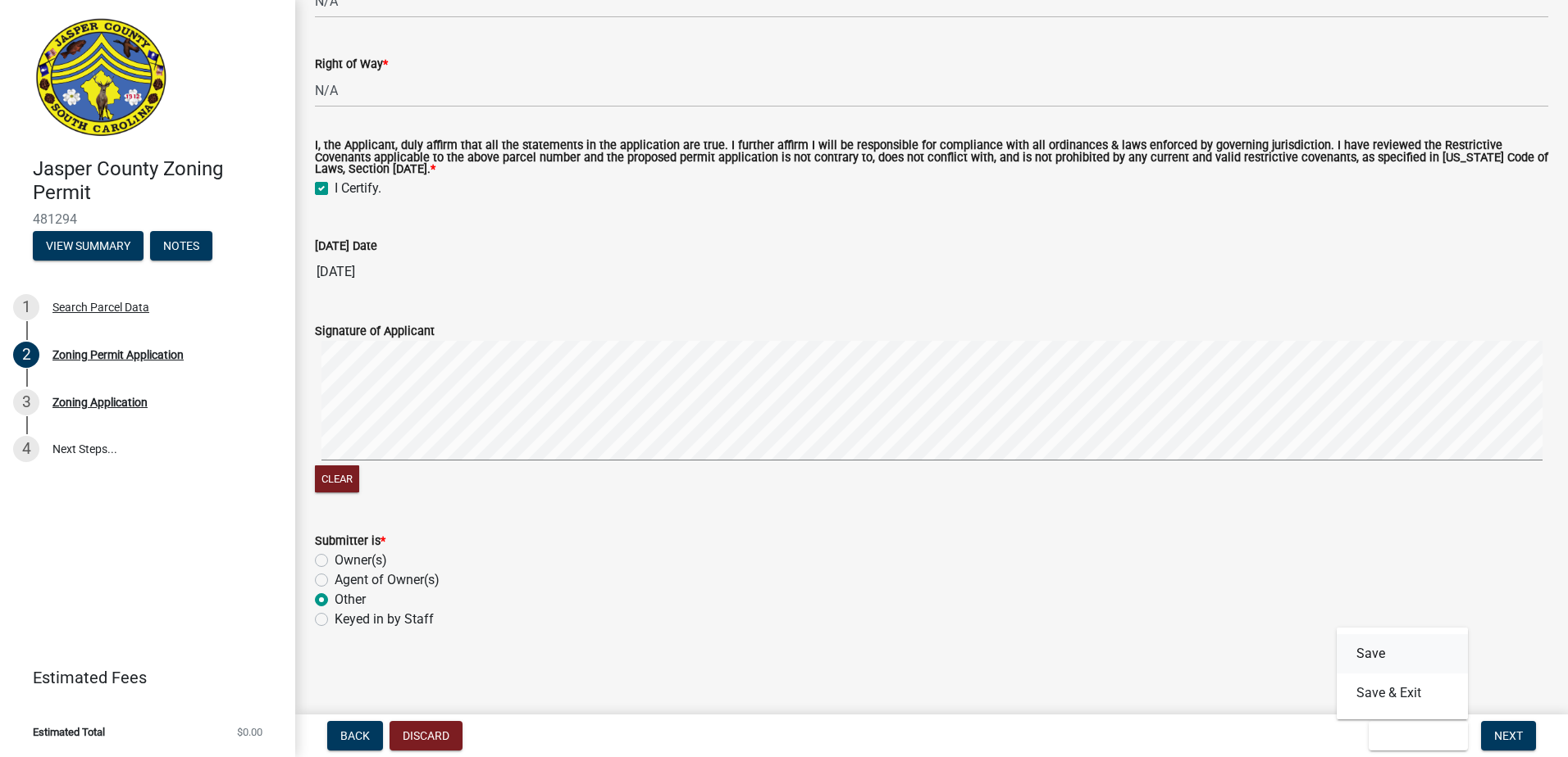
click at [1376, 657] on button "Save" at bounding box center [1402, 654] width 131 height 39
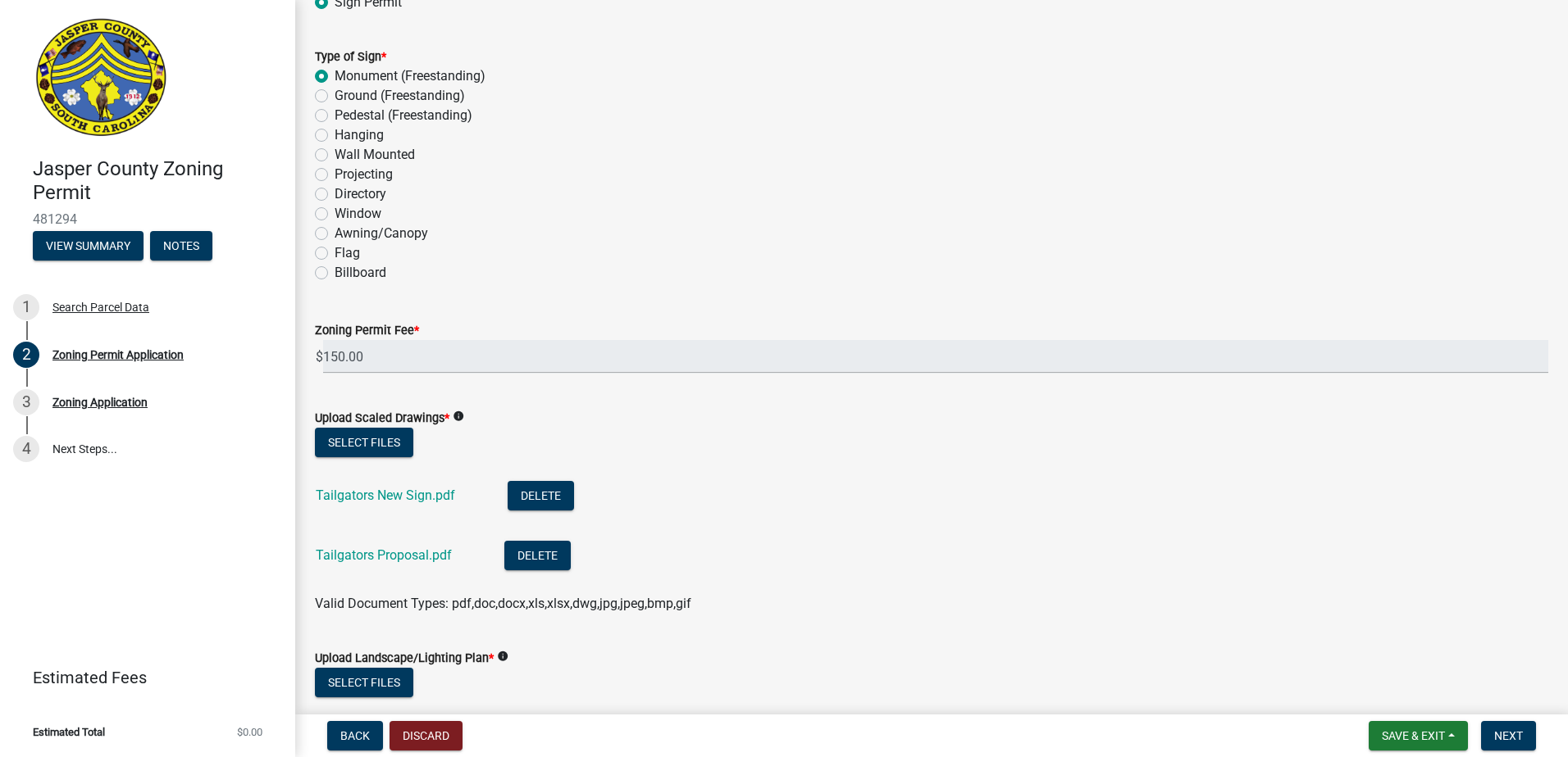
scroll to position [2295, 0]
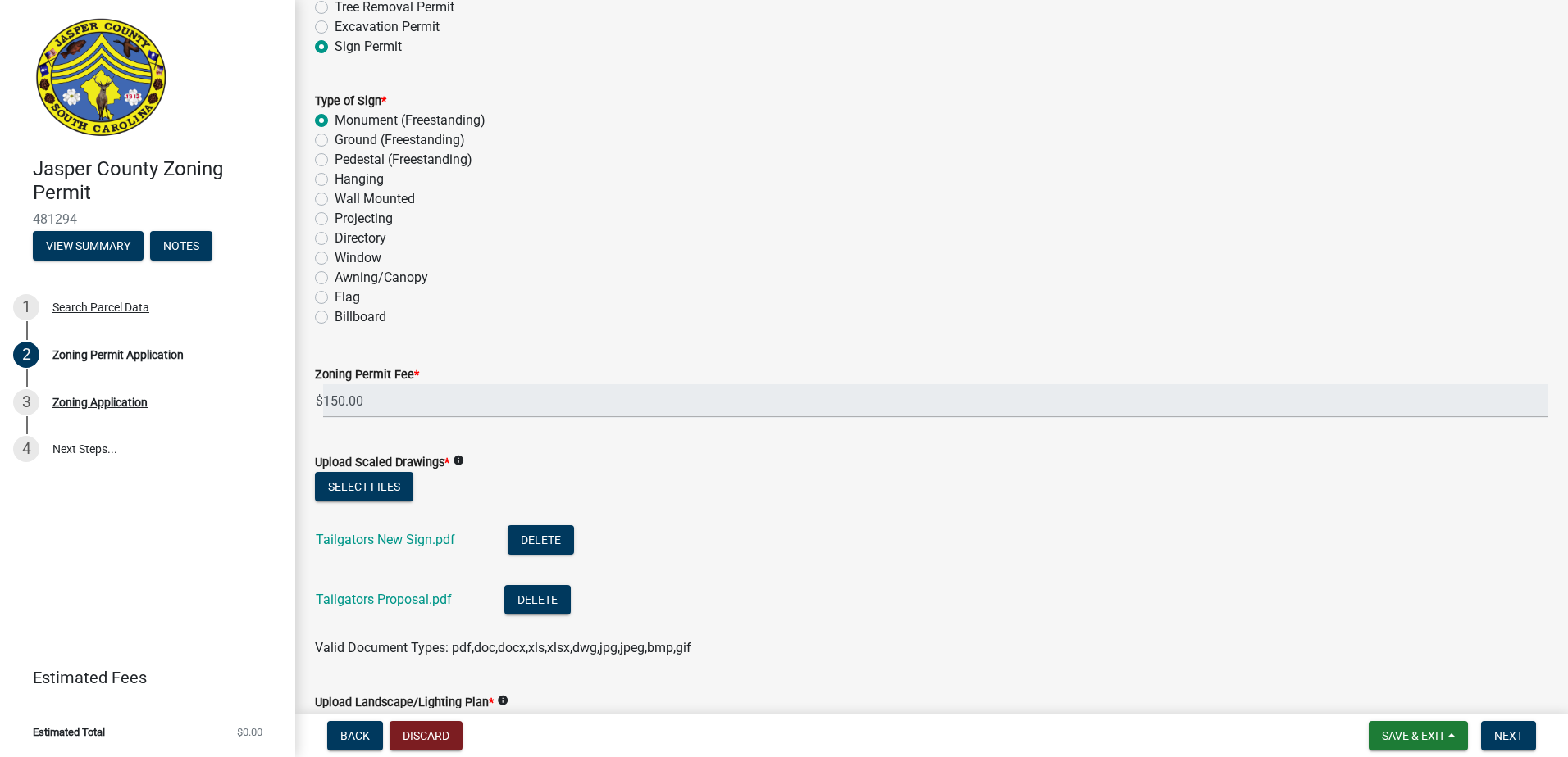
click at [335, 142] on label "Ground (Freestanding)" at bounding box center [400, 140] width 130 height 20
click at [335, 141] on input "Ground (Freestanding)" at bounding box center [340, 136] width 10 height 10
radio input "true"
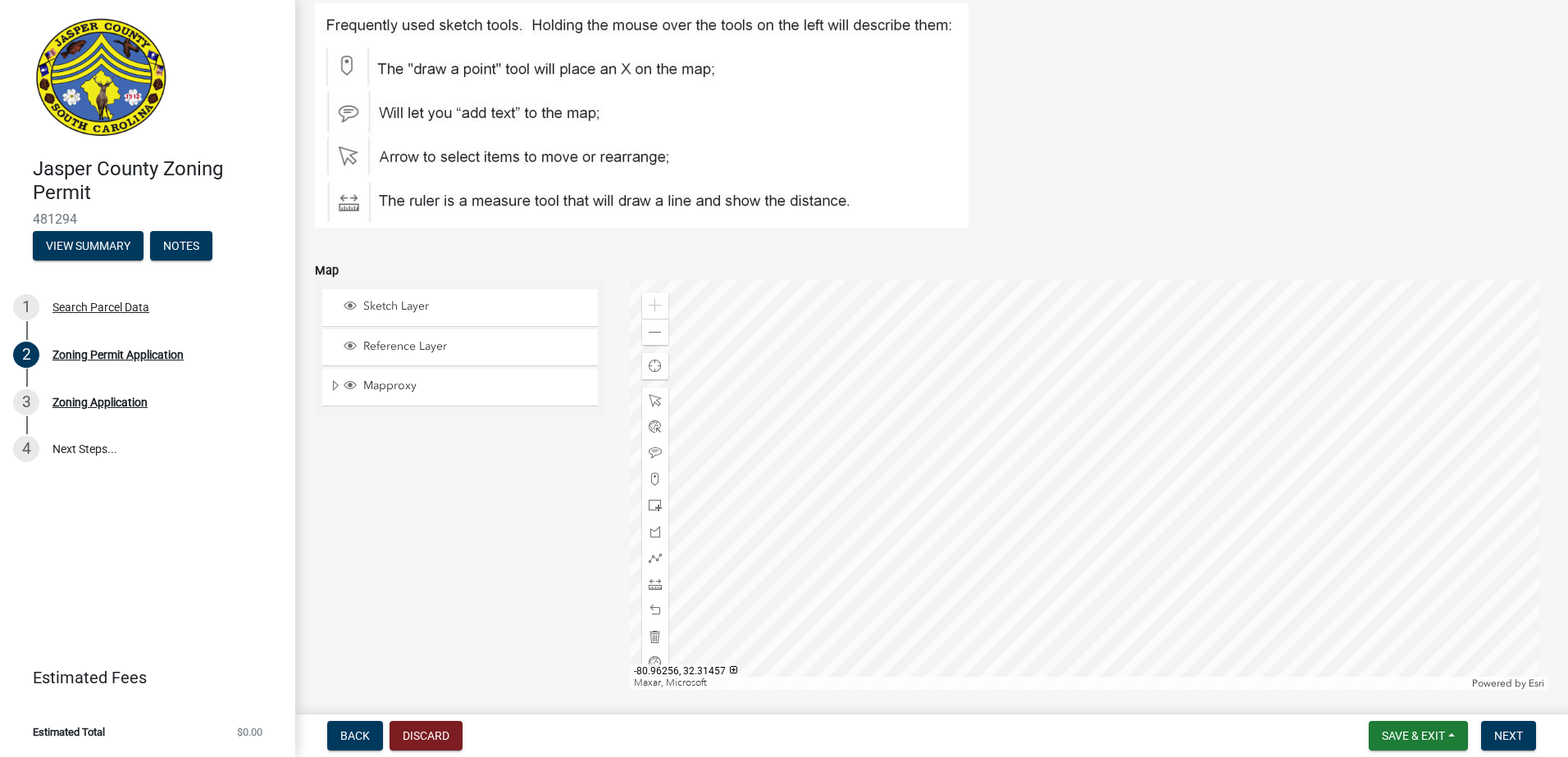
scroll to position [3689, 0]
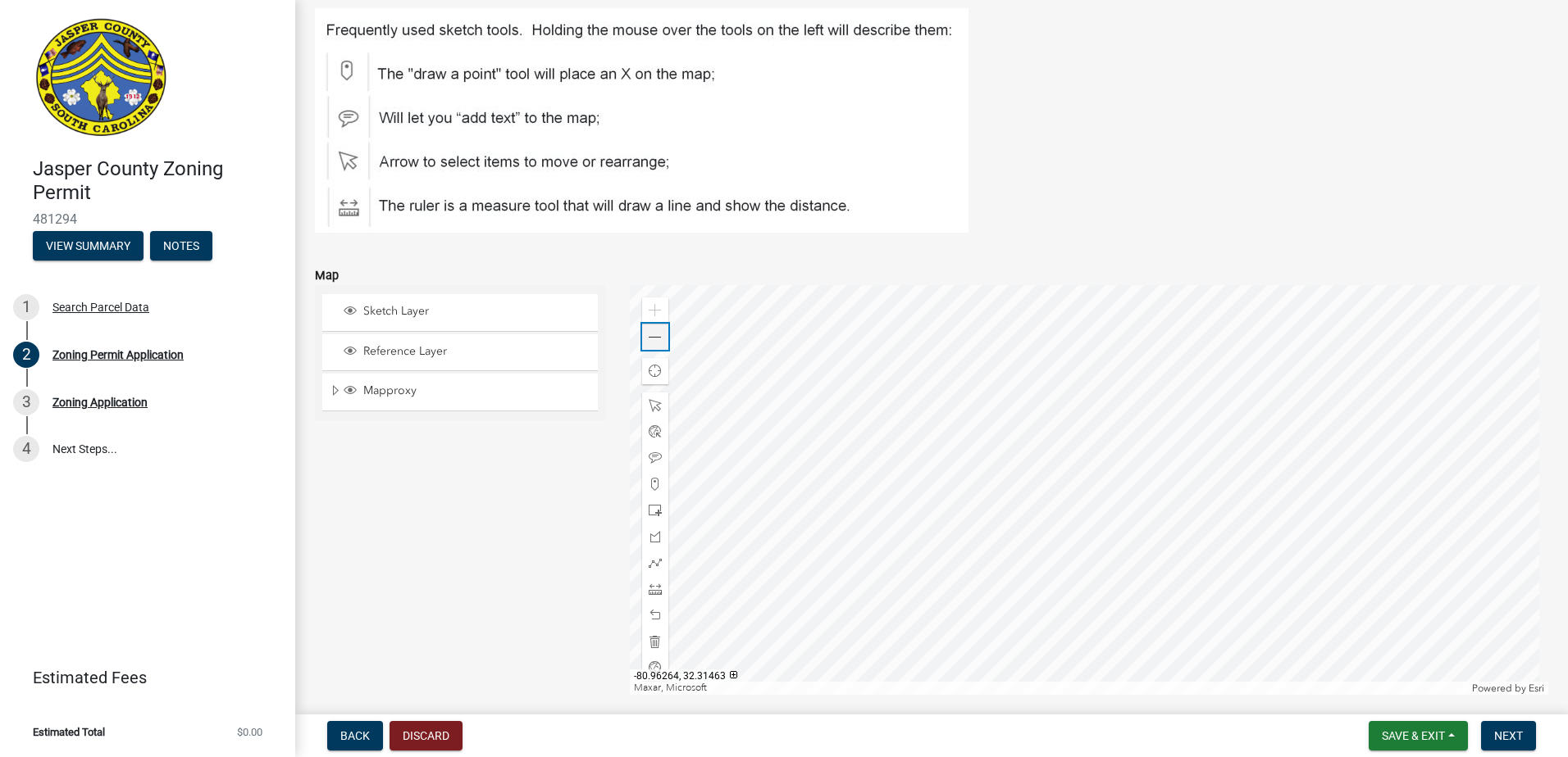
click at [654, 341] on span at bounding box center [655, 337] width 13 height 13
click at [651, 340] on span at bounding box center [655, 337] width 13 height 13
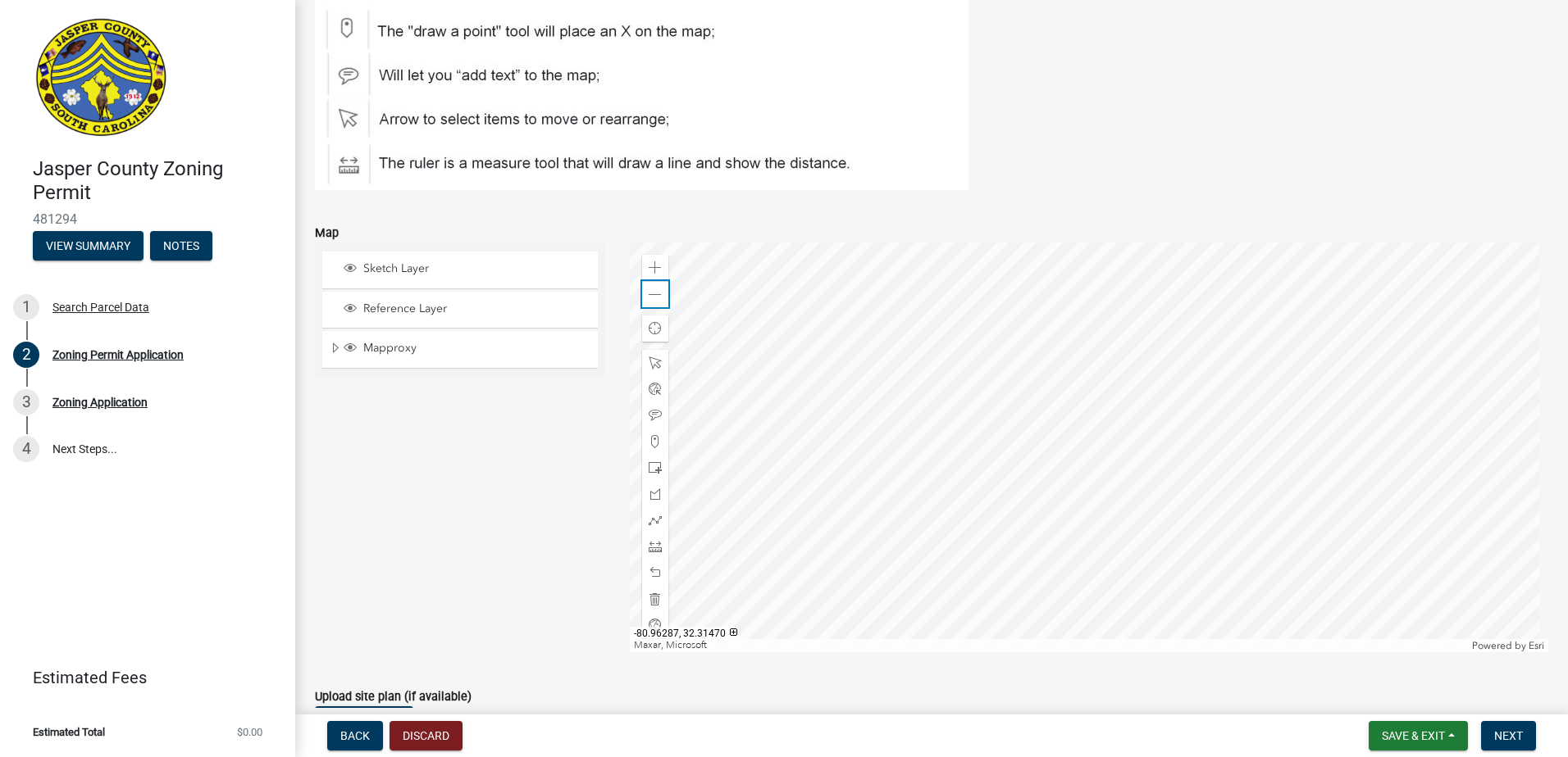
scroll to position [3770, 0]
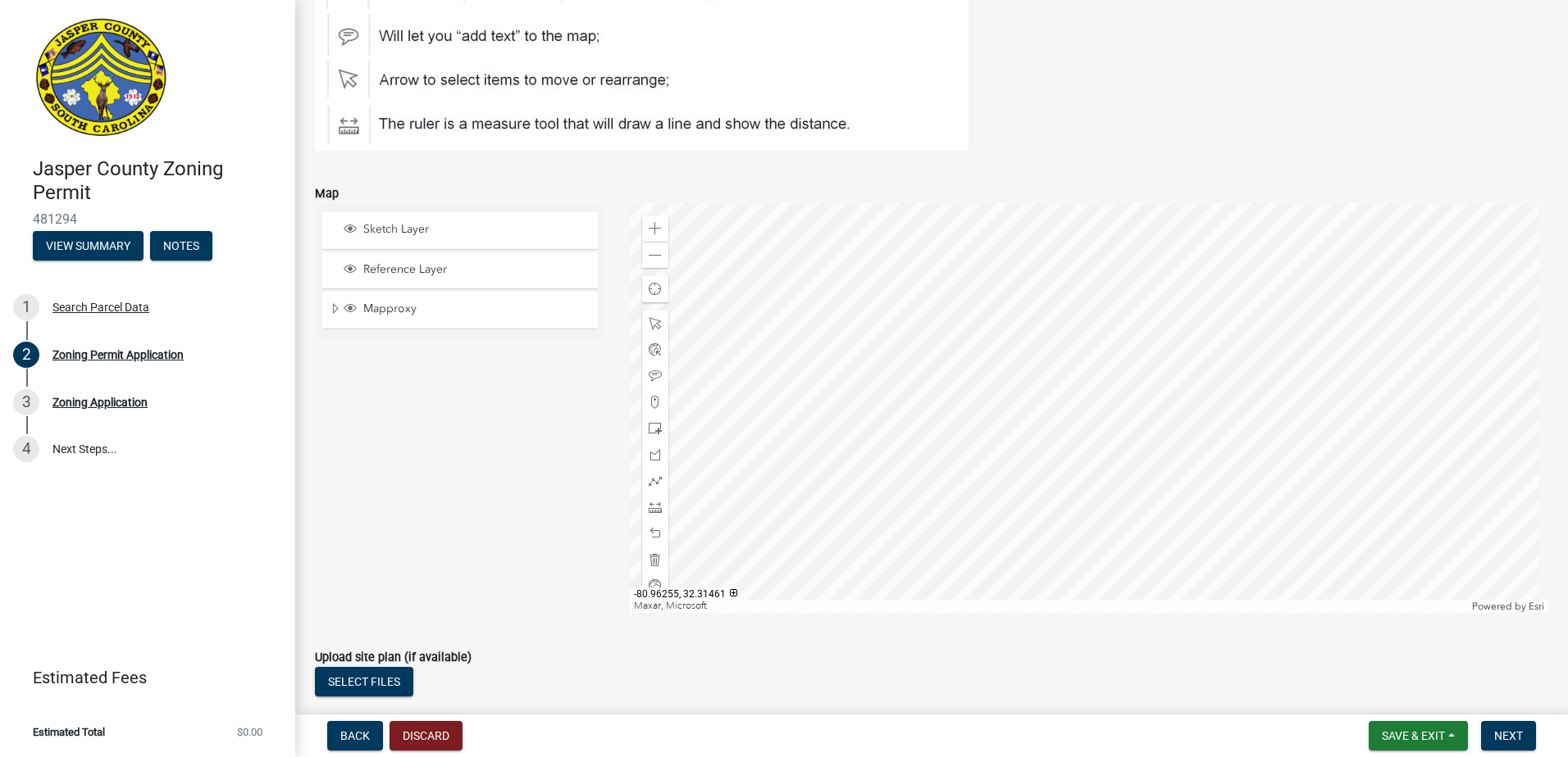
click at [1082, 381] on div at bounding box center [1089, 408] width 919 height 410
click at [1094, 408] on div at bounding box center [1089, 408] width 919 height 410
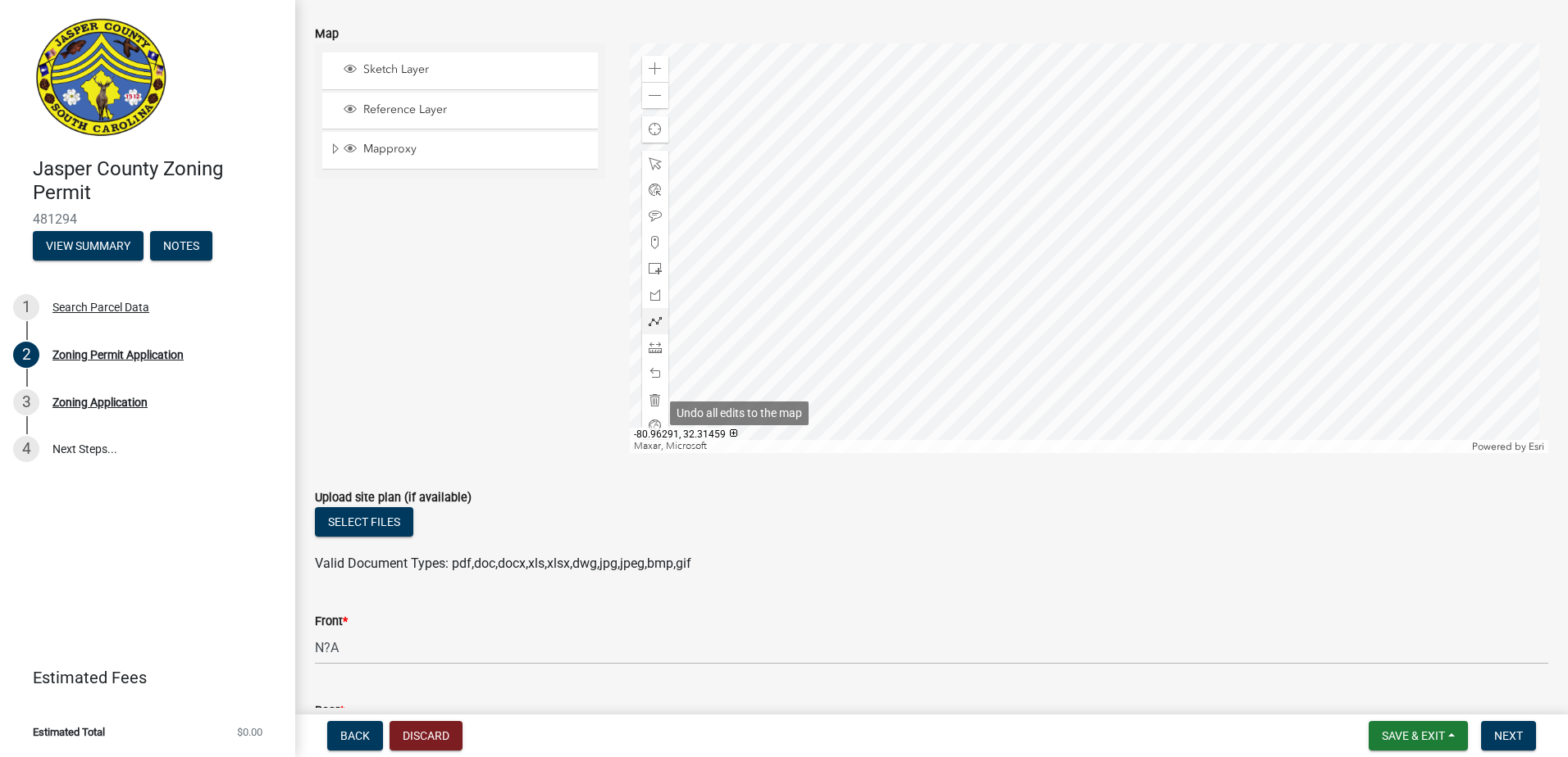
scroll to position [3934, 0]
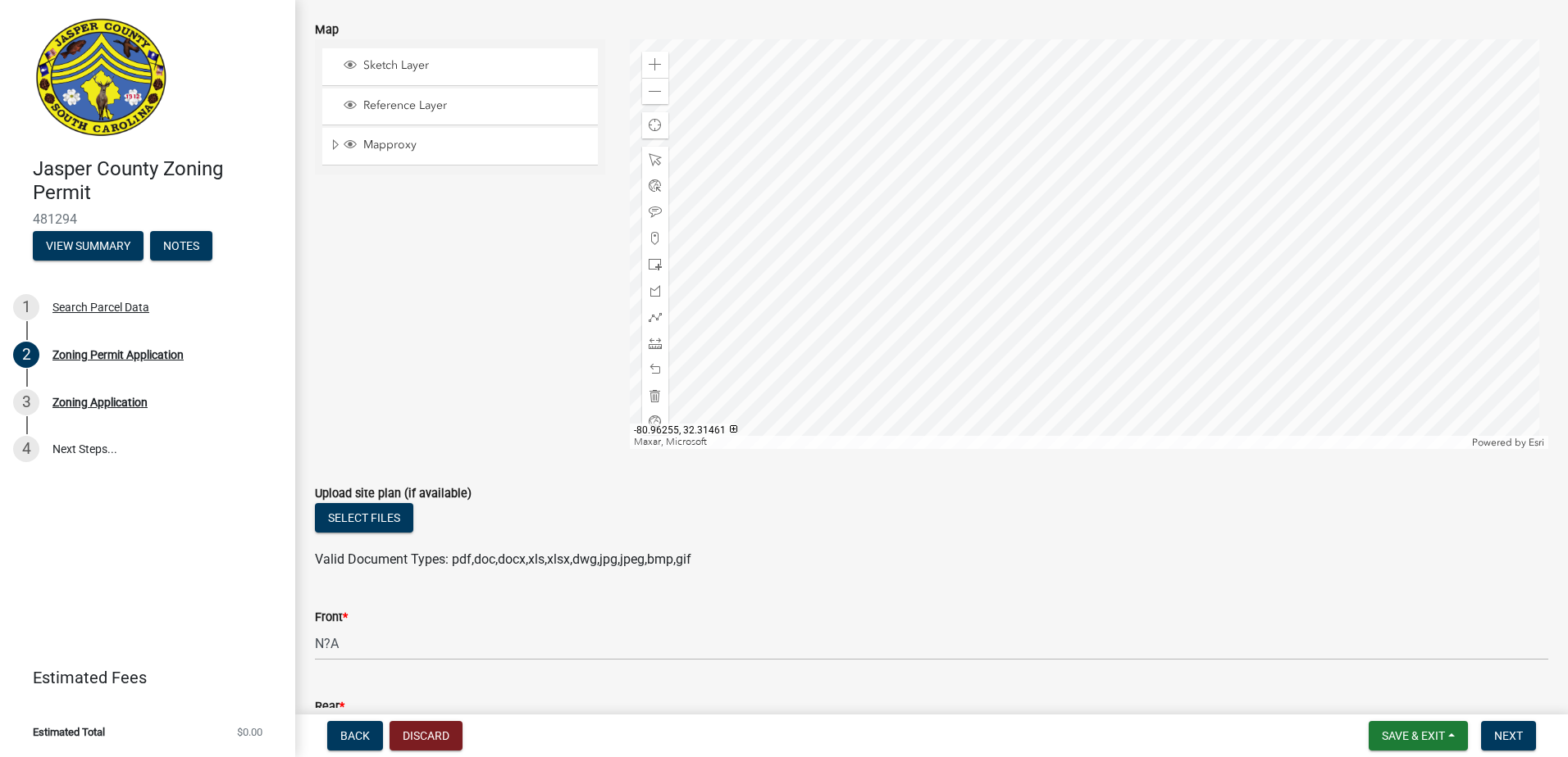
click at [1032, 369] on div at bounding box center [1089, 244] width 919 height 410
click at [1388, 578] on wm-data-entity-input "Upload site plan (if available) Select files Valid Document Types: pdf,doc,docx…" at bounding box center [931, 524] width 1233 height 121
click at [1044, 338] on div at bounding box center [1089, 244] width 919 height 410
click at [1038, 354] on div at bounding box center [1089, 244] width 919 height 410
click at [1514, 727] on button "Next" at bounding box center [1508, 736] width 55 height 30
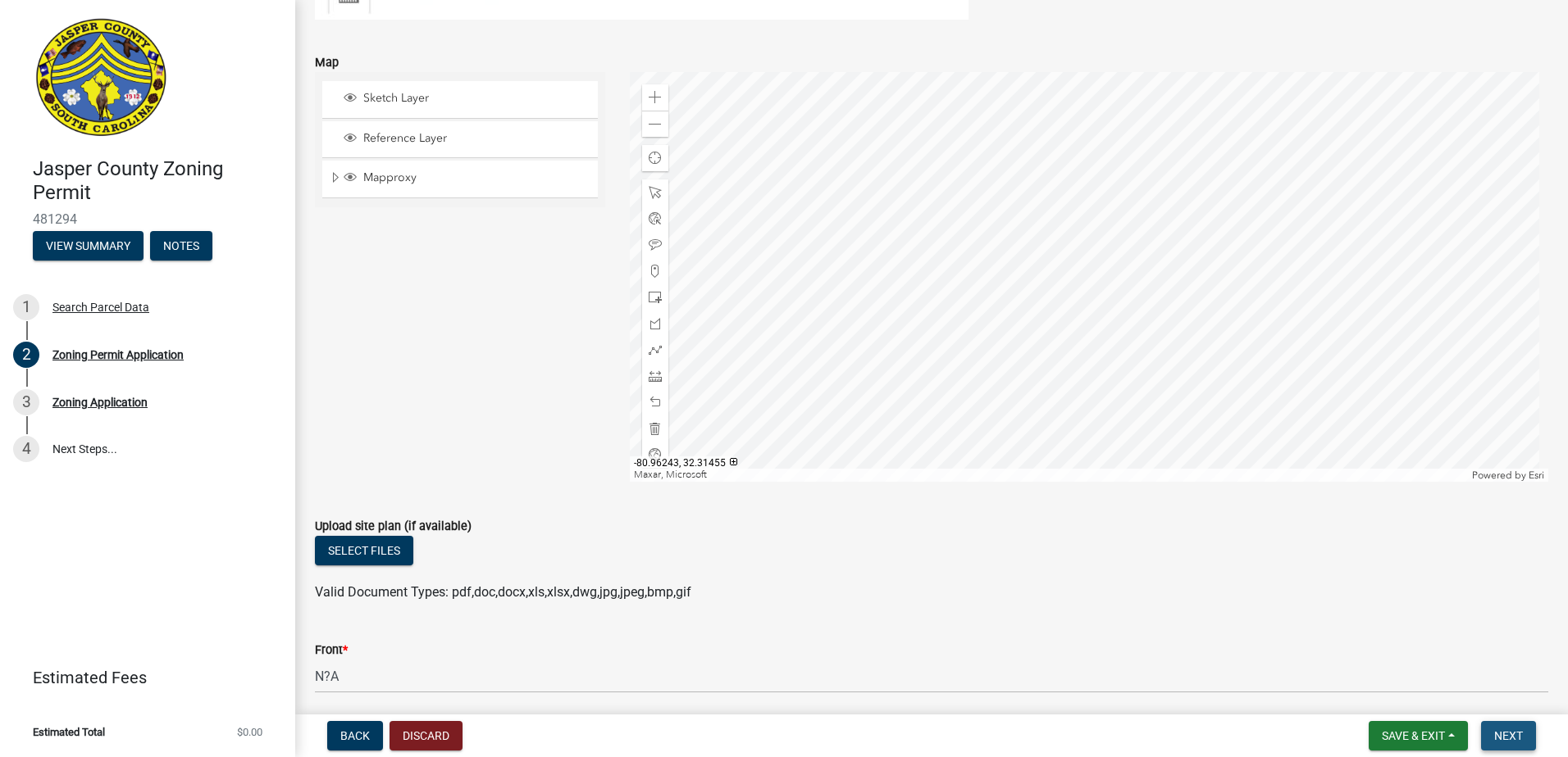
scroll to position [3968, 0]
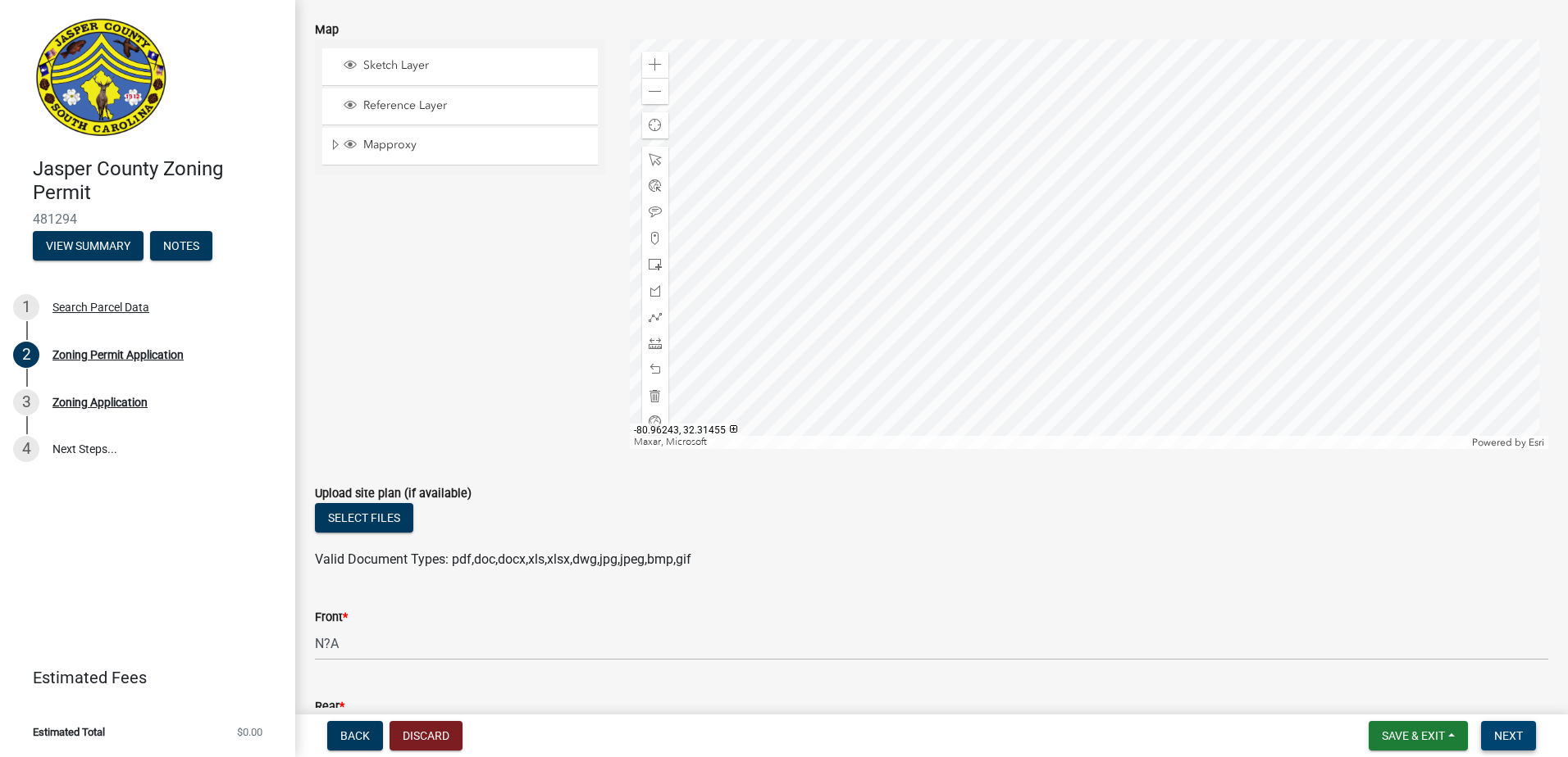
click at [1513, 729] on span "Next" at bounding box center [1508, 735] width 29 height 13
click at [1513, 730] on span "Next" at bounding box center [1508, 735] width 29 height 13
click at [1512, 731] on span "Next" at bounding box center [1508, 735] width 29 height 13
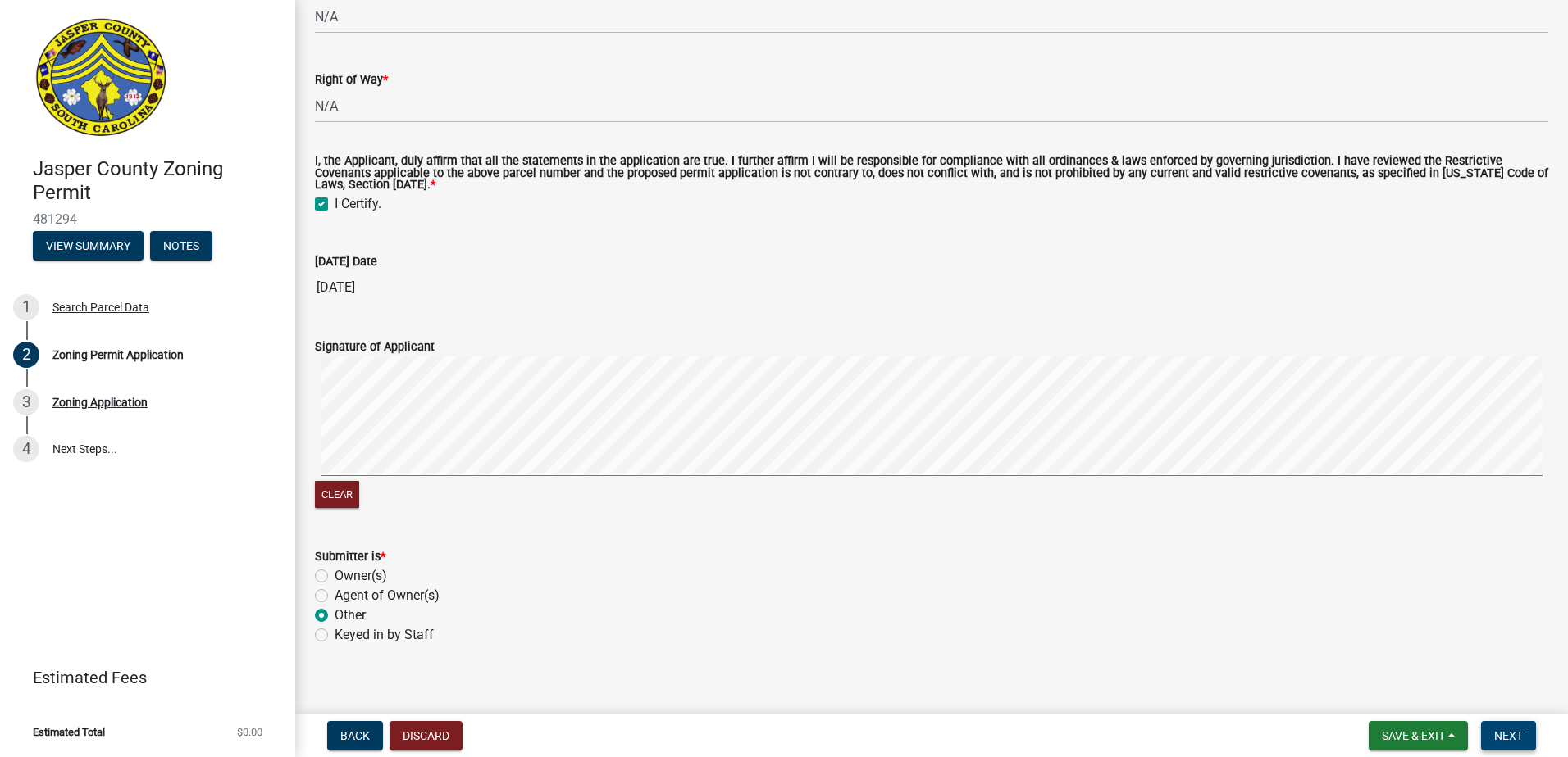
scroll to position [5147, 0]
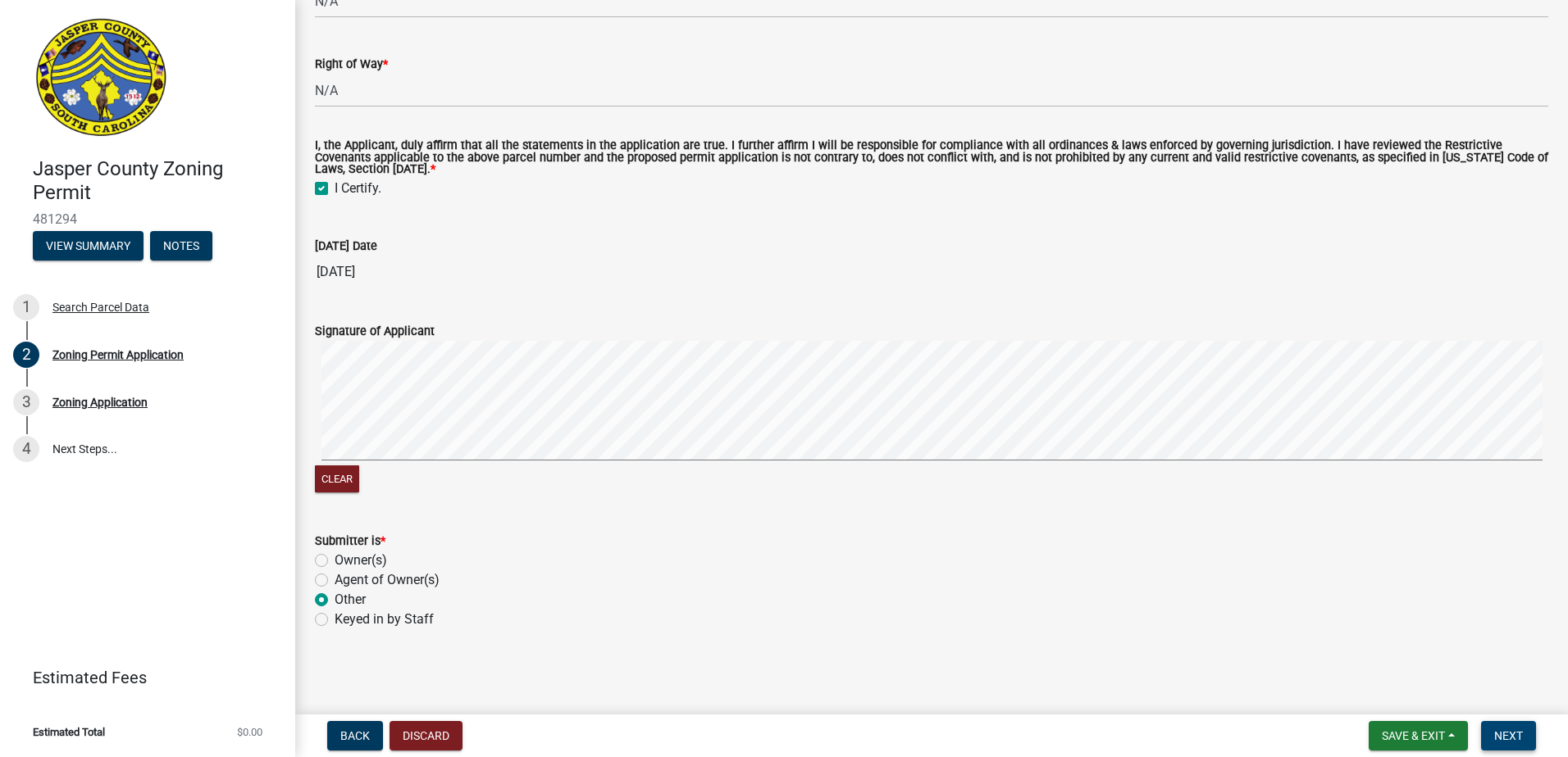
click at [1506, 730] on span "Next" at bounding box center [1508, 735] width 29 height 13
click at [1505, 729] on span "Next" at bounding box center [1508, 735] width 29 height 13
click at [1403, 727] on button "Save & Exit" at bounding box center [1418, 736] width 99 height 30
click at [1393, 696] on button "Save & Exit" at bounding box center [1402, 693] width 131 height 39
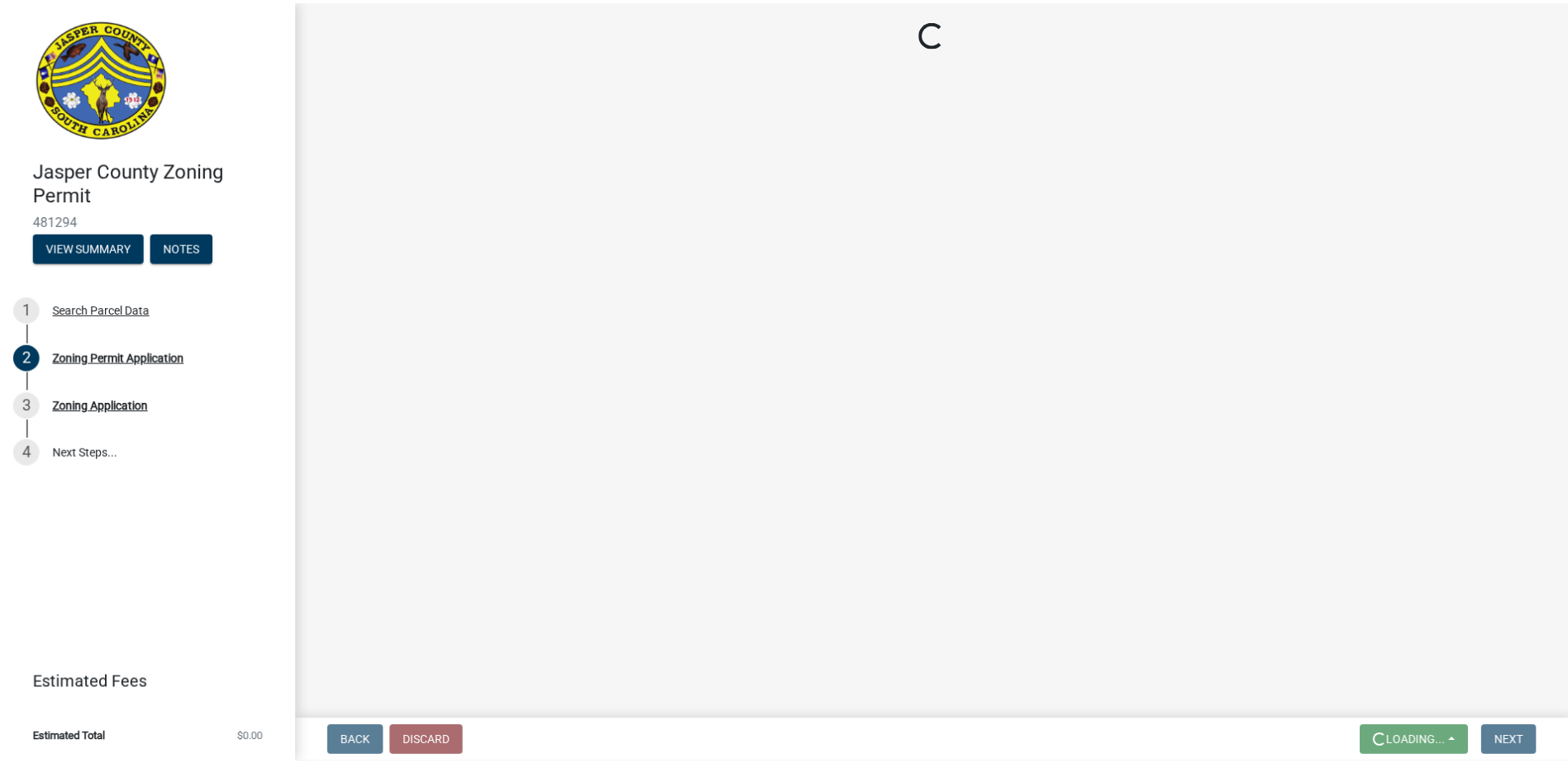
scroll to position [0, 0]
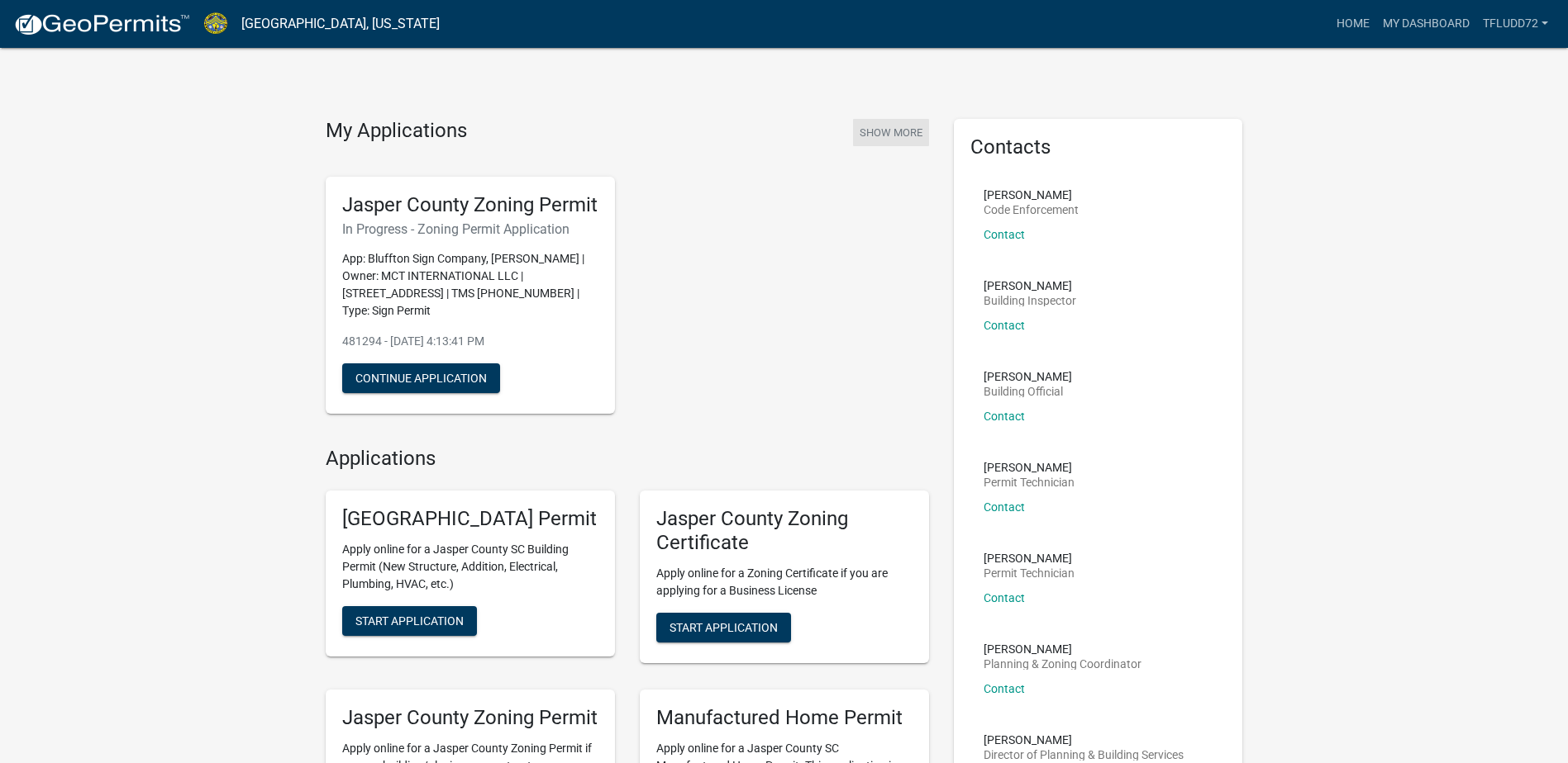
click at [893, 125] on button "Show More" at bounding box center [890, 132] width 76 height 27
